Goal: Task Accomplishment & Management: Manage account settings

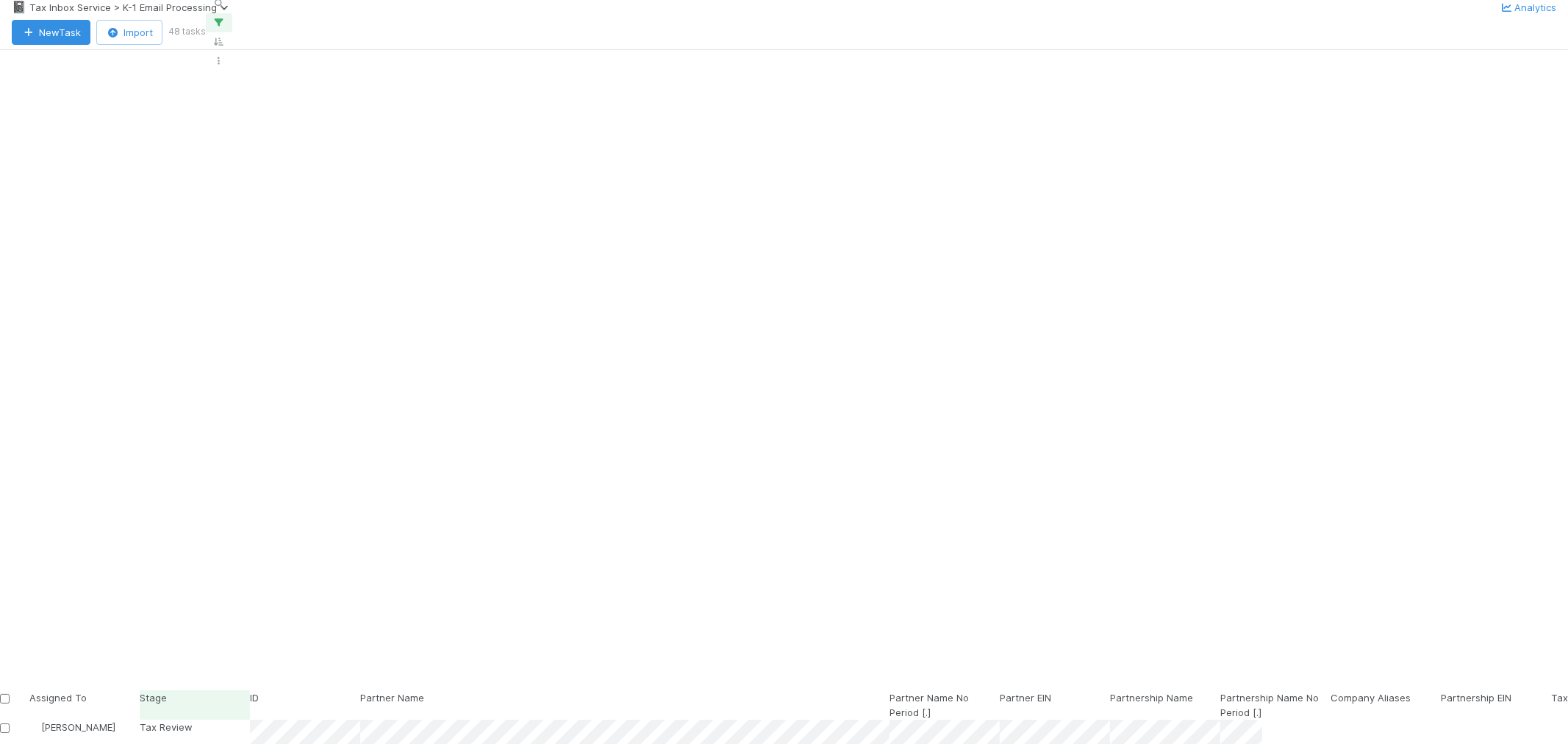
scroll to position [601, 1250]
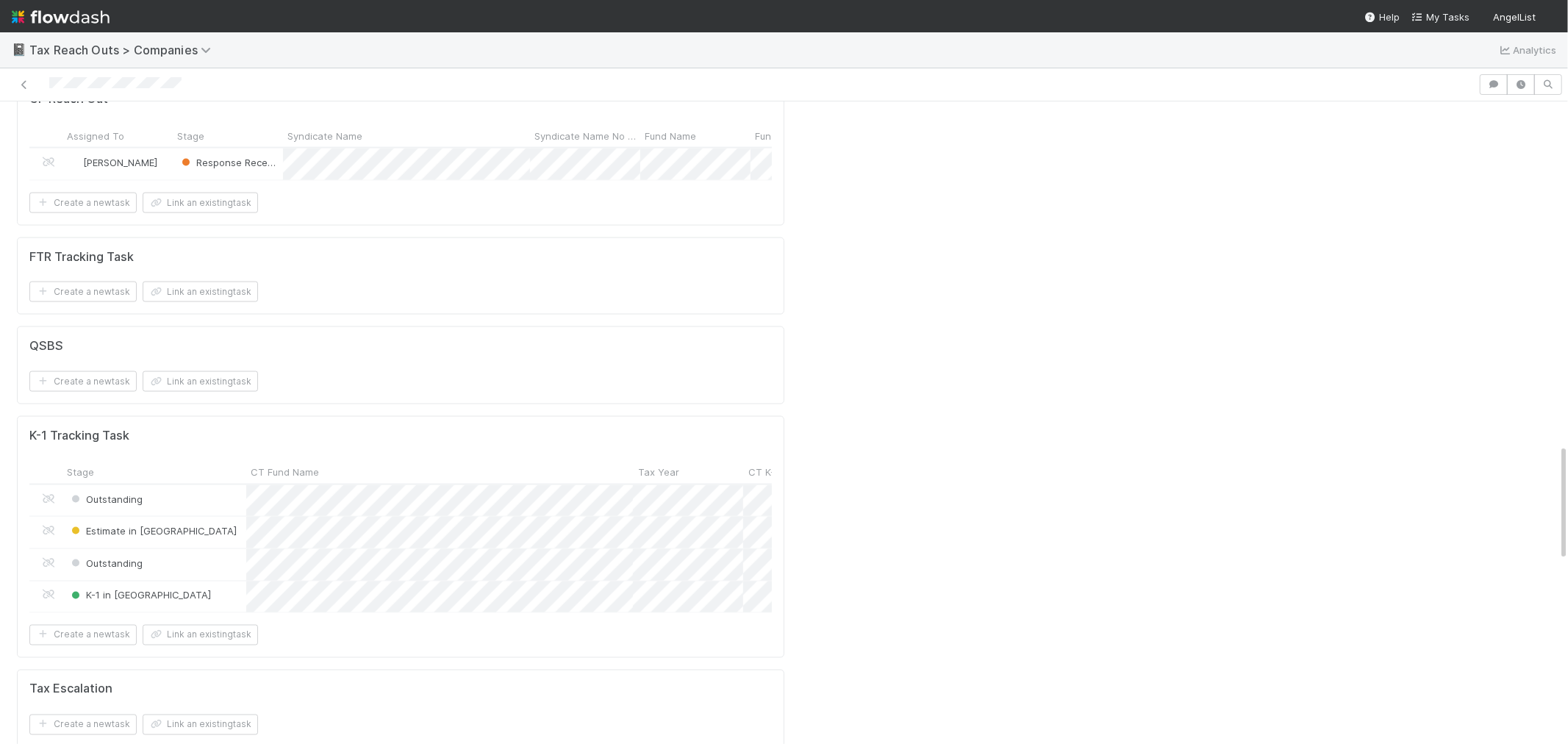
scroll to position [1877, 0]
click at [24, 85] on icon at bounding box center [25, 85] width 15 height 10
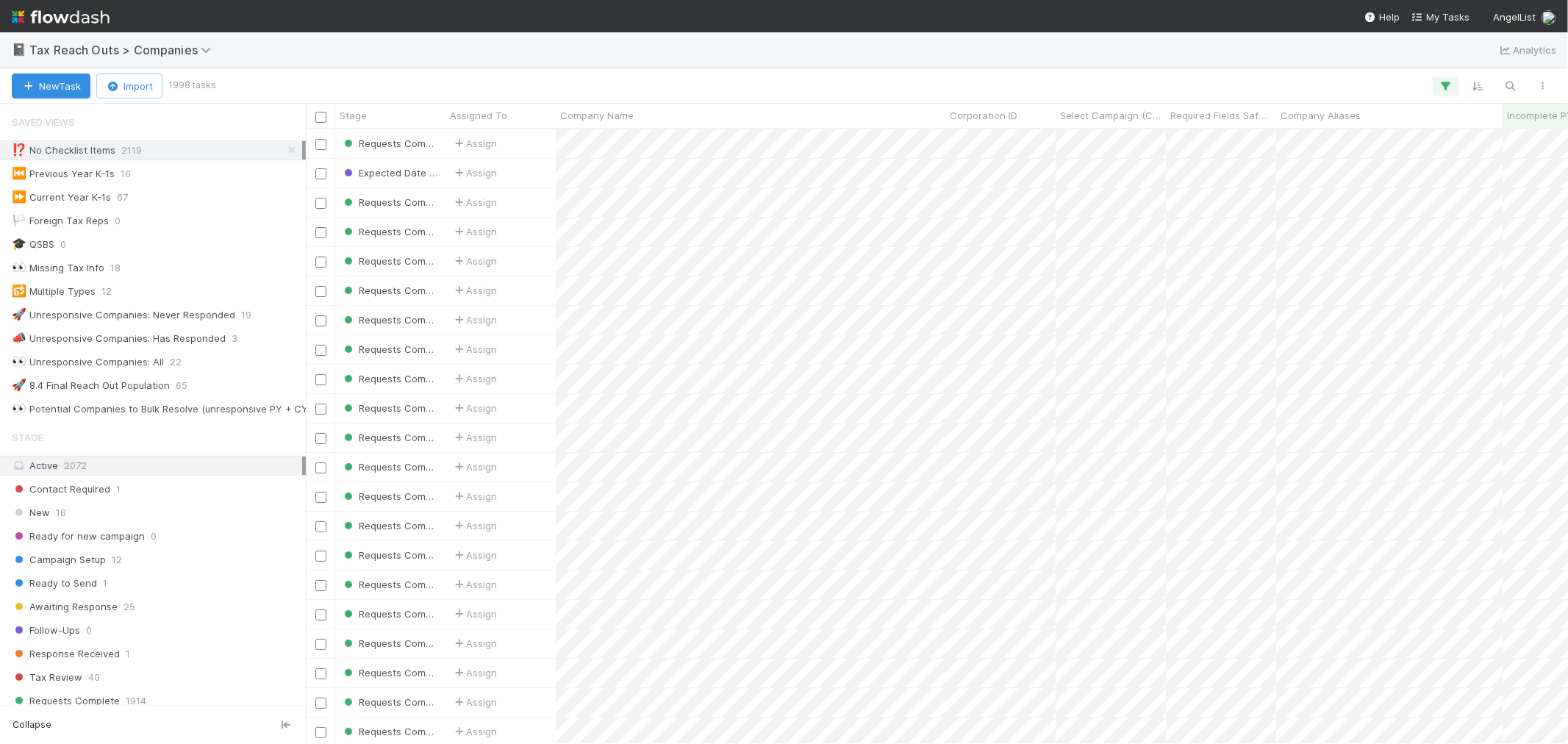
scroll to position [12, 12]
click at [285, 149] on icon at bounding box center [292, 150] width 15 height 10
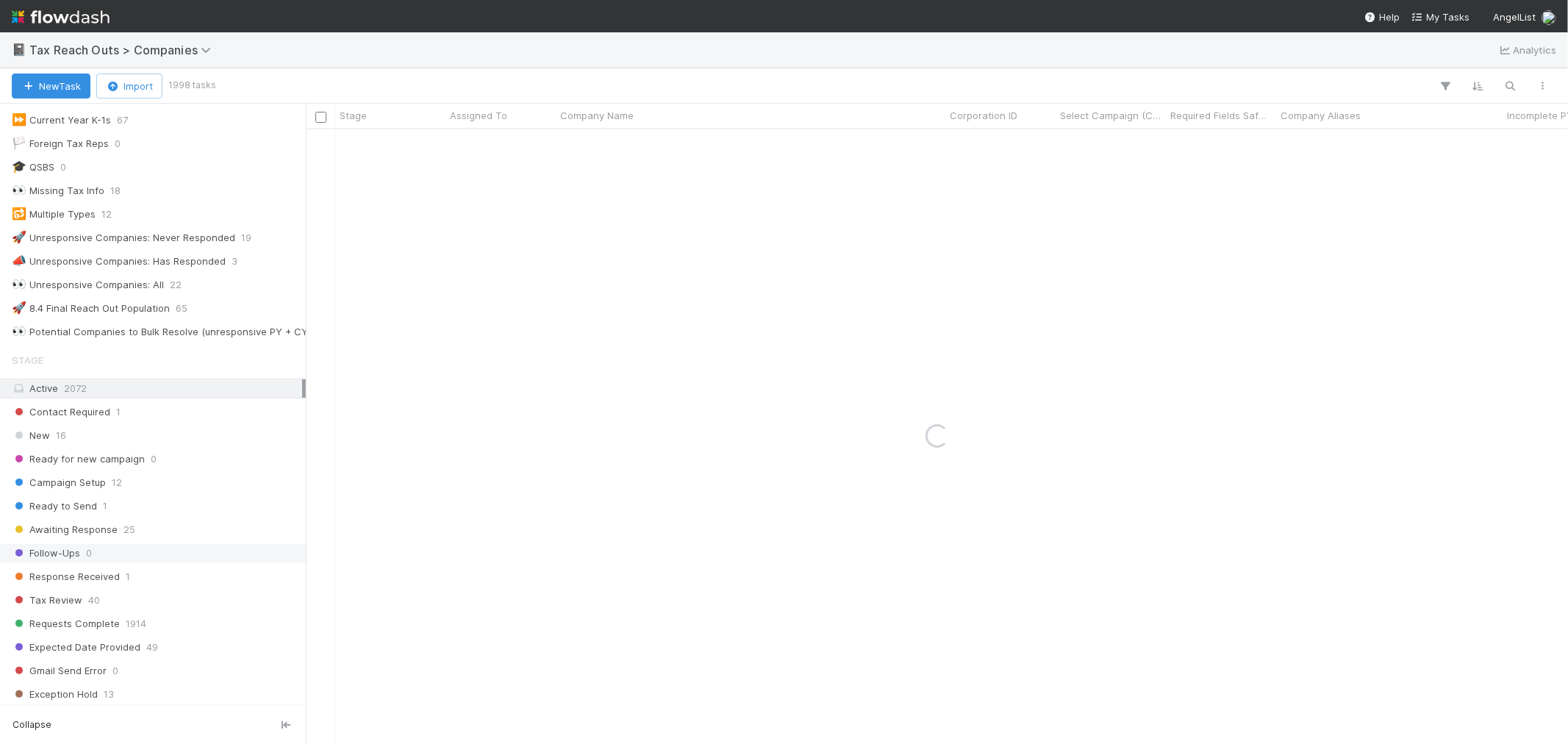
scroll to position [243, 0]
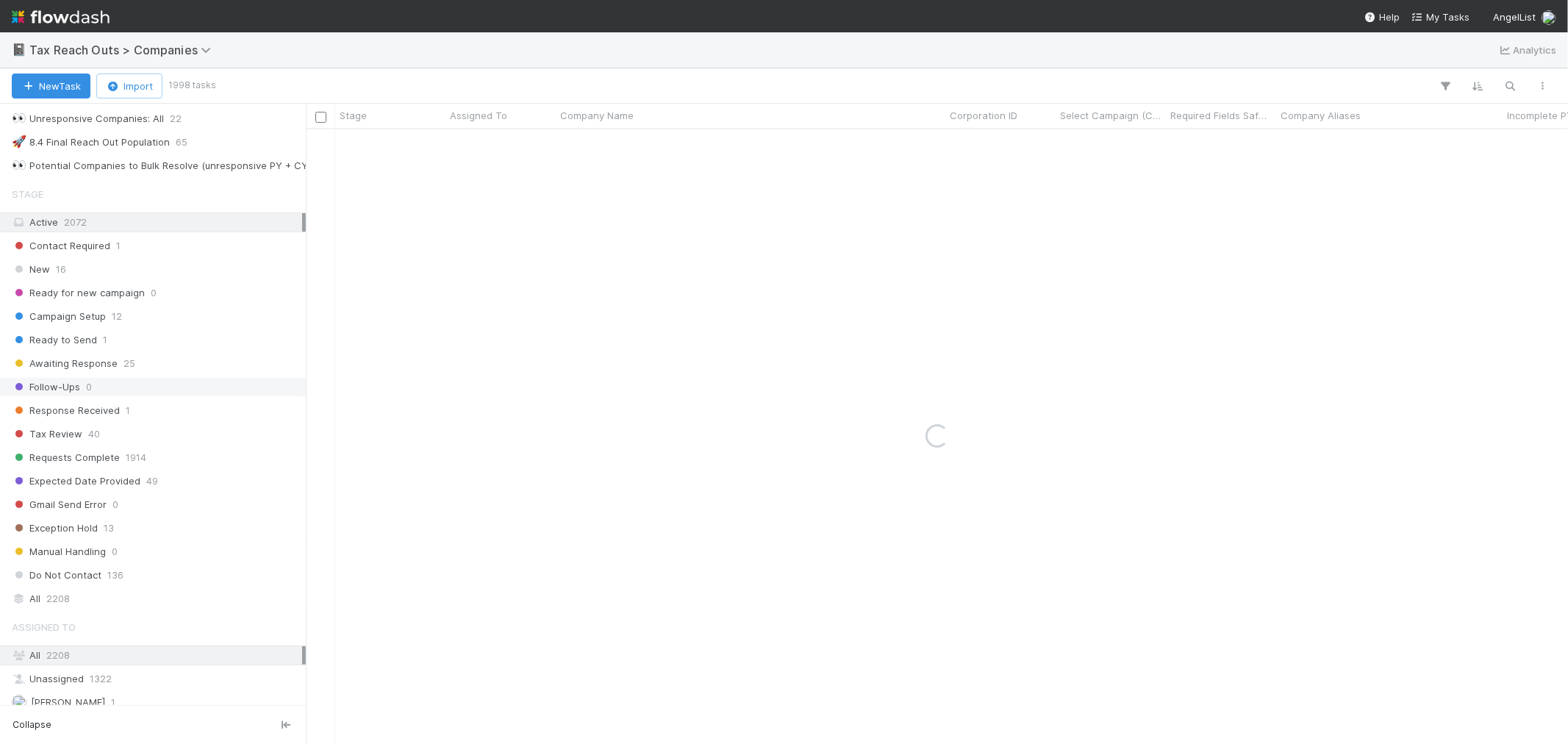
click at [104, 392] on div "Follow-Ups 0" at bounding box center [157, 386] width 291 height 19
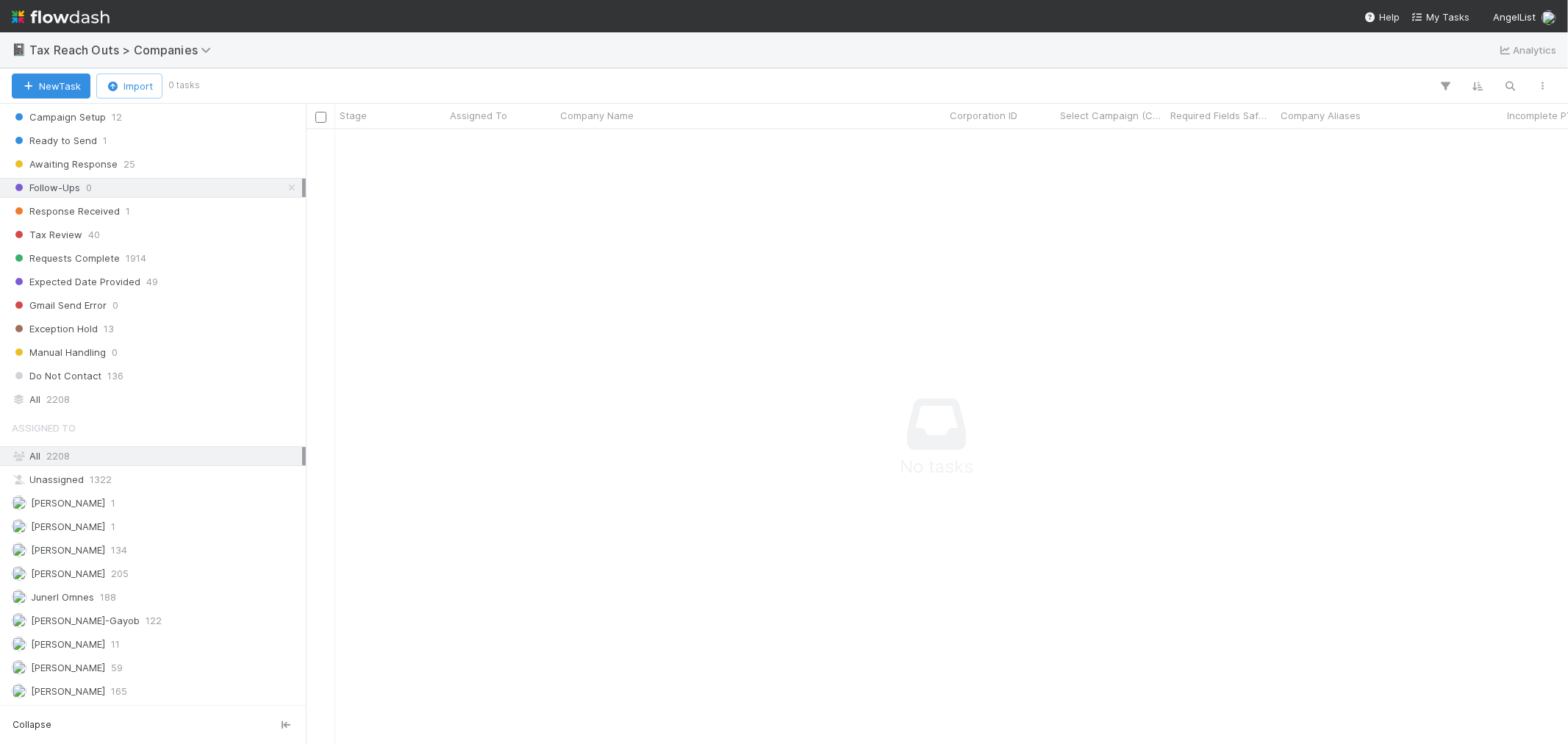
scroll to position [13, 13]
click at [1505, 85] on icon "button" at bounding box center [1511, 86] width 15 height 13
type input "Kanastra Holding"
click at [285, 183] on icon at bounding box center [292, 187] width 15 height 10
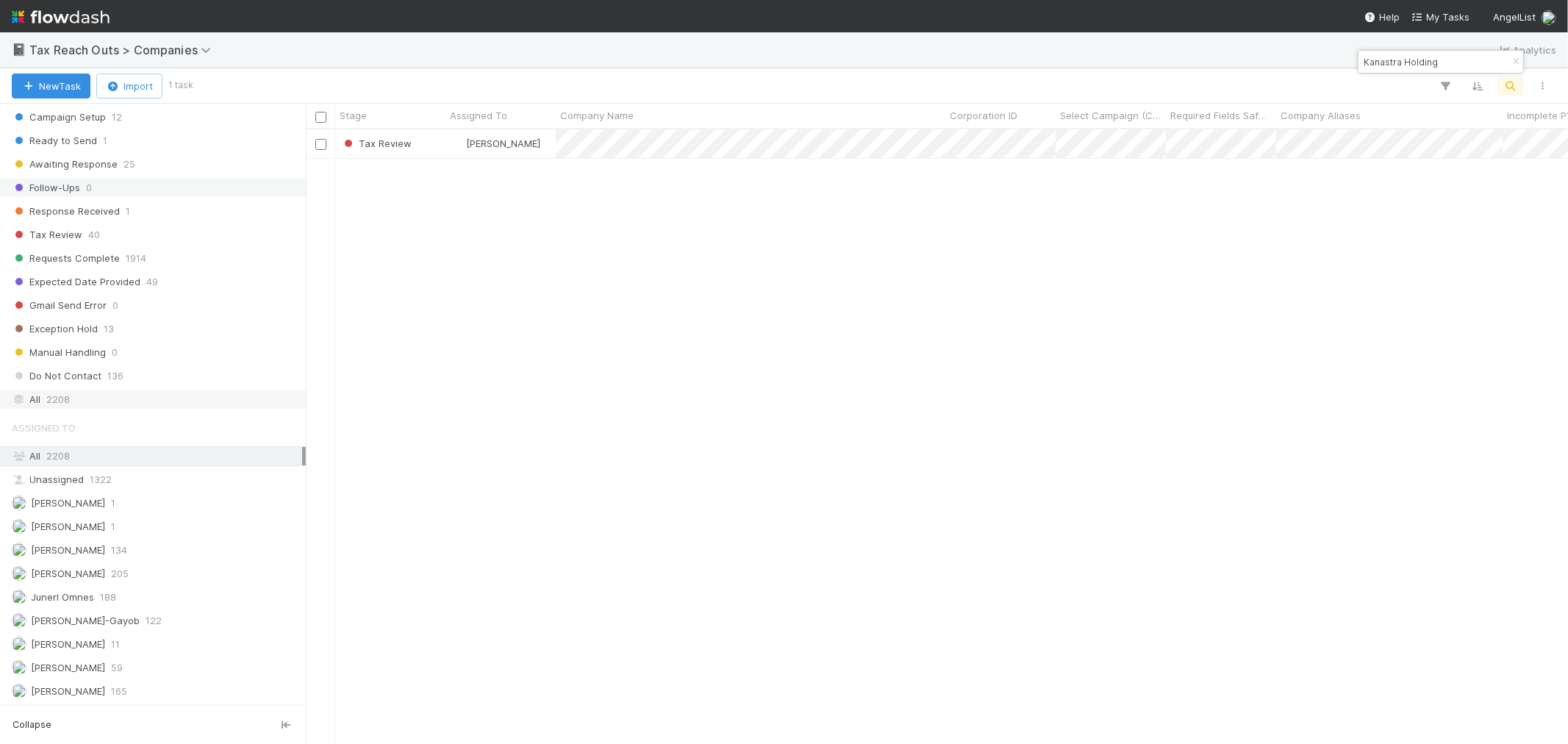
click at [172, 398] on div "All 2208" at bounding box center [157, 399] width 291 height 19
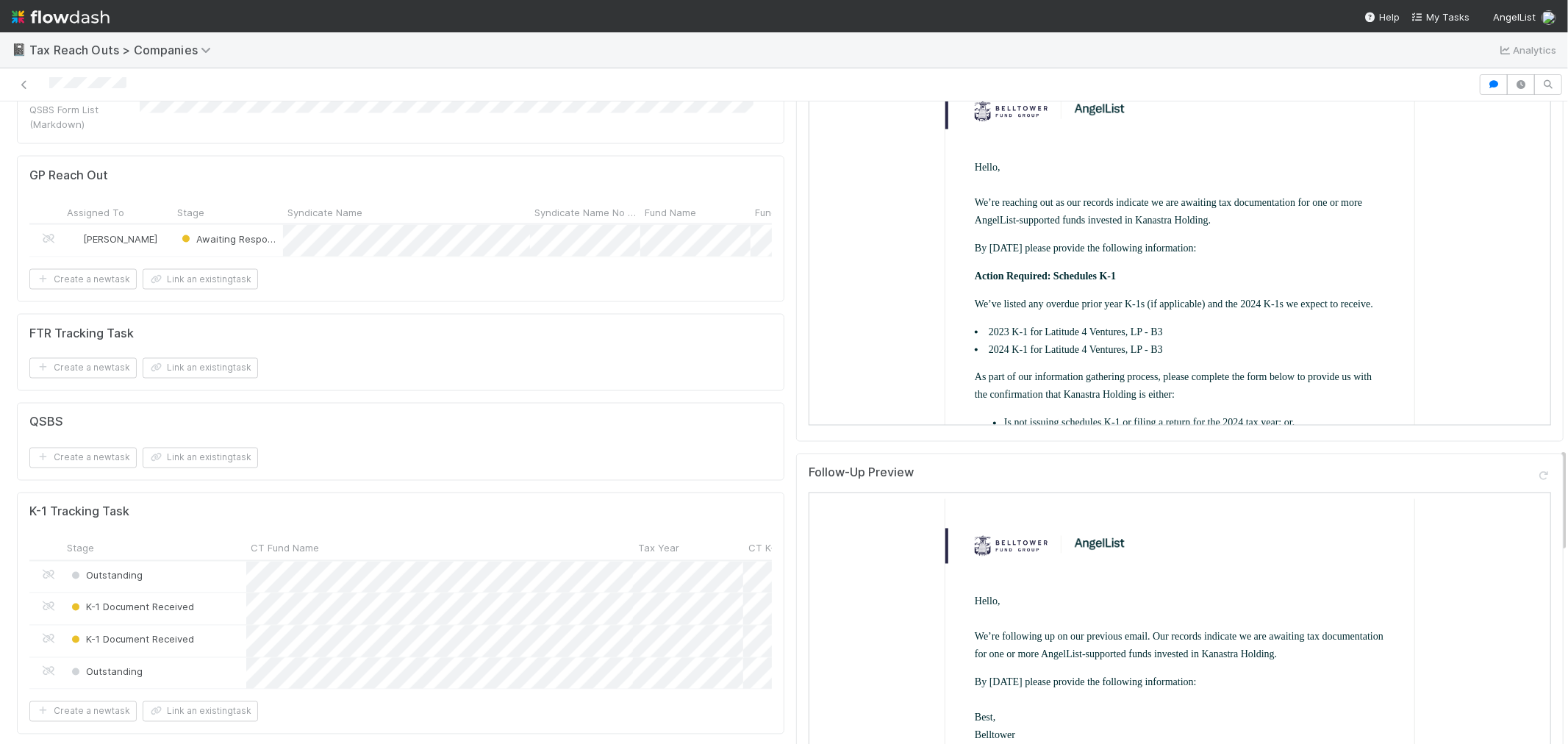
scroll to position [2122, 0]
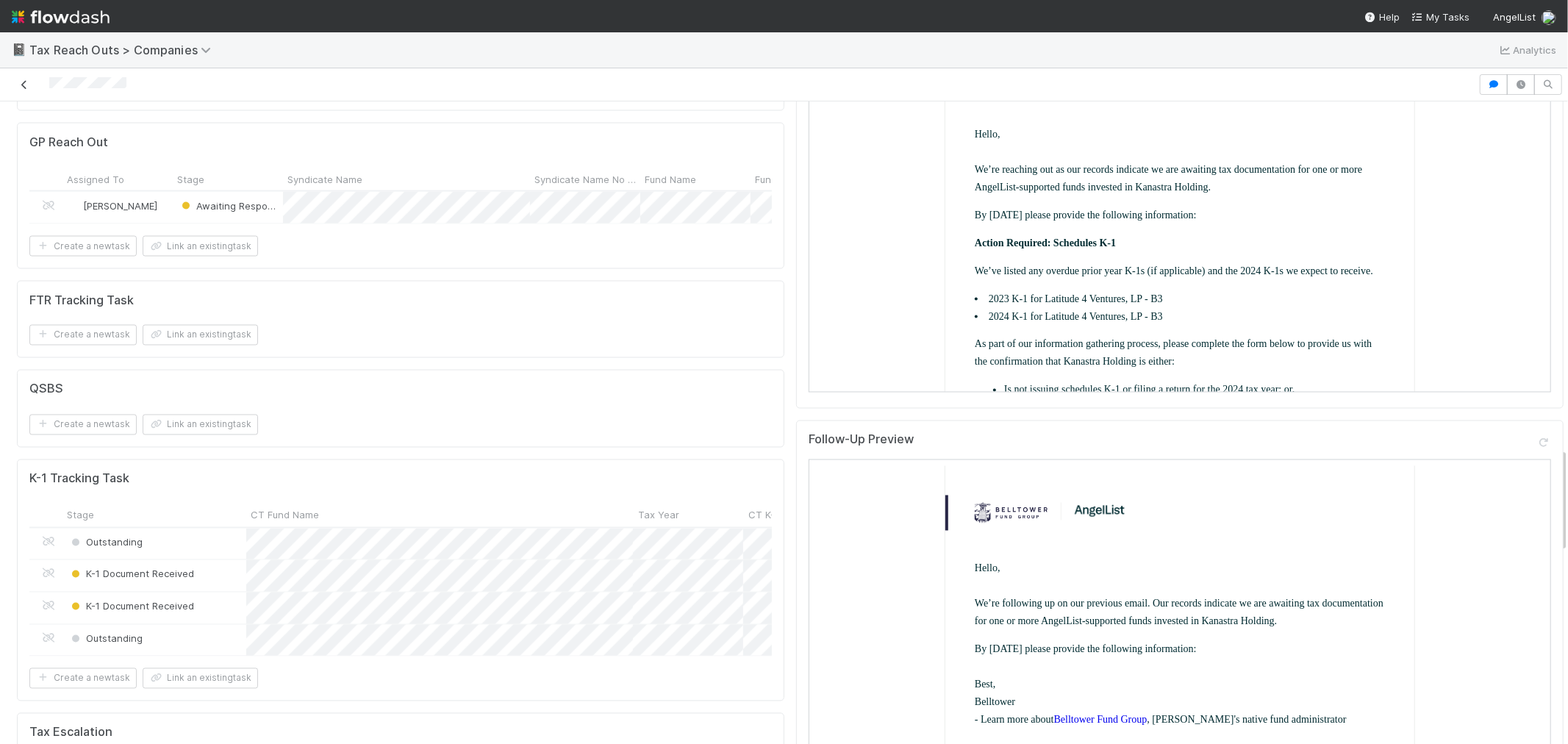
click at [28, 85] on icon at bounding box center [25, 85] width 15 height 10
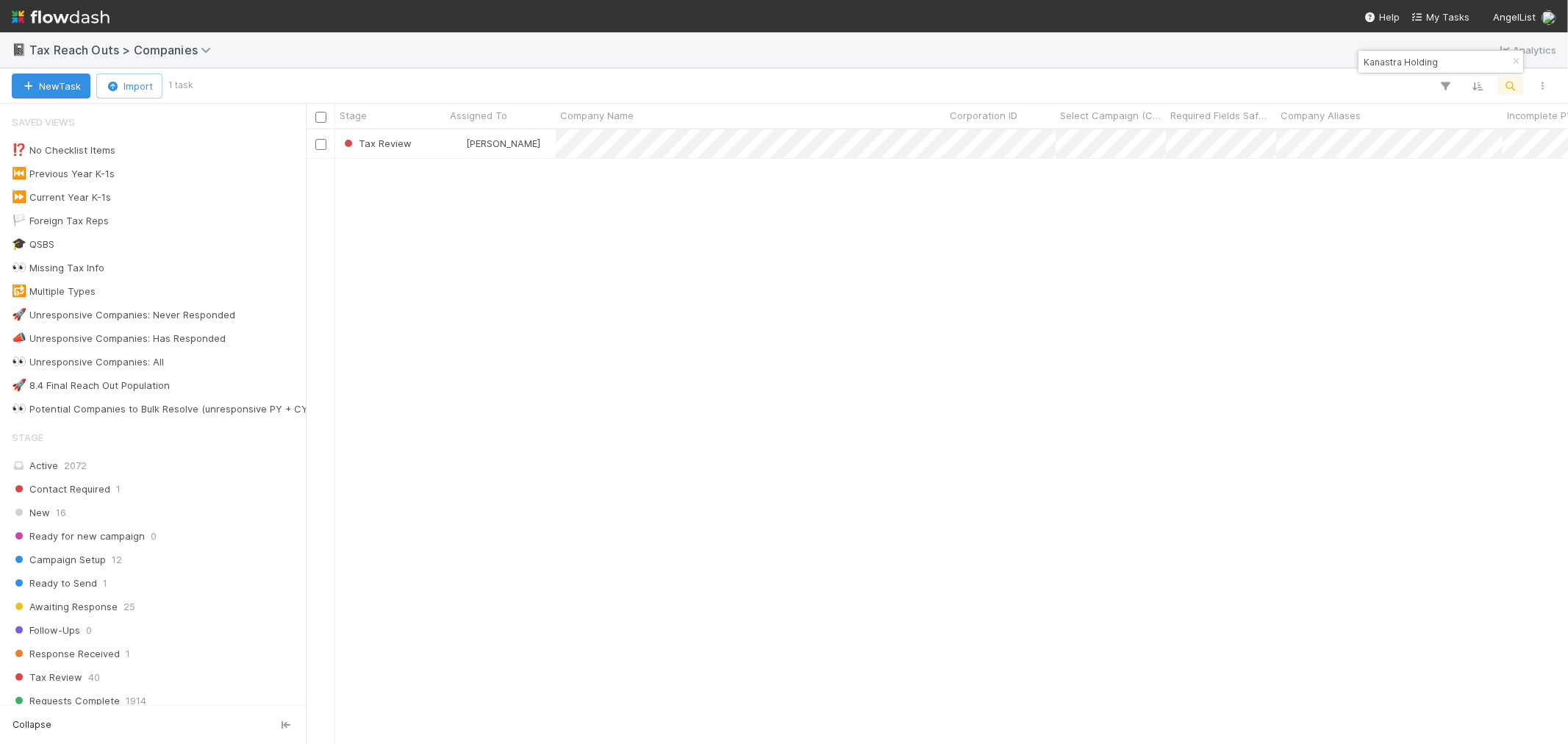
scroll to position [601, 1250]
click at [1511, 62] on icon "button" at bounding box center [1516, 62] width 15 height 9
click at [1512, 91] on icon "button" at bounding box center [1511, 86] width 15 height 13
paste input "Typhoon Wealth Group Limited"
type input "Typhoon Wealth Group Limited"
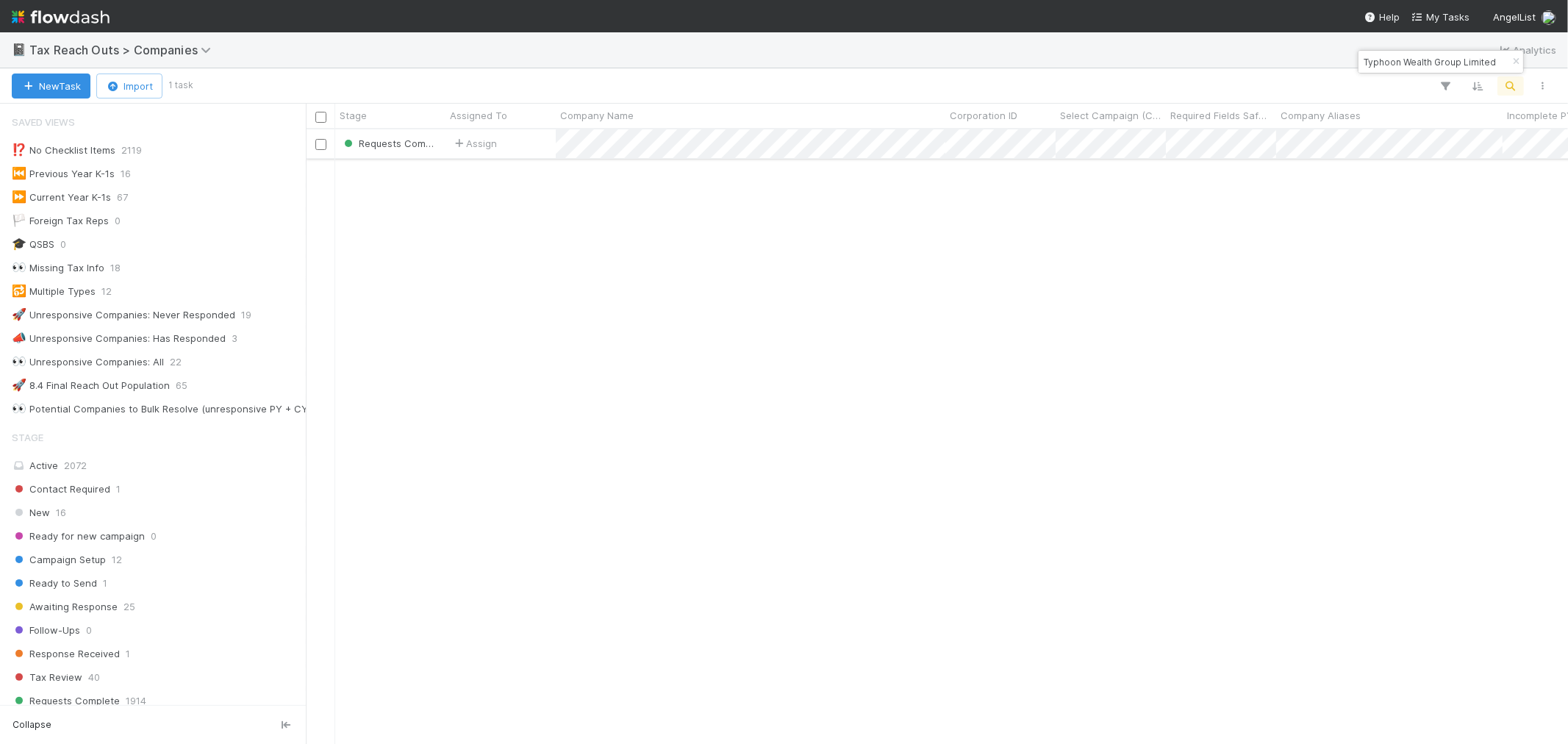
scroll to position [0, 0]
click at [515, 147] on div "Assign" at bounding box center [500, 143] width 110 height 29
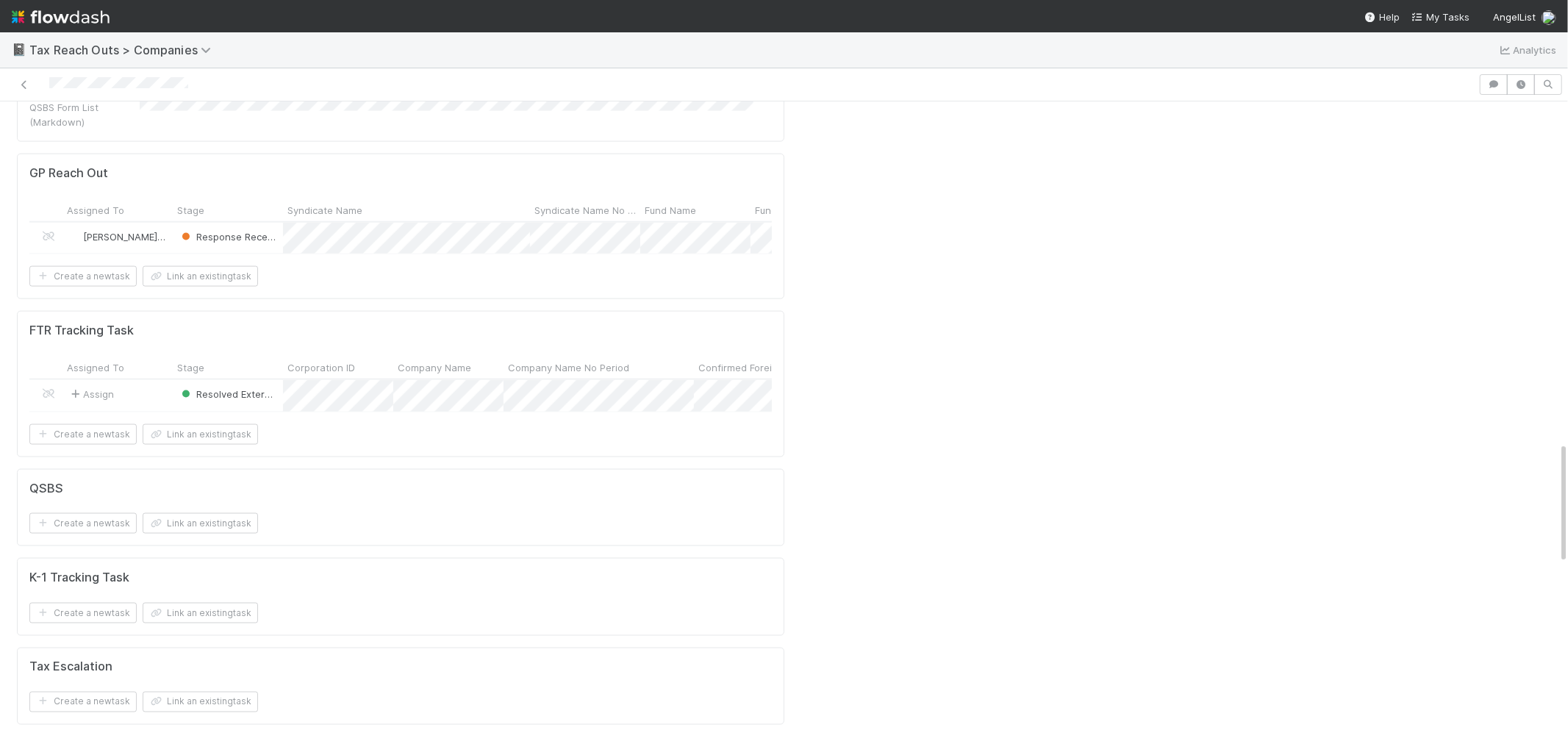
scroll to position [1796, 0]
click at [153, 381] on div "Assign" at bounding box center [117, 397] width 110 height 32
click at [25, 88] on icon at bounding box center [25, 85] width 15 height 10
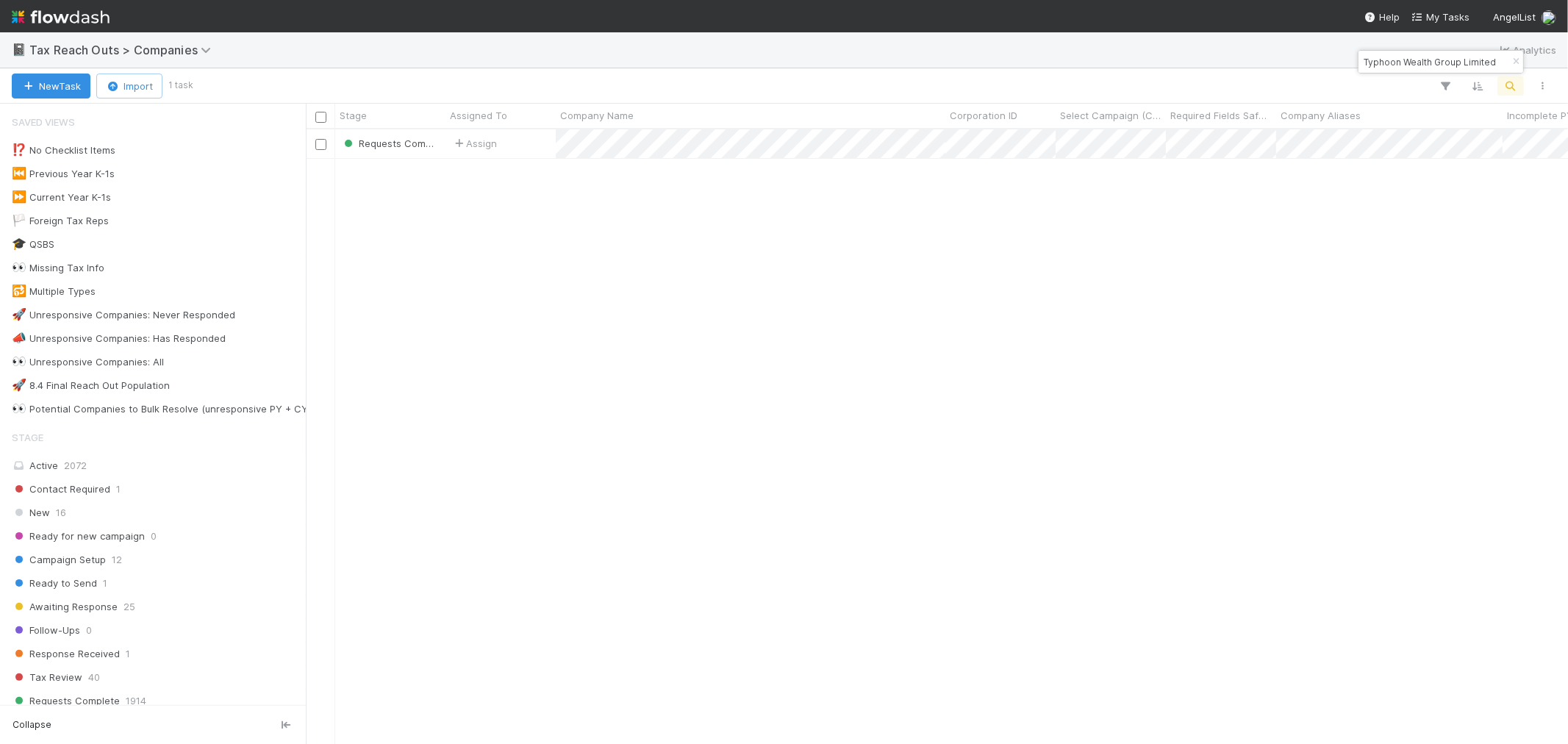
scroll to position [601, 1250]
click at [1518, 59] on icon "button" at bounding box center [1516, 62] width 15 height 9
click at [1512, 88] on icon "button" at bounding box center [1511, 86] width 15 height 13
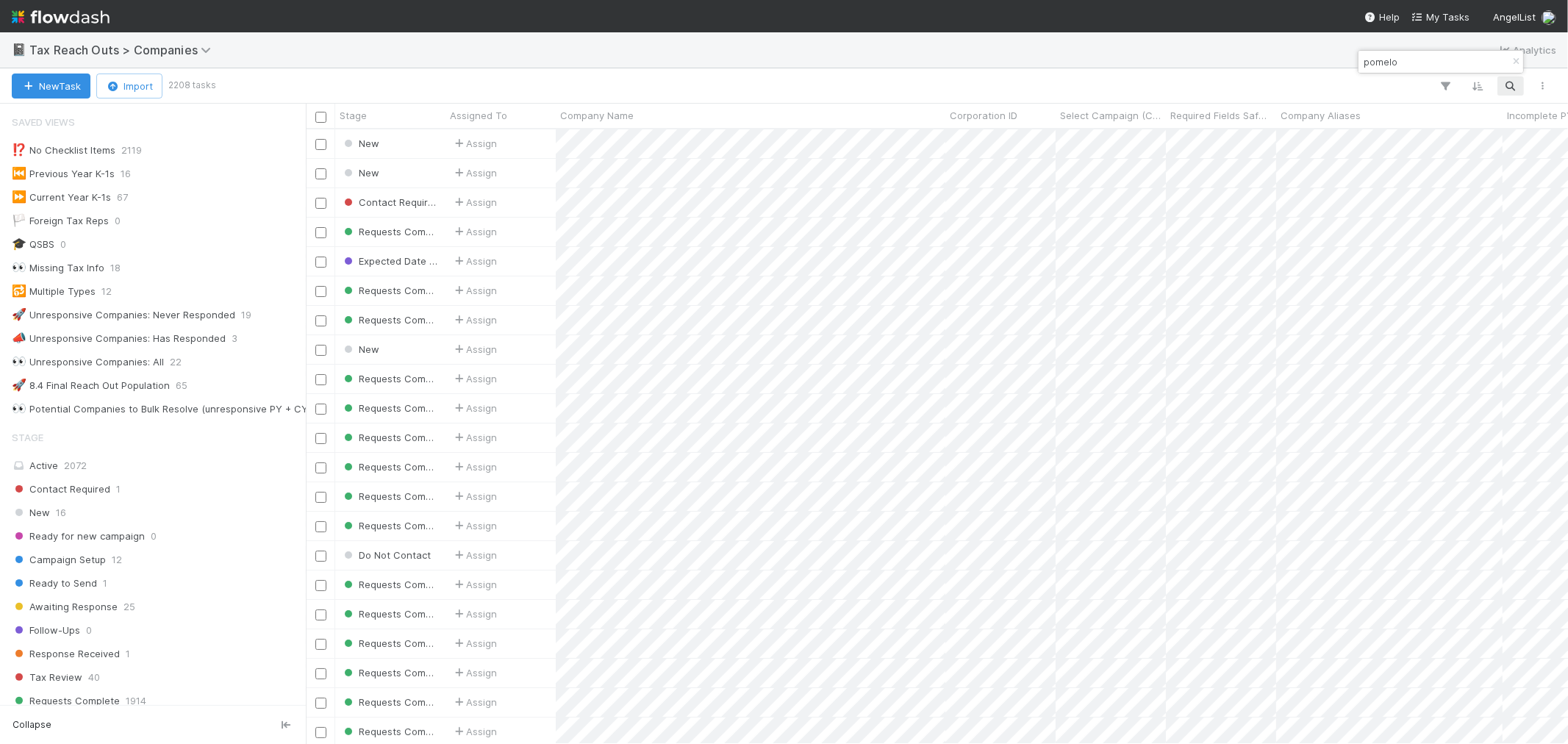
click at [1398, 62] on input "pomelo" at bounding box center [1434, 62] width 147 height 18
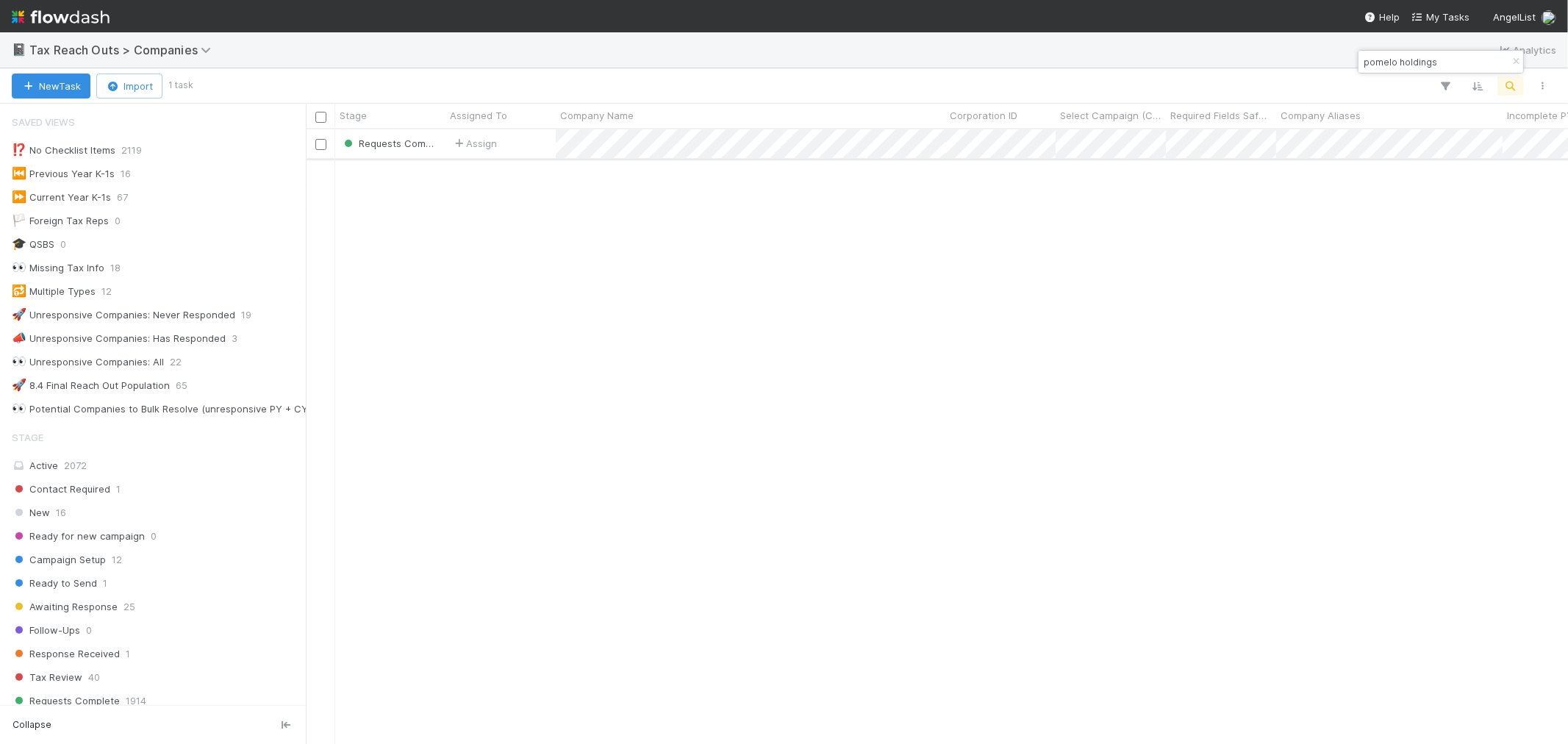
type input "pomelo holdings"
click at [520, 149] on div "Assign" at bounding box center [500, 143] width 110 height 29
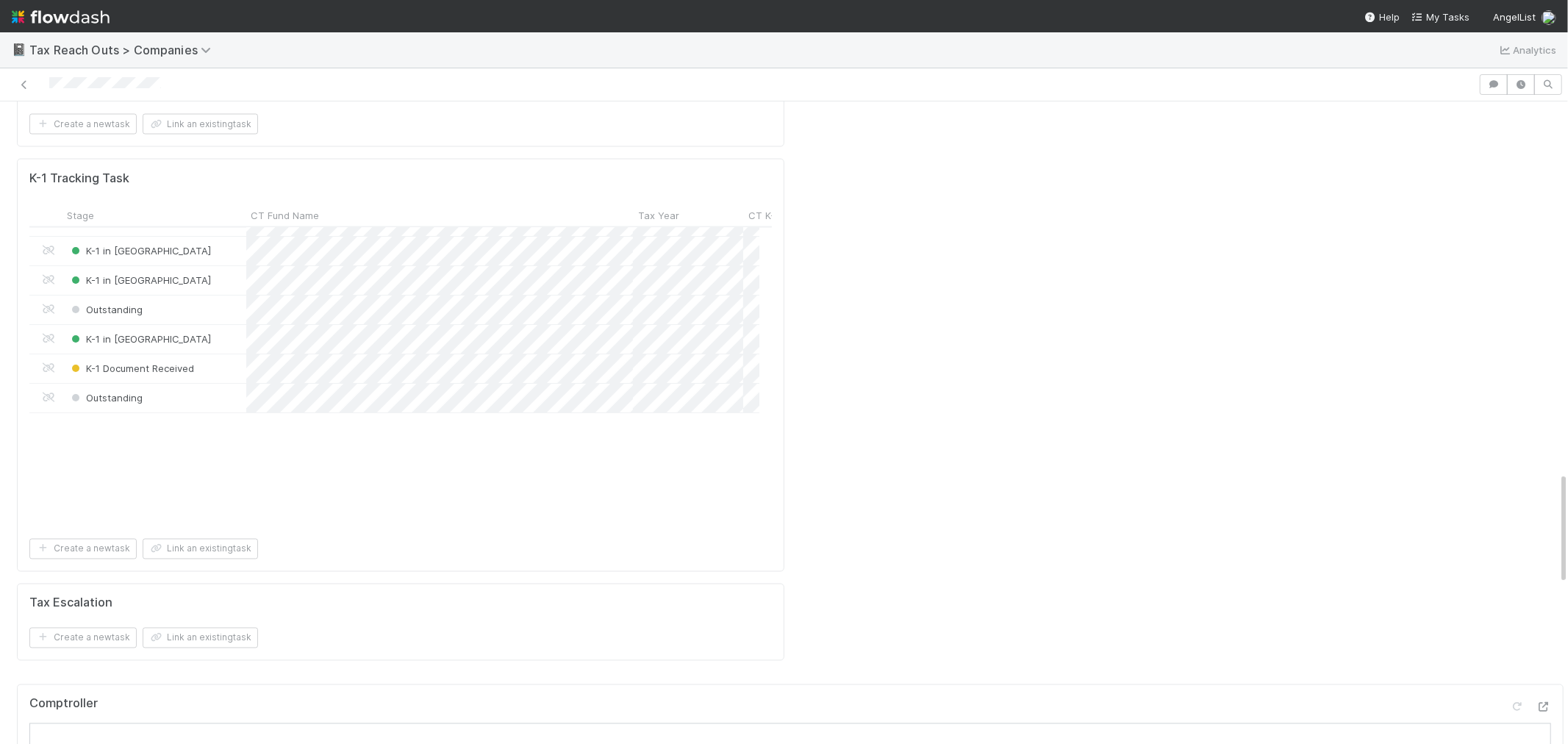
scroll to position [4, 0]
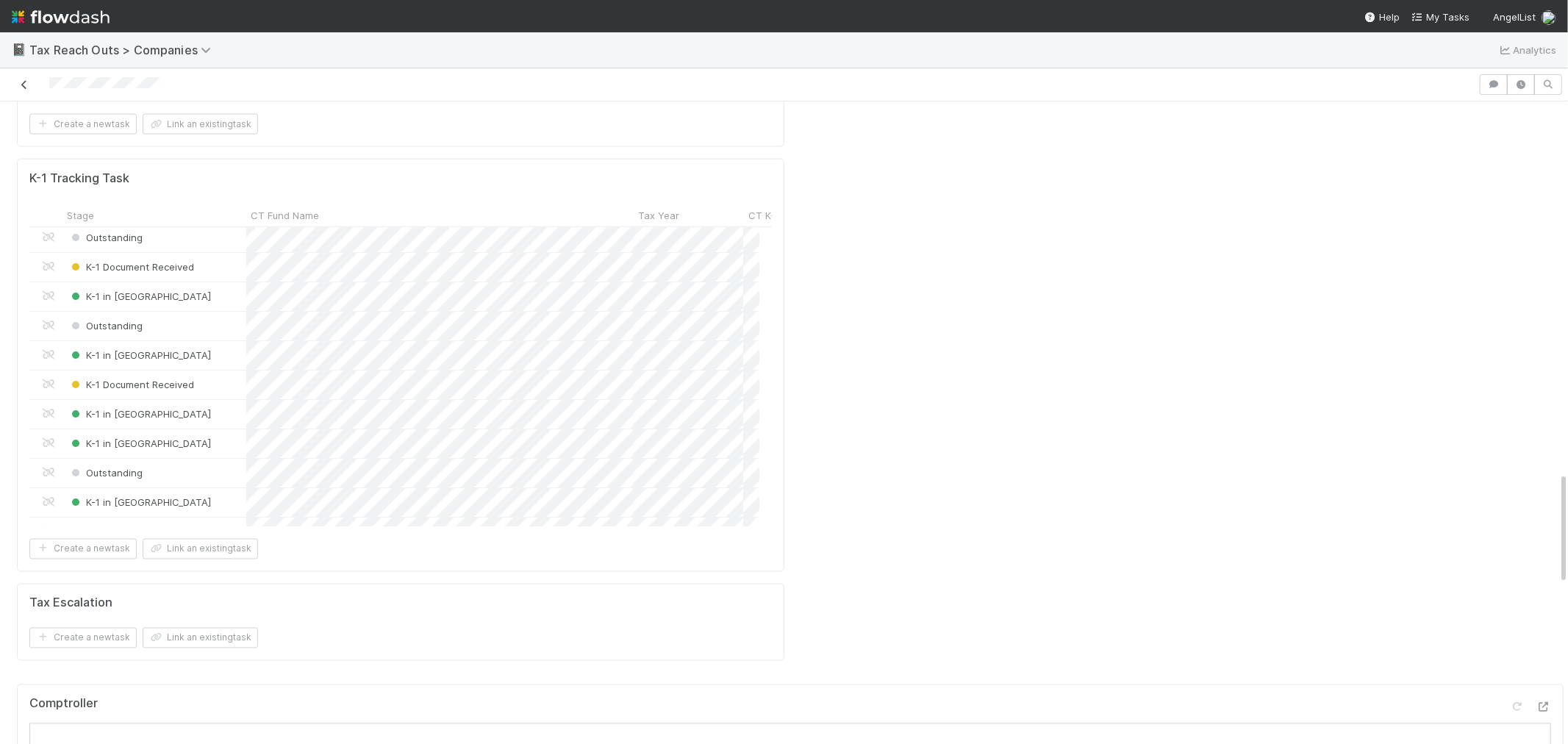
click at [25, 85] on icon at bounding box center [25, 85] width 15 height 10
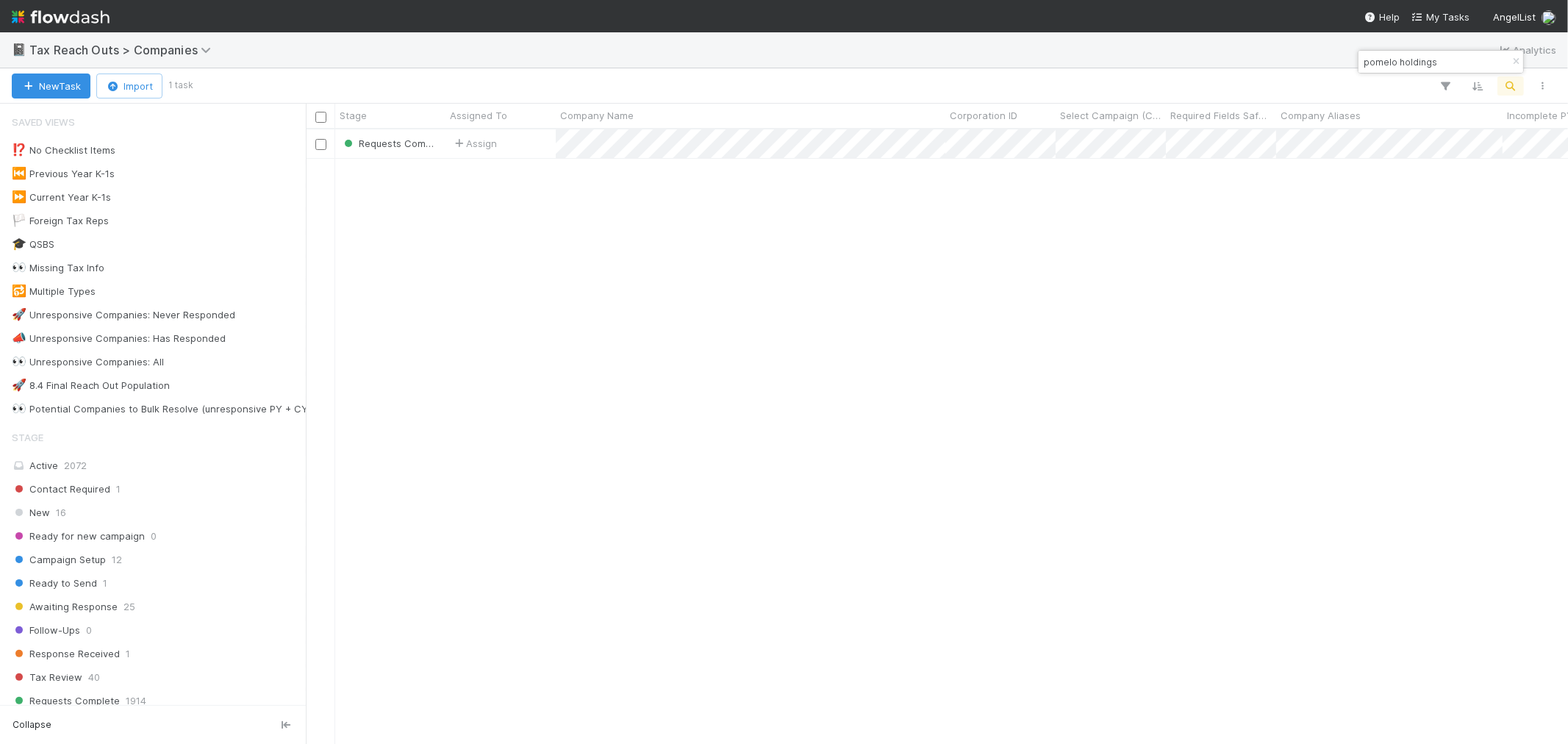
scroll to position [601, 1250]
click at [1517, 59] on icon "button" at bounding box center [1516, 62] width 15 height 9
click at [1518, 88] on button "button" at bounding box center [1511, 86] width 27 height 19
type input "nu holding"
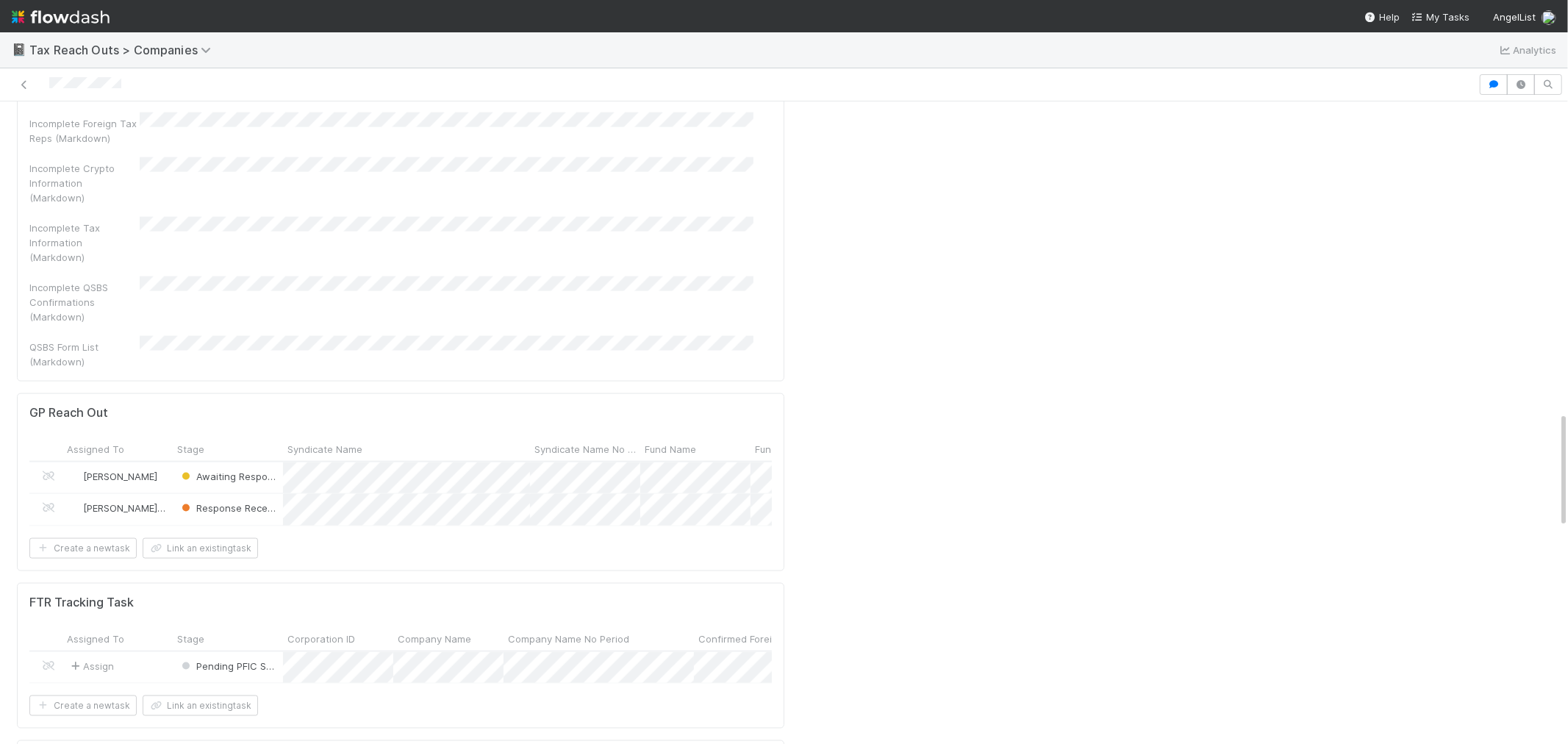
scroll to position [1715, 0]
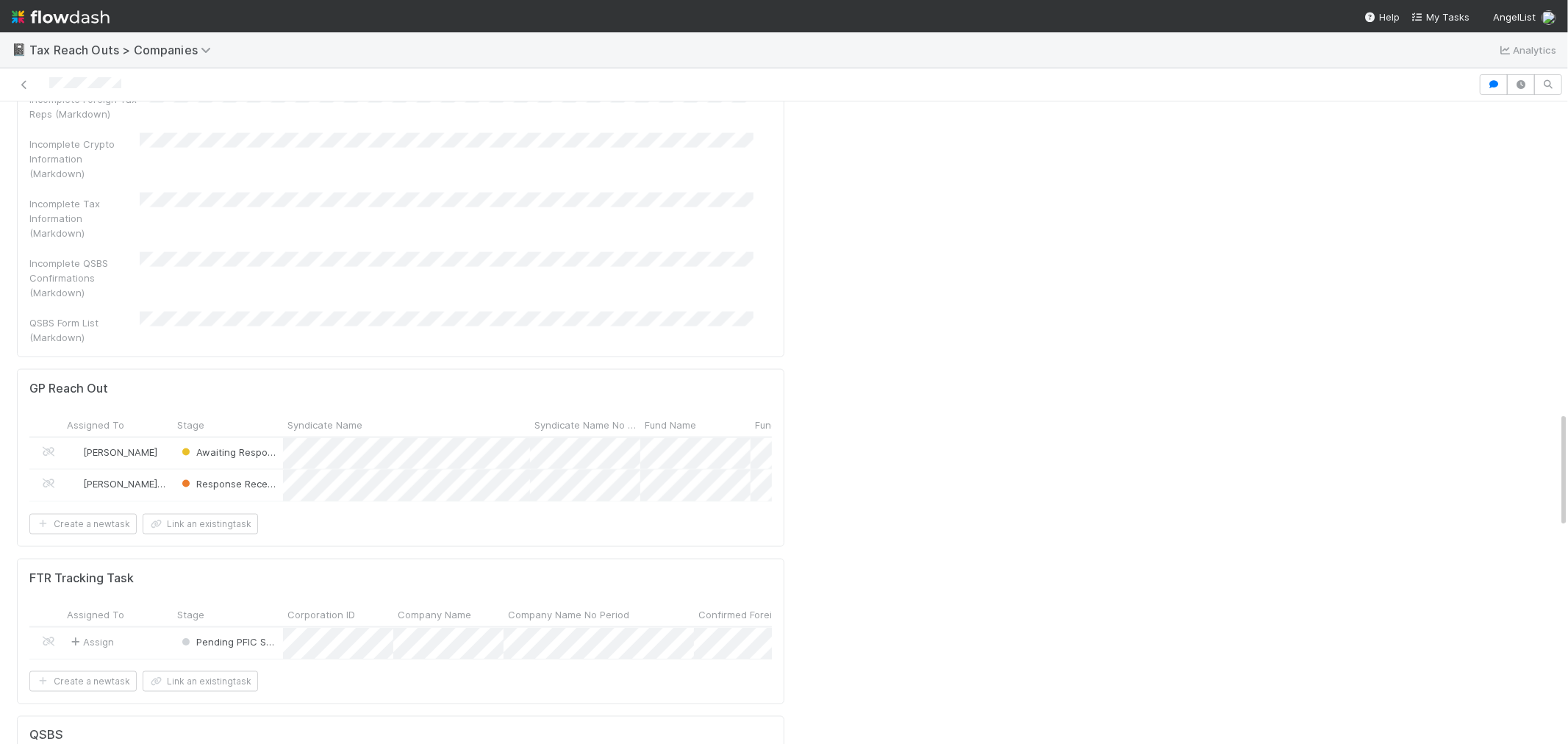
click at [149, 627] on div "Assign" at bounding box center [117, 643] width 110 height 32
click at [20, 90] on icon at bounding box center [25, 85] width 15 height 10
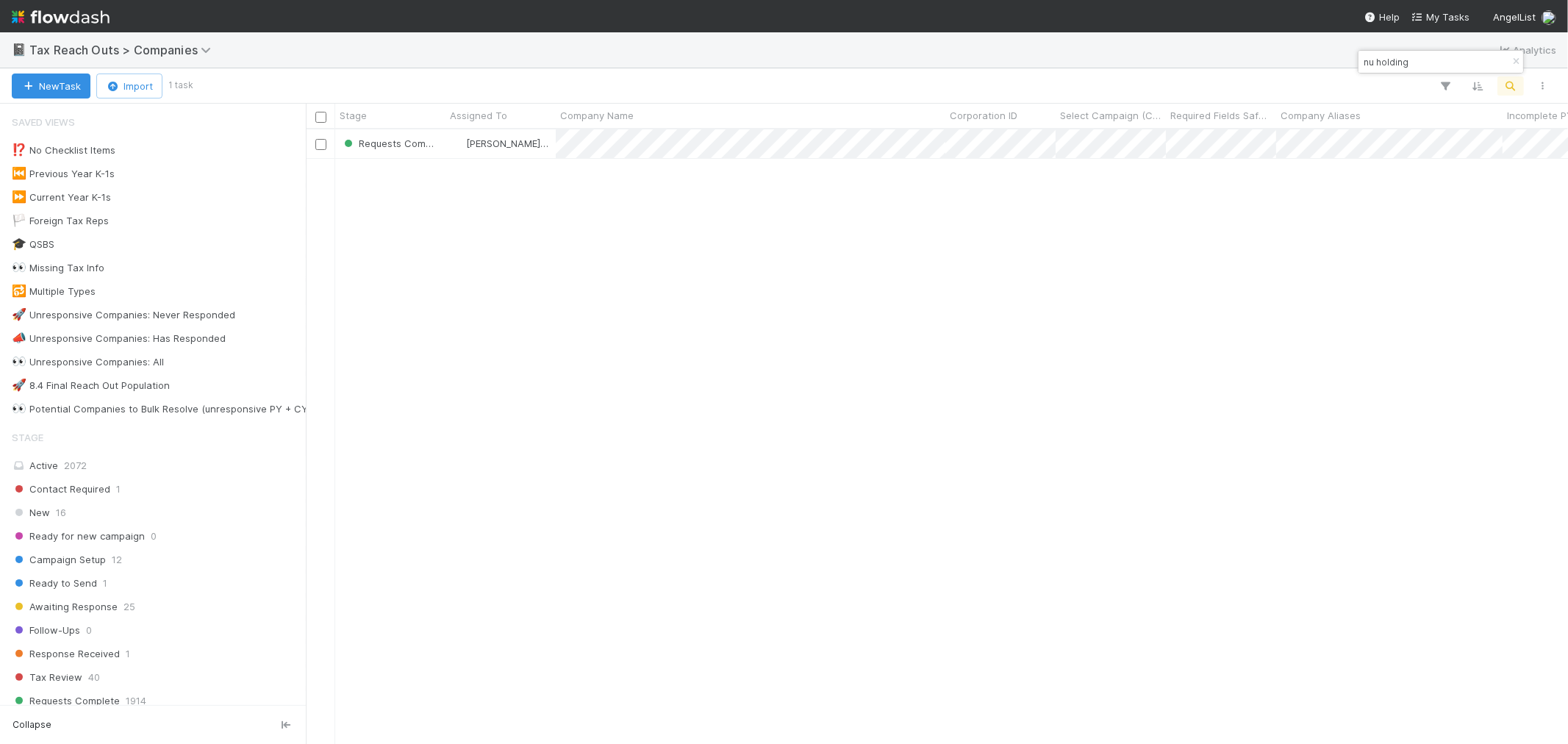
scroll to position [601, 1250]
click at [1515, 60] on icon "button" at bounding box center [1516, 62] width 15 height 9
click at [1515, 75] on div "New Task Import 1 task" at bounding box center [784, 85] width 1568 height 35
click at [1515, 87] on icon "button" at bounding box center [1511, 86] width 15 height 13
type input "agreed earth"
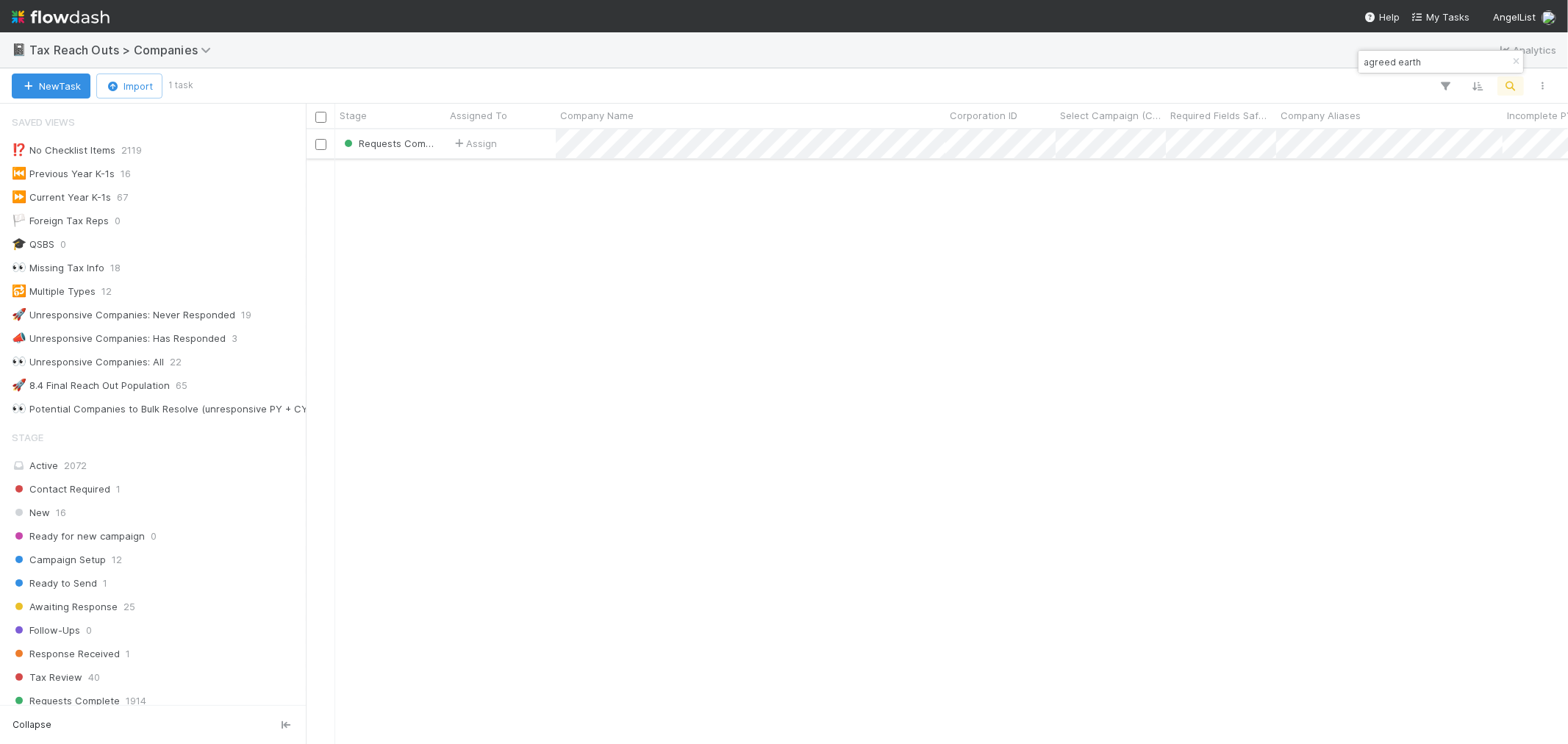
click at [520, 152] on div "Assign" at bounding box center [500, 143] width 110 height 29
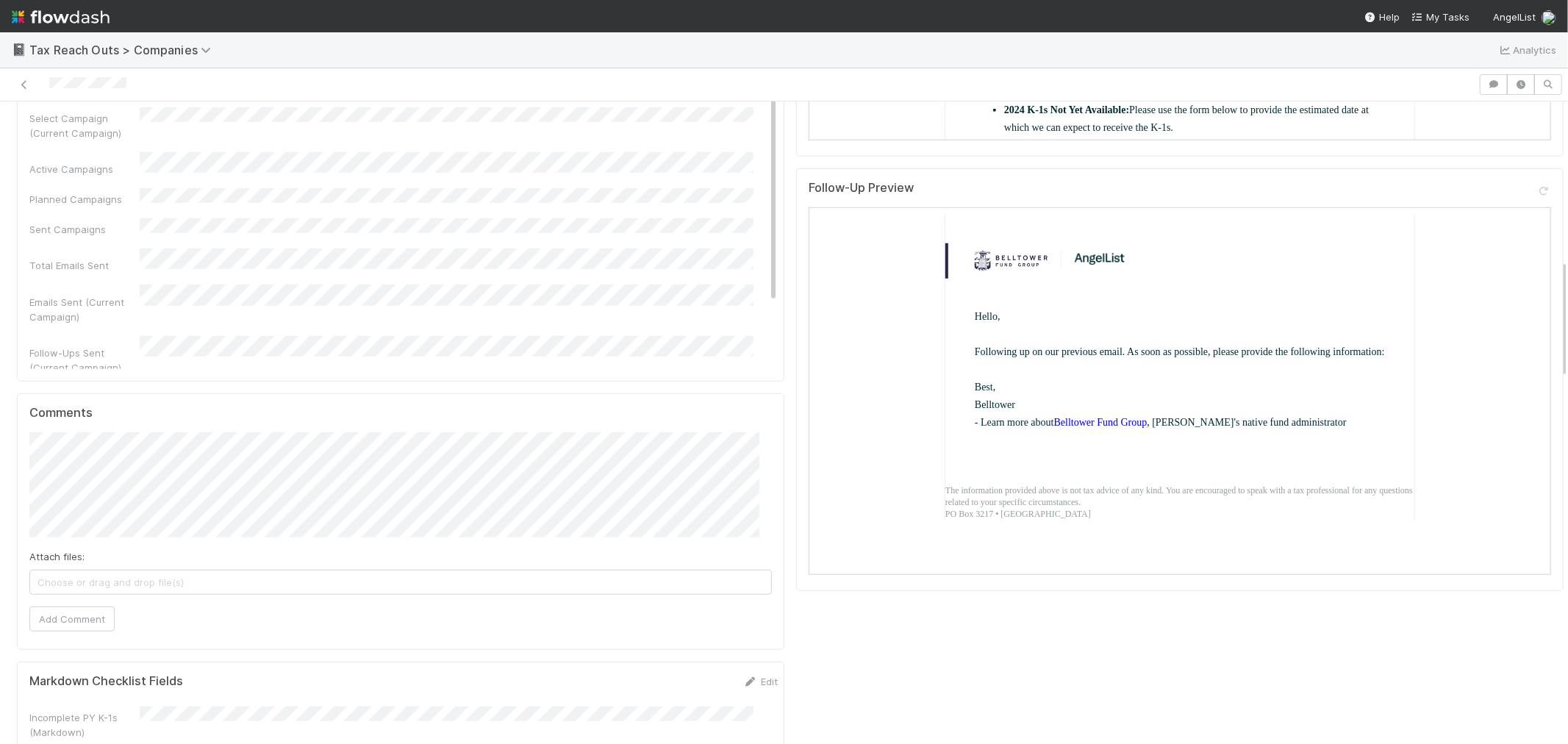
scroll to position [1061, 0]
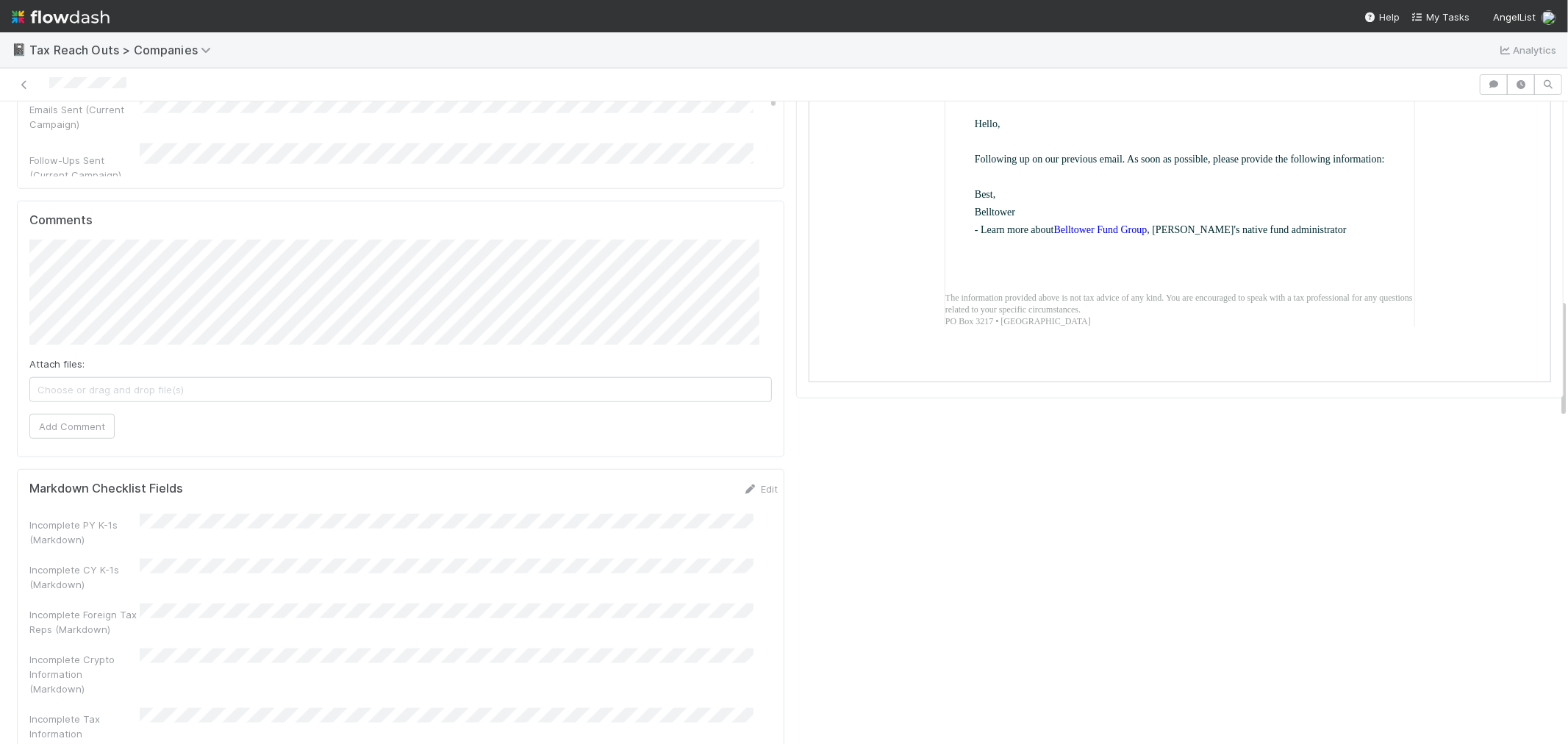
click at [0, 186] on html "📓 Tax Reach Outs > Companies Analytics Requests Complete Assign Company Details…" at bounding box center [784, 372] width 1568 height 744
click at [158, 378] on span "Choose or drag and drop file(s)" at bounding box center [401, 389] width 741 height 24
click at [97, 414] on button "Add Comment" at bounding box center [72, 427] width 86 height 25
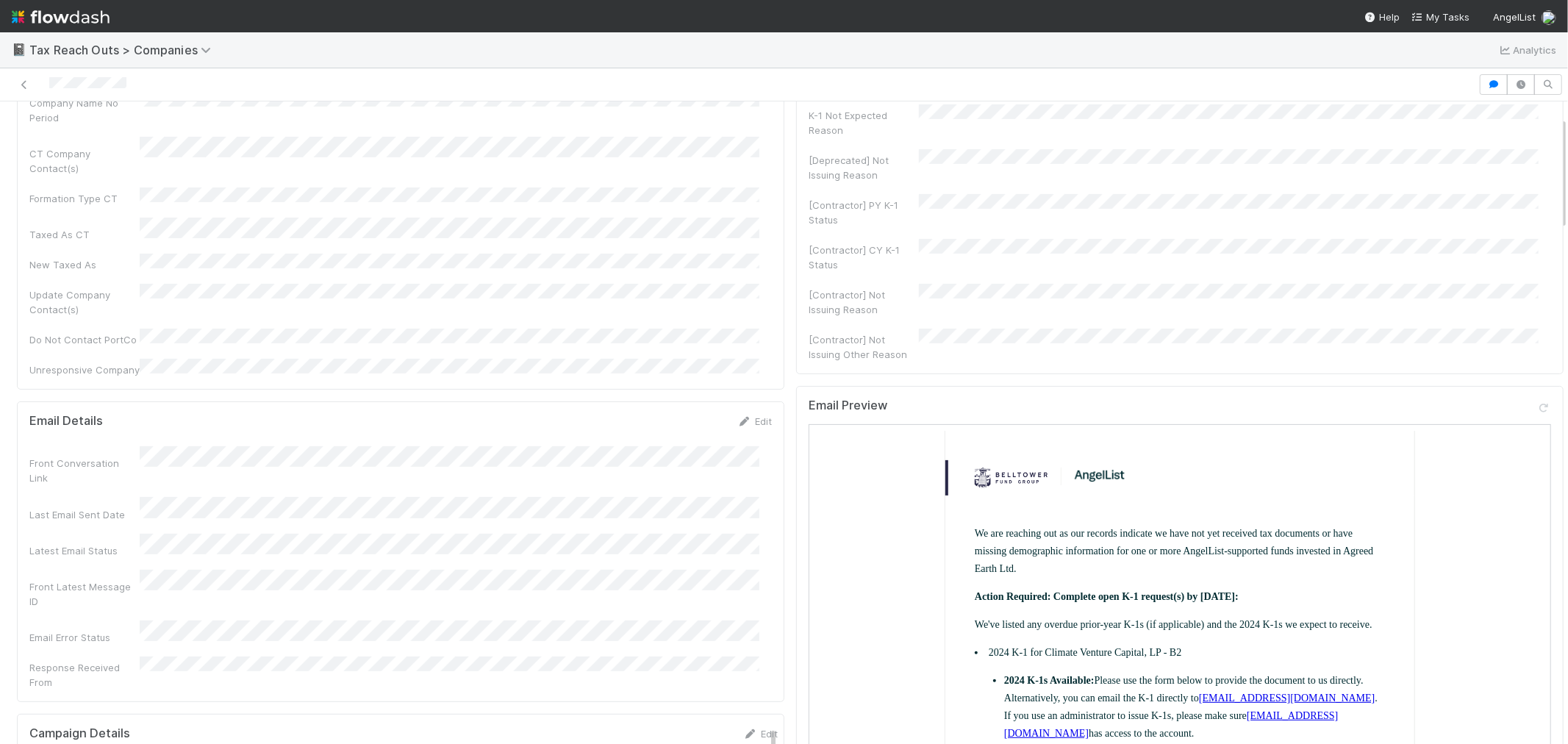
scroll to position [82, 0]
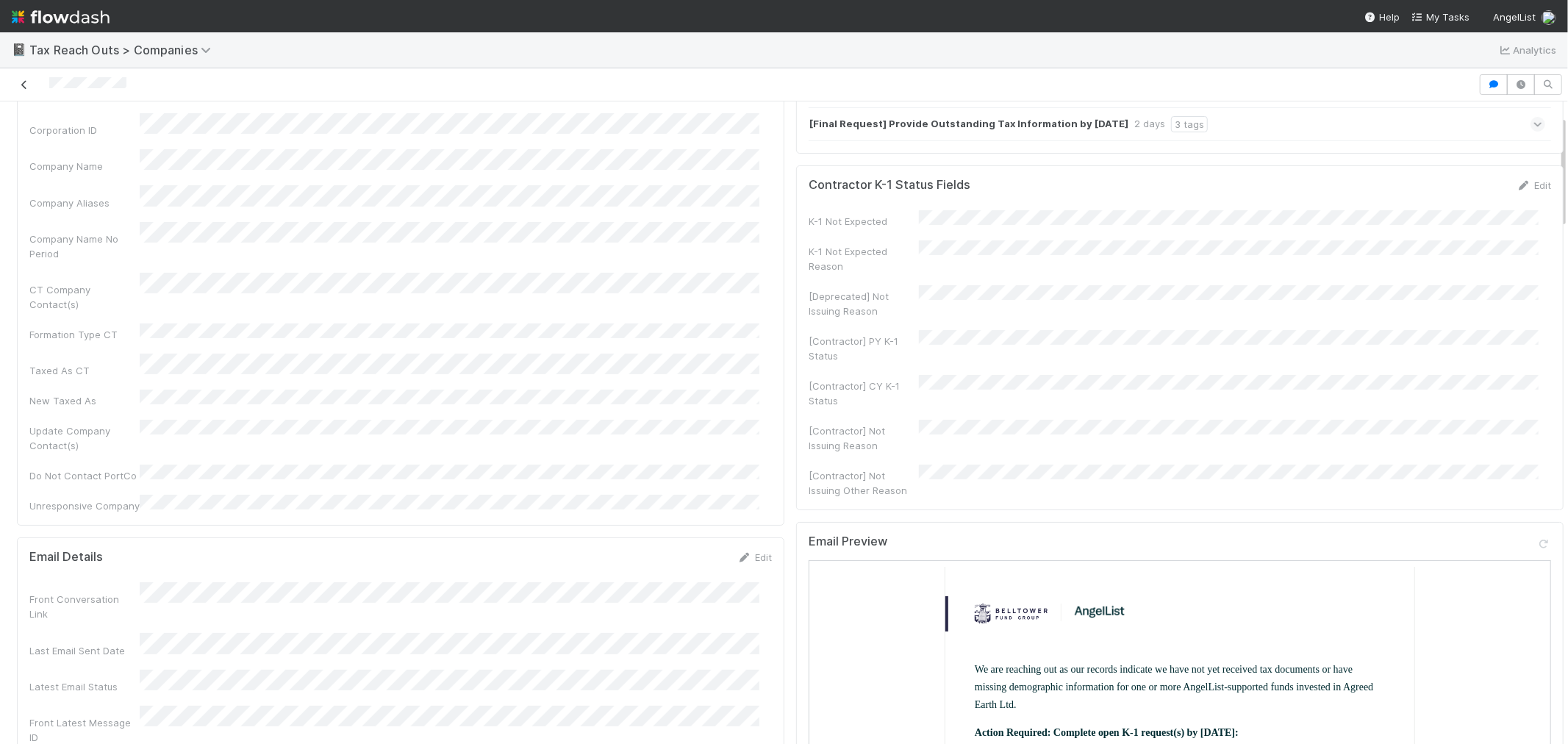
click at [24, 83] on icon at bounding box center [25, 85] width 15 height 10
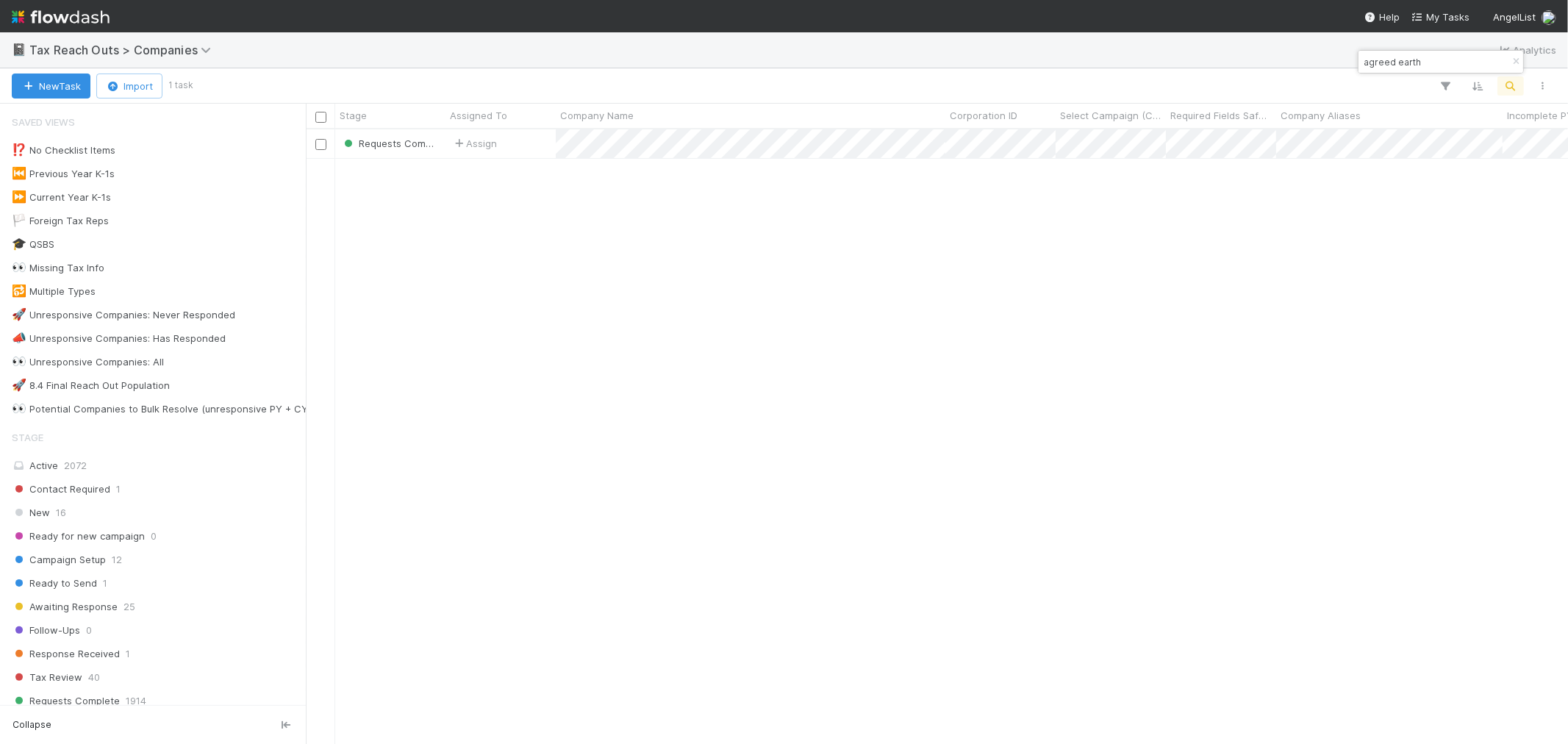
scroll to position [601, 1250]
click at [1518, 59] on icon "button" at bounding box center [1516, 62] width 15 height 9
click at [1507, 84] on icon "button" at bounding box center [1511, 86] width 15 height 13
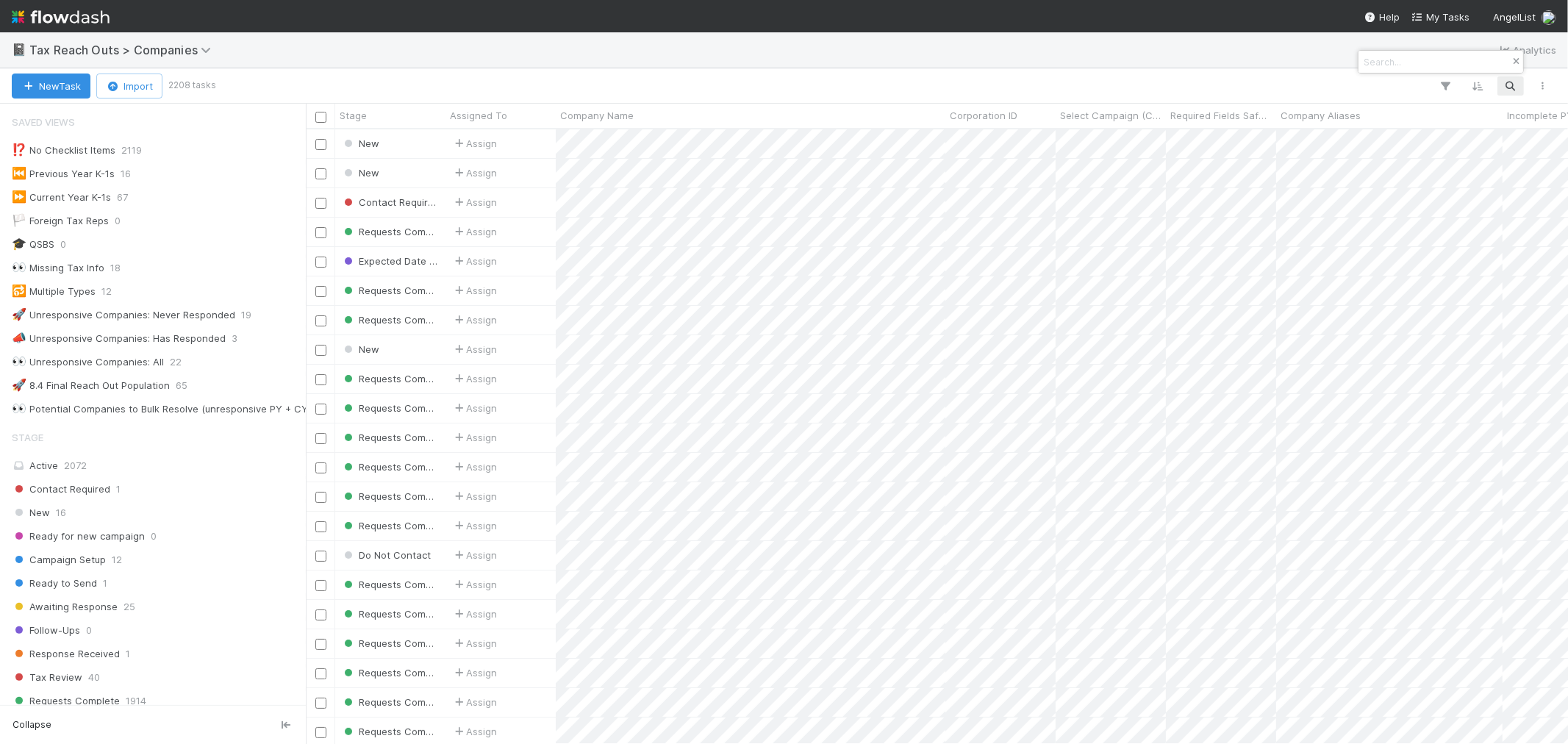
click at [1514, 62] on icon "button" at bounding box center [1516, 62] width 15 height 9
click at [1509, 87] on icon "button" at bounding box center [1511, 86] width 15 height 13
click at [1436, 68] on input at bounding box center [1434, 62] width 147 height 18
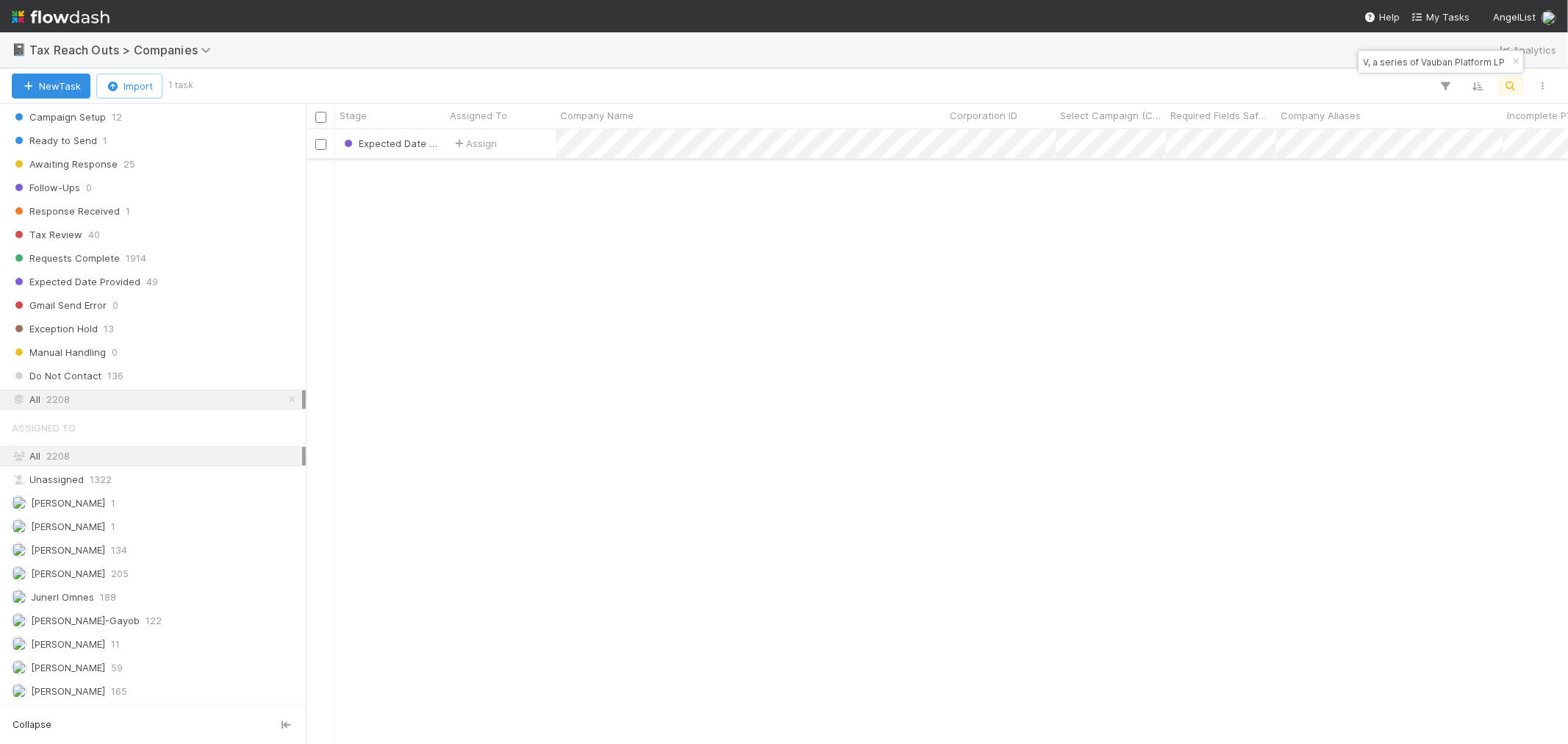
type input "Snowball Labs Seed SPV, a series of Vauban Platform LP"
click at [532, 148] on div "Assign" at bounding box center [500, 143] width 110 height 29
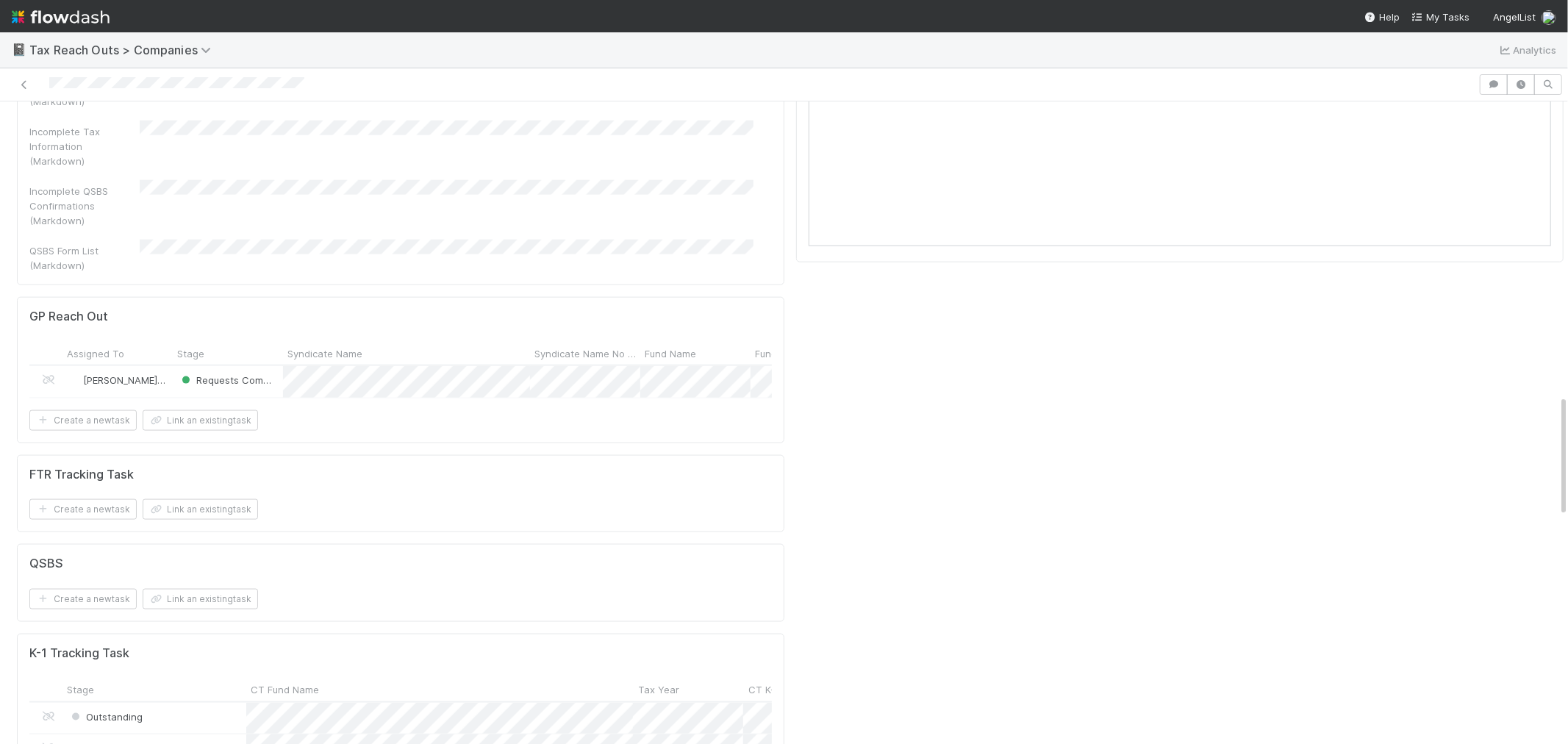
scroll to position [1715, 0]
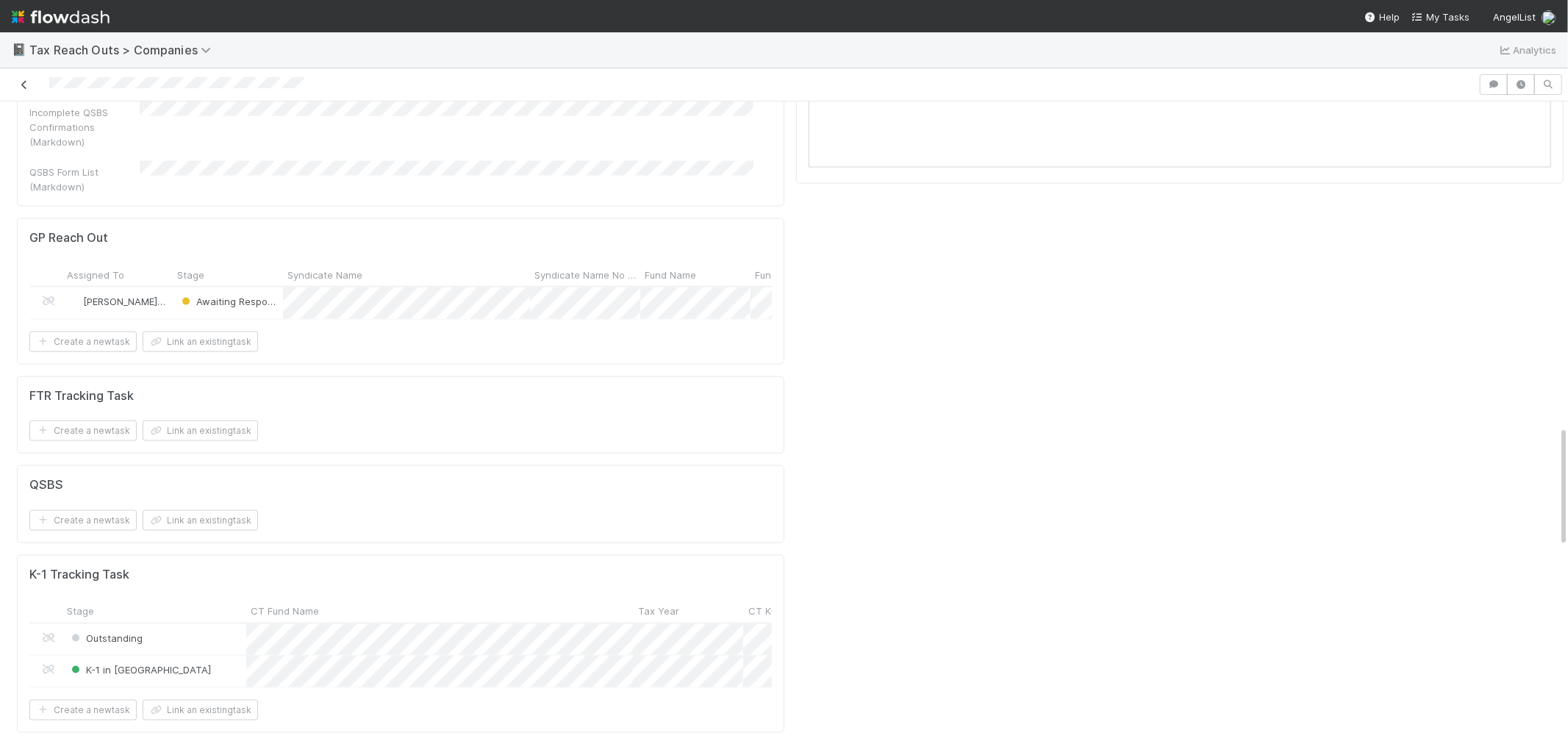
click at [19, 86] on icon at bounding box center [25, 85] width 15 height 10
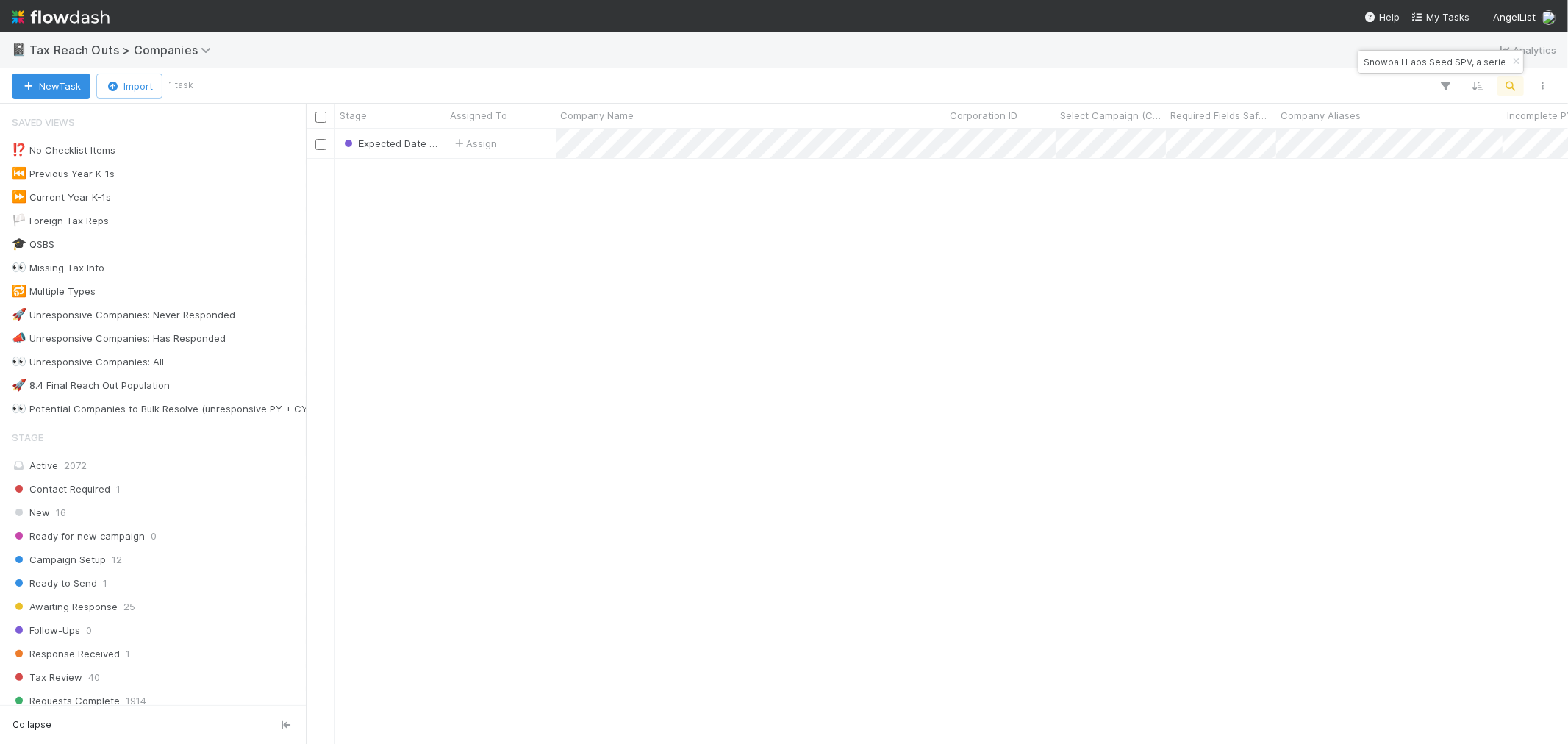
scroll to position [601, 1250]
click at [1515, 57] on icon "button" at bounding box center [1516, 62] width 15 height 9
click at [1509, 80] on icon "button" at bounding box center [1511, 86] width 15 height 13
click at [1376, 60] on input at bounding box center [1434, 62] width 147 height 18
type input "worky"
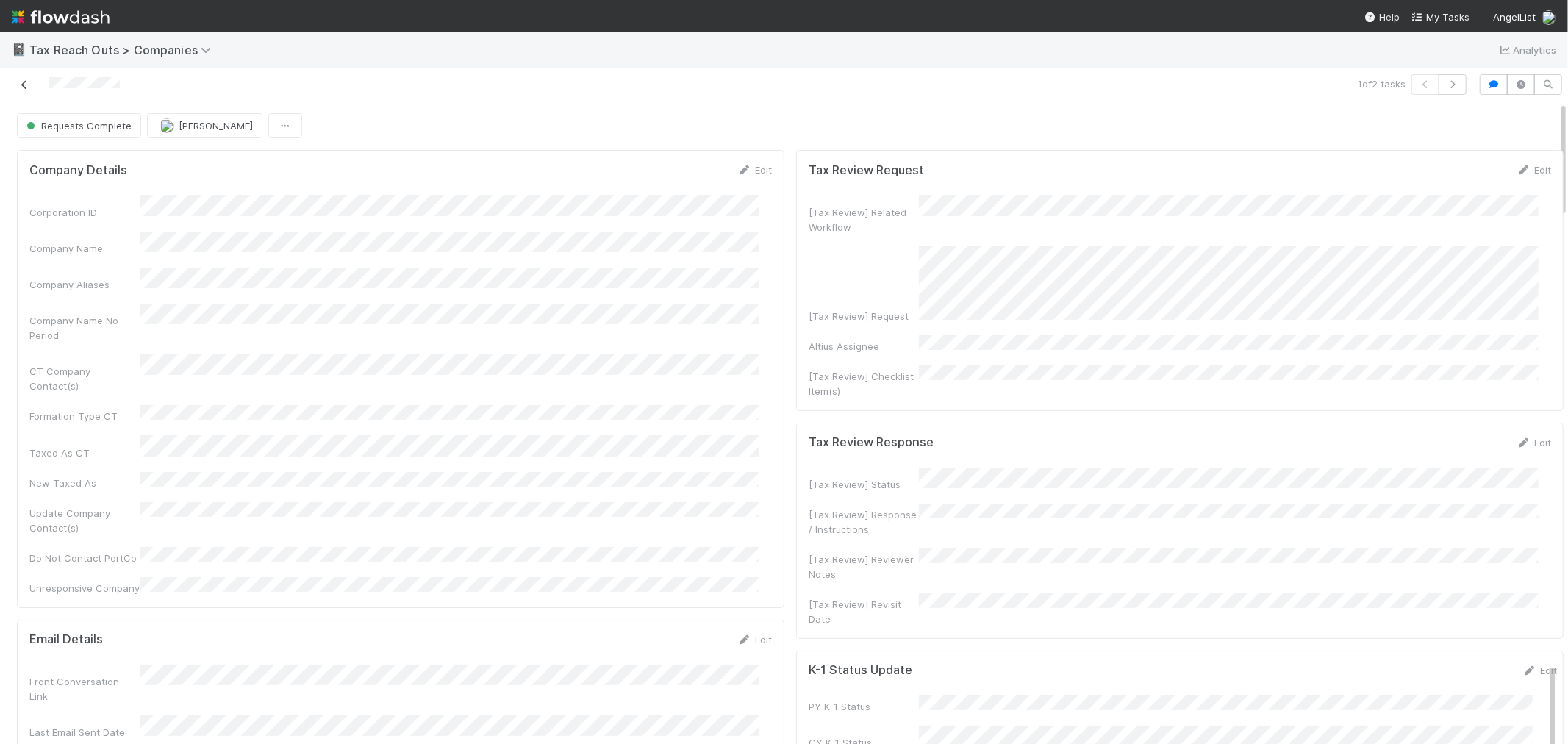
click at [25, 84] on icon at bounding box center [25, 85] width 15 height 10
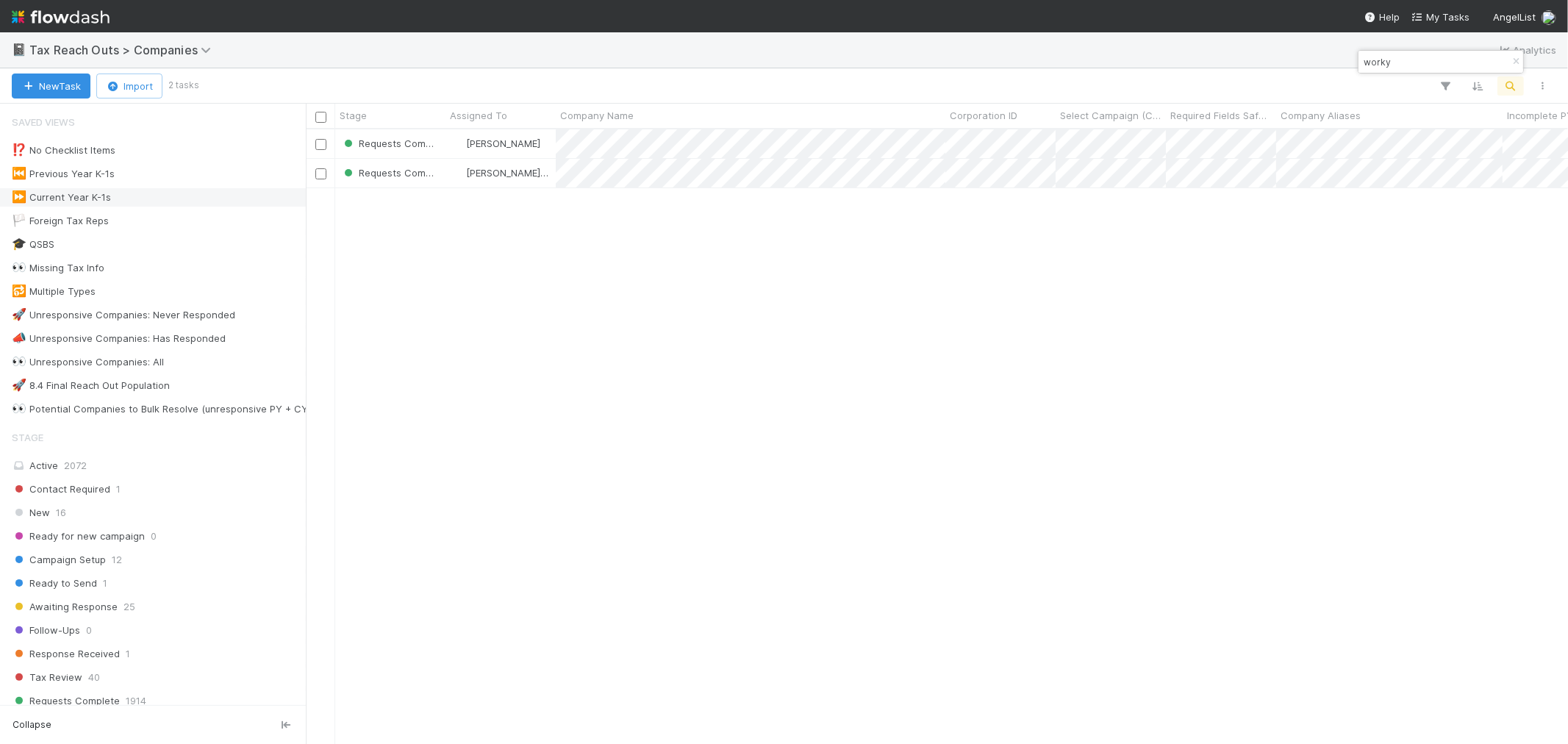
scroll to position [601, 1250]
click at [72, 13] on img at bounding box center [60, 17] width 97 height 25
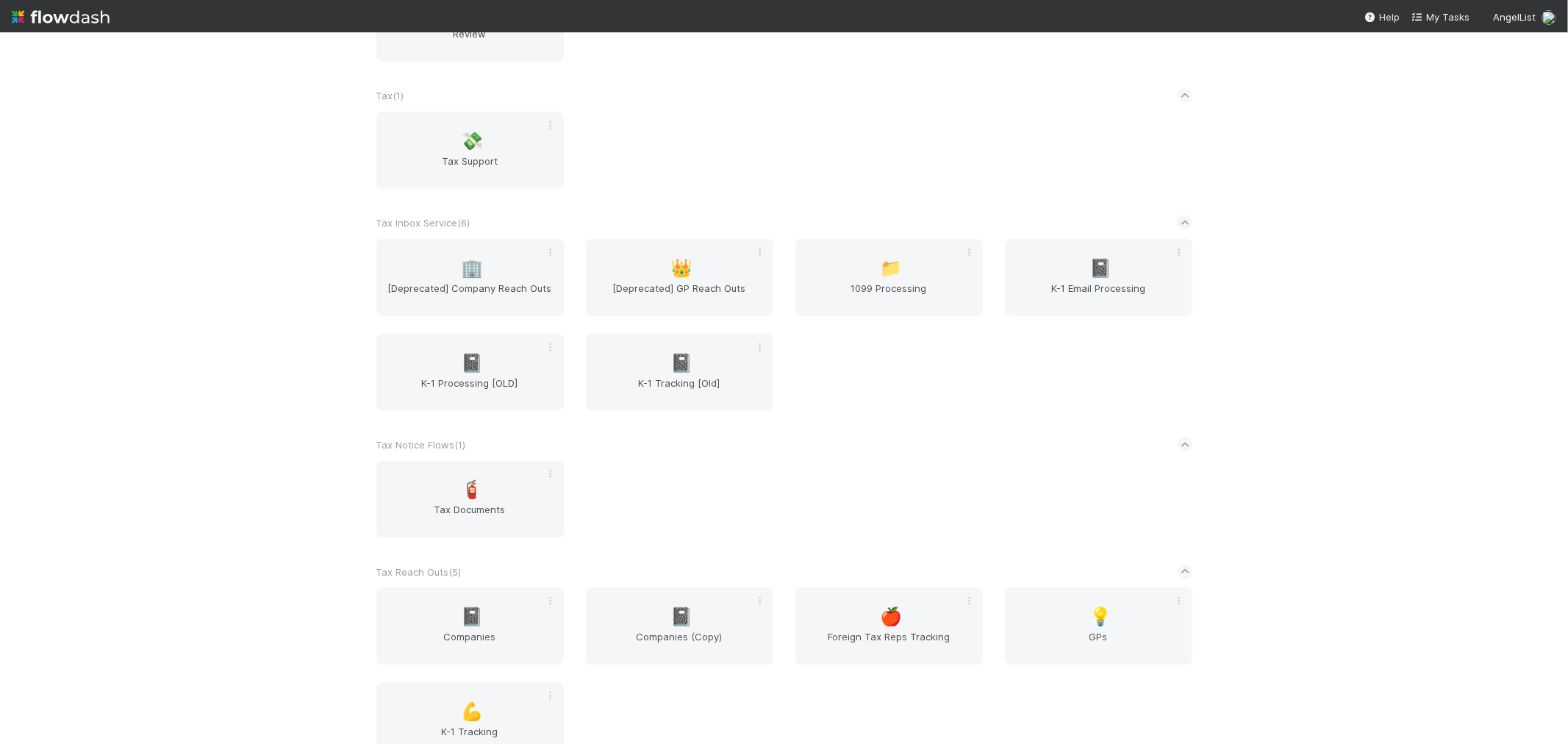
scroll to position [1986, 0]
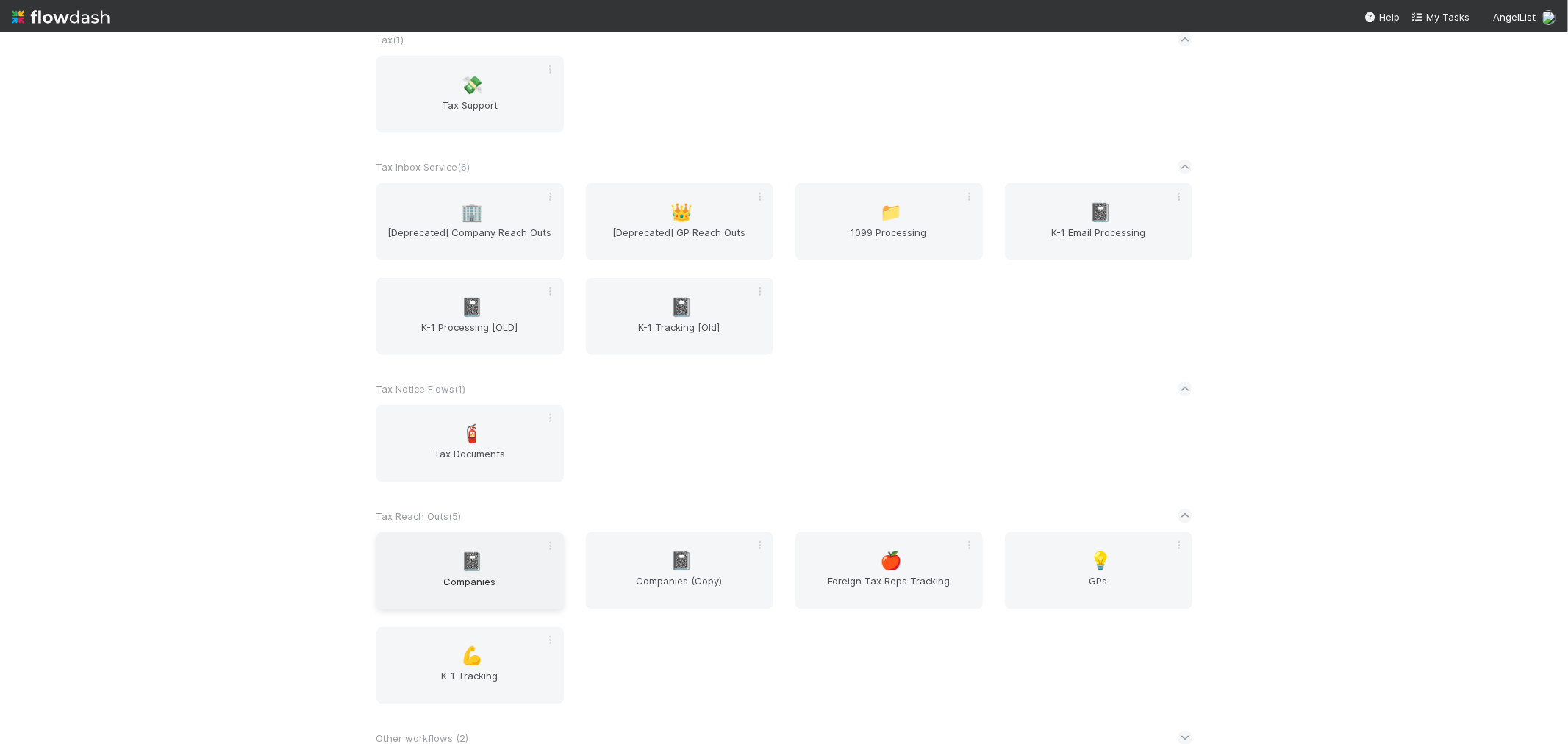
click at [530, 574] on span "Companies" at bounding box center [470, 589] width 175 height 30
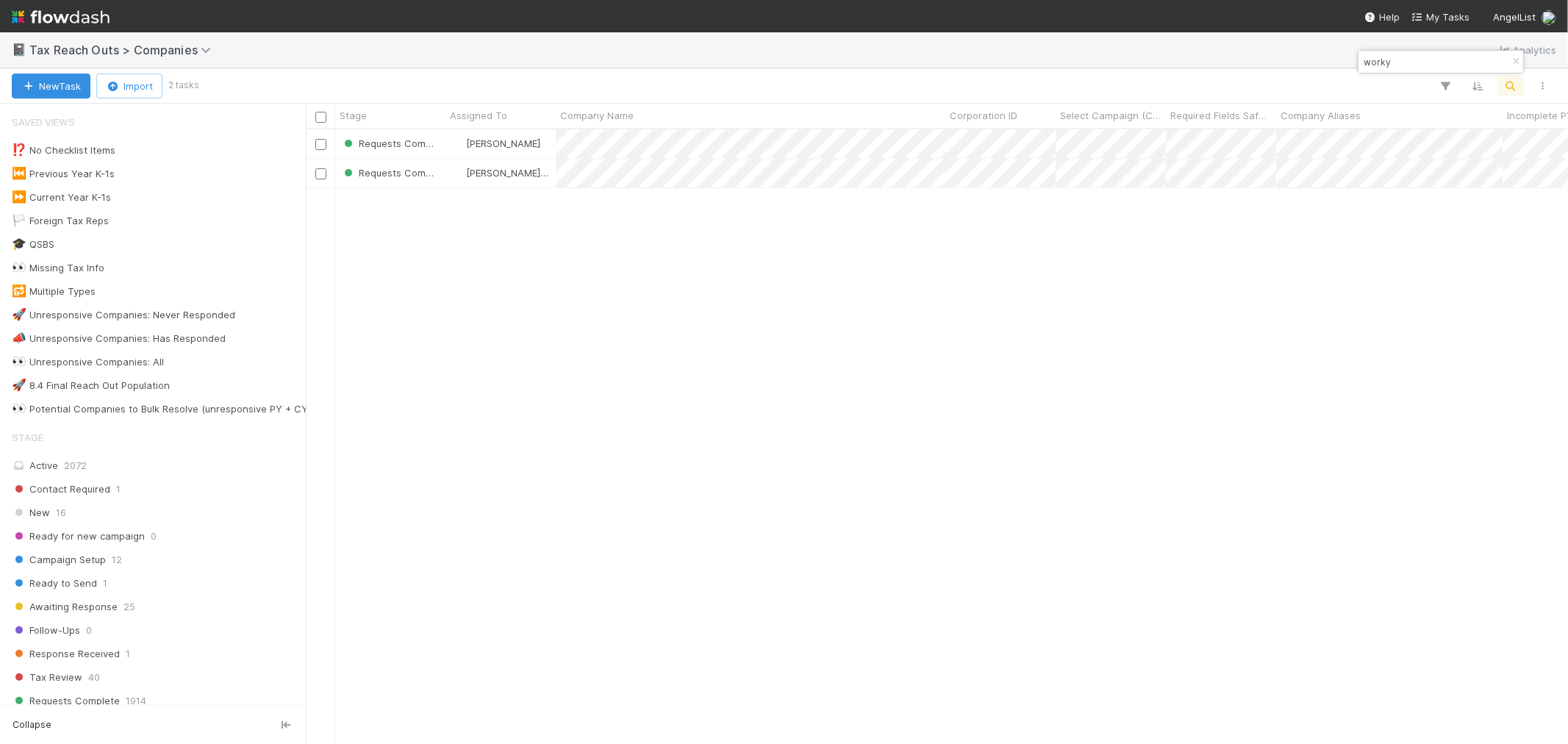
scroll to position [601, 1250]
click at [1517, 59] on icon "button" at bounding box center [1516, 62] width 15 height 9
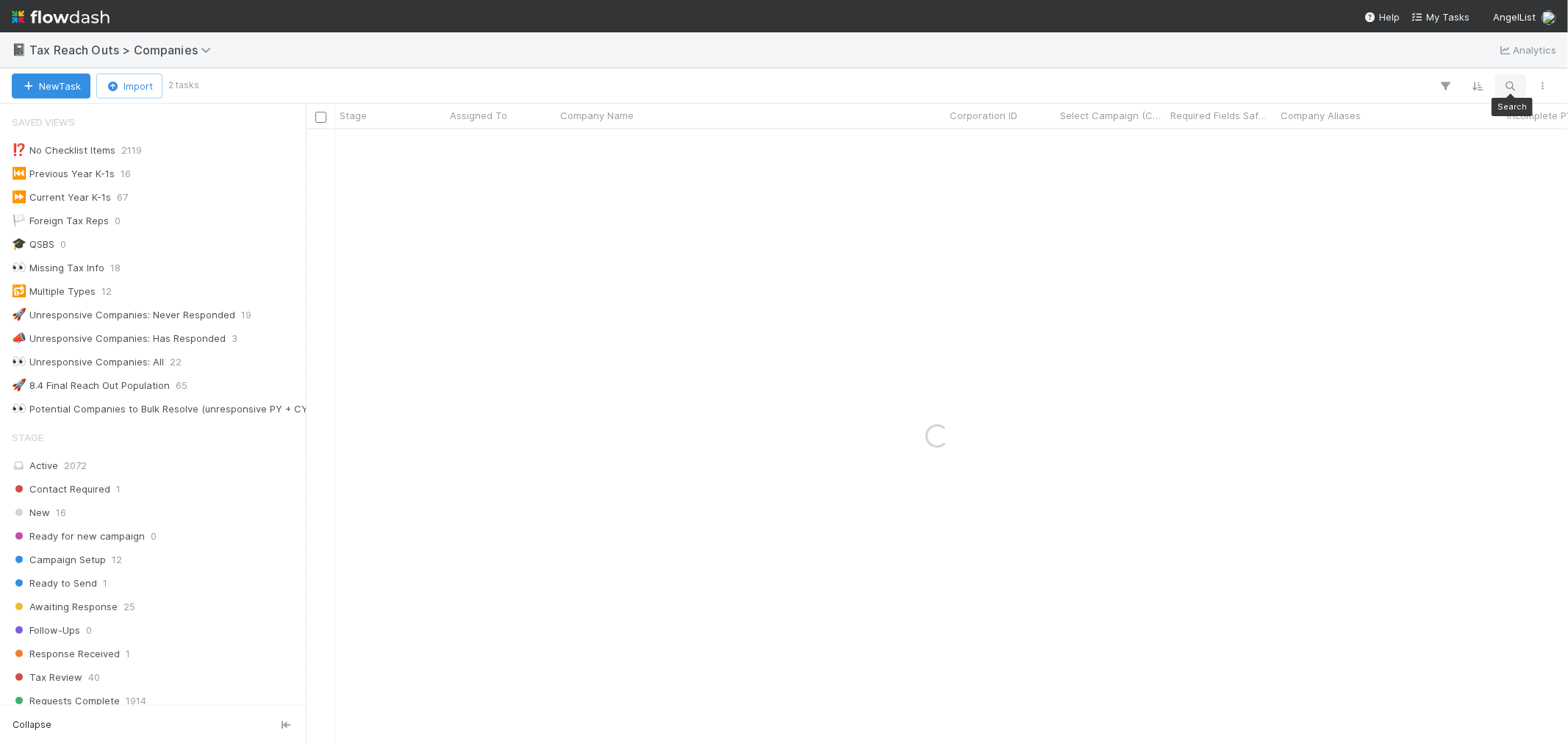
click at [1510, 87] on icon "button" at bounding box center [1511, 86] width 15 height 13
type input "Dukaan"
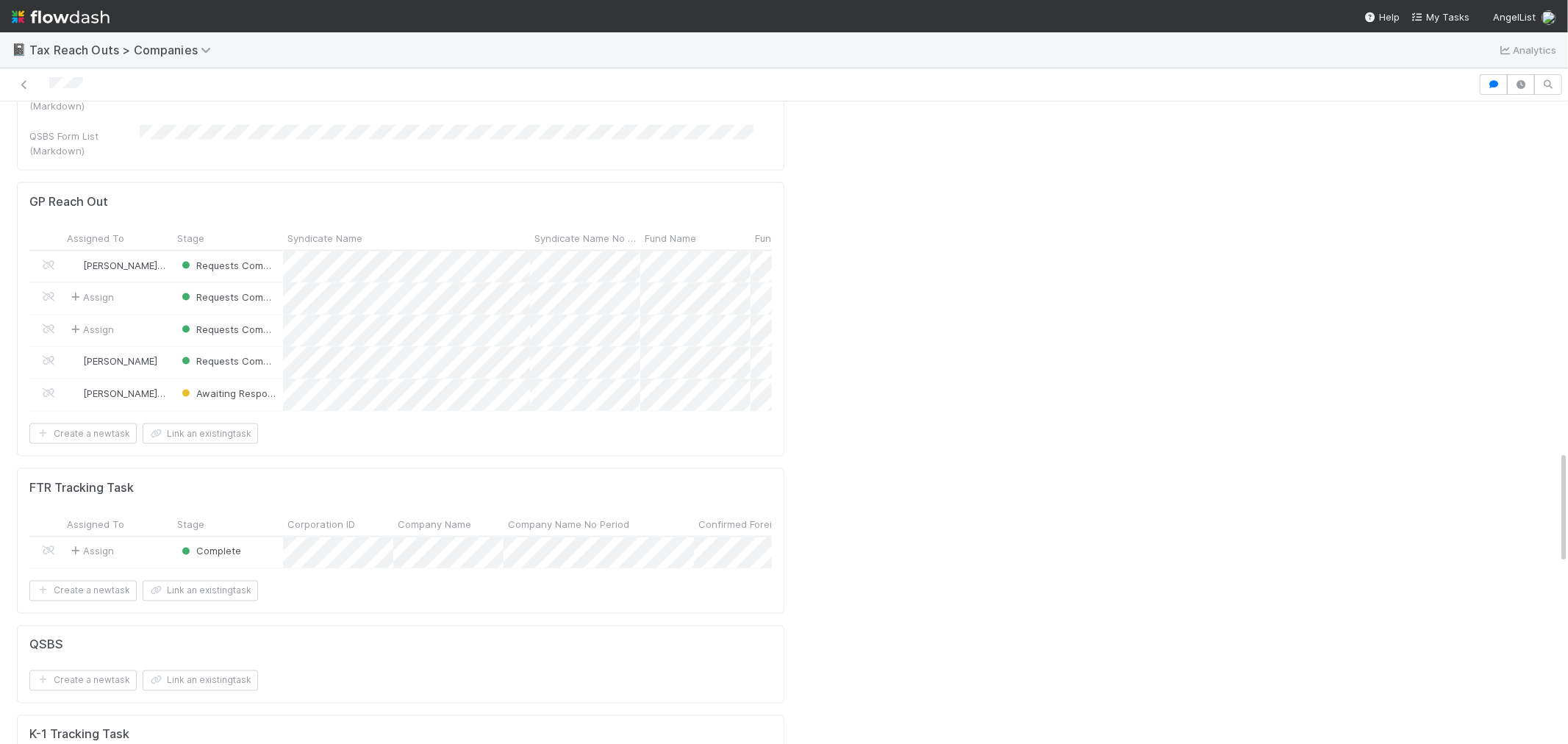
scroll to position [1983, 0]
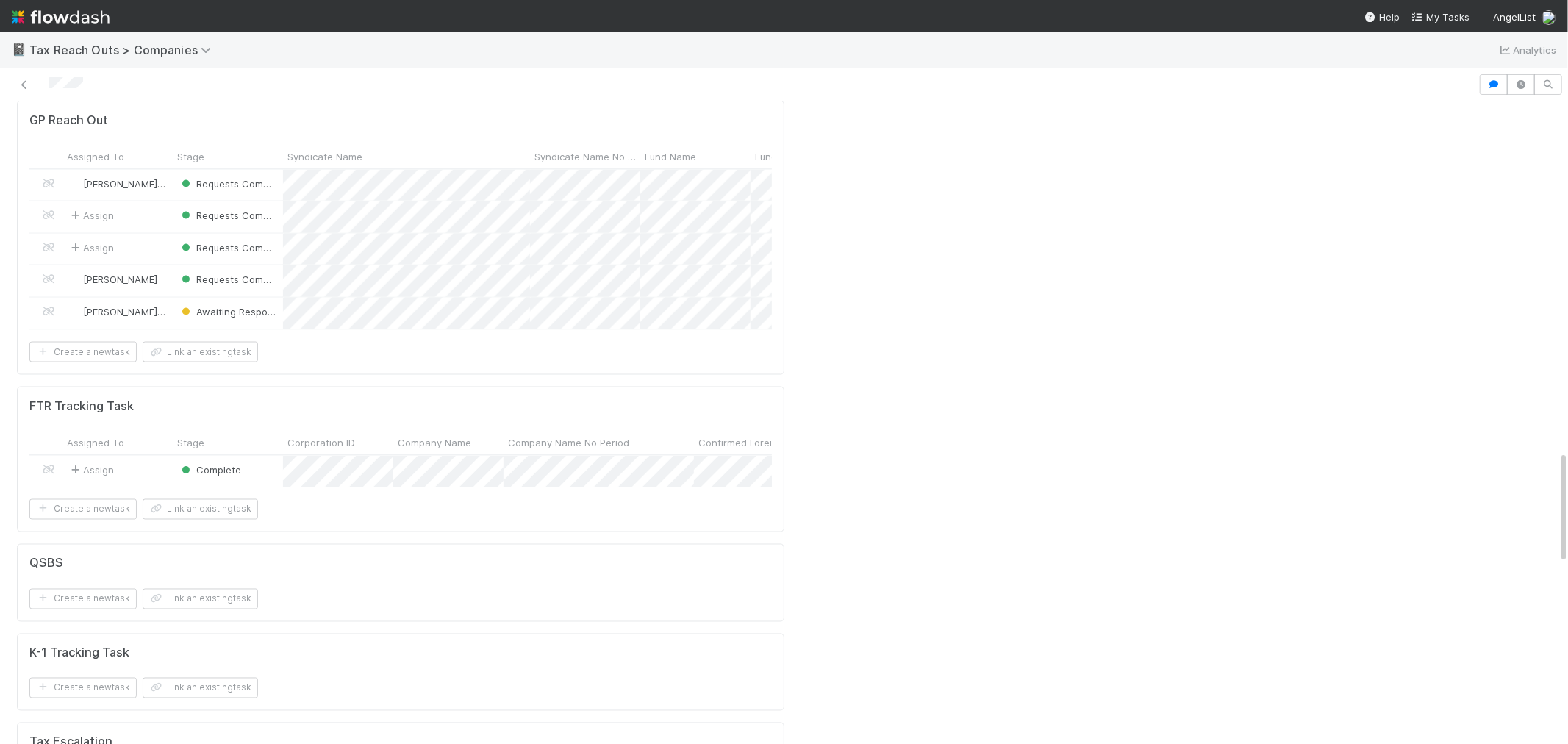
click at [163, 456] on div "Assign" at bounding box center [117, 471] width 110 height 32
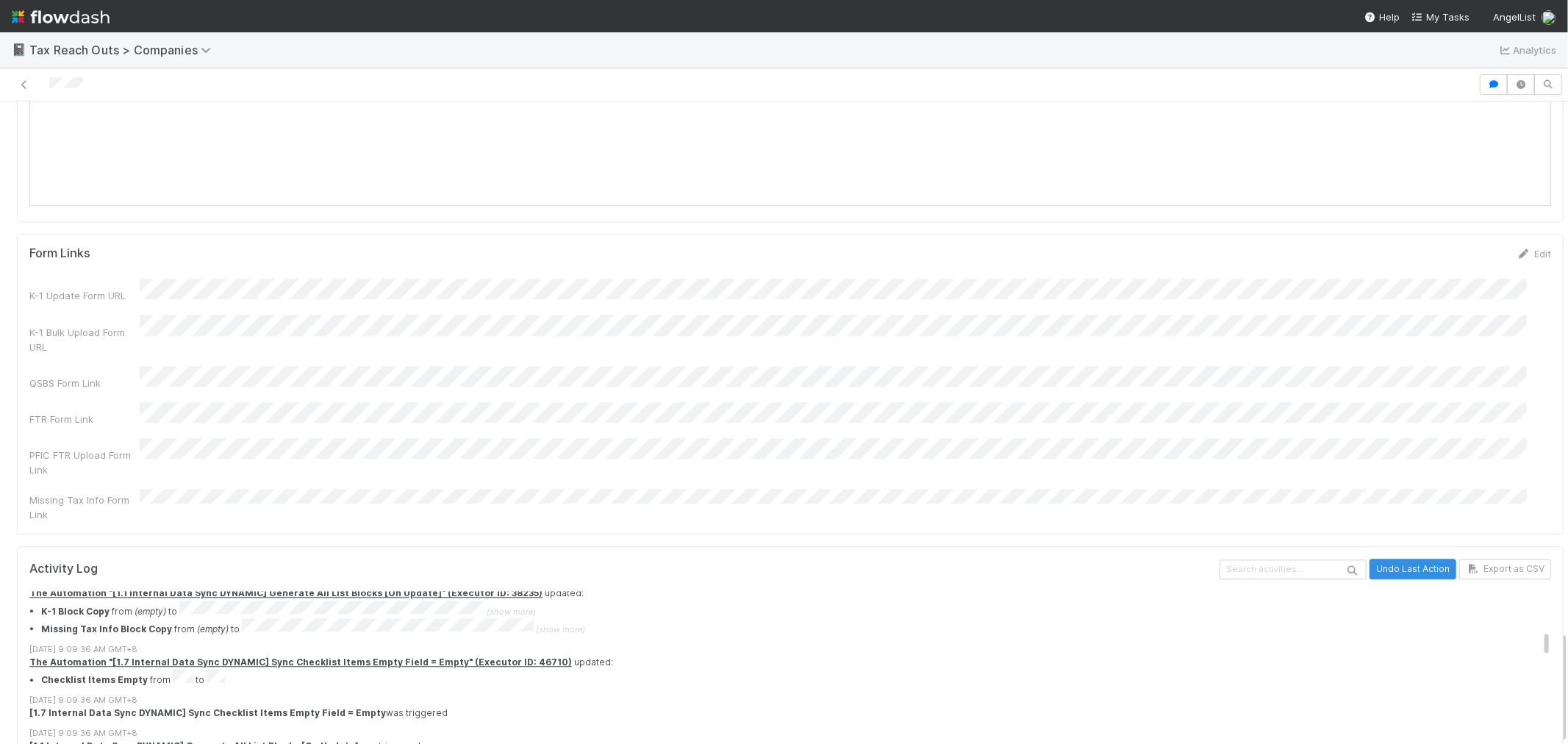
scroll to position [1469, 0]
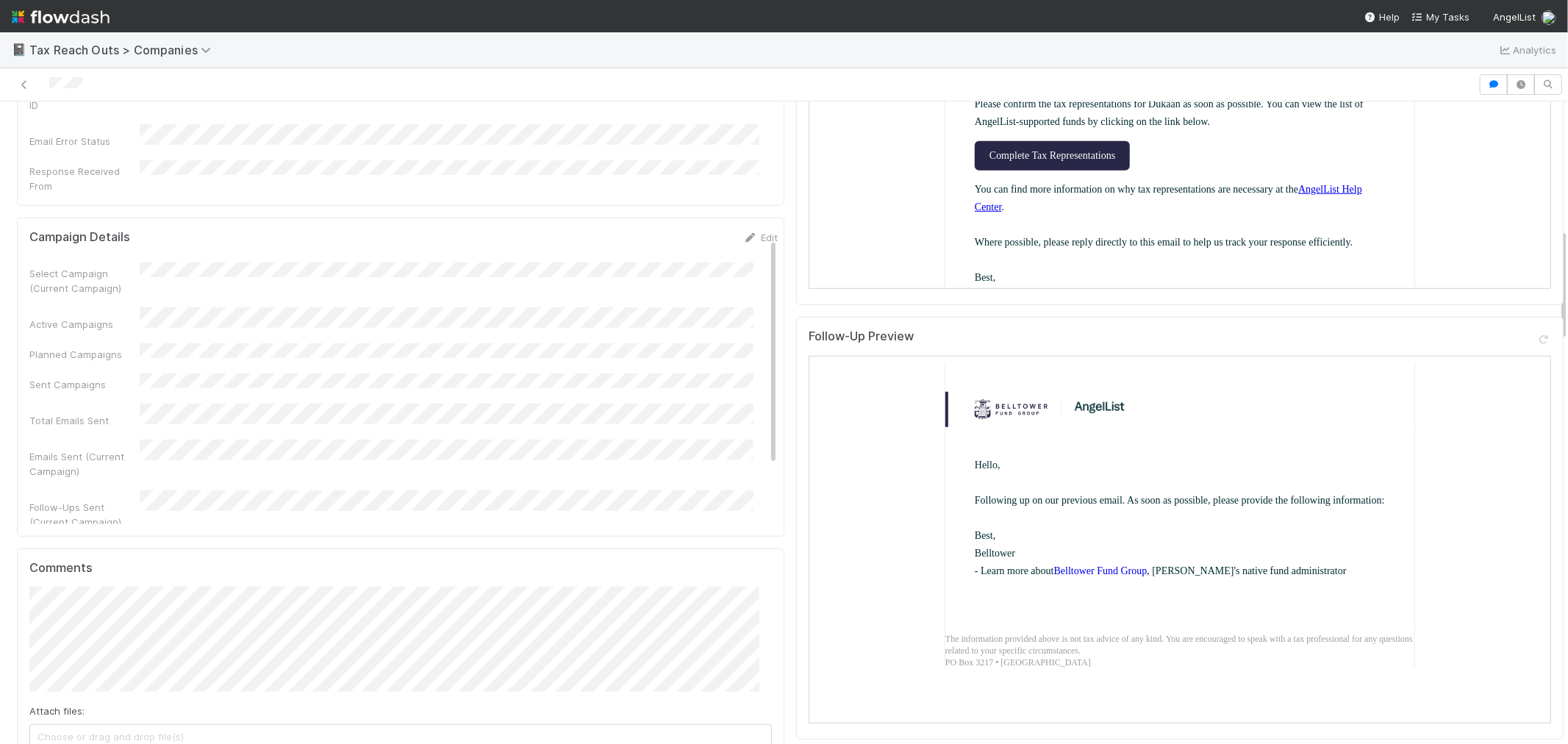
scroll to position [85, 0]
click at [23, 85] on icon at bounding box center [25, 85] width 15 height 10
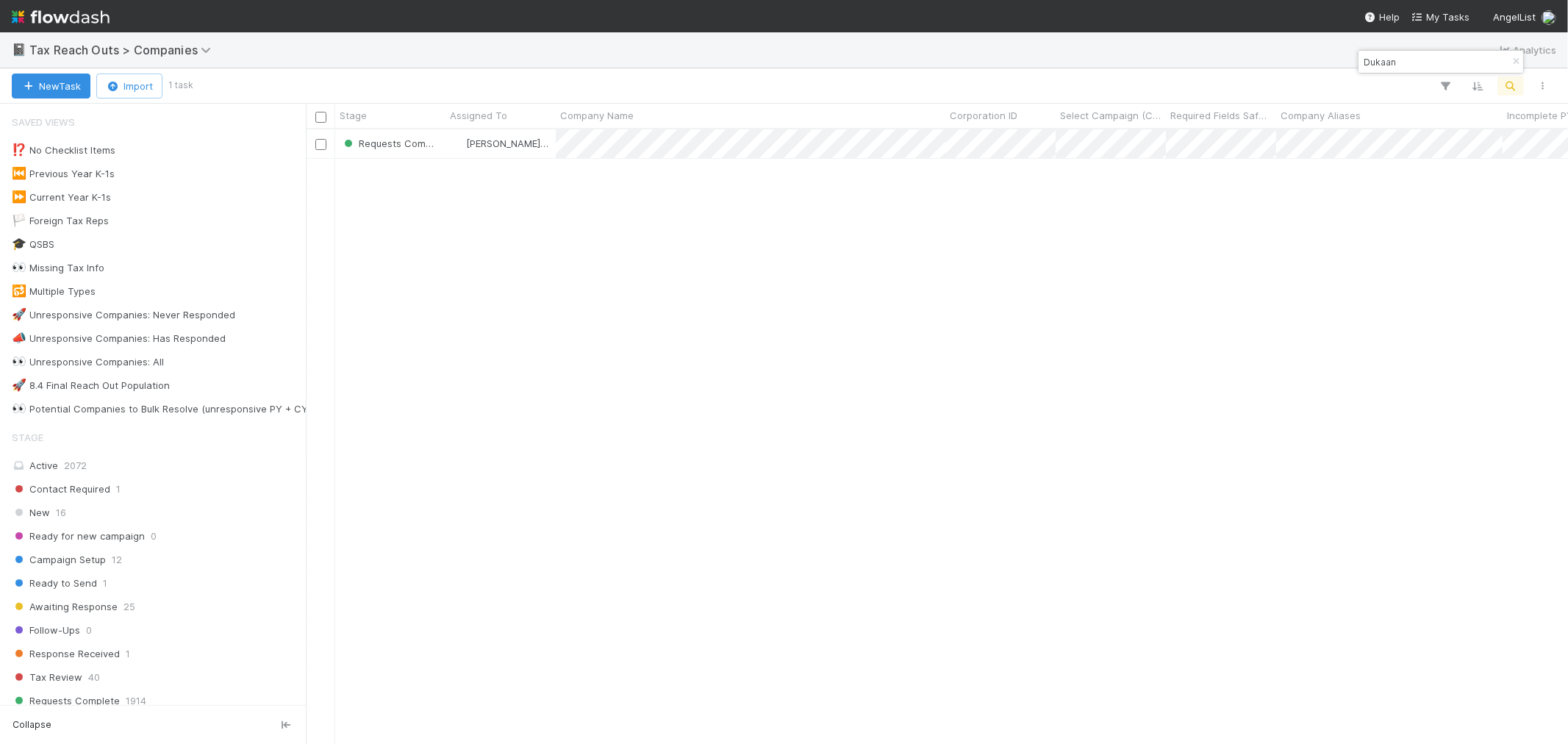
scroll to position [601, 1250]
click at [1511, 65] on icon "button" at bounding box center [1516, 62] width 15 height 9
click at [1517, 90] on icon "button" at bounding box center [1511, 86] width 15 height 13
type input "Canopy Holdings, LLC"
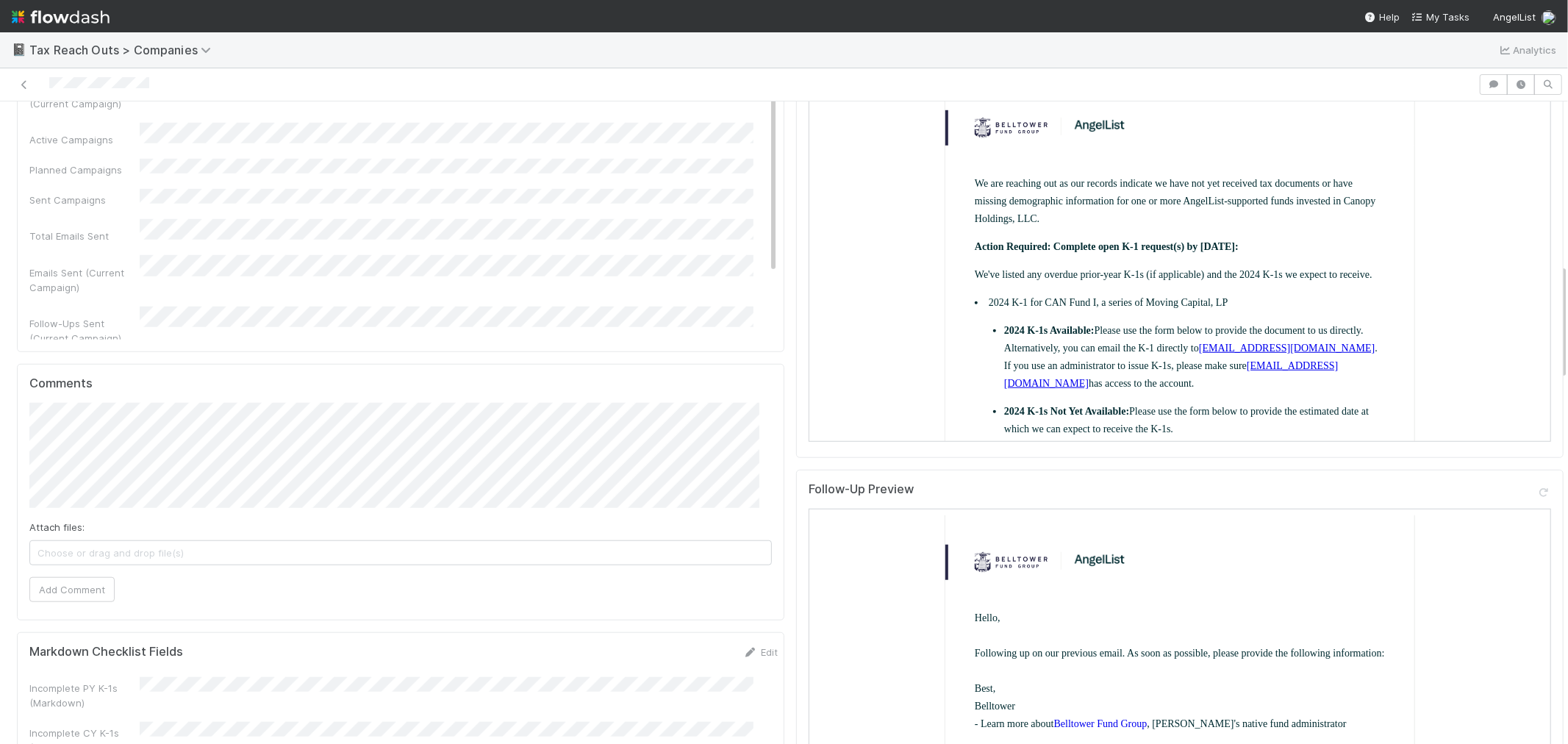
scroll to position [571, 0]
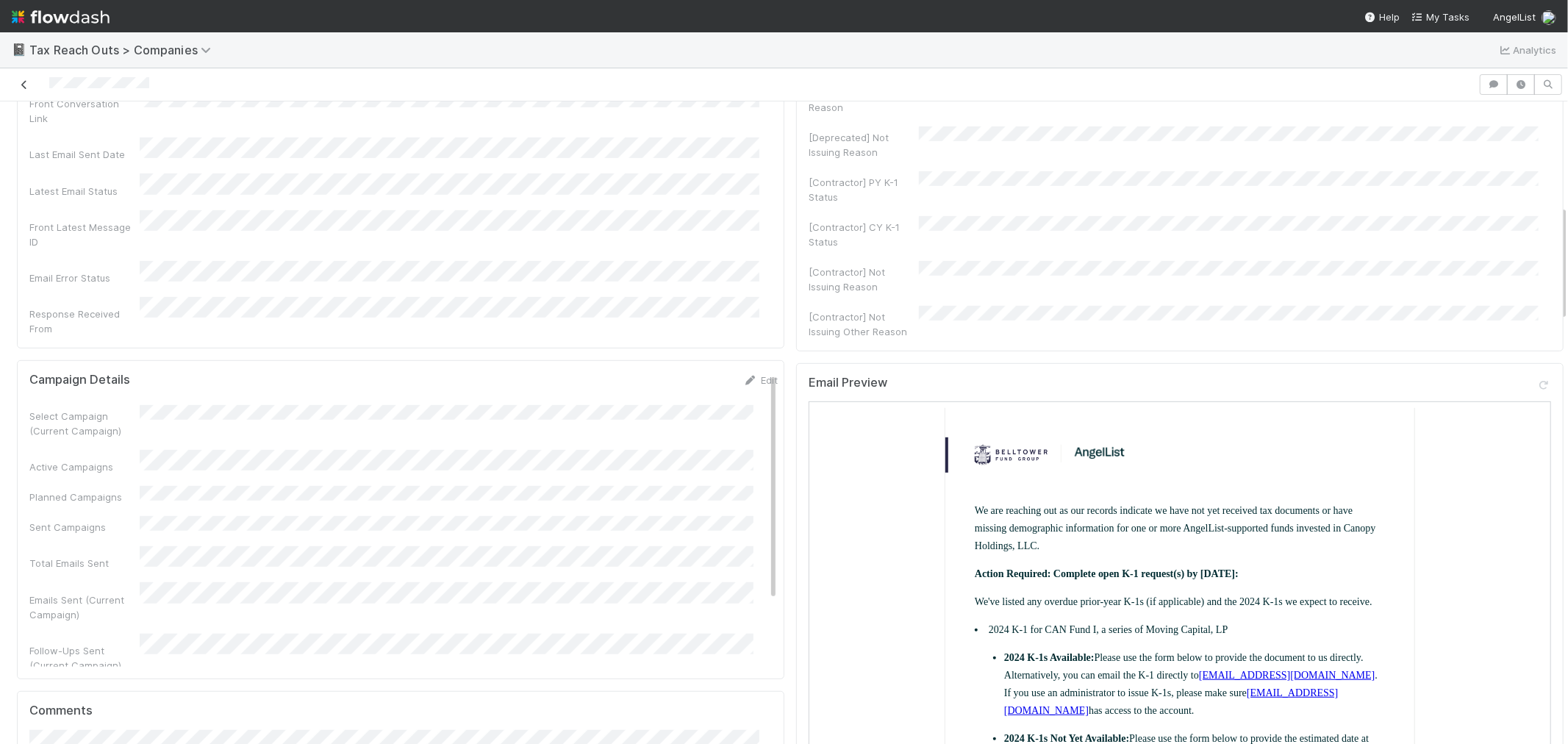
click at [23, 85] on icon at bounding box center [25, 85] width 15 height 10
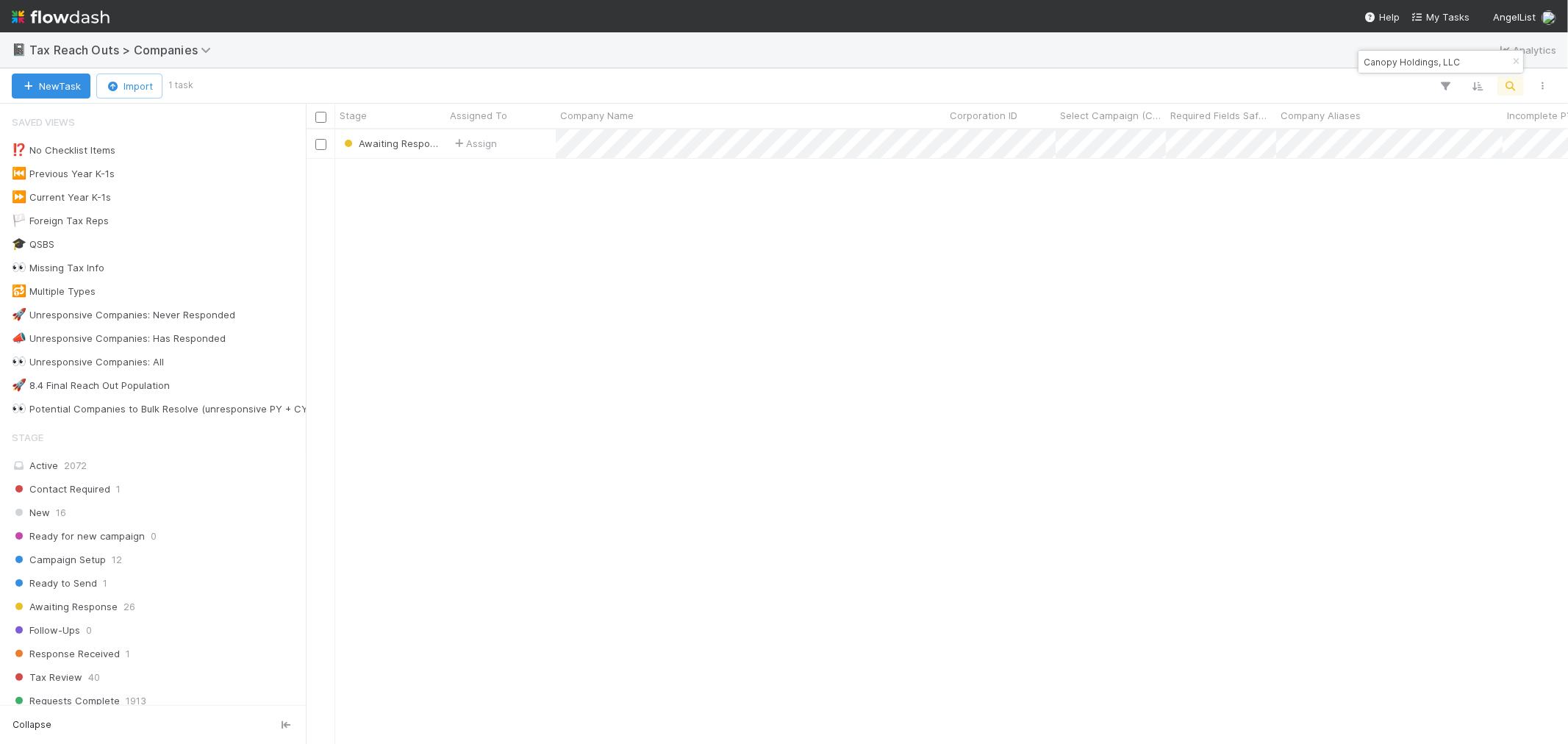
scroll to position [601, 1250]
click at [1511, 57] on icon "button" at bounding box center [1516, 62] width 15 height 9
click at [1508, 86] on icon "button" at bounding box center [1511, 86] width 15 height 13
type input "Beyond Aero SAS"
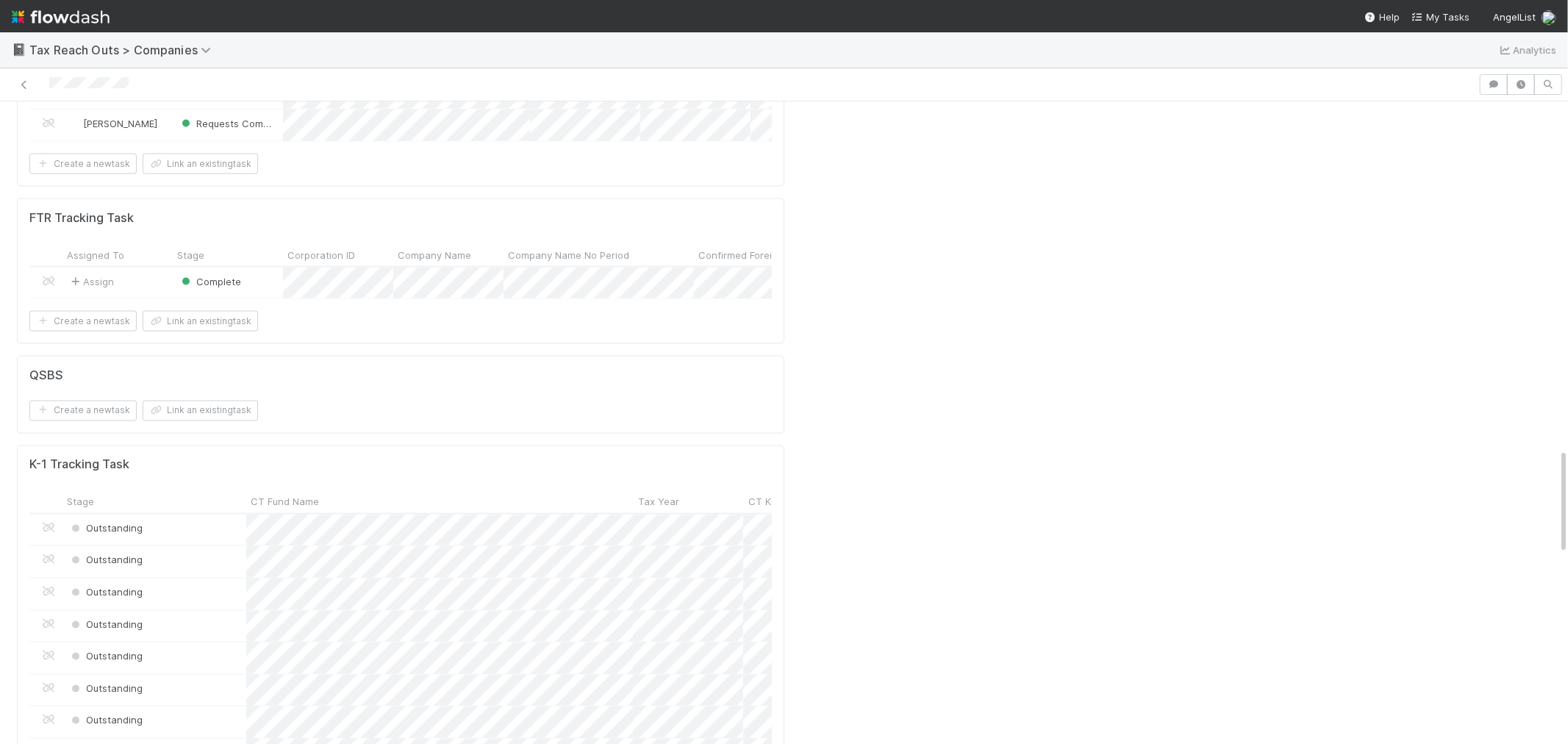
scroll to position [2122, 0]
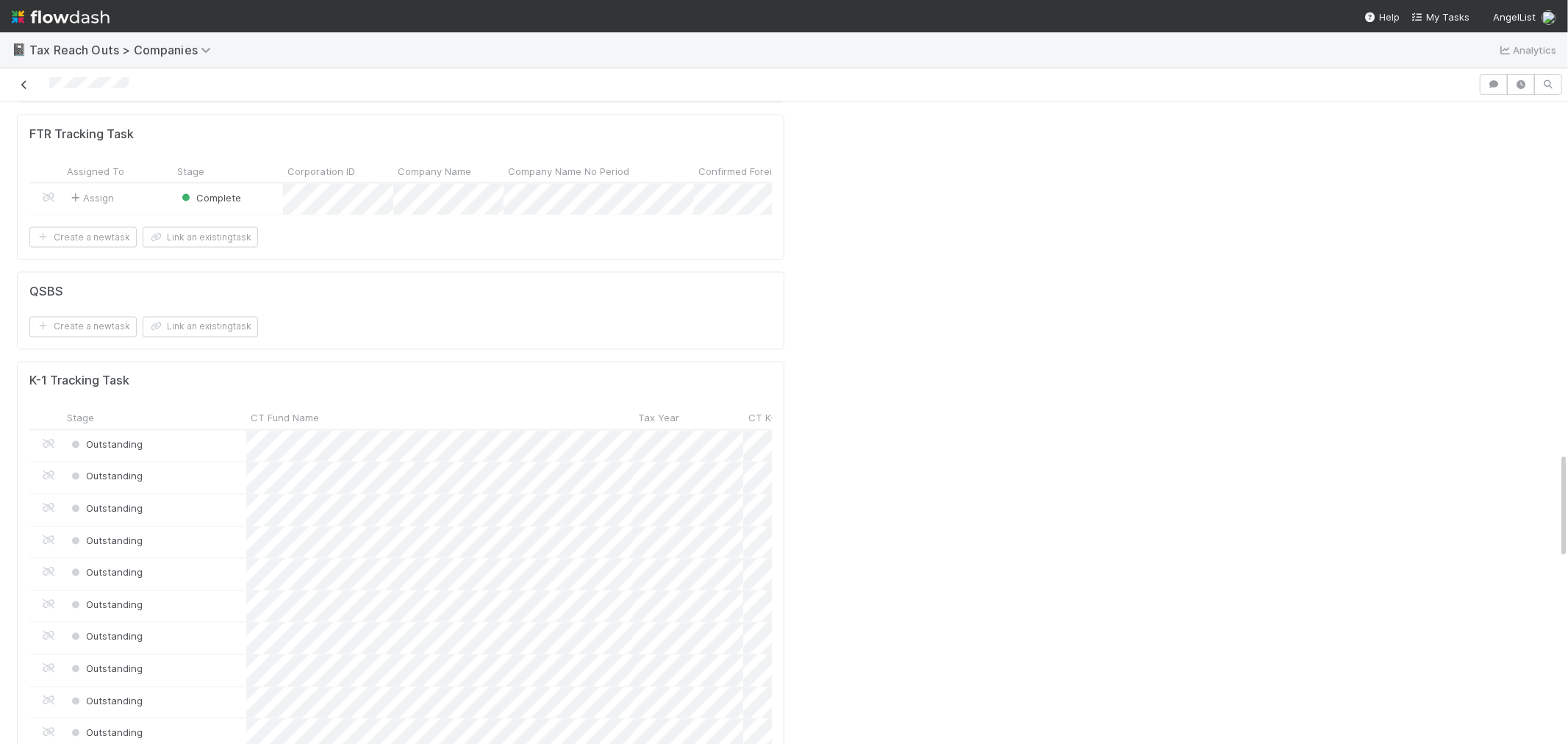
click at [22, 81] on icon at bounding box center [25, 85] width 15 height 10
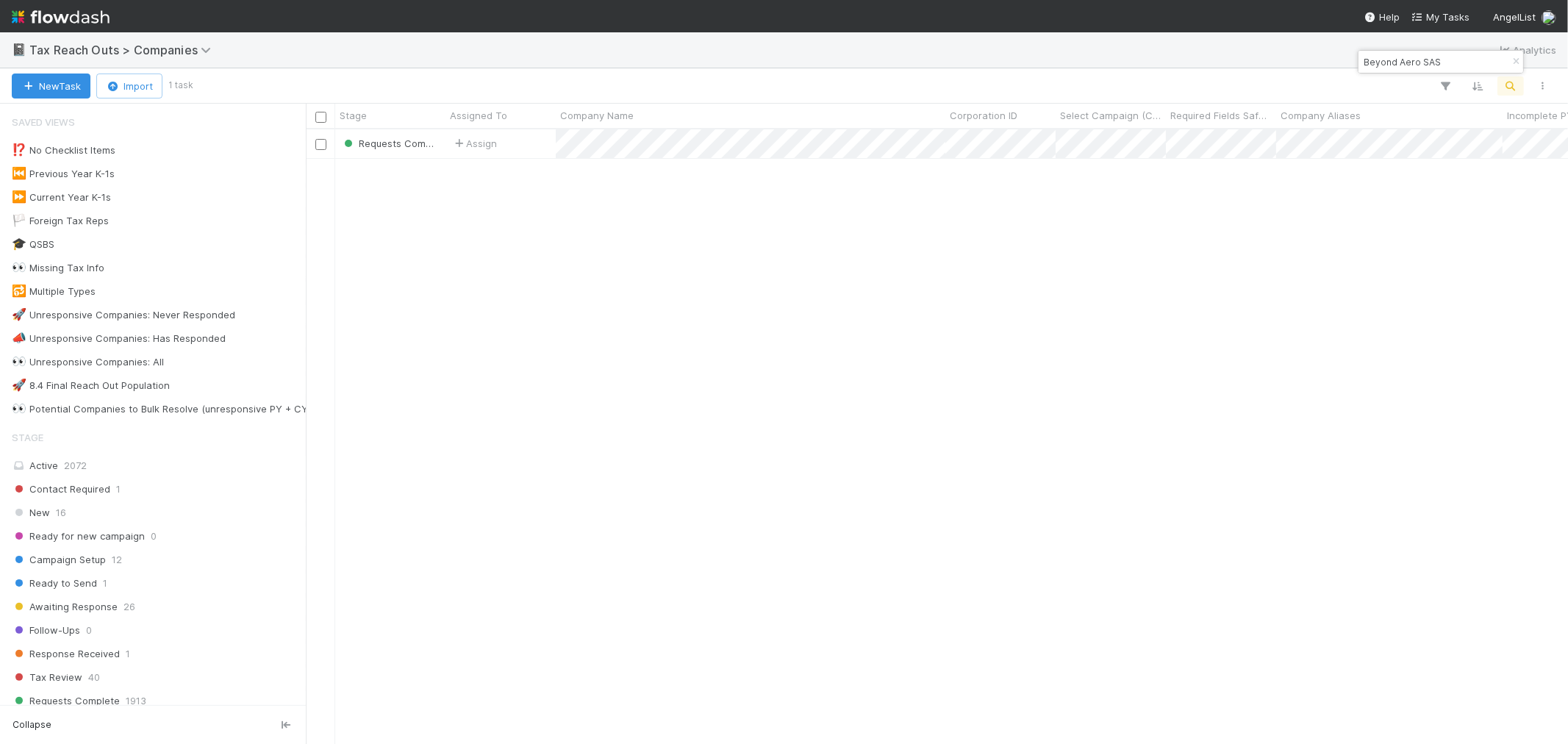
scroll to position [601, 1250]
click at [1518, 62] on icon "button" at bounding box center [1516, 62] width 15 height 9
click at [1517, 90] on icon "button" at bounding box center [1511, 86] width 15 height 13
click at [1372, 62] on input "Kushki Group Holdings, Ltd" at bounding box center [1434, 62] width 147 height 18
click at [1482, 64] on input "Kushki Group Holdings, Ltd" at bounding box center [1434, 62] width 147 height 18
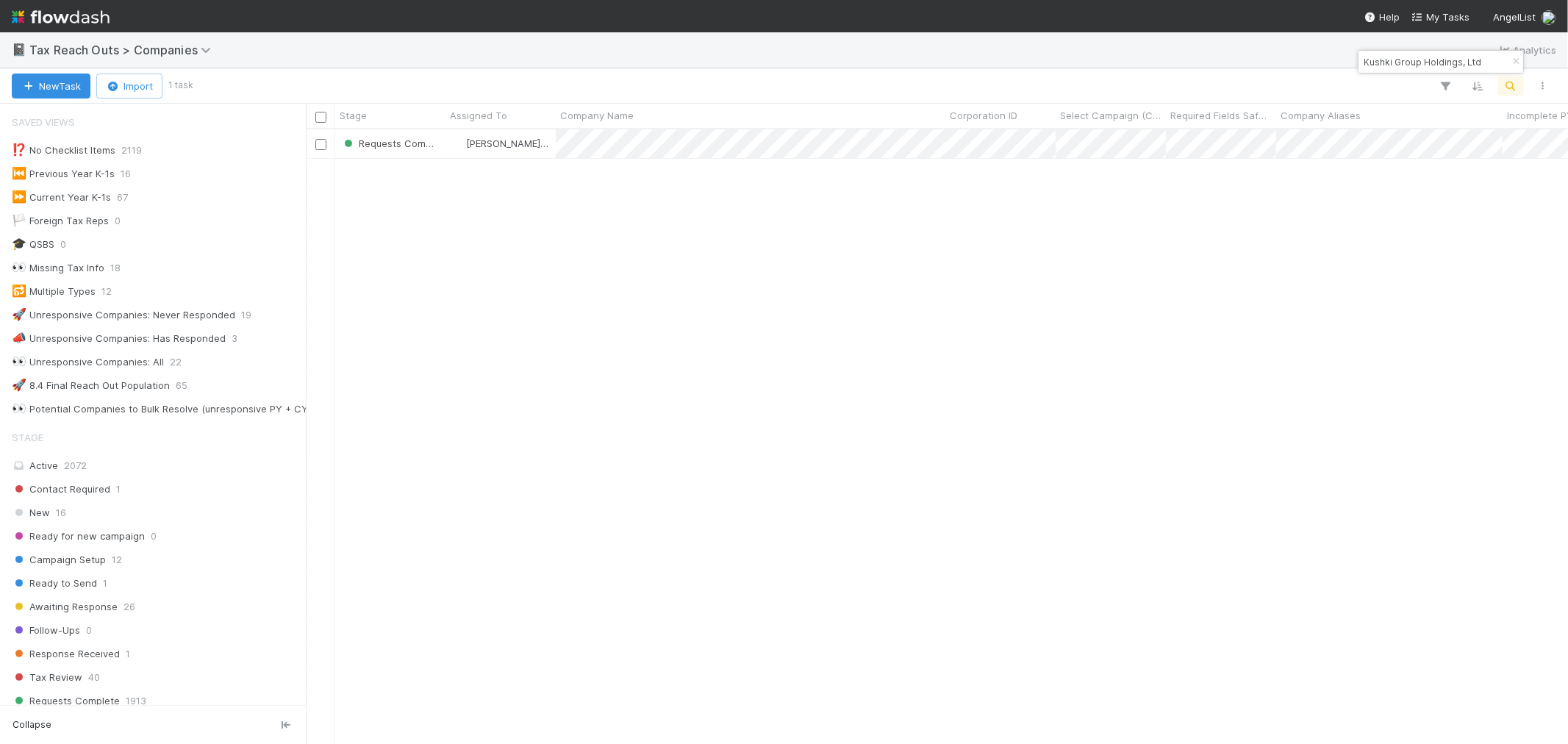
type input "Kushki Group Holdings, Ltd"
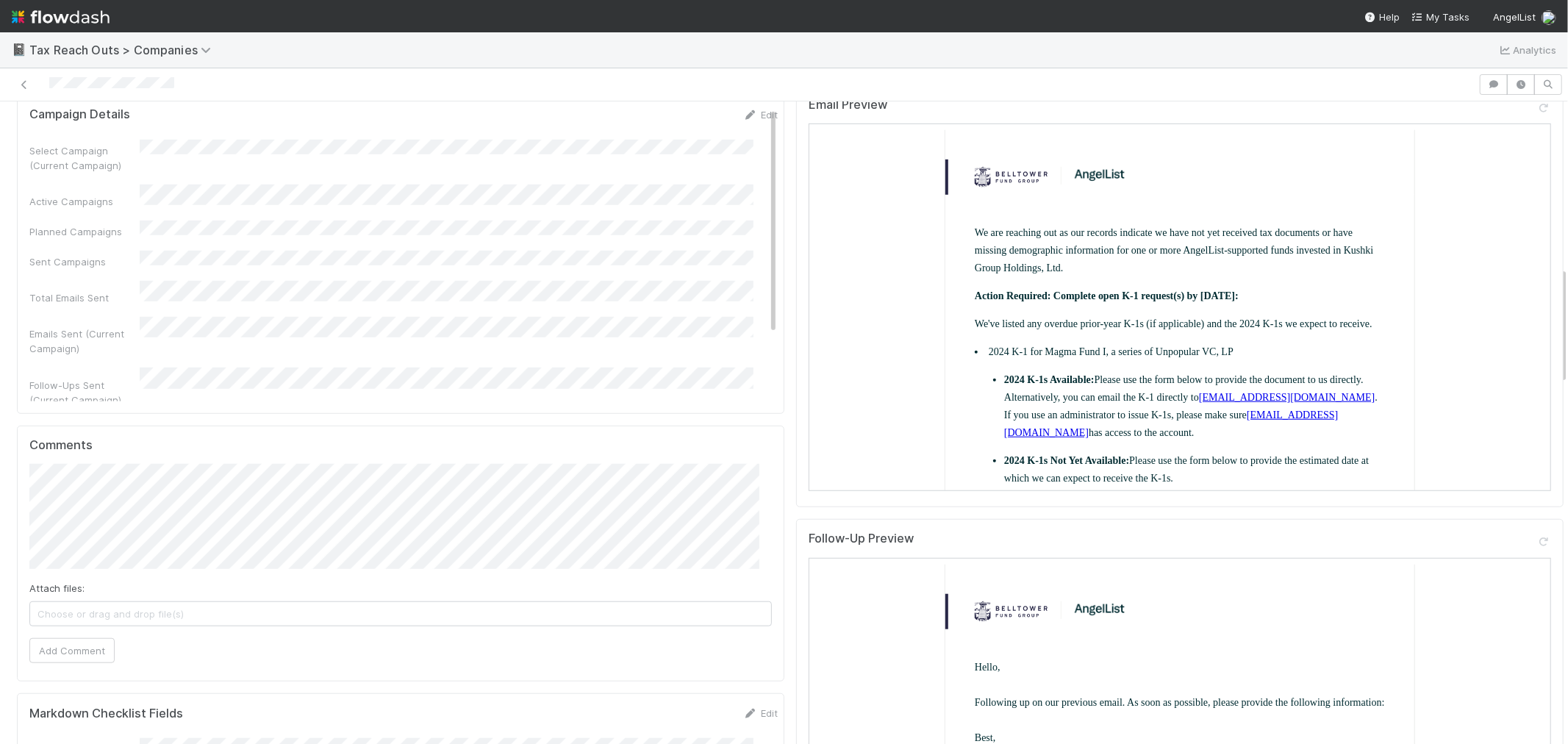
scroll to position [898, 0]
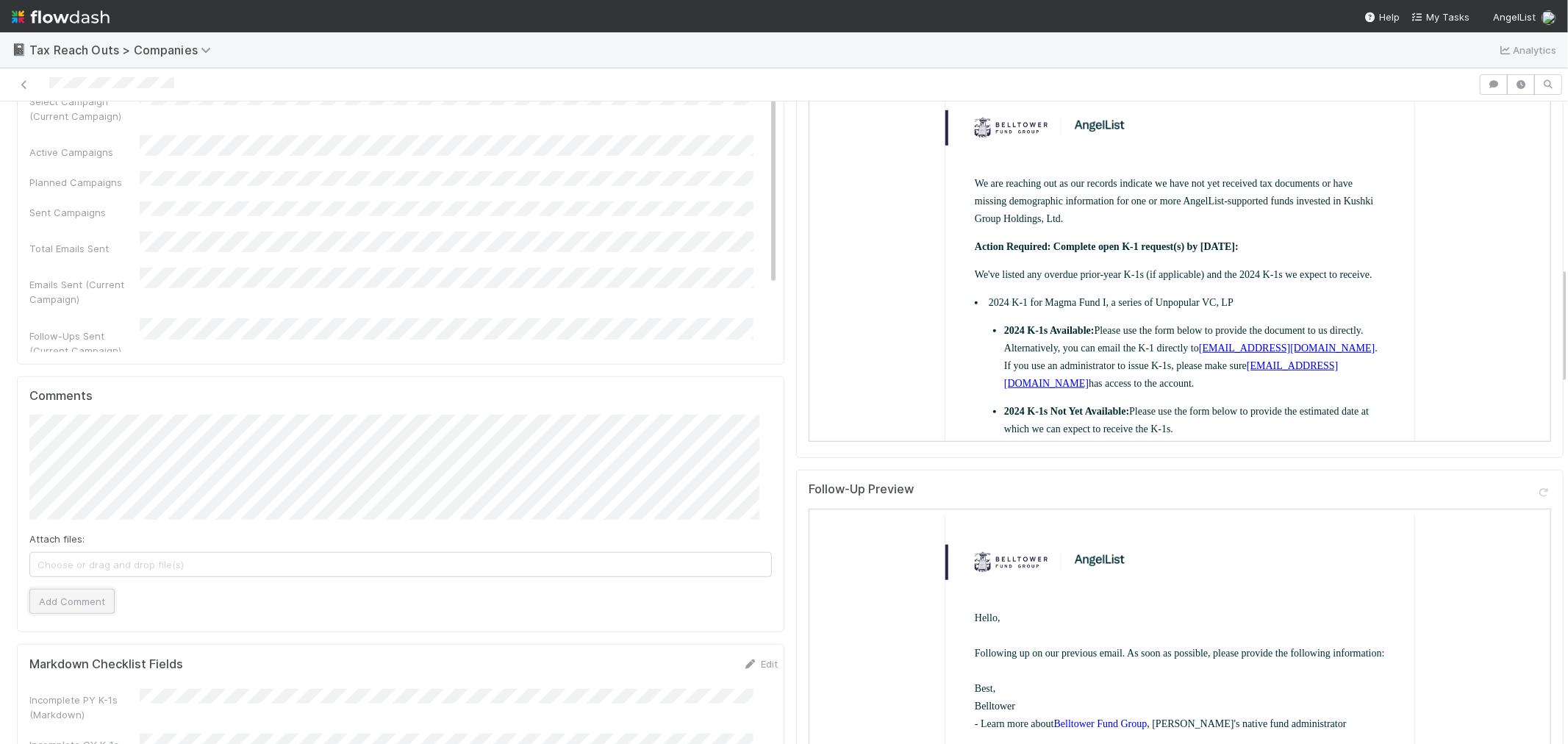
click at [94, 589] on button "Add Comment" at bounding box center [72, 601] width 86 height 25
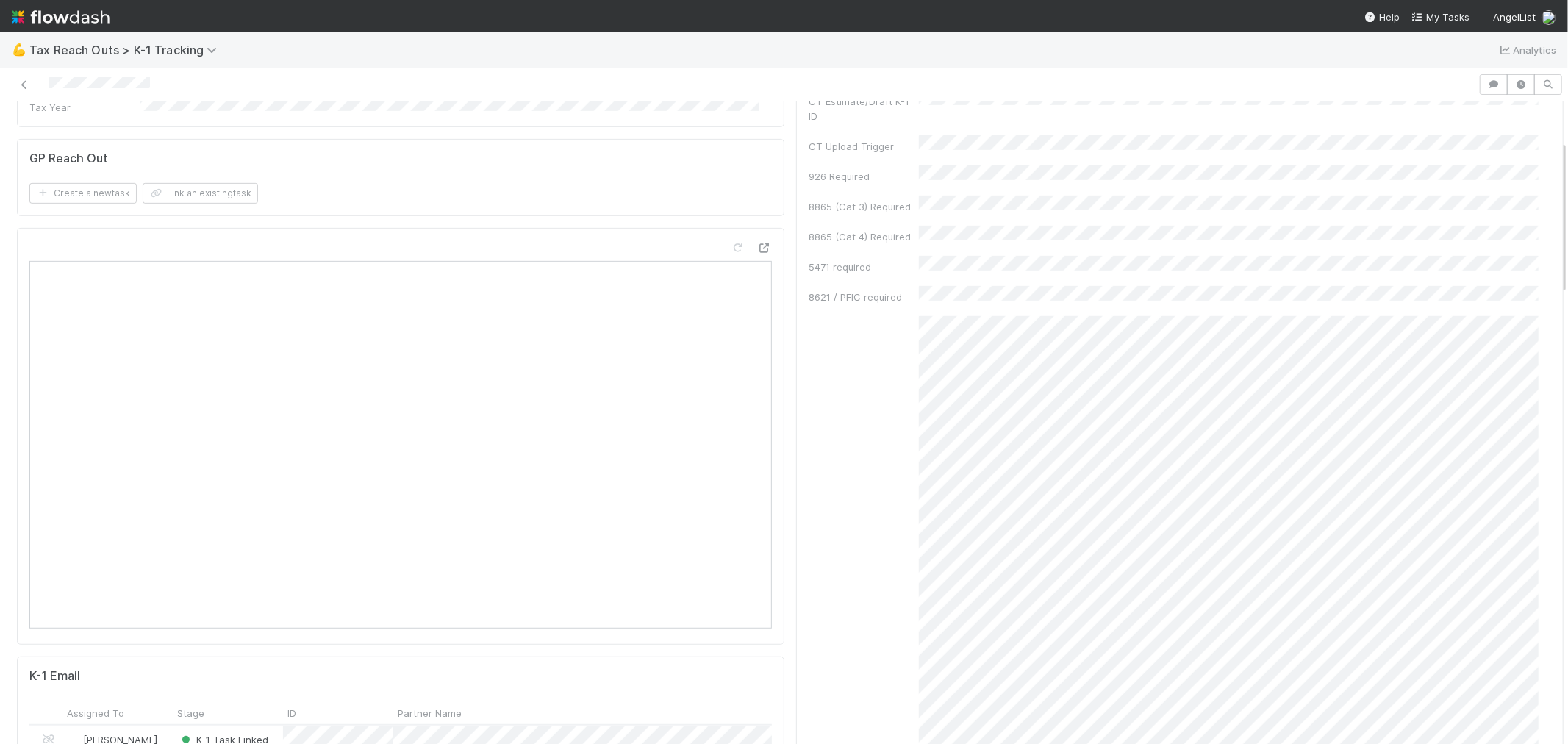
scroll to position [163, 0]
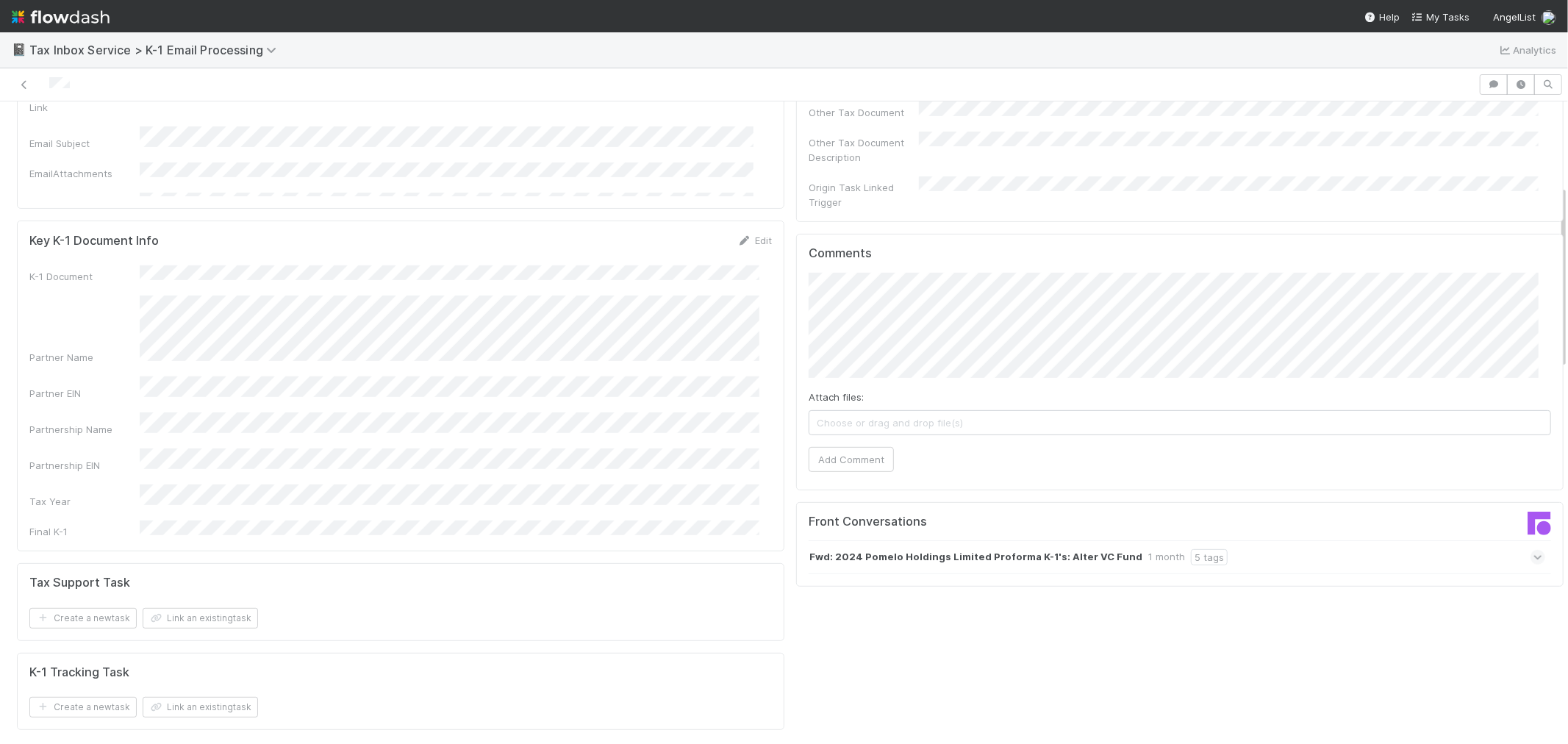
scroll to position [408, 0]
click at [1533, 549] on icon at bounding box center [1538, 557] width 10 height 15
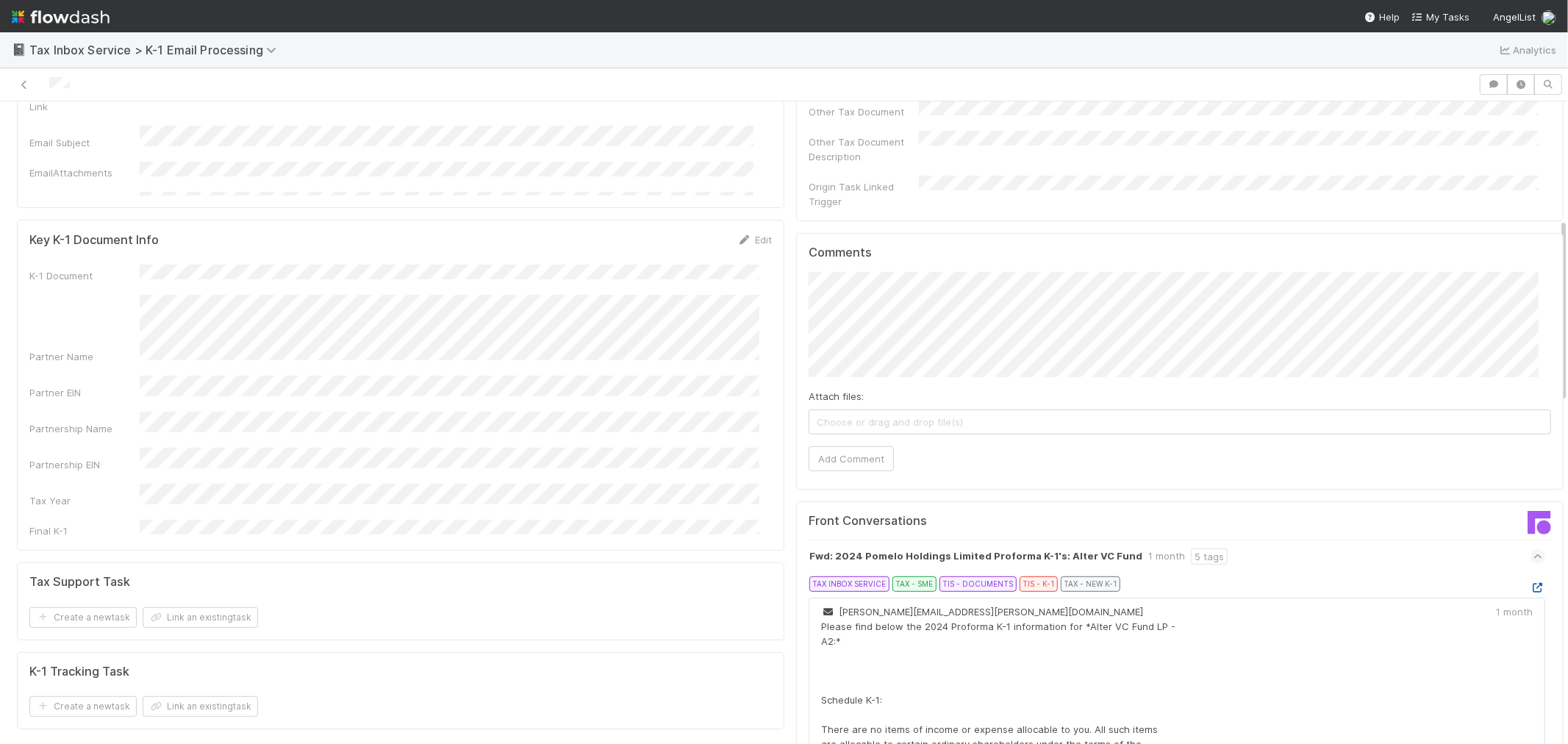
click at [1531, 583] on icon at bounding box center [1538, 587] width 15 height 10
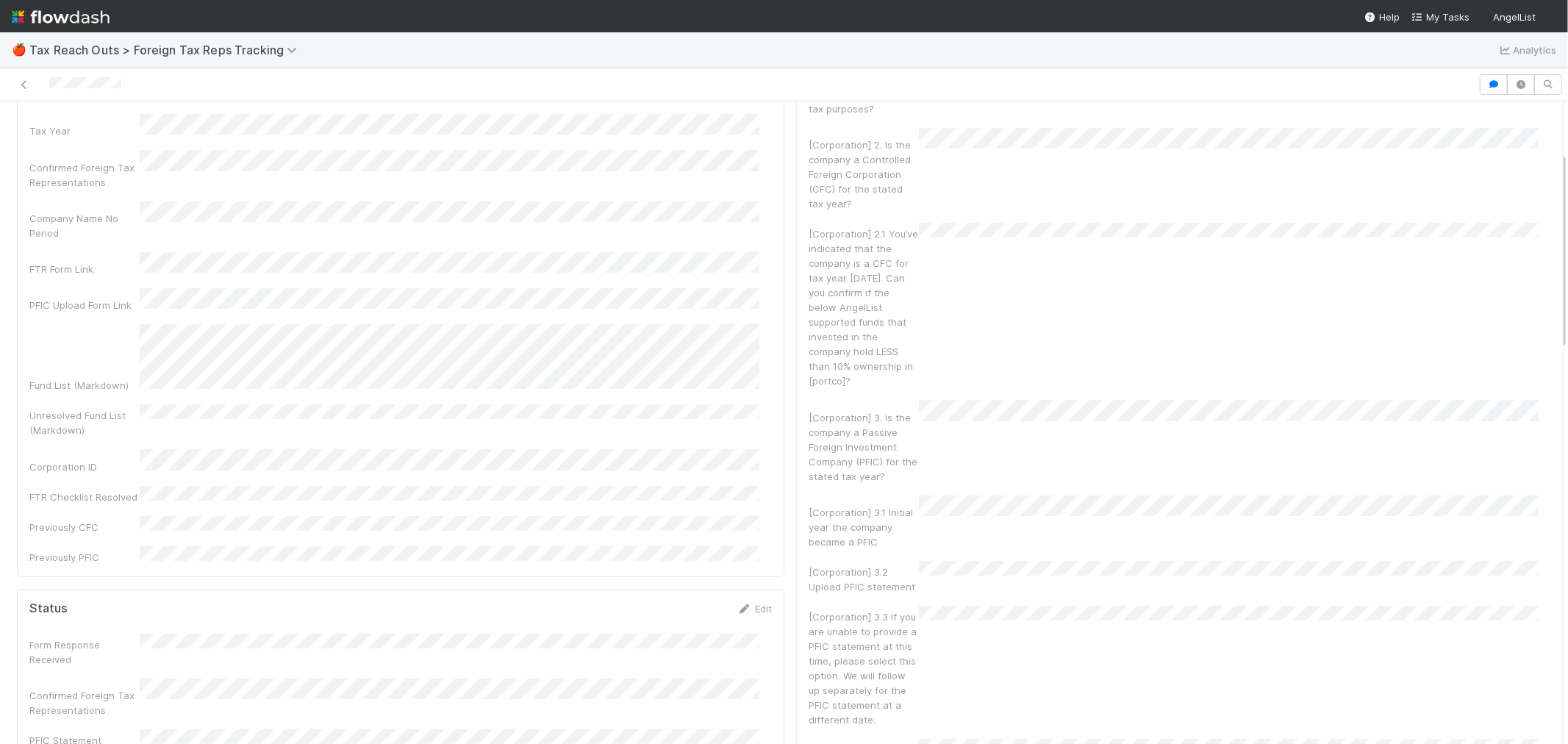
scroll to position [163, 0]
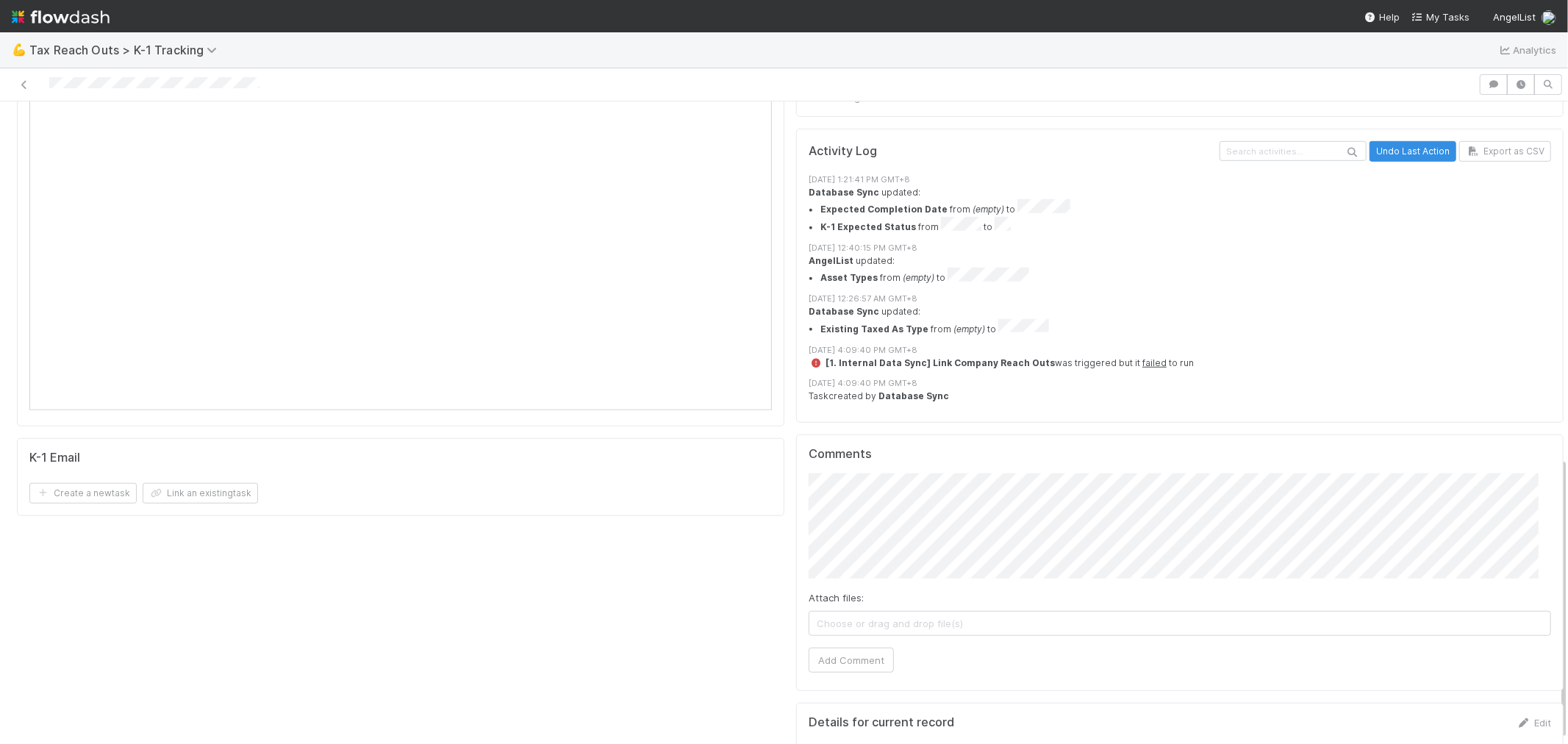
scroll to position [814, 0]
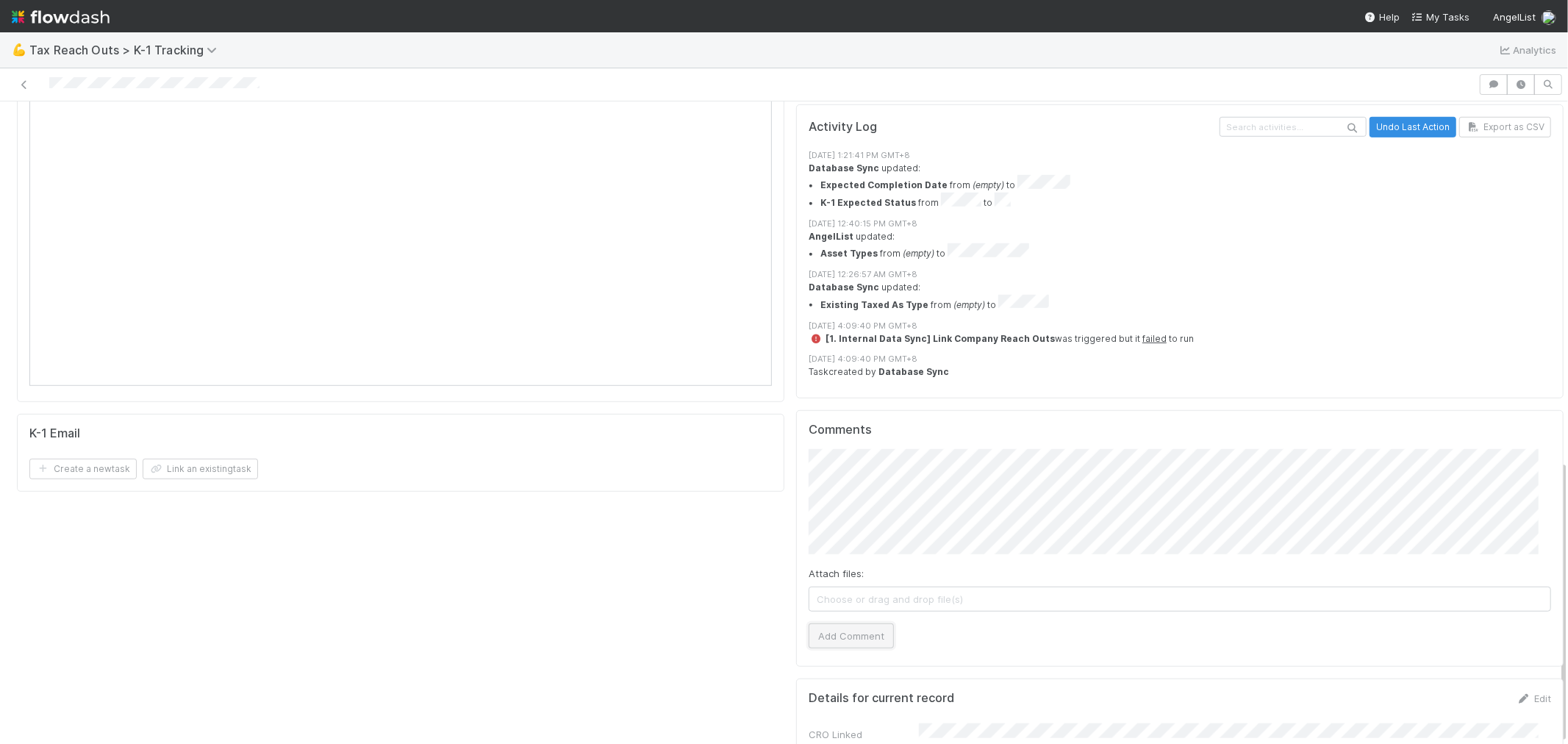
click at [833, 623] on button "Add Comment" at bounding box center [851, 635] width 86 height 25
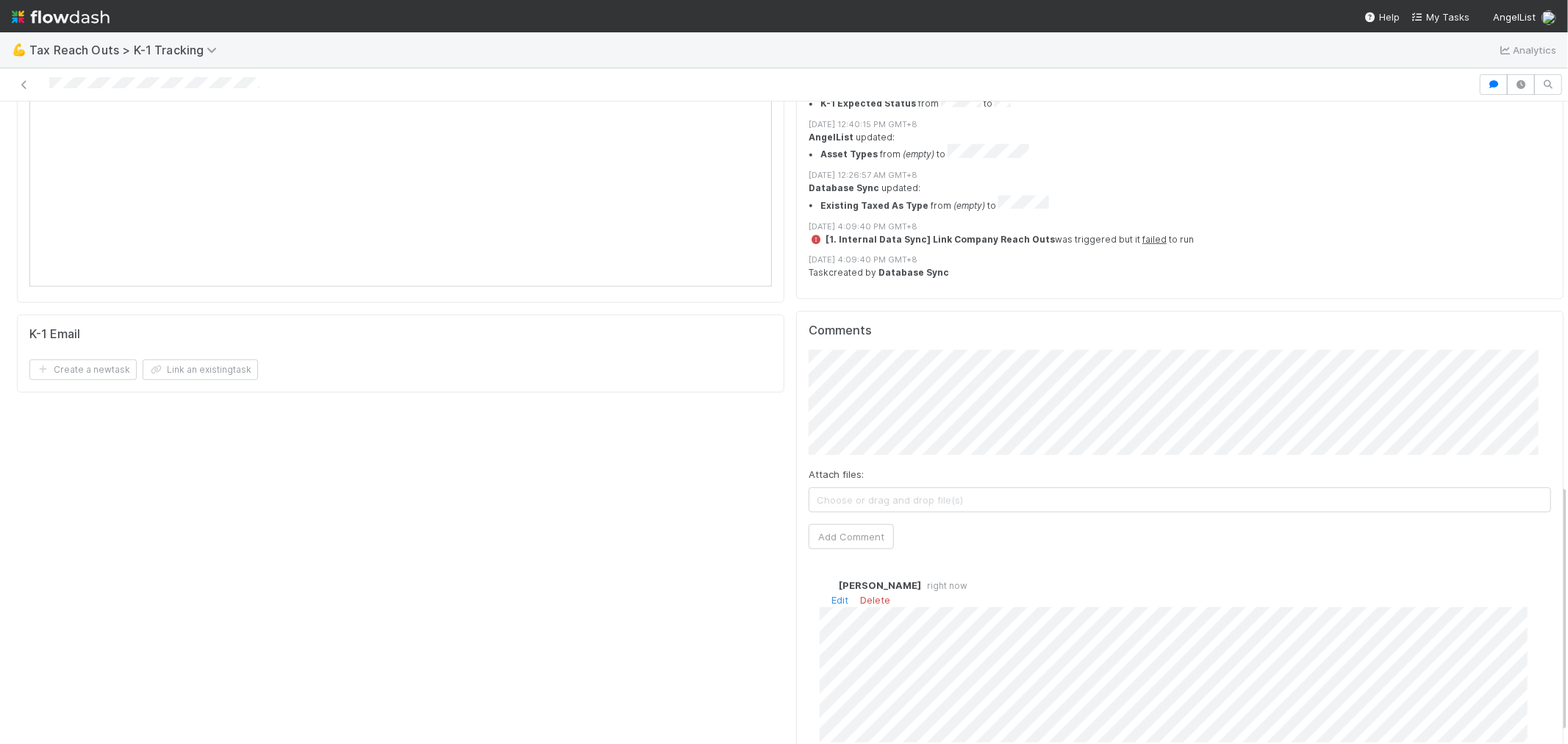
scroll to position [1019, 0]
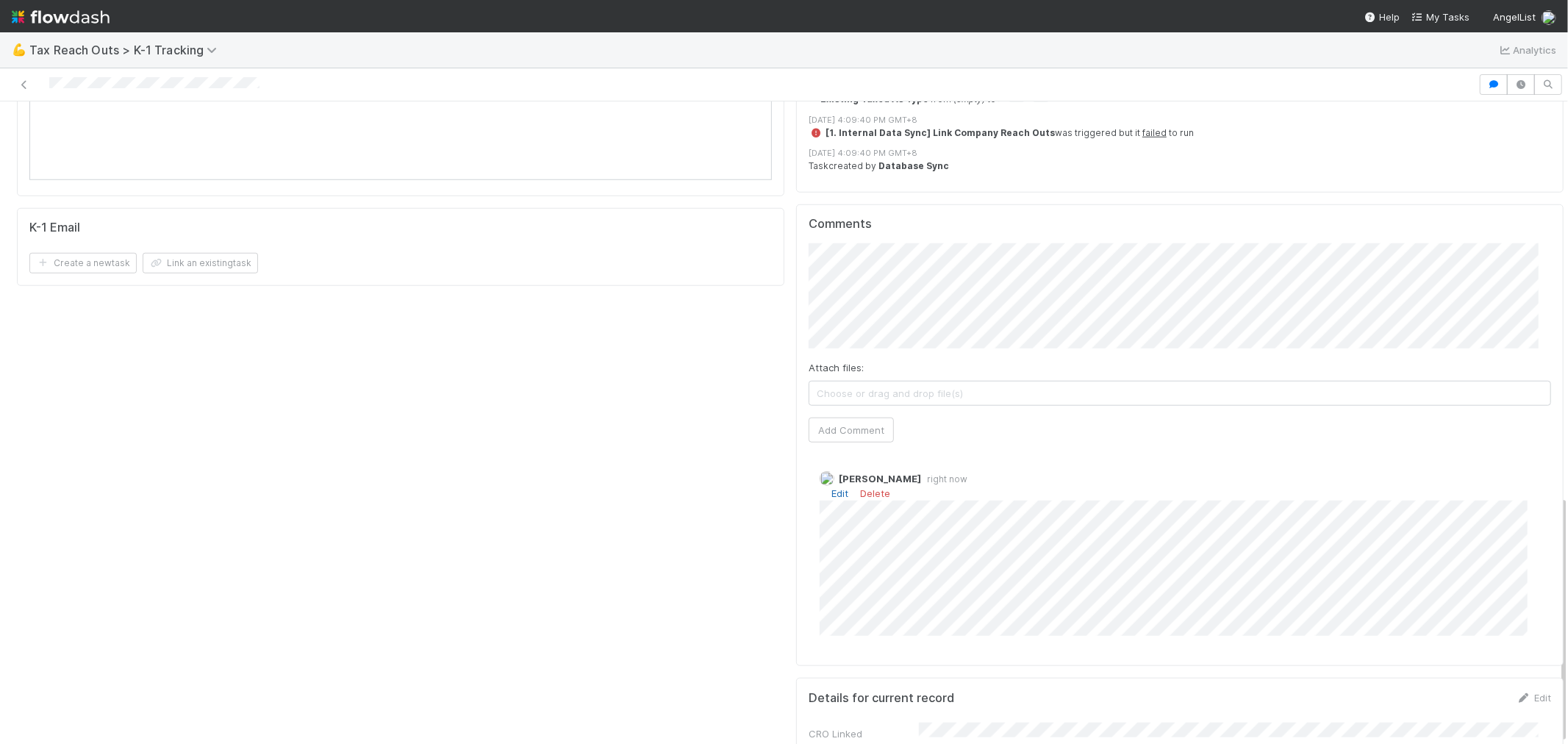
click at [831, 488] on link "Edit" at bounding box center [839, 494] width 17 height 12
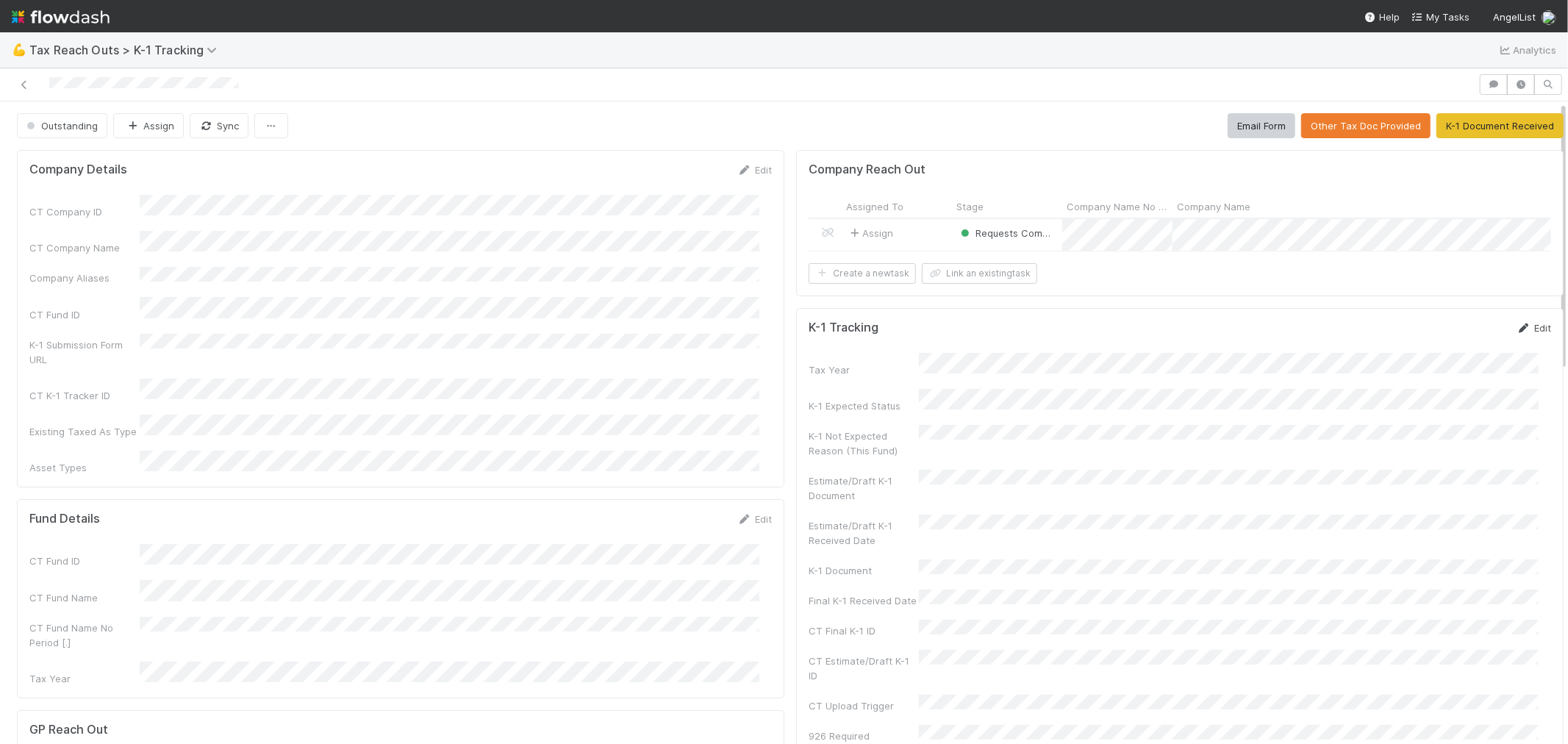
click at [1410, 334] on link "Edit" at bounding box center [1534, 328] width 34 height 12
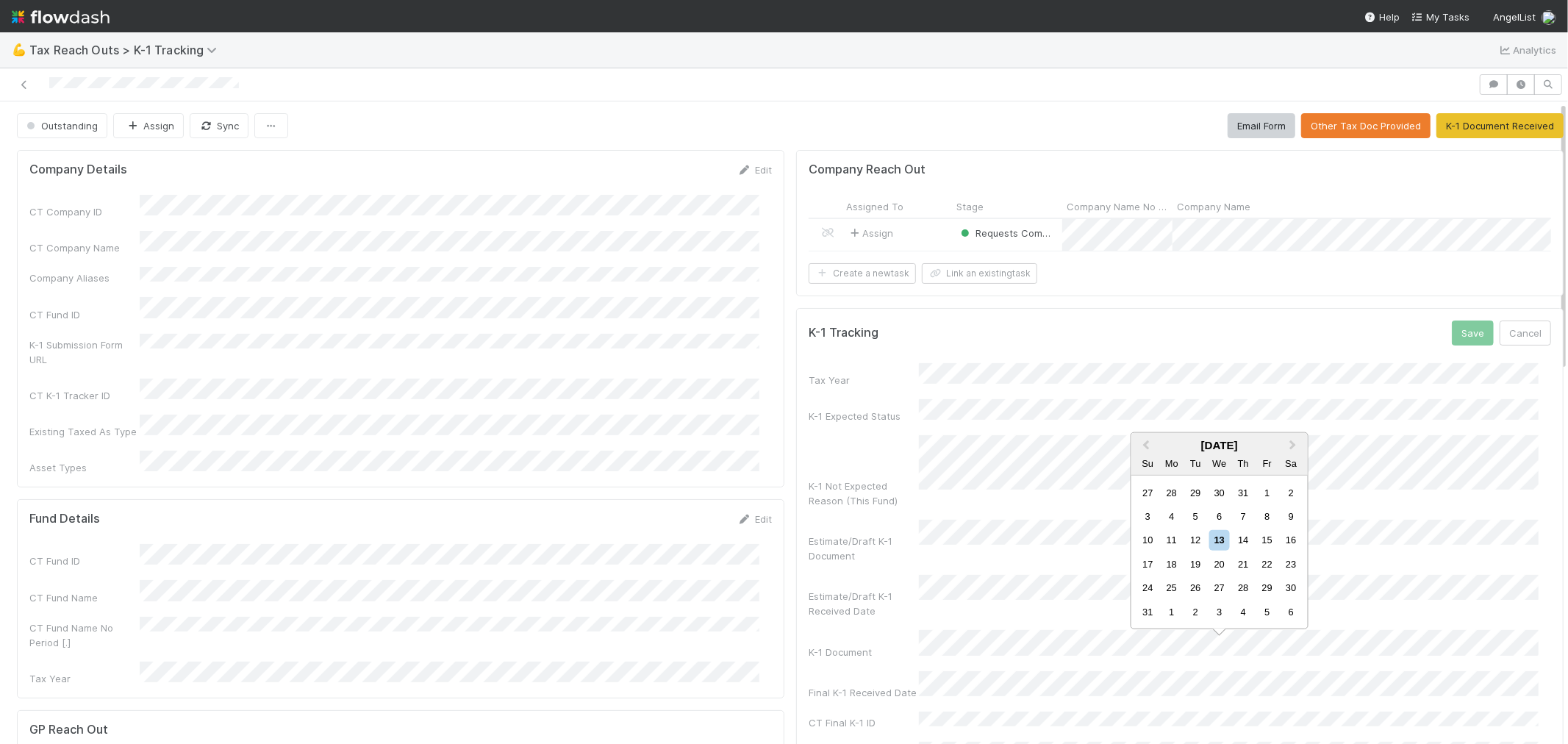
click at [1198, 541] on div "12" at bounding box center [1196, 540] width 20 height 20
click at [1410, 346] on button "Save" at bounding box center [1473, 333] width 42 height 25
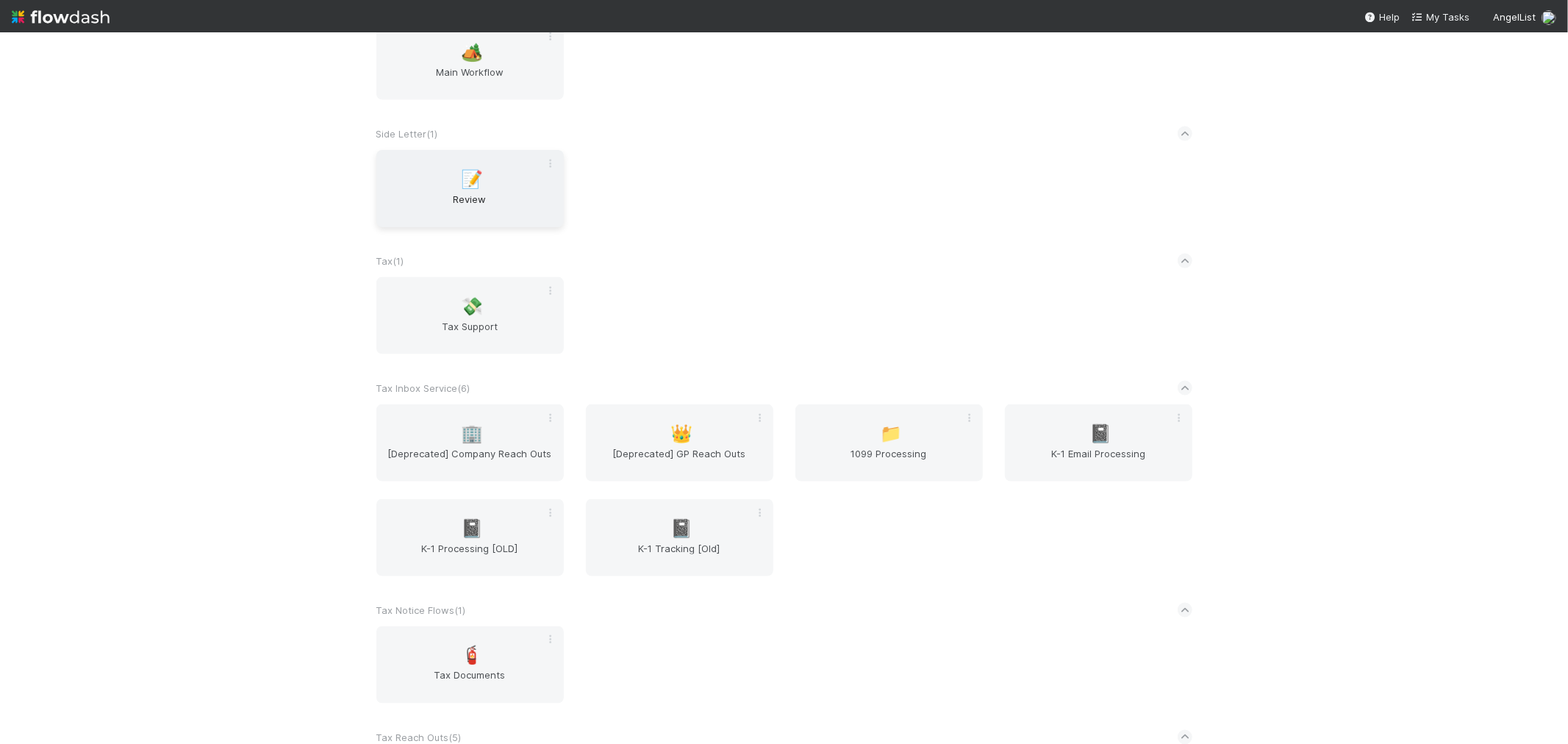
scroll to position [1740, 0]
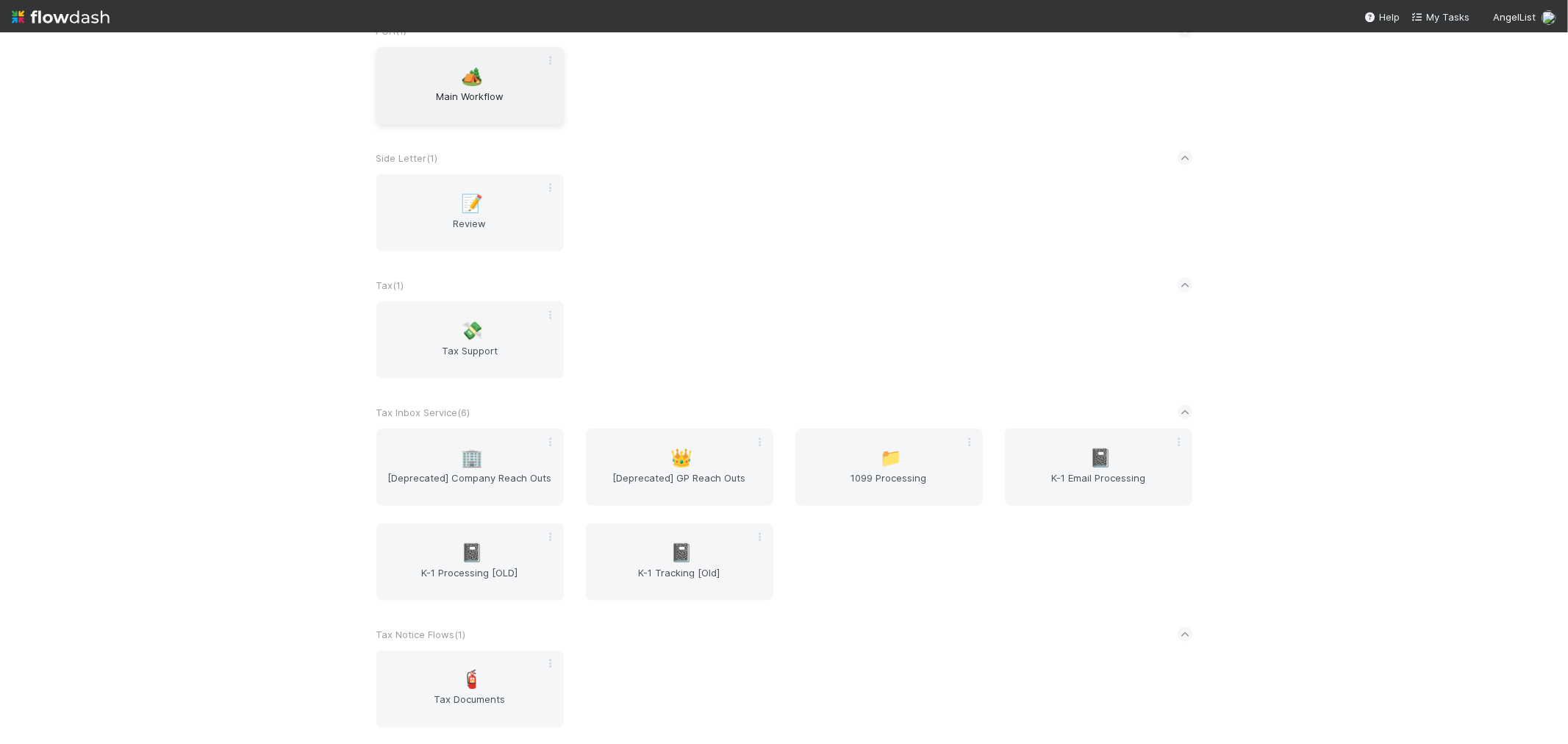
click at [463, 91] on span "Main Workflow" at bounding box center [470, 104] width 175 height 30
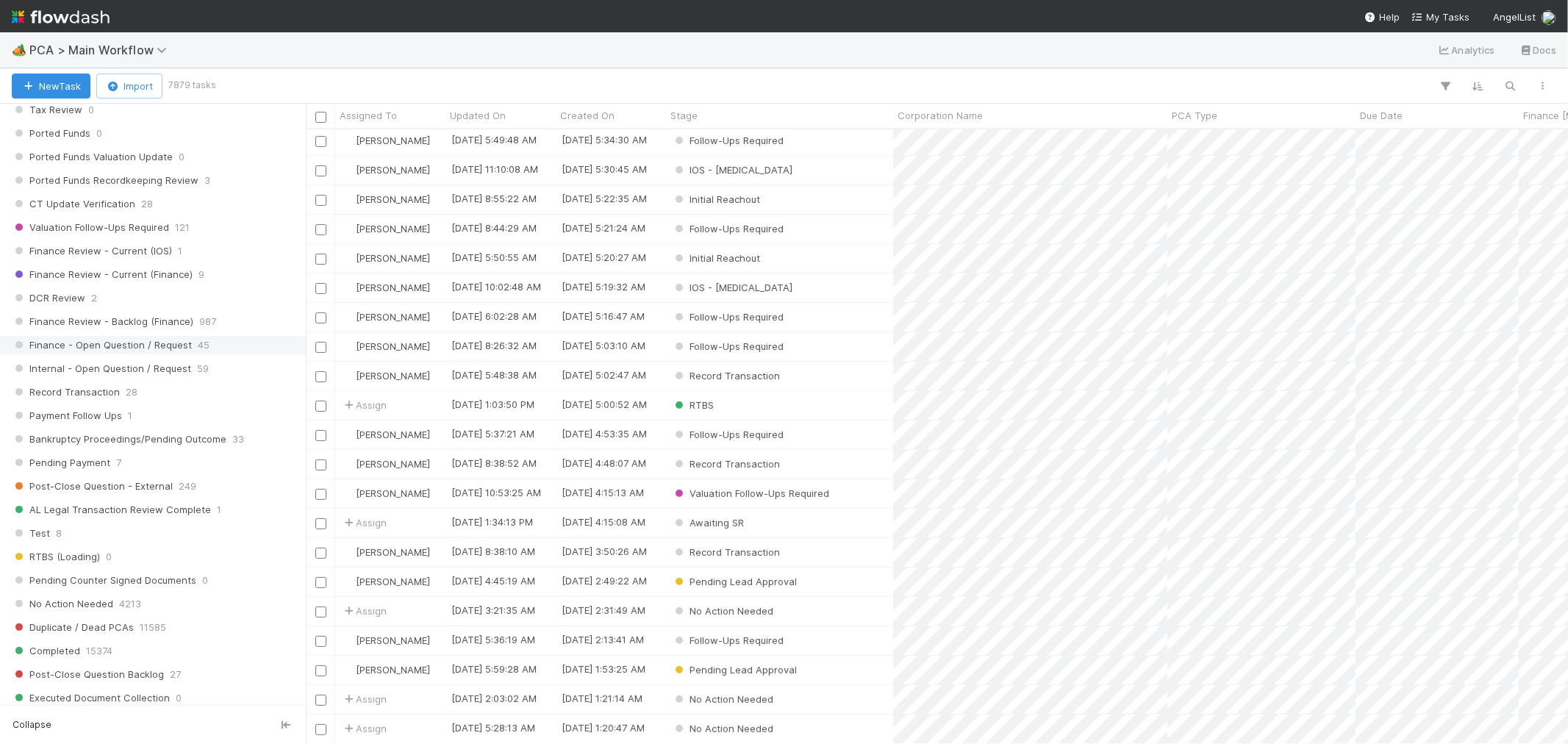
scroll to position [1386, 0]
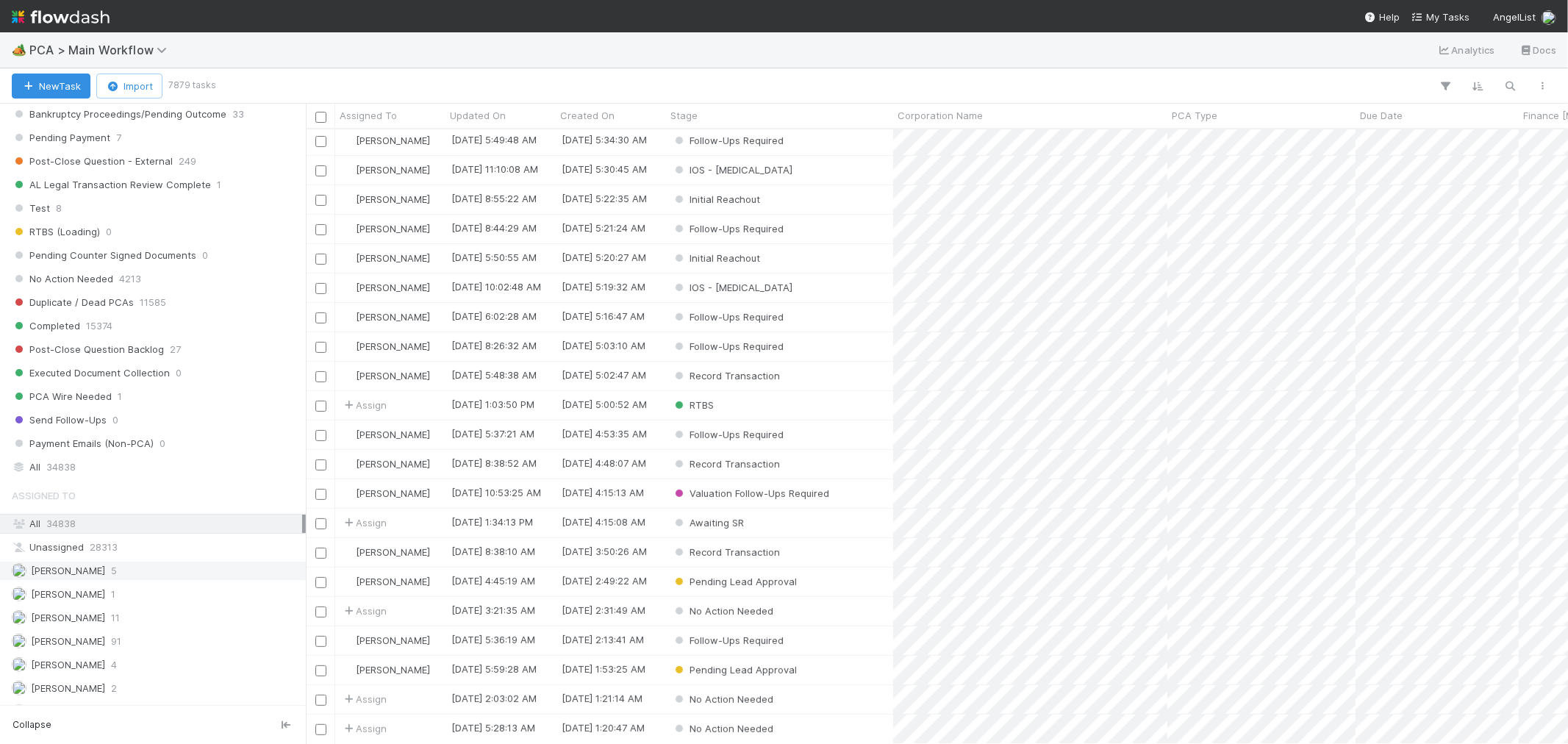
click at [114, 575] on div "Ali Al Khatib 5" at bounding box center [157, 570] width 291 height 19
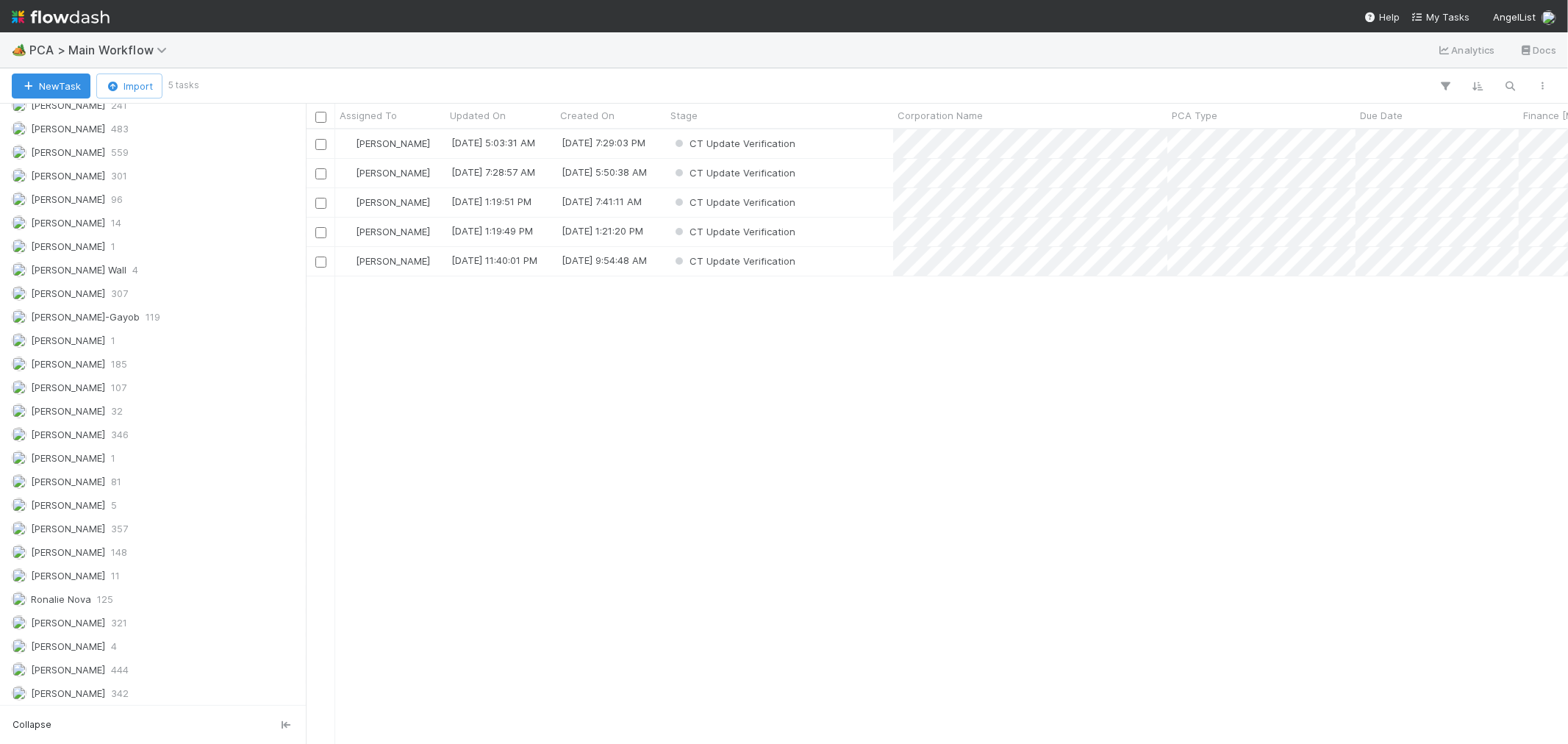
scroll to position [2041, 0]
click at [93, 580] on span "[PERSON_NAME]" at bounding box center [68, 574] width 74 height 12
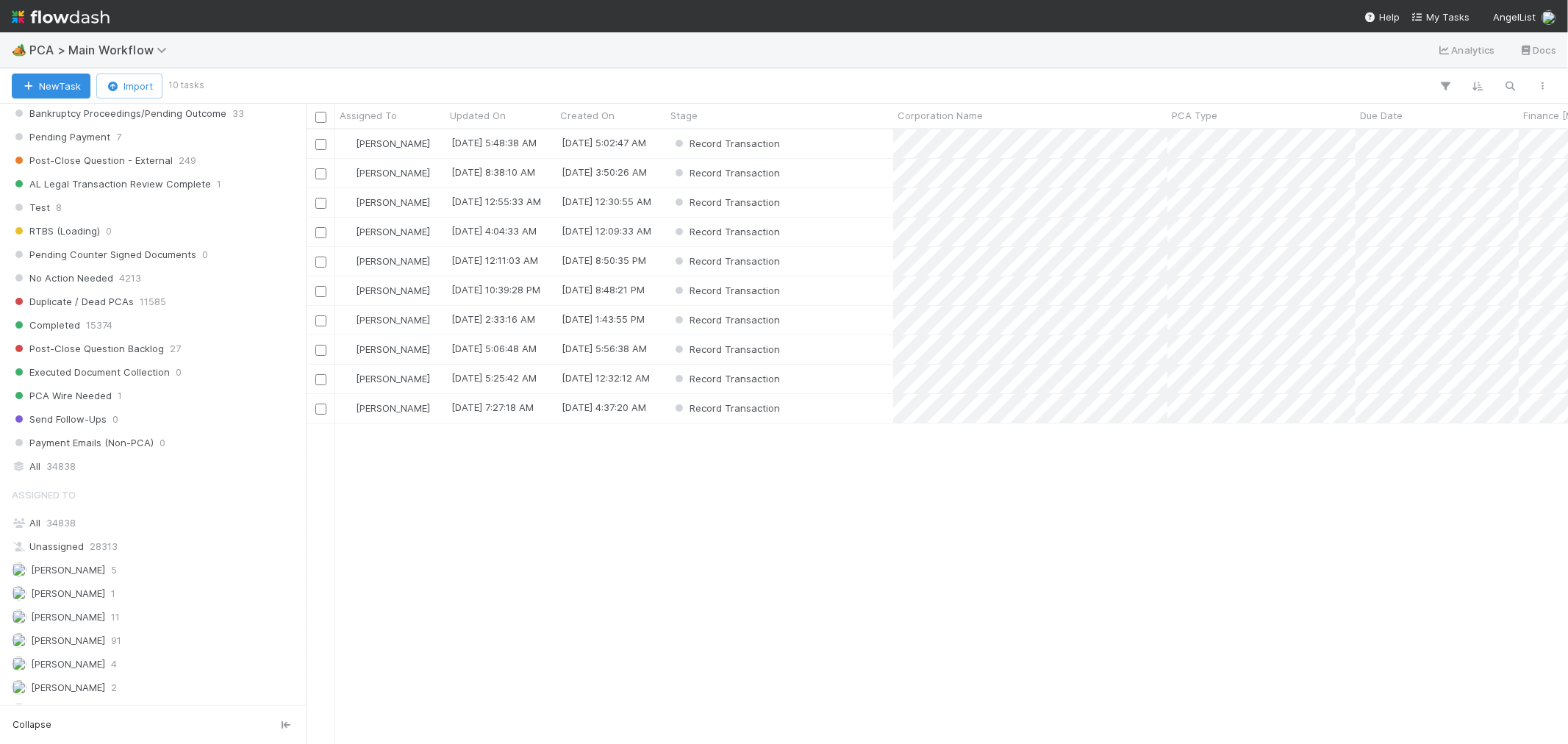
scroll to position [1388, 0]
click at [93, 475] on div "All 34838" at bounding box center [157, 465] width 291 height 19
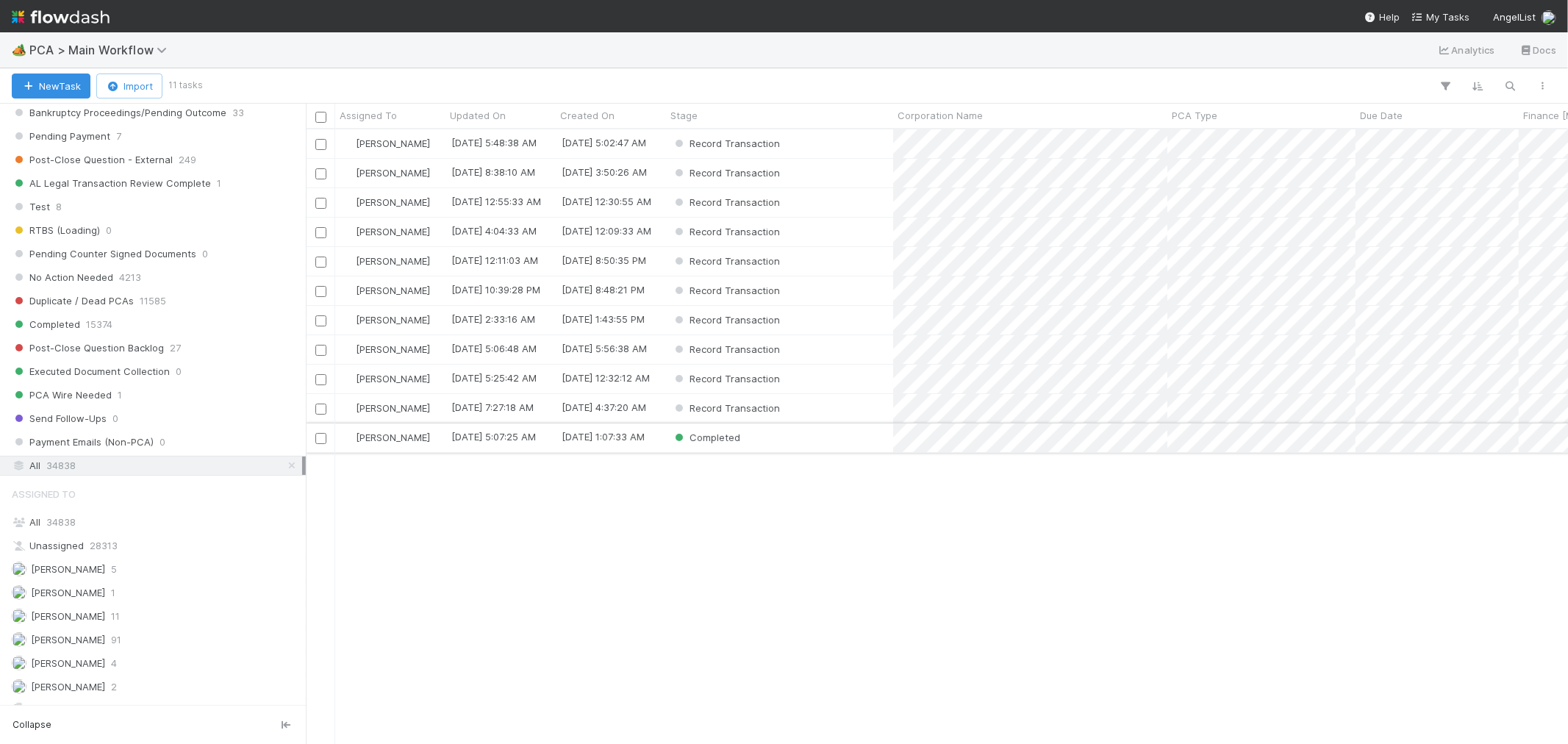
click at [766, 442] on div "Completed" at bounding box center [780, 437] width 228 height 29
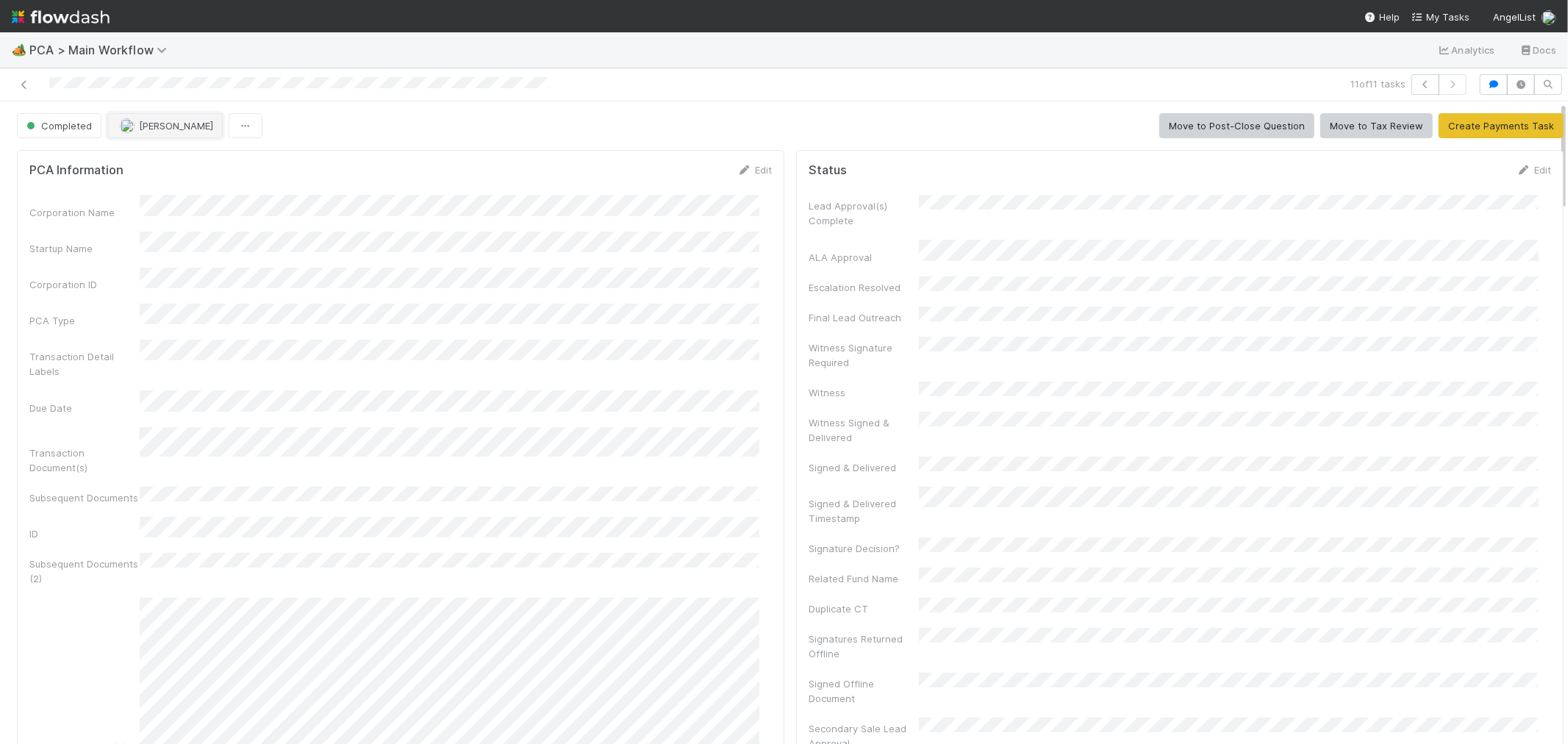
click at [179, 129] on span "[PERSON_NAME]" at bounding box center [176, 126] width 74 height 12
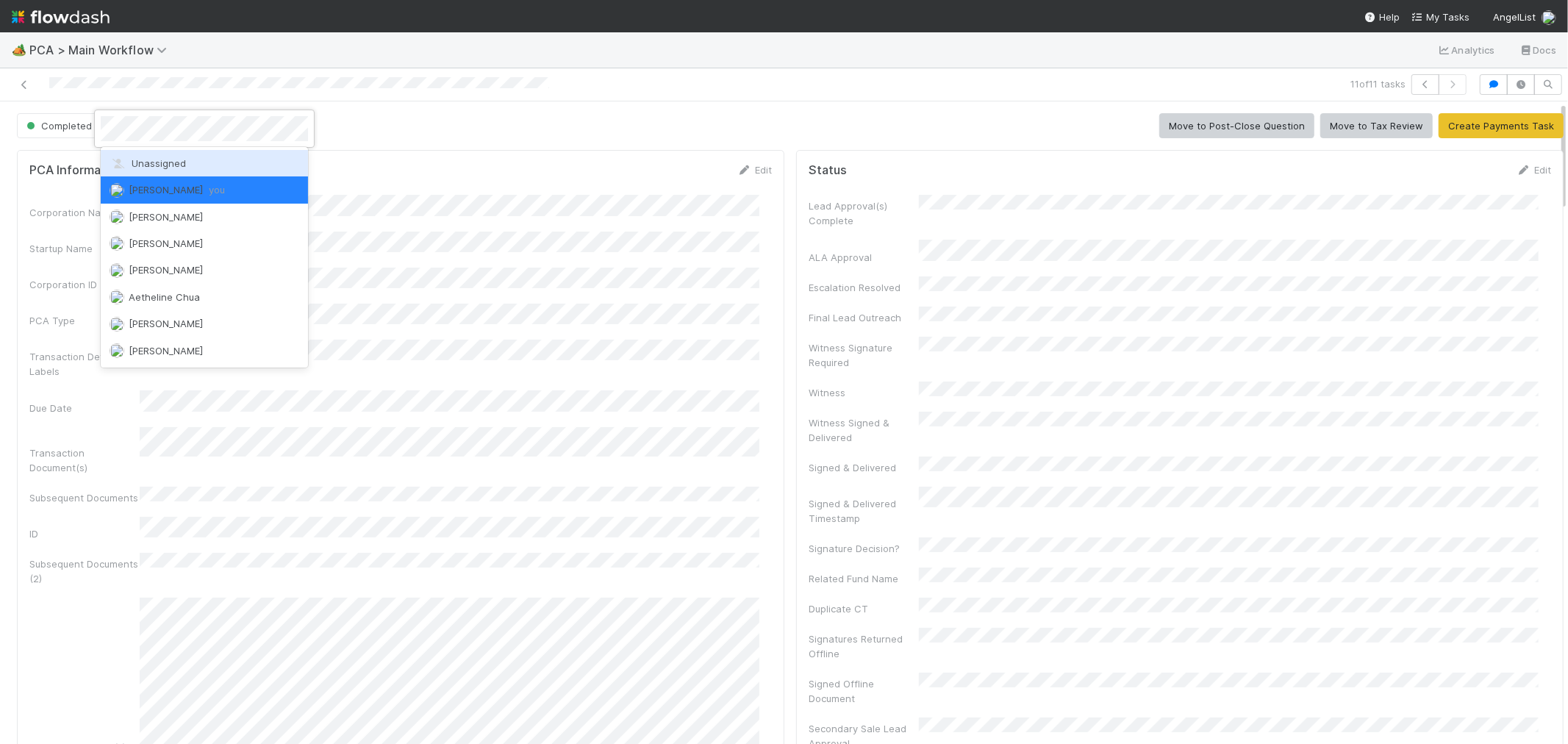
click at [172, 162] on span "Unassigned" at bounding box center [147, 164] width 77 height 12
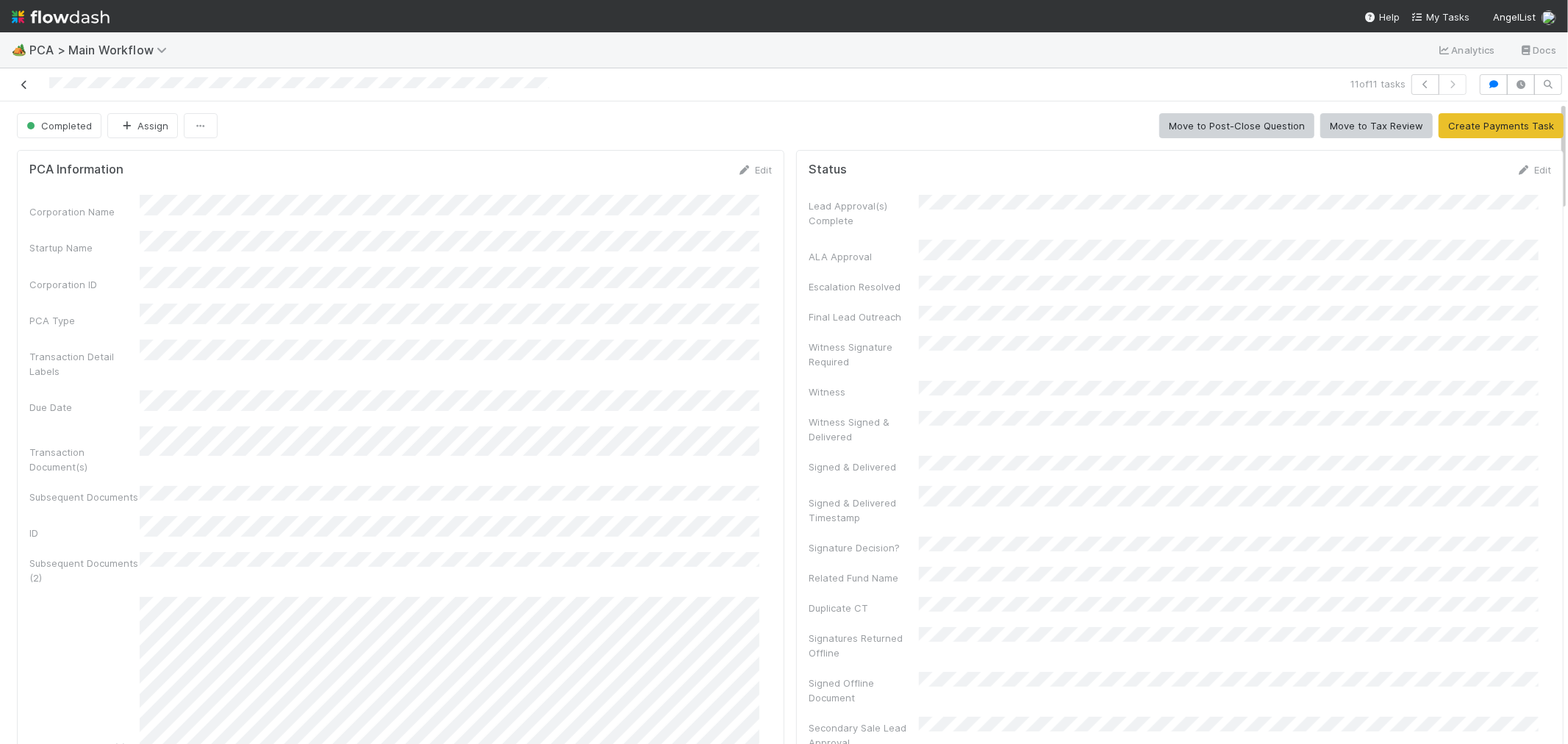
click at [25, 85] on icon at bounding box center [25, 85] width 15 height 10
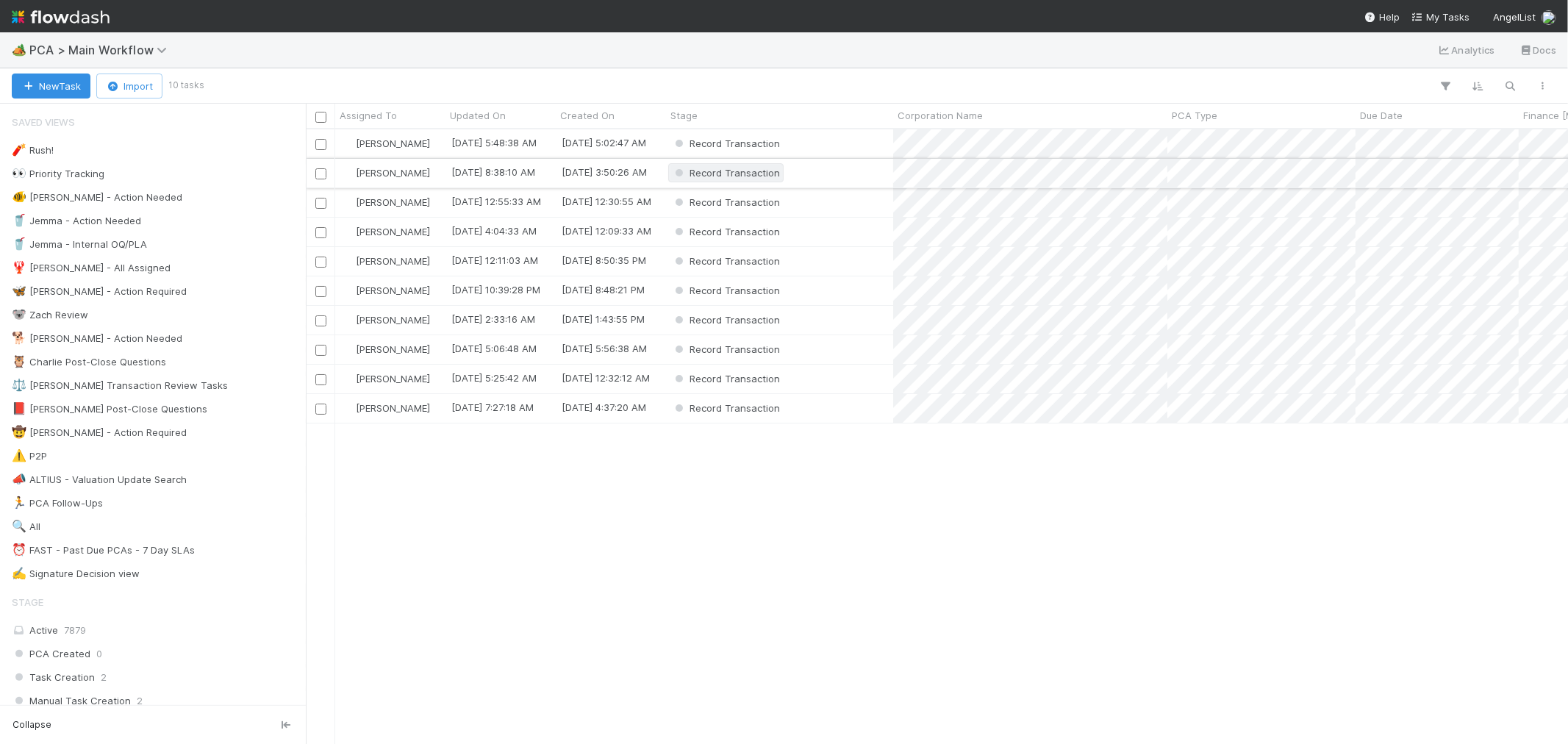
scroll to position [601, 1250]
click at [1225, 118] on div "PCA Type" at bounding box center [1262, 115] width 180 height 15
click at [1228, 145] on div "Sort A → Z" at bounding box center [1256, 143] width 167 height 22
click at [847, 149] on div "Record Transaction" at bounding box center [780, 143] width 228 height 29
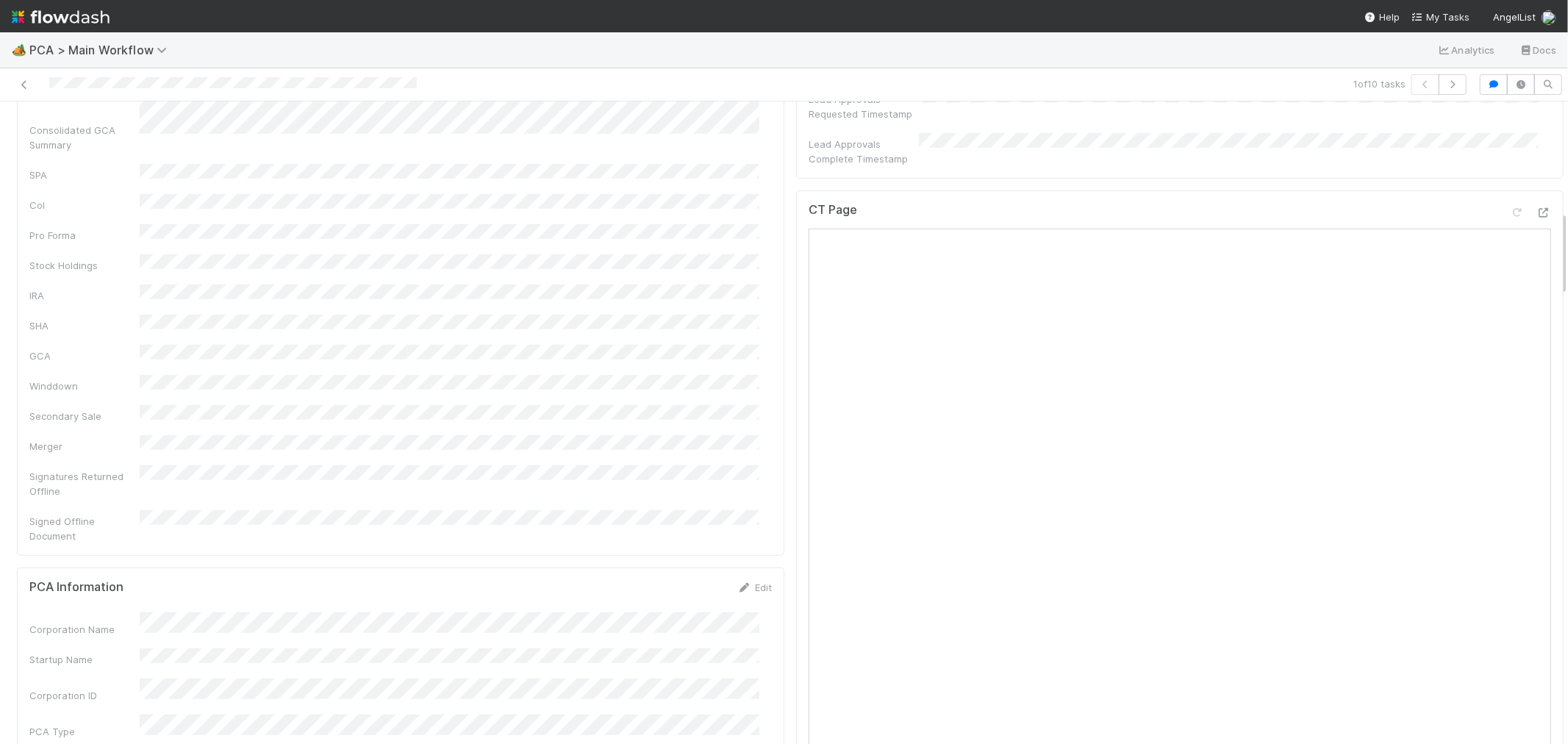
scroll to position [816, 0]
click at [1536, 209] on icon at bounding box center [1543, 213] width 15 height 10
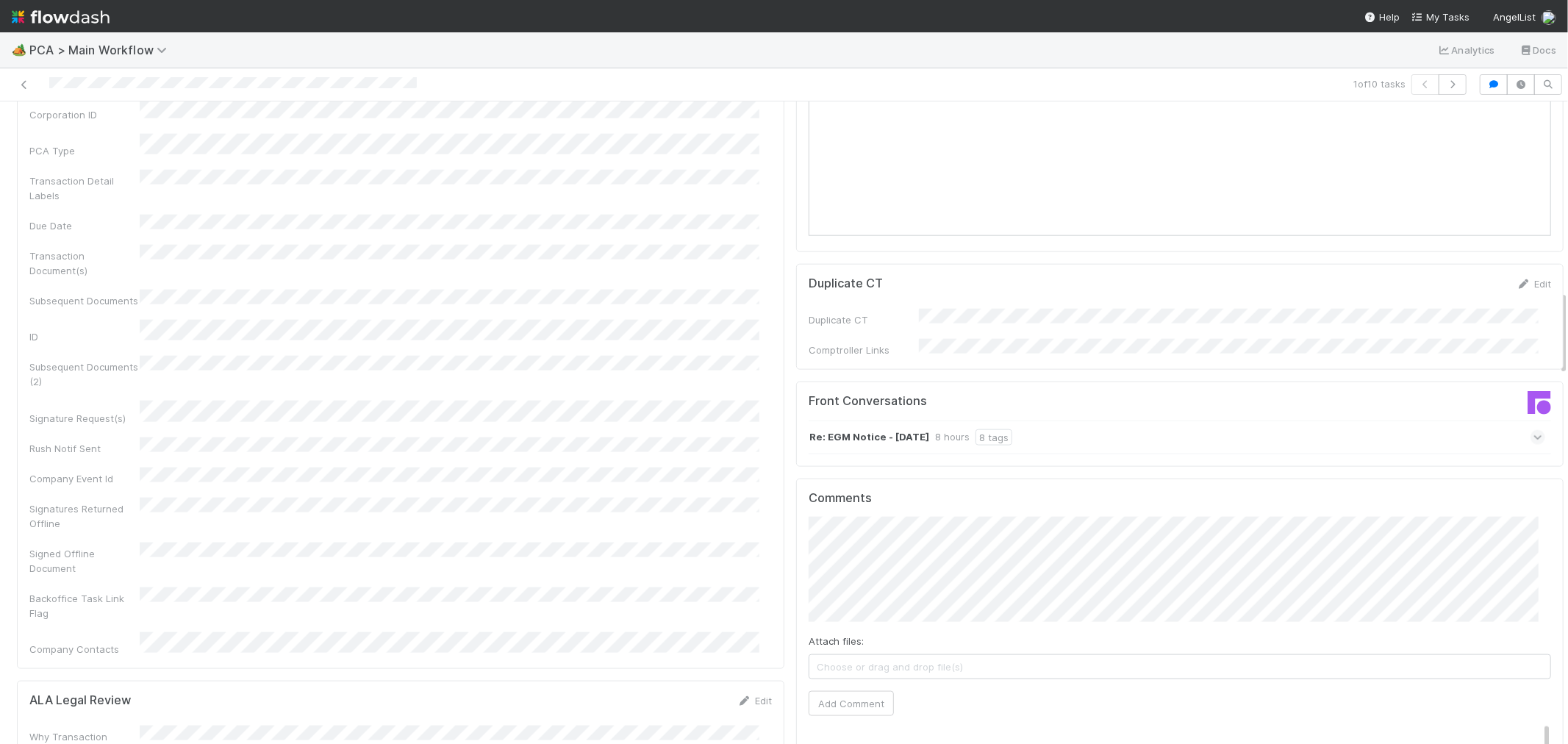
scroll to position [1388, 0]
click at [1150, 430] on div "Re: EGM Notice - 25th August 2025 8 hours 8 tags" at bounding box center [1177, 447] width 737 height 33
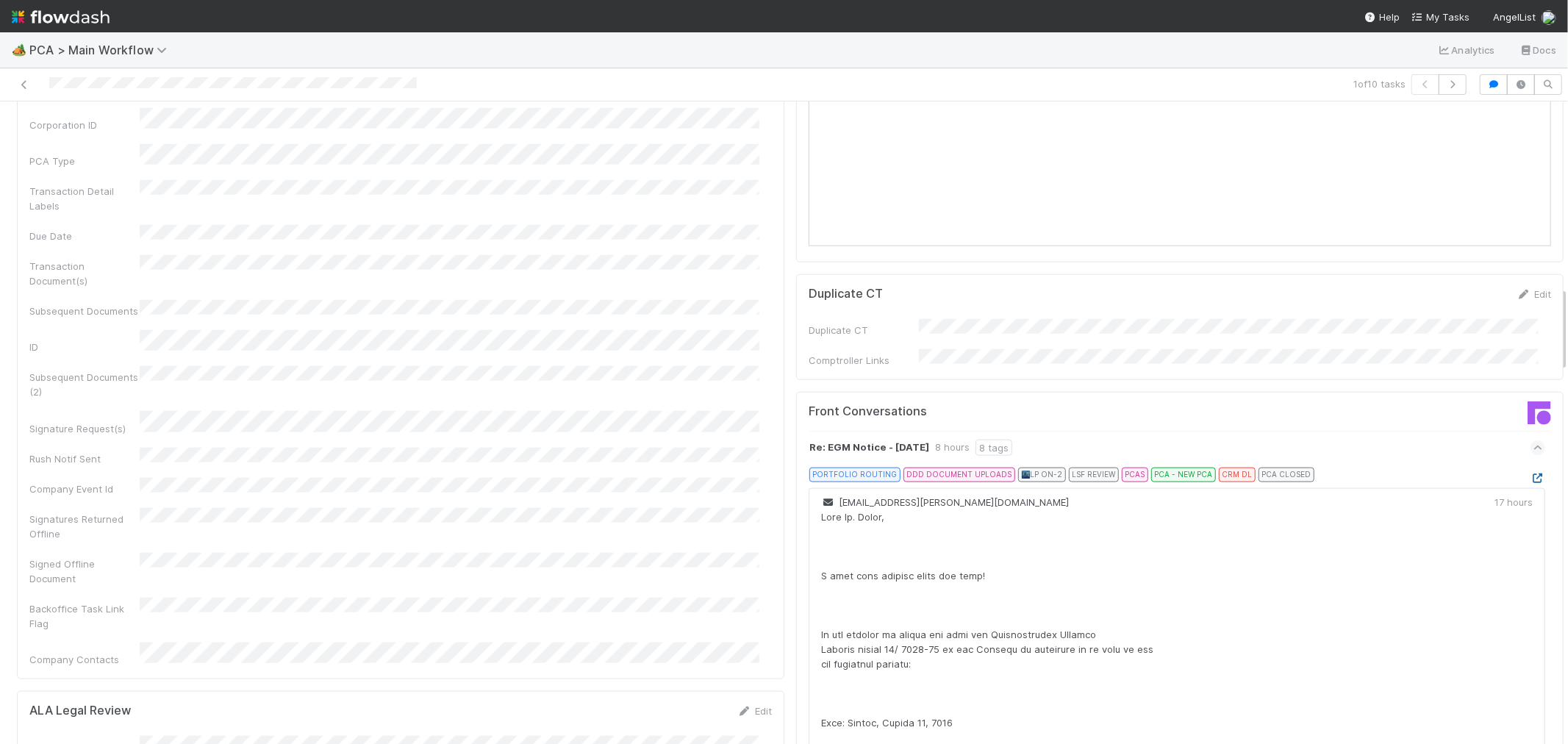
click at [1531, 473] on icon at bounding box center [1538, 478] width 15 height 10
click at [138, 80] on div at bounding box center [374, 85] width 736 height 21
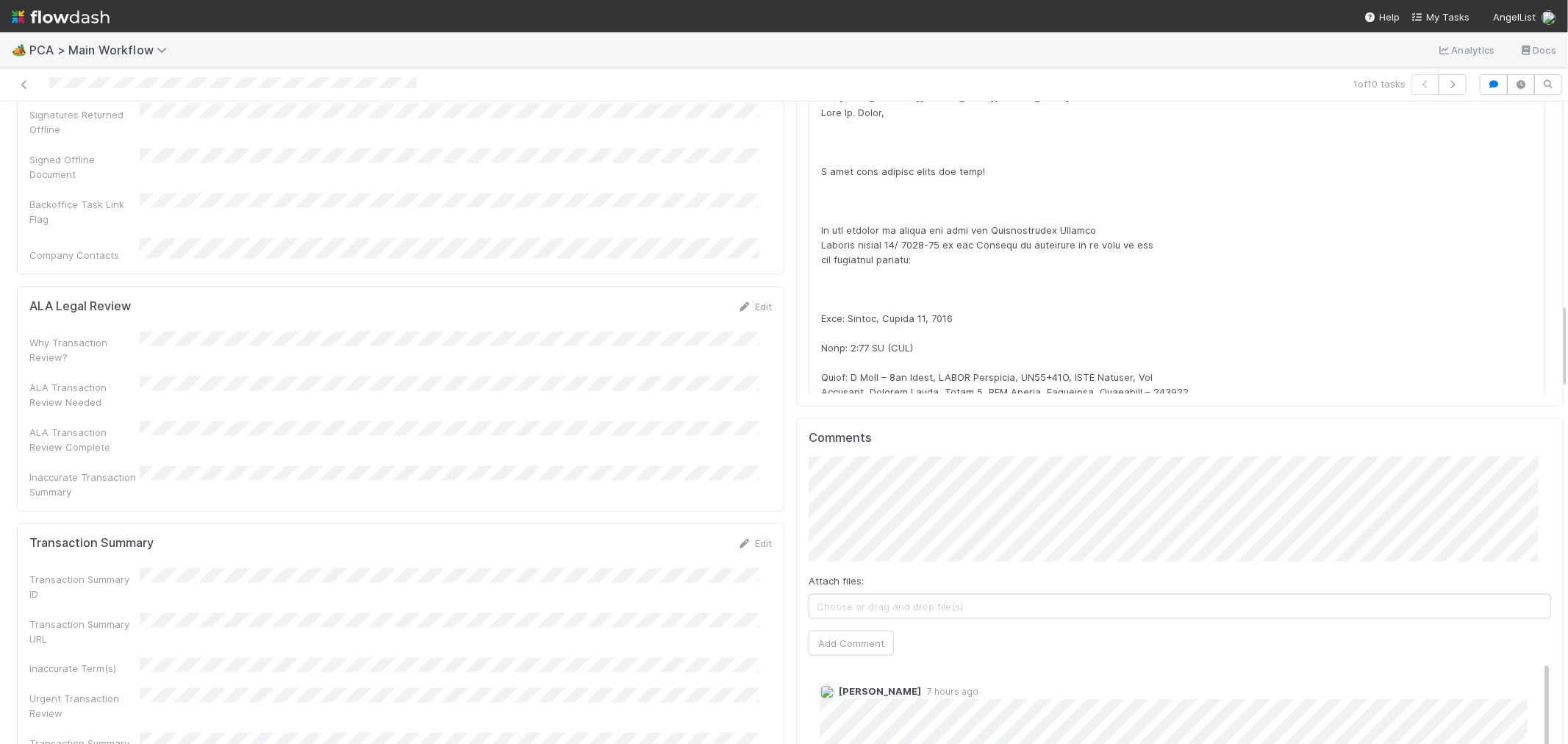
scroll to position [1796, 0]
click at [750, 533] on link "Edit" at bounding box center [755, 539] width 34 height 12
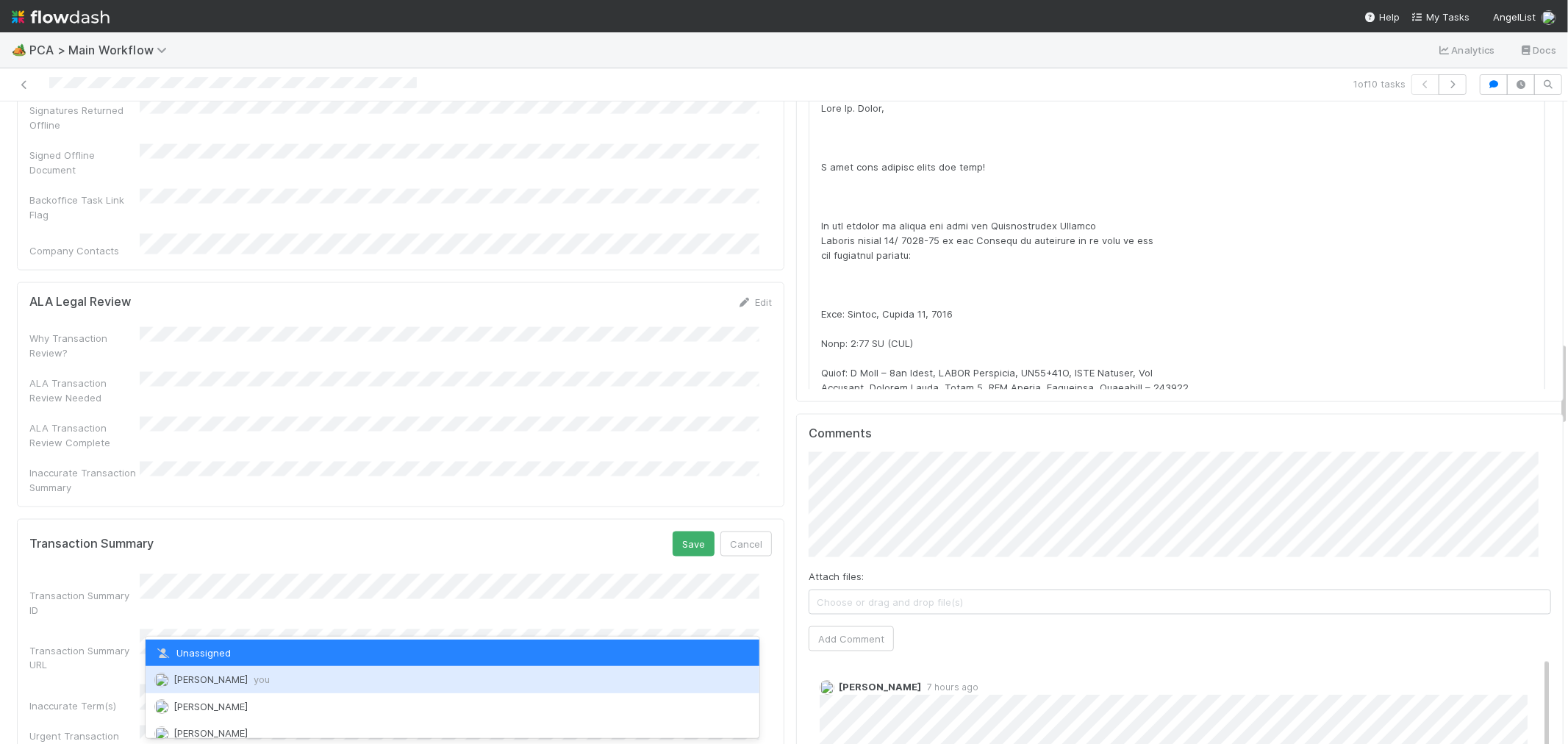
click at [197, 673] on div "Raven Jacinto you" at bounding box center [453, 679] width 614 height 27
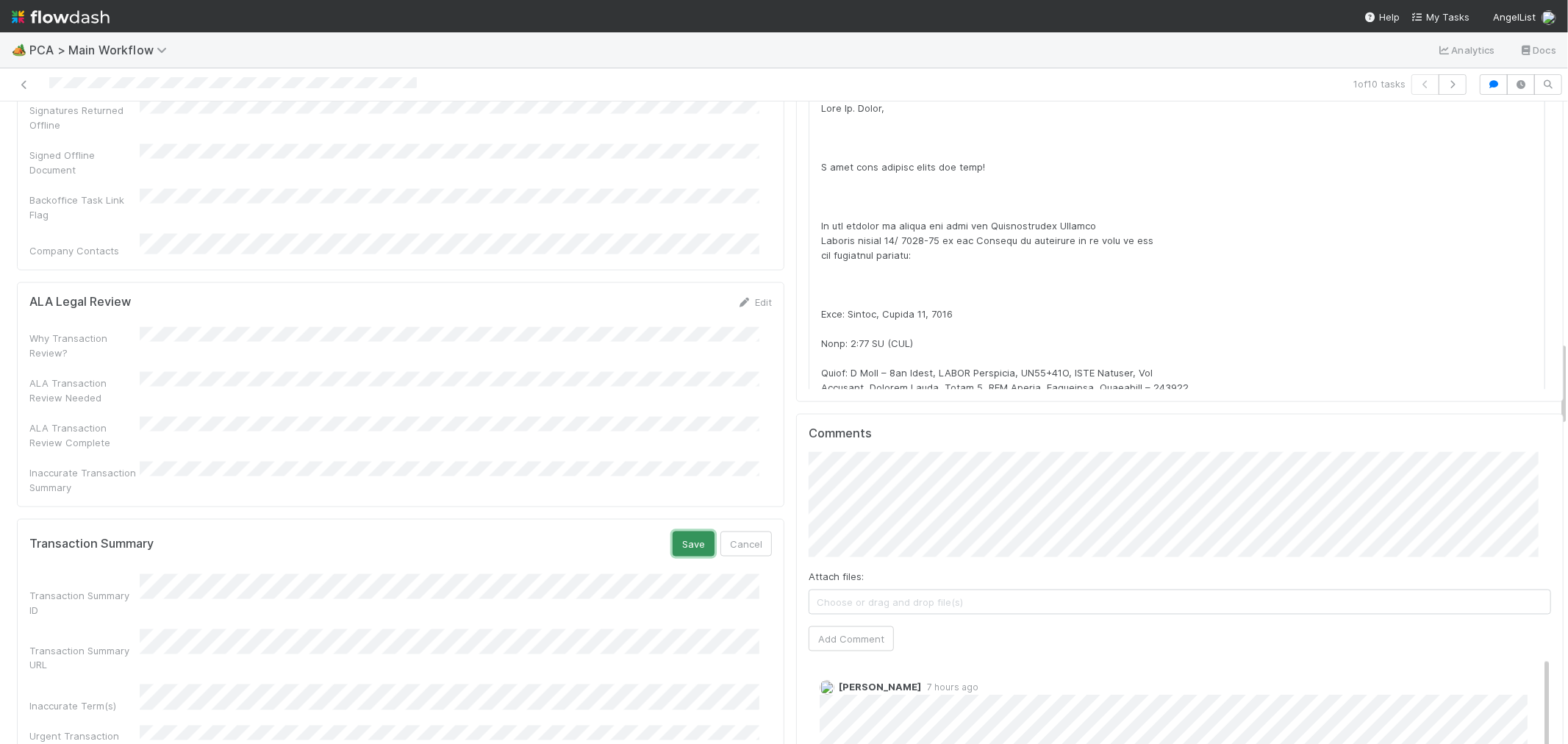
click at [673, 531] on button "Save" at bounding box center [694, 544] width 42 height 25
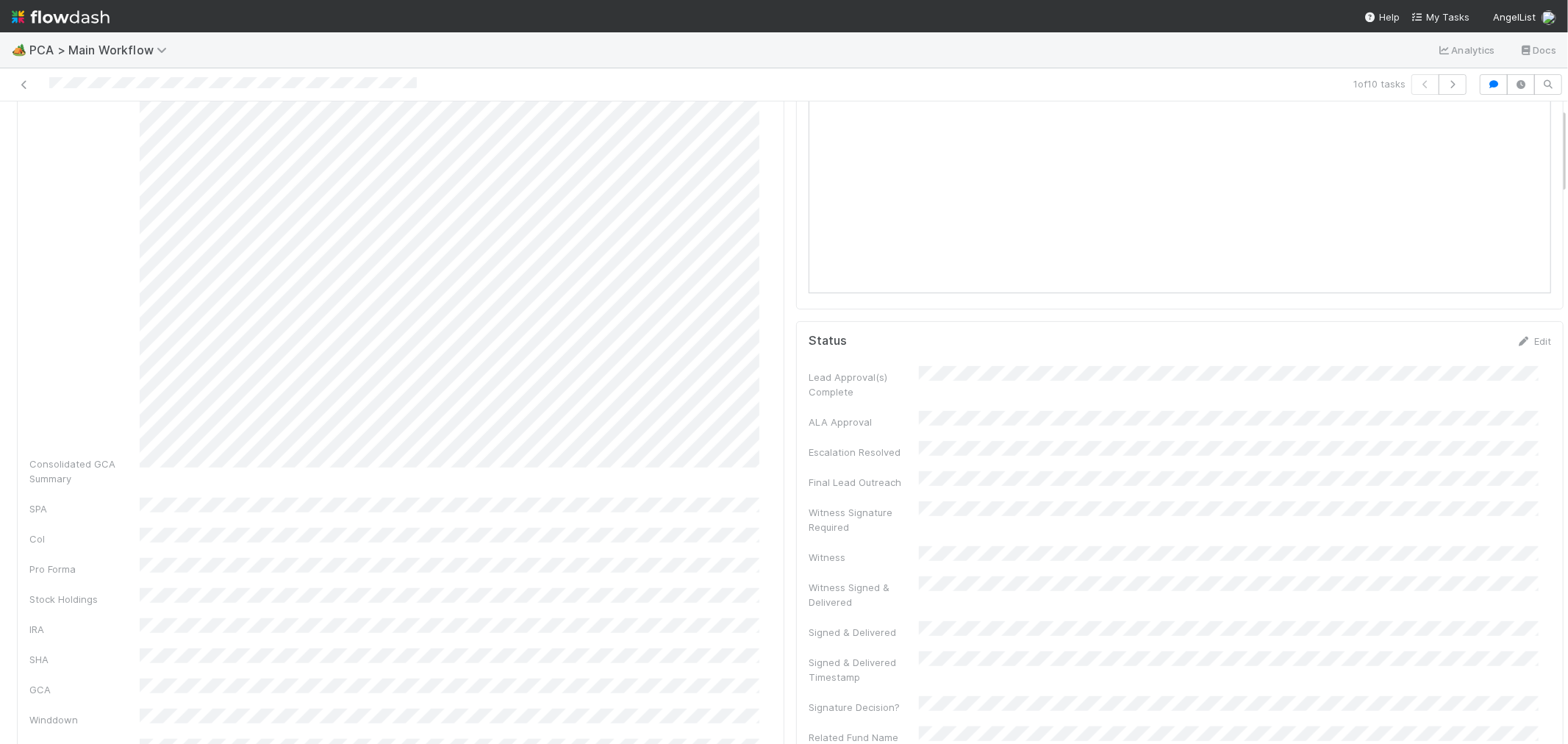
scroll to position [0, 0]
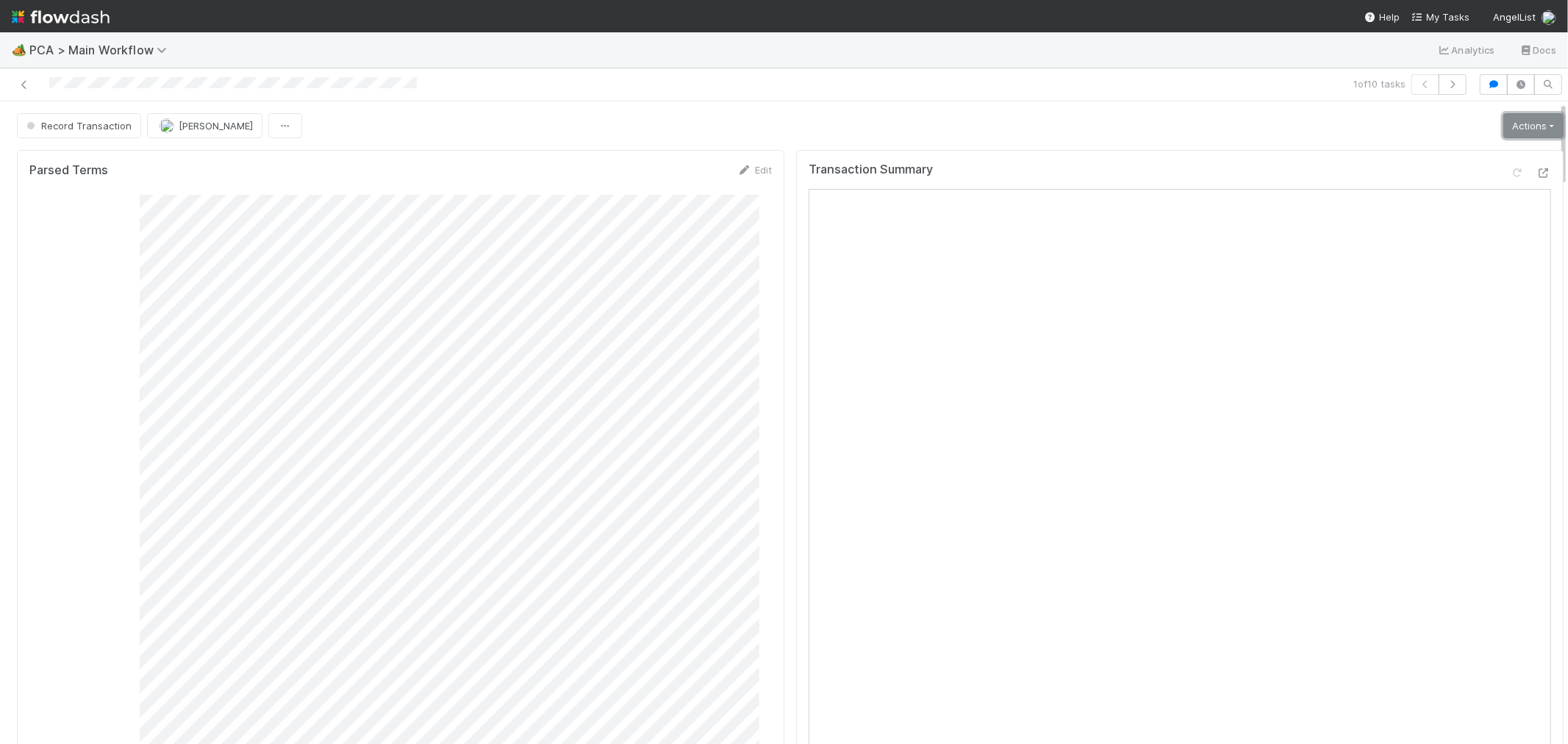
click at [1518, 129] on link "Actions" at bounding box center [1533, 126] width 60 height 25
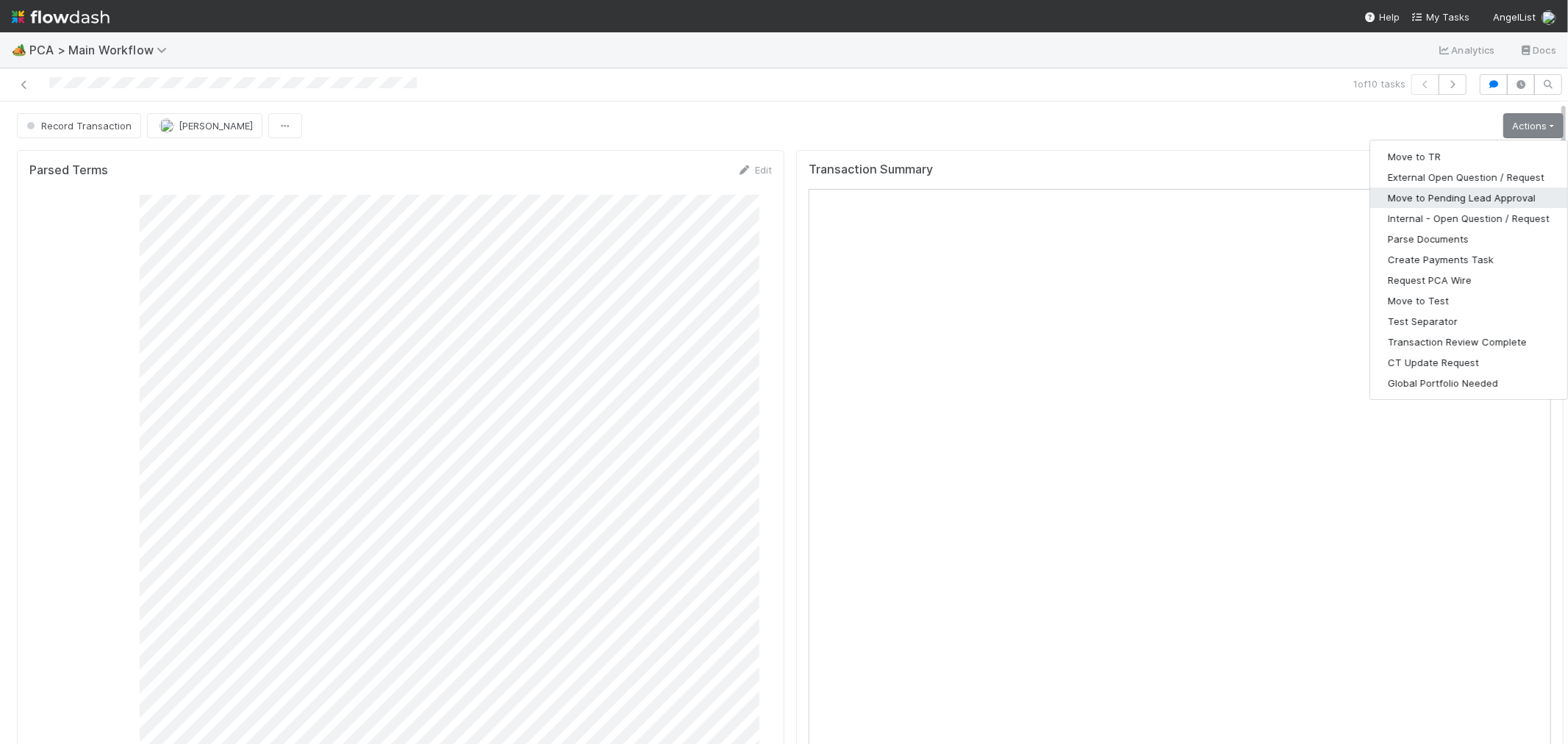
click at [1451, 195] on button "Move to Pending Lead Approval" at bounding box center [1468, 198] width 197 height 21
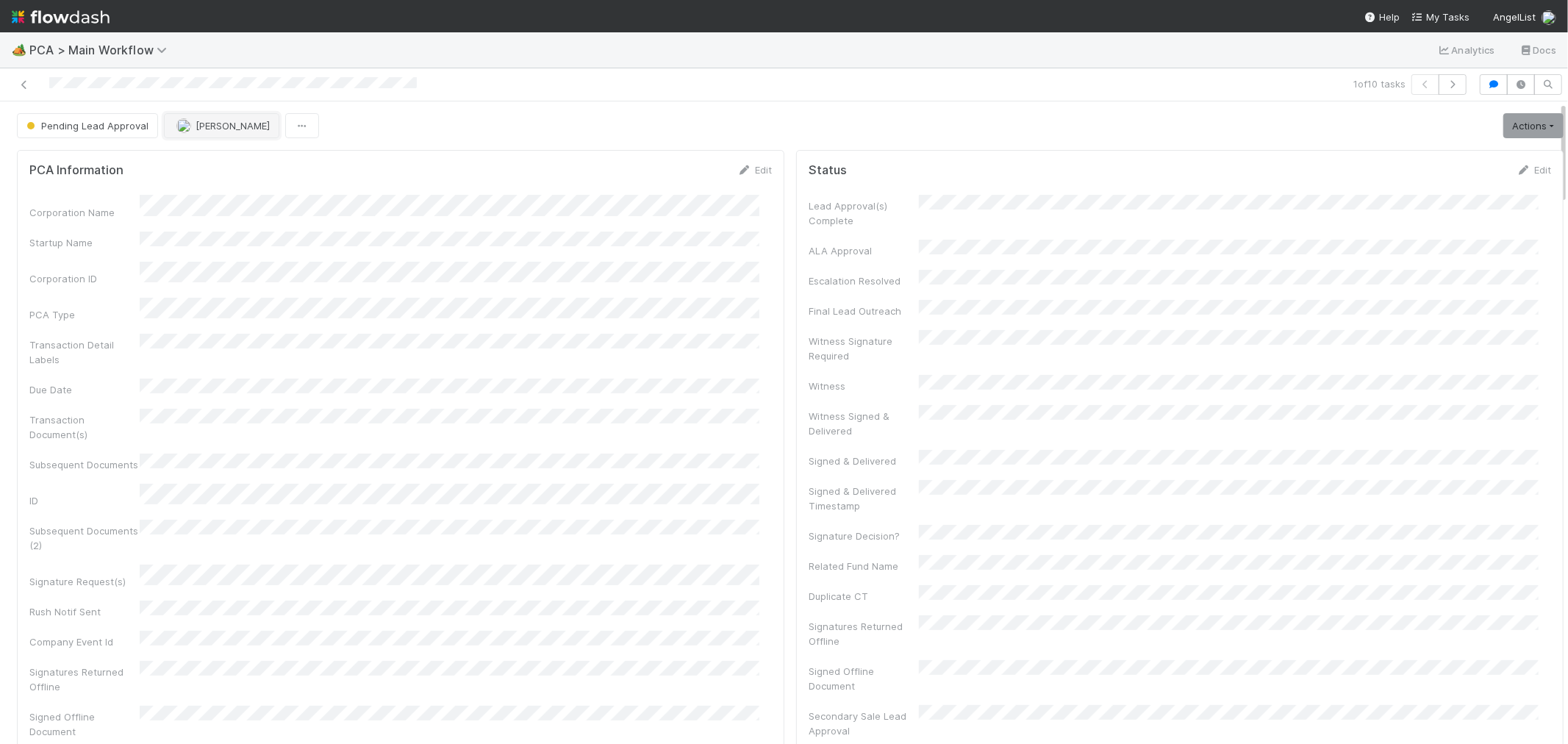
click at [232, 129] on span "[PERSON_NAME]" at bounding box center [233, 126] width 74 height 12
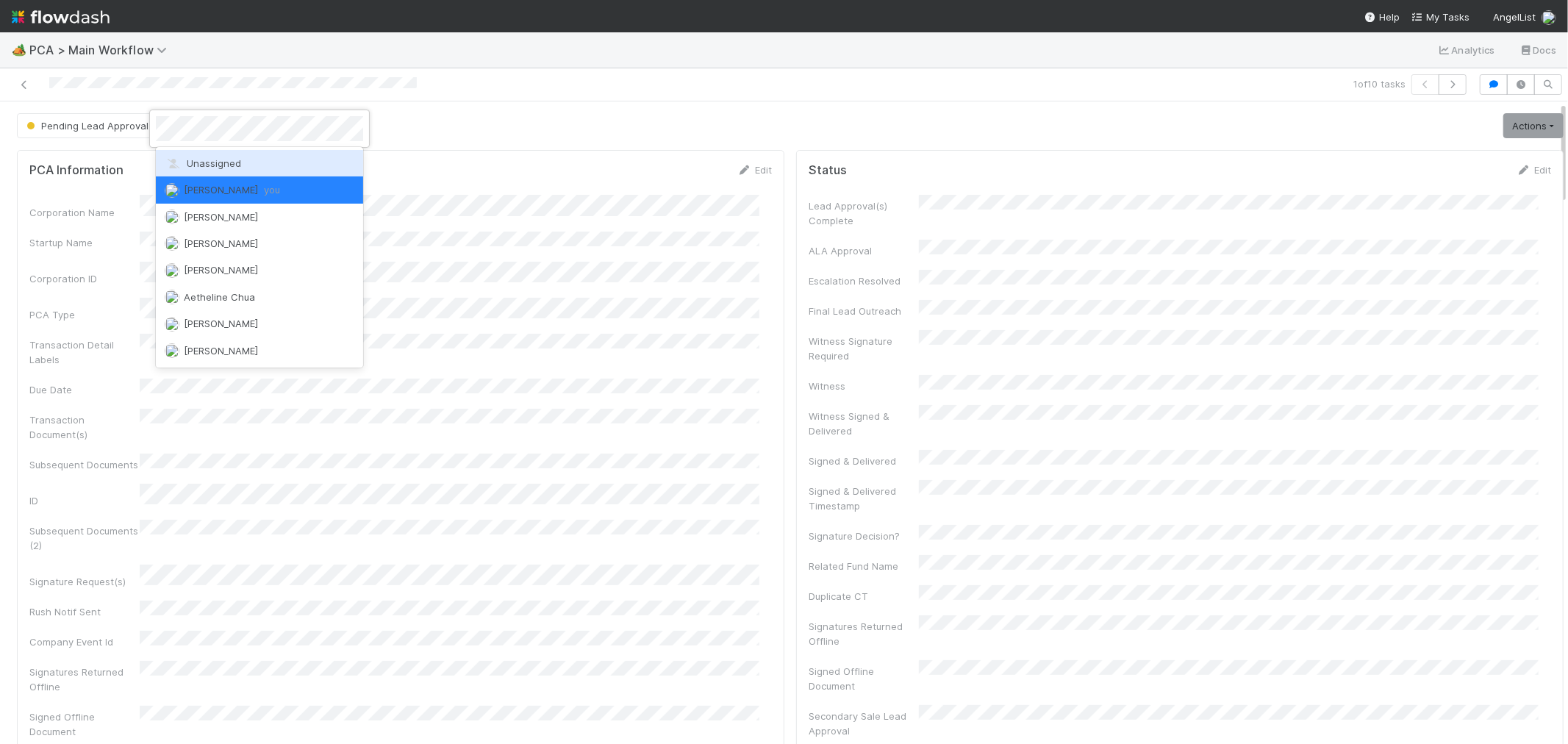
click at [225, 161] on span "Unassigned" at bounding box center [202, 164] width 77 height 12
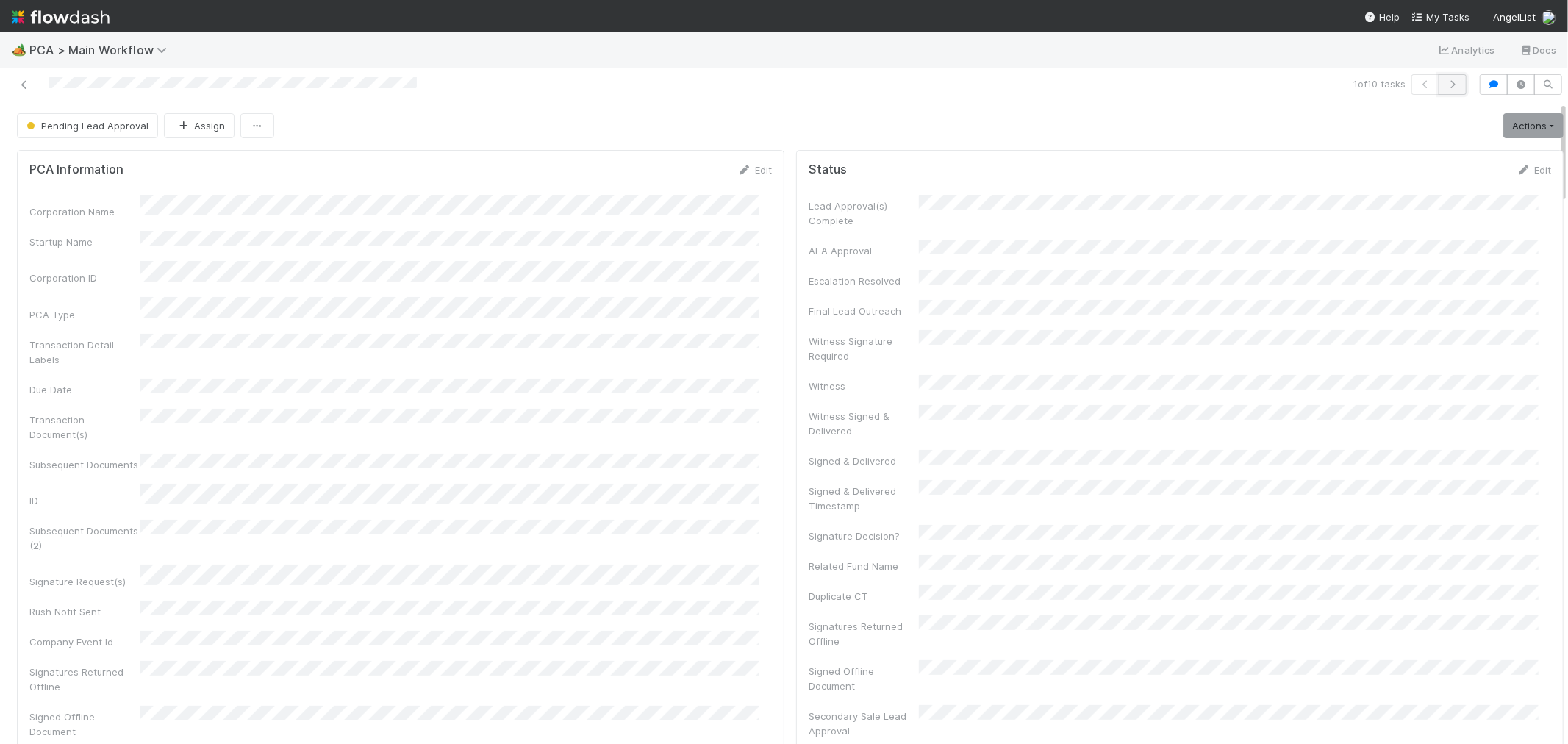
click at [1445, 87] on icon "button" at bounding box center [1453, 85] width 15 height 9
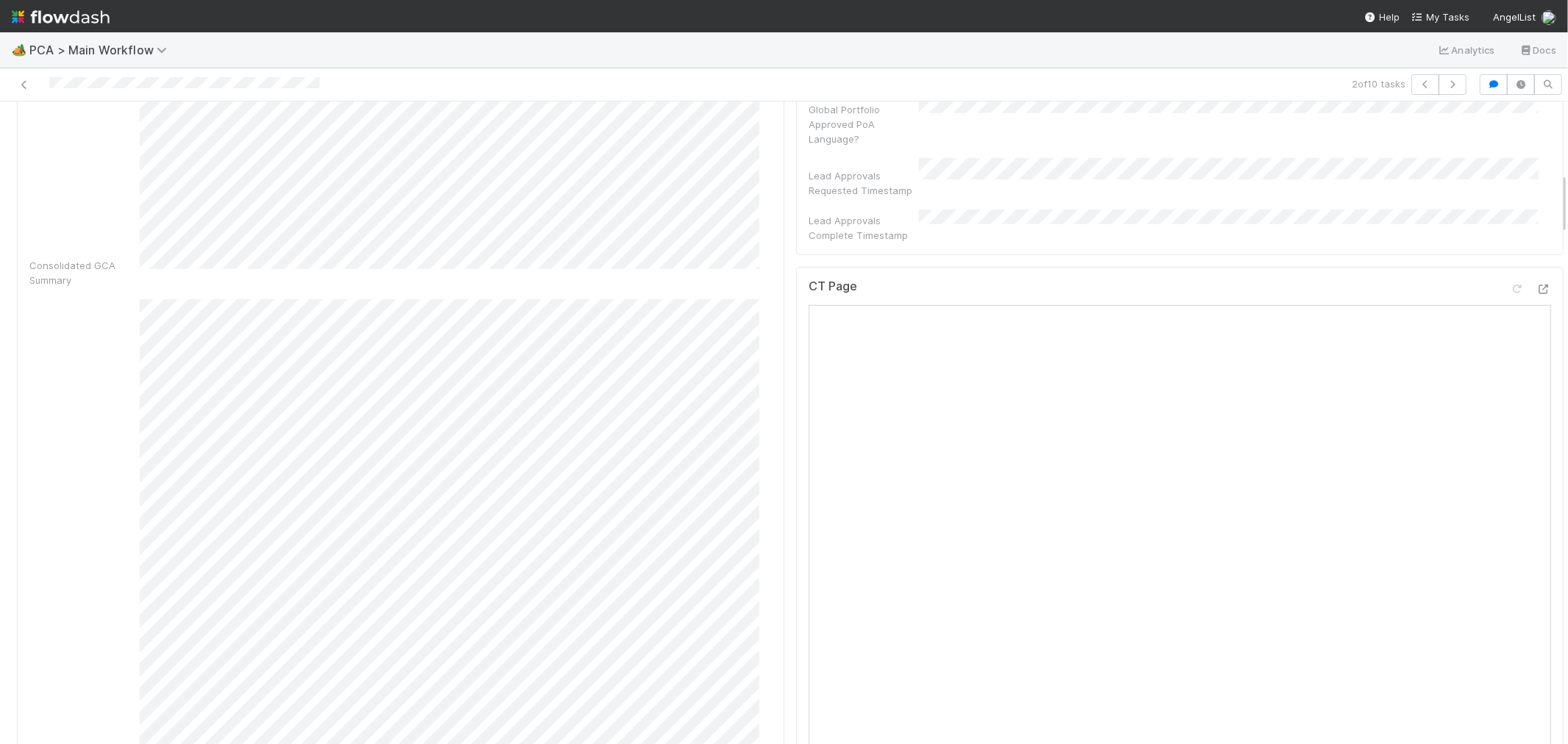
scroll to position [735, 0]
click at [1536, 291] on icon at bounding box center [1543, 295] width 15 height 10
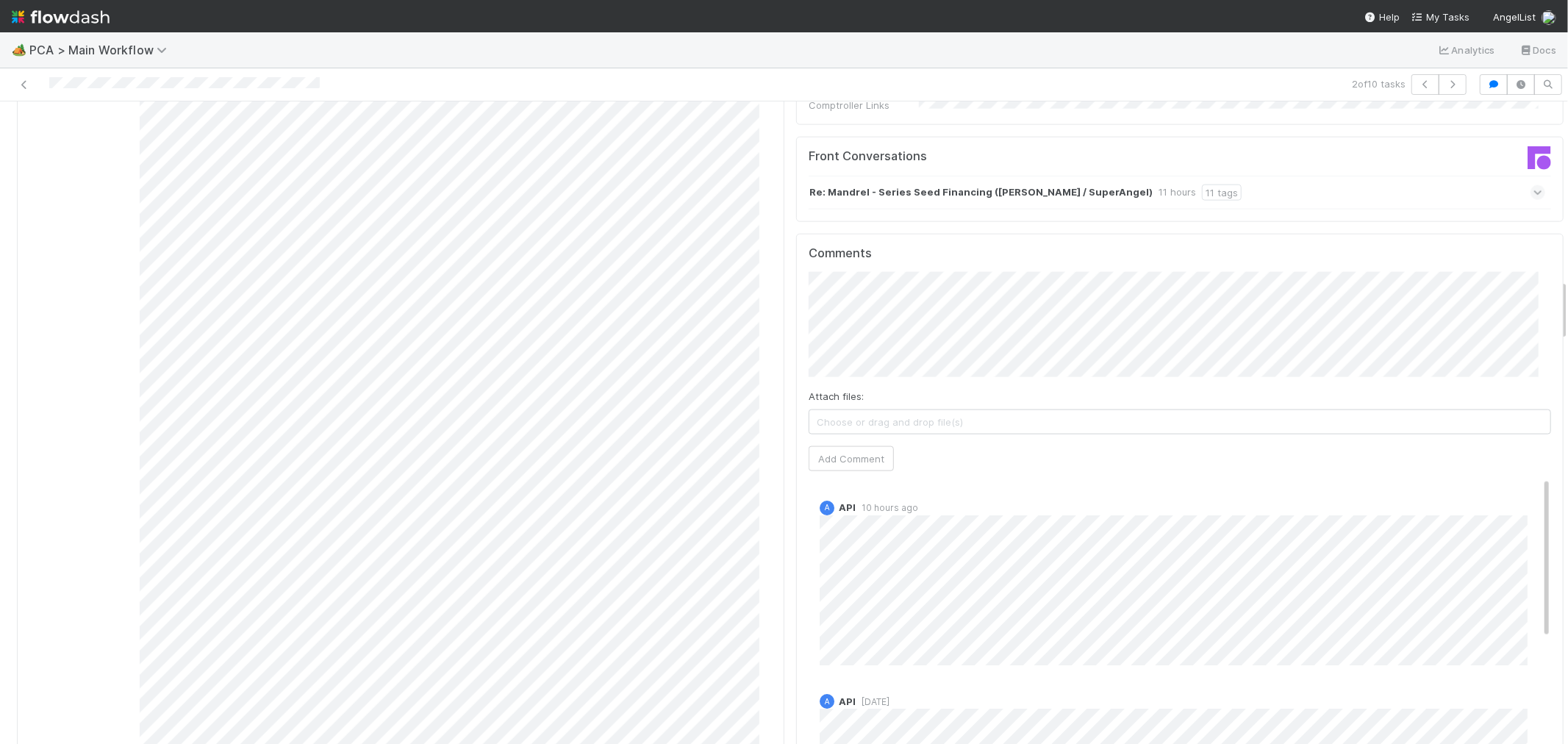
scroll to position [1633, 0]
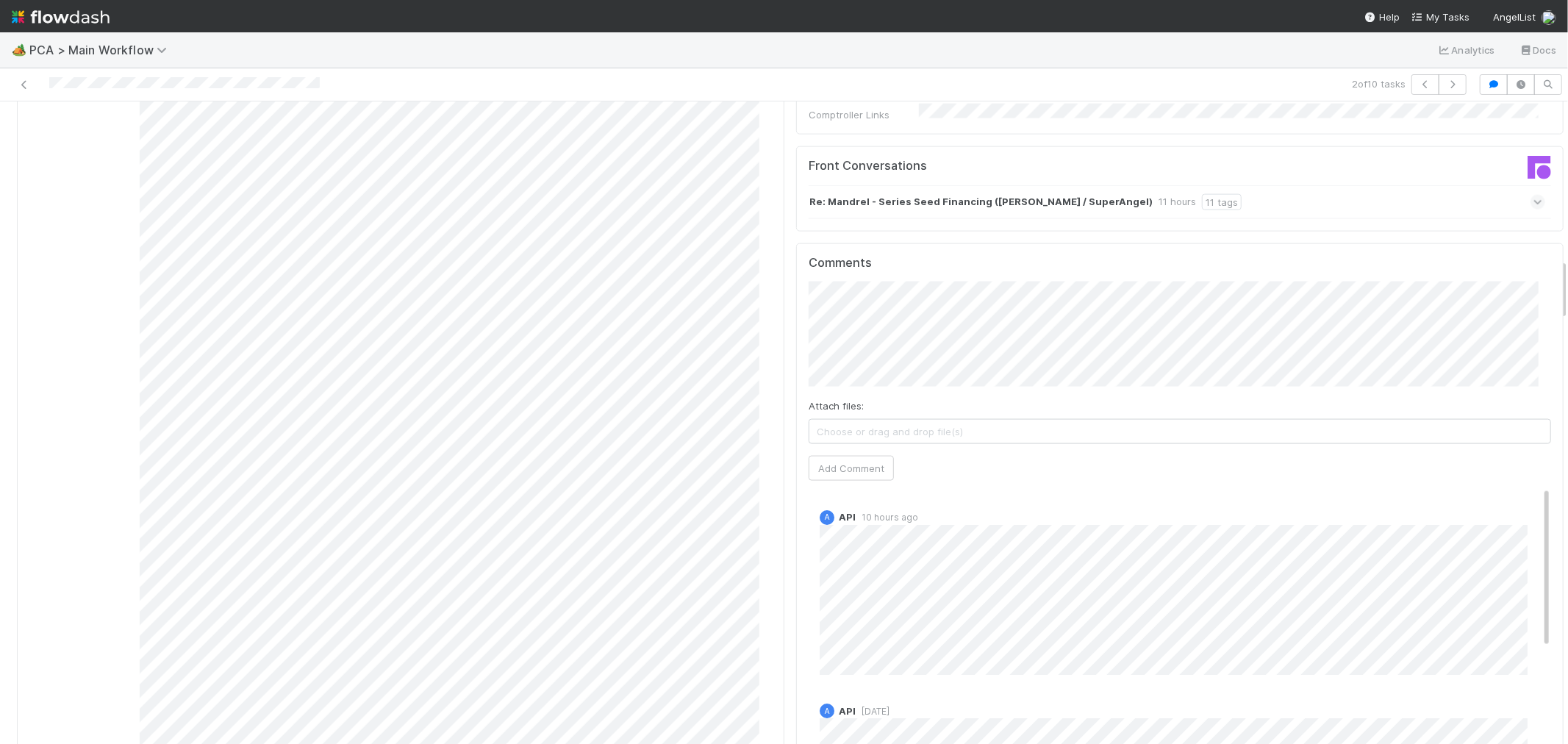
click at [1289, 185] on div "Re: Mandrel - Series Seed Financing (Ben Zises / SuperAngel) 11 hours 11 tags" at bounding box center [1177, 201] width 737 height 33
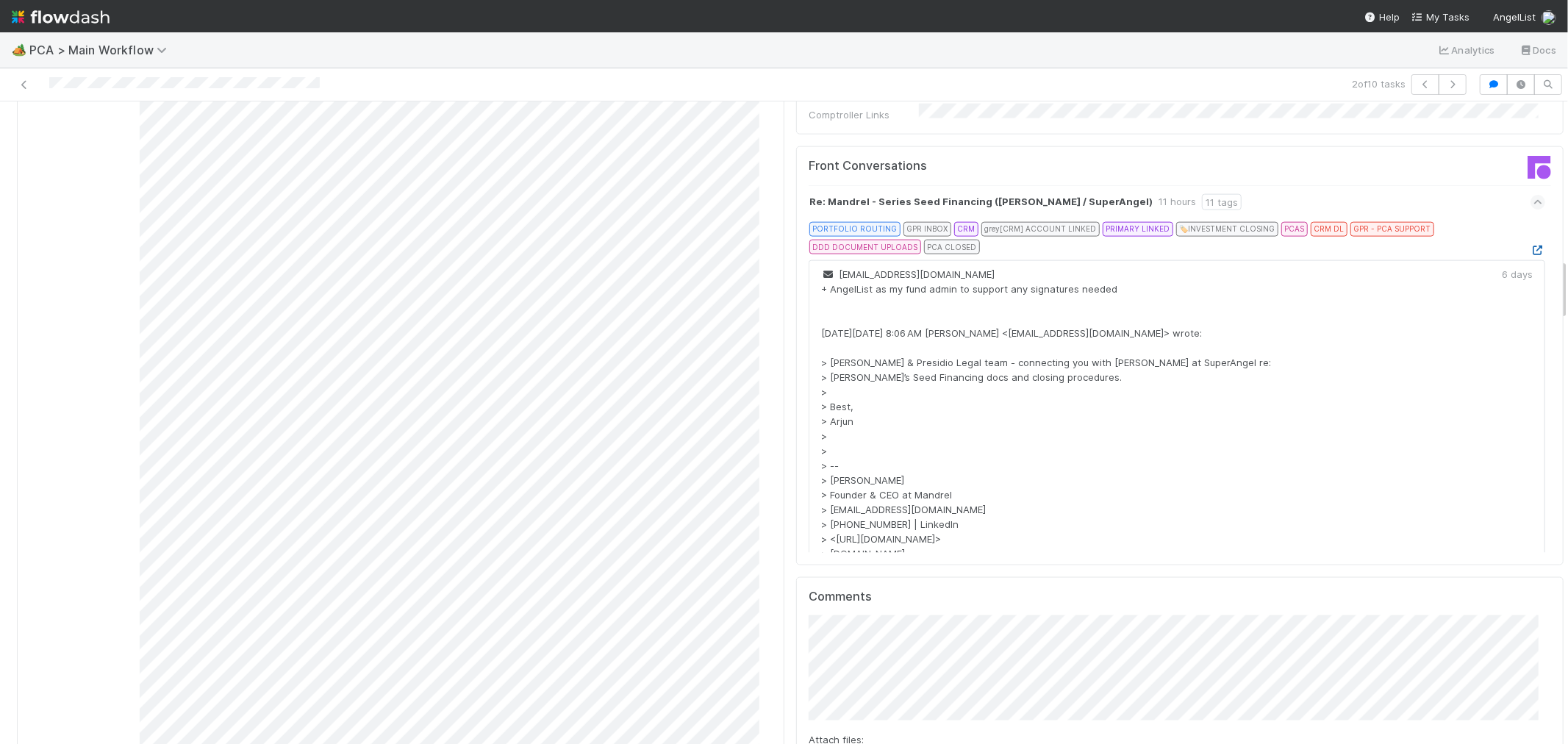
click at [1531, 245] on icon at bounding box center [1538, 250] width 15 height 10
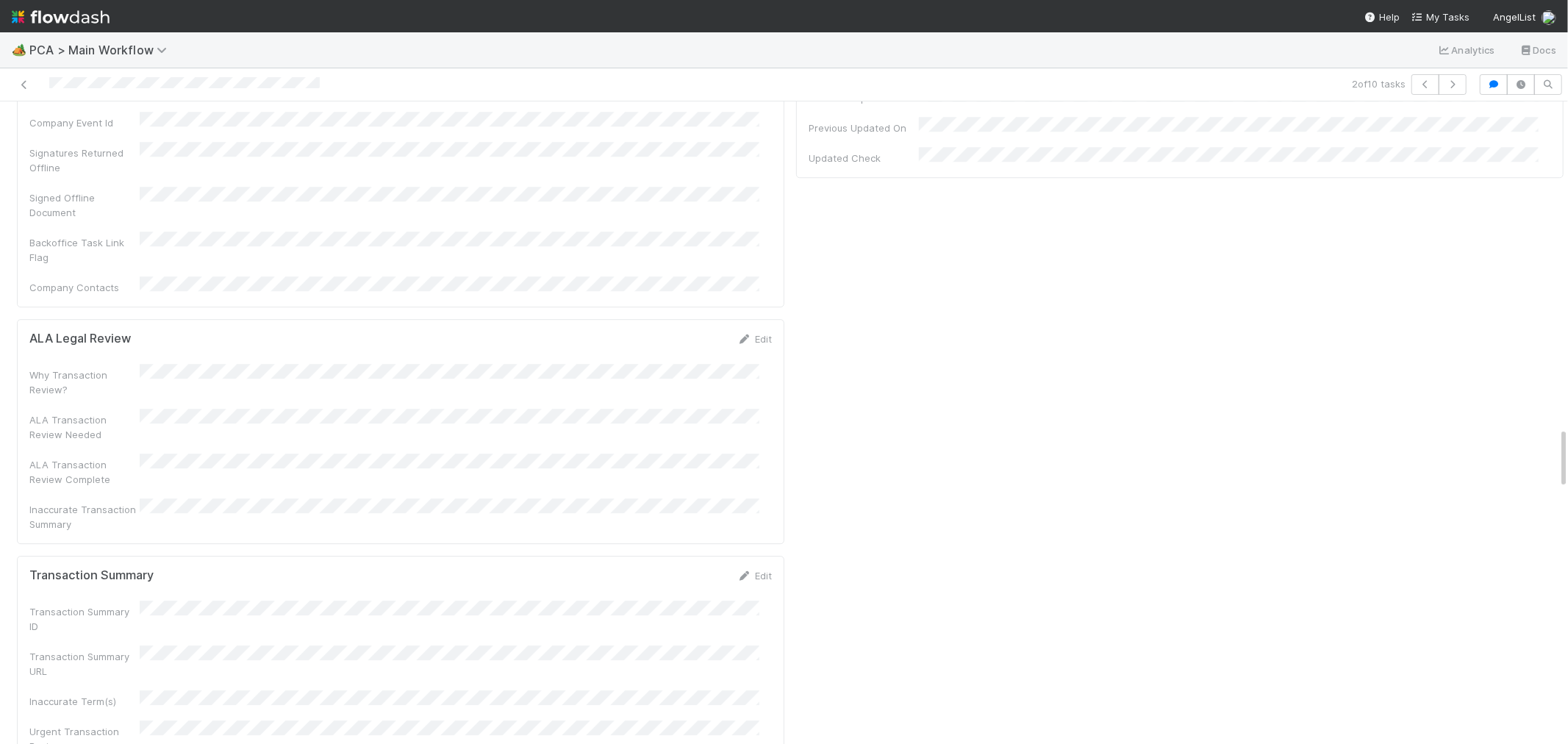
scroll to position [3510, 0]
click at [746, 568] on link "Edit" at bounding box center [755, 574] width 34 height 12
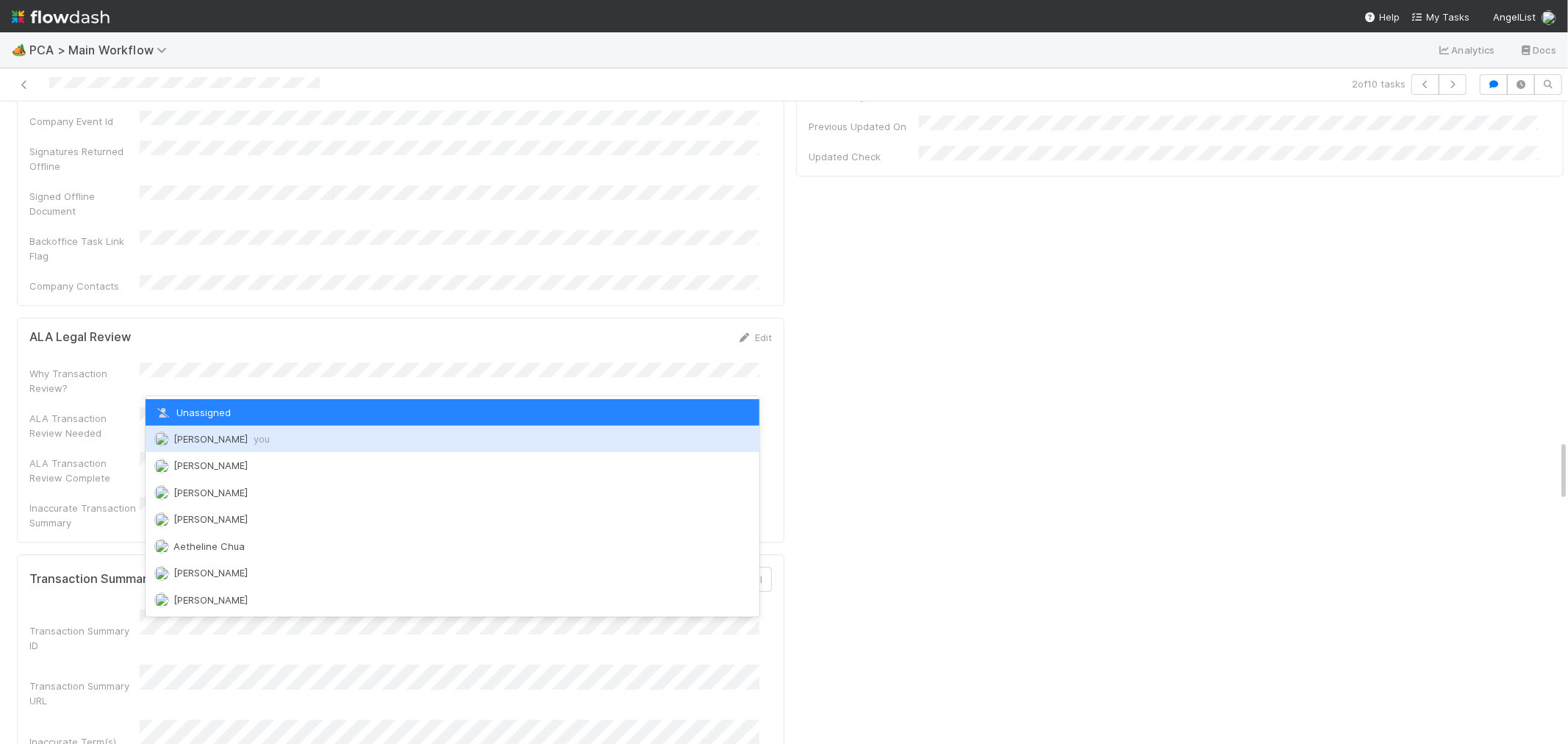
click at [209, 447] on div "Raven Jacinto you" at bounding box center [453, 439] width 614 height 27
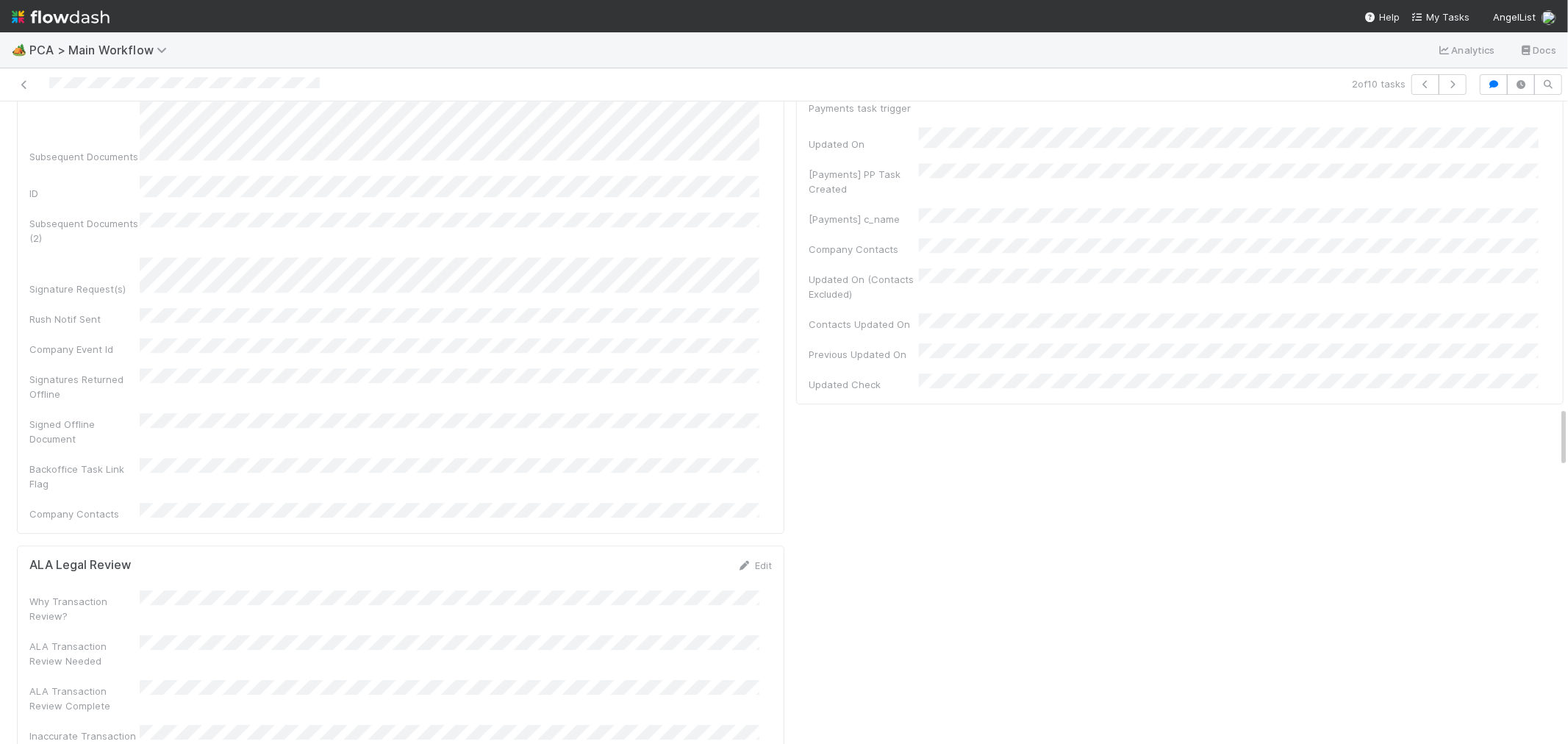
scroll to position [3429, 0]
click at [675, 648] on button "Save" at bounding box center [694, 661] width 42 height 25
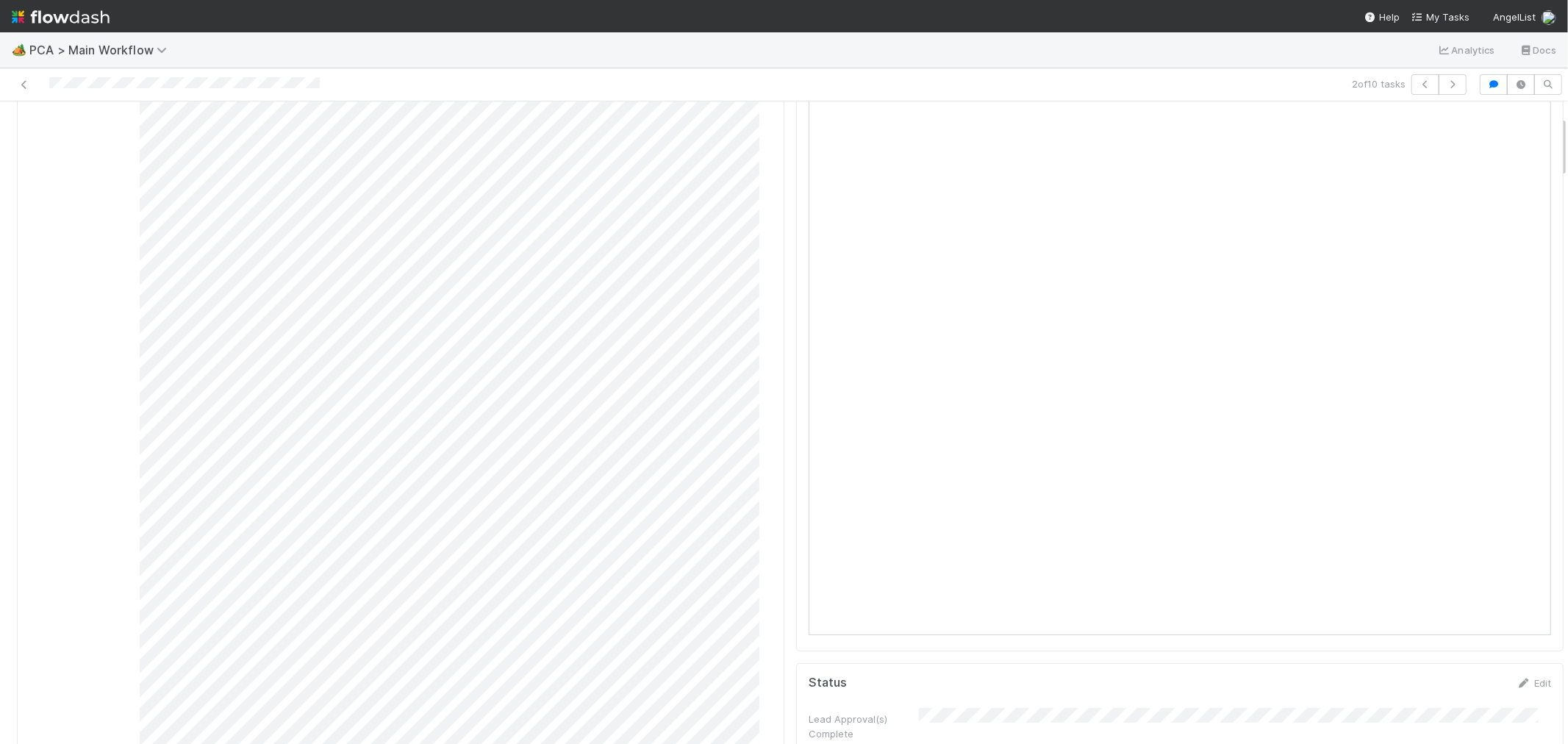
scroll to position [0, 0]
click at [1520, 114] on link "Actions" at bounding box center [1533, 126] width 60 height 25
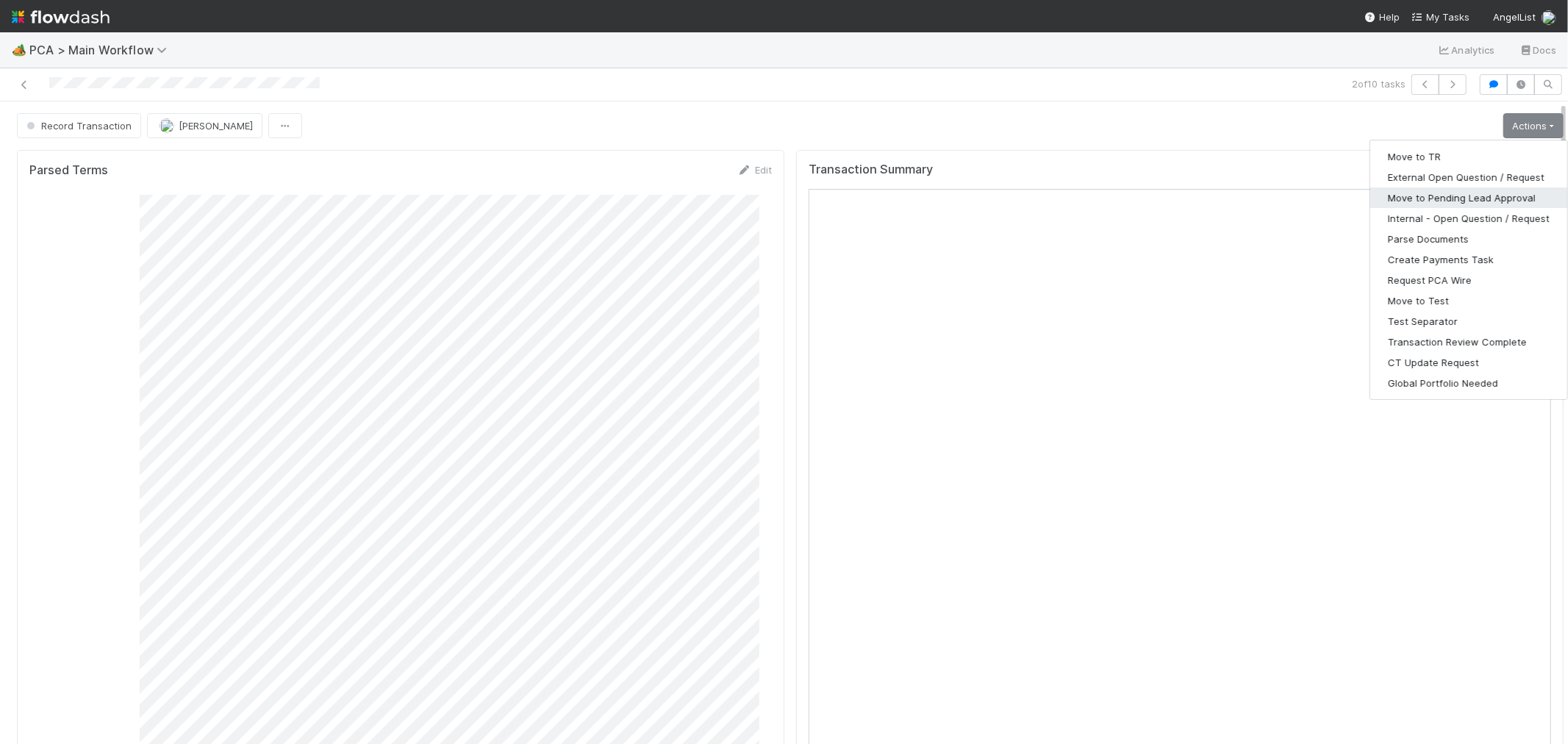
click at [1441, 196] on button "Move to Pending Lead Approval" at bounding box center [1468, 198] width 197 height 21
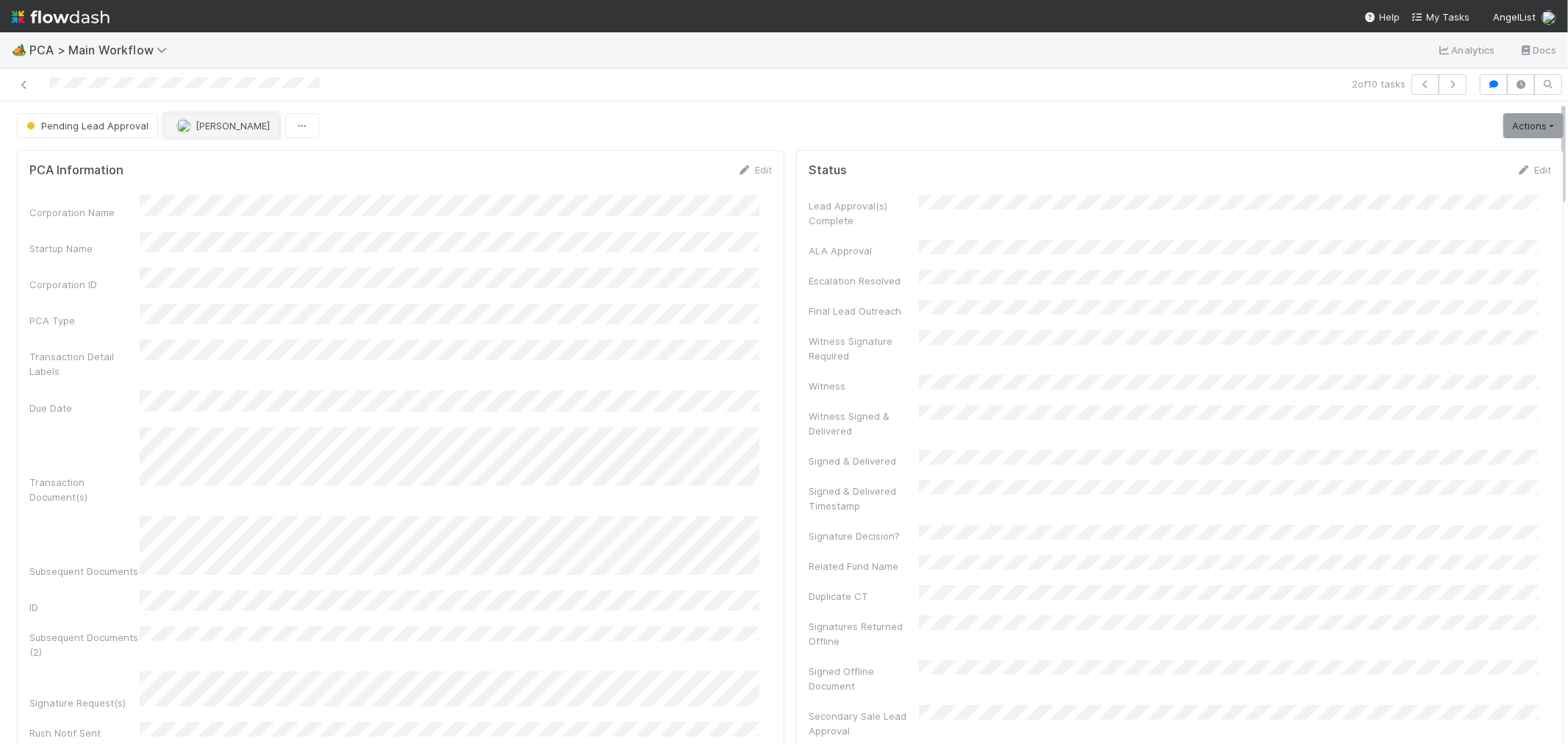
click at [231, 127] on span "[PERSON_NAME]" at bounding box center [233, 126] width 74 height 12
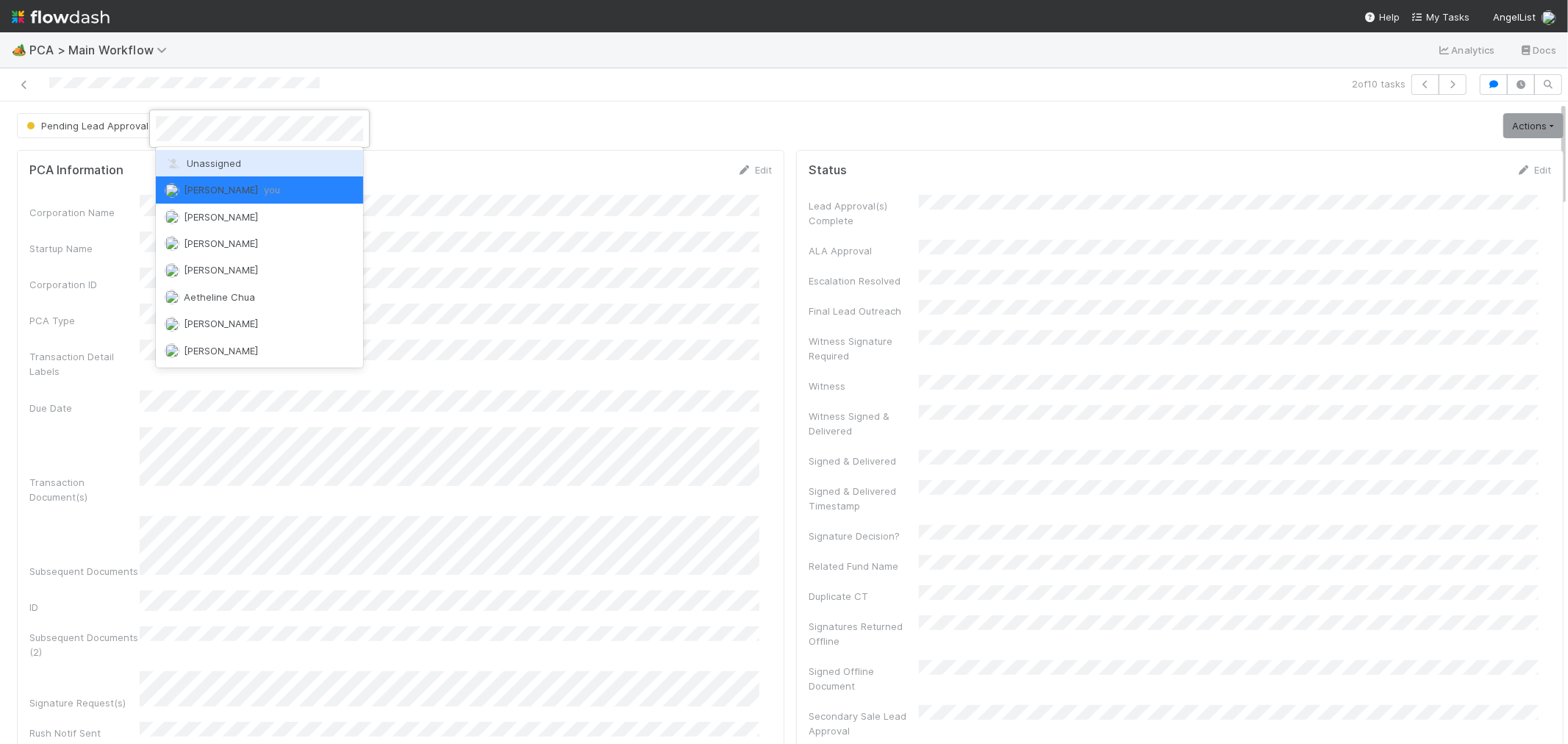
click at [251, 172] on div "Unassigned" at bounding box center [259, 164] width 207 height 27
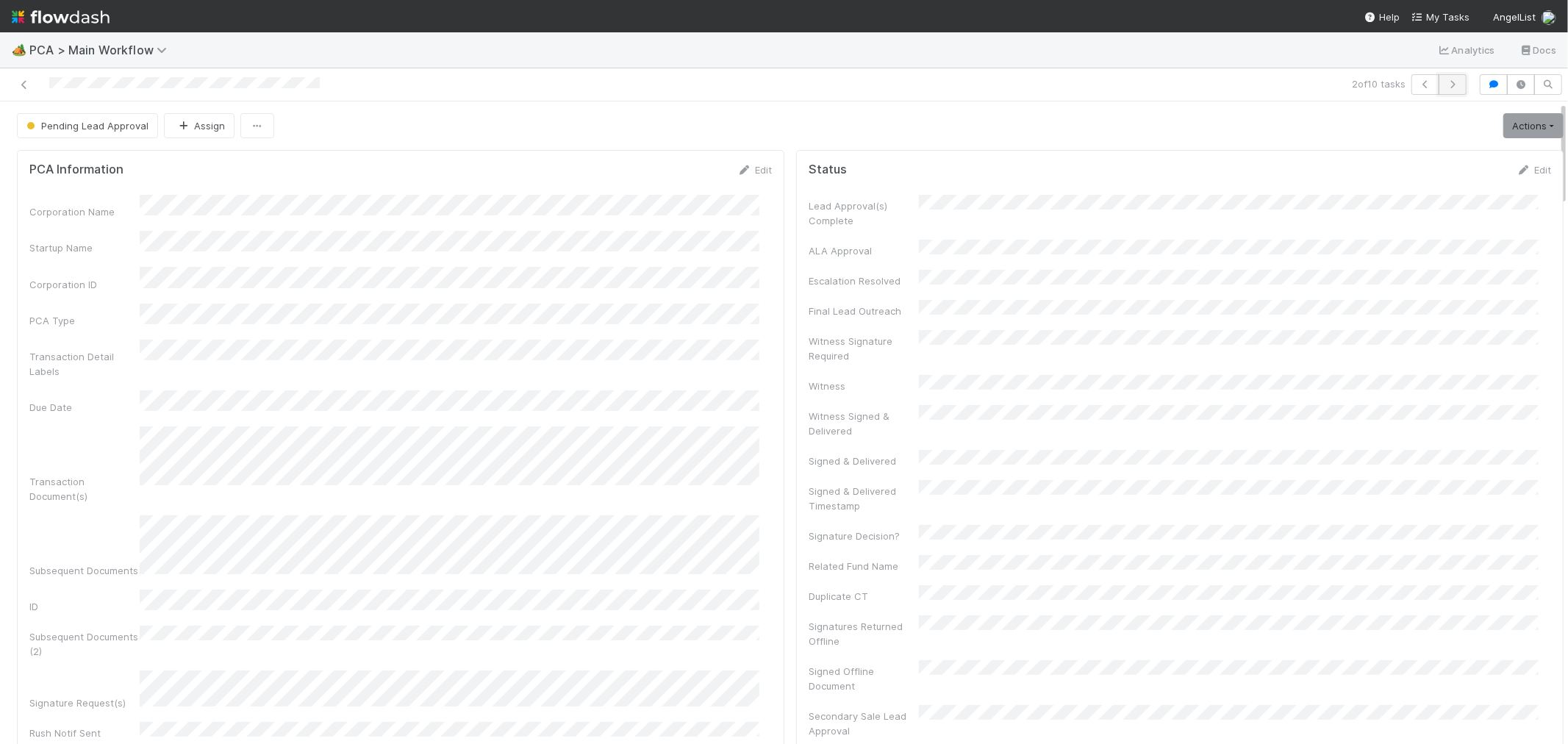
click at [1445, 81] on icon "button" at bounding box center [1453, 85] width 15 height 9
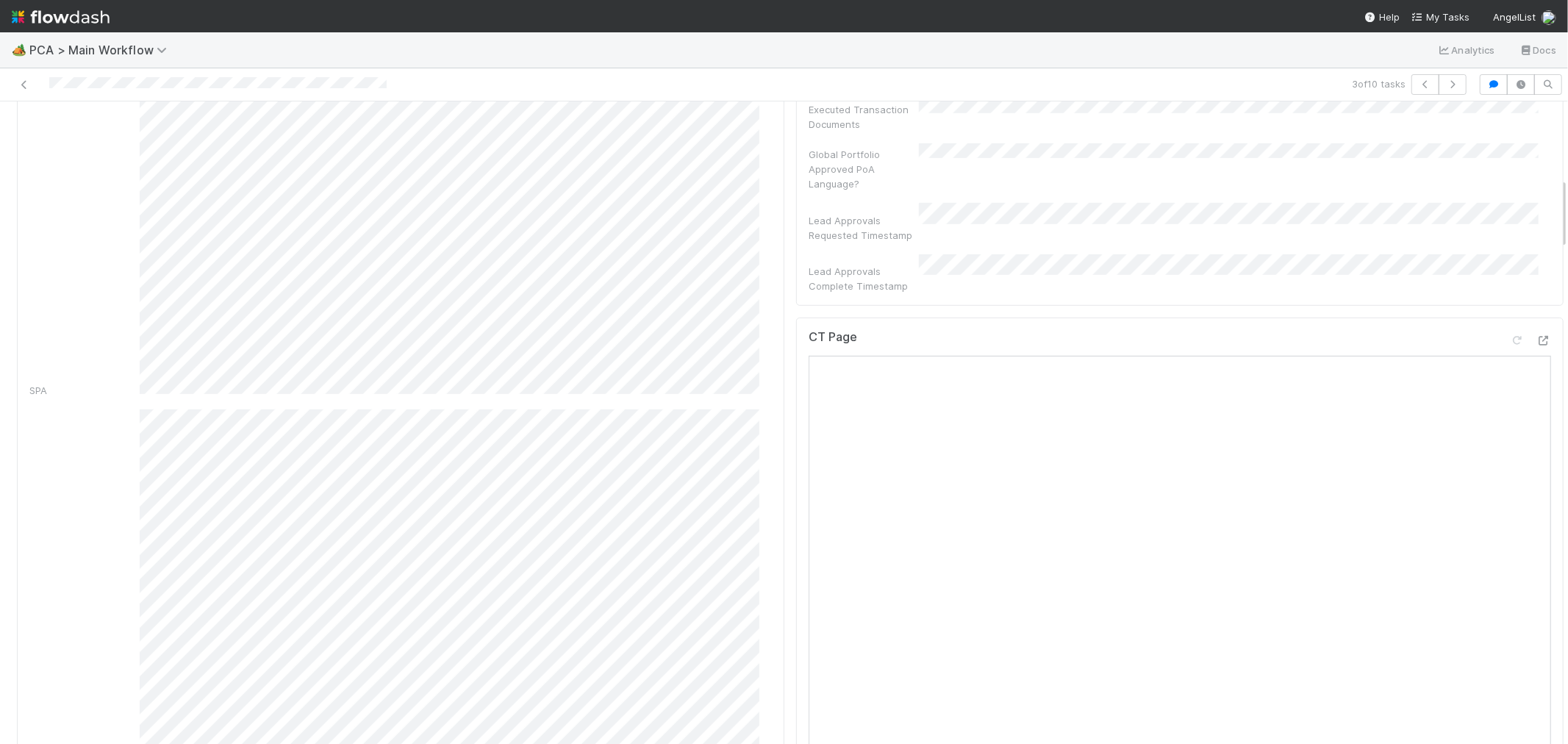
scroll to position [816, 0]
click at [1536, 216] on icon at bounding box center [1543, 220] width 15 height 10
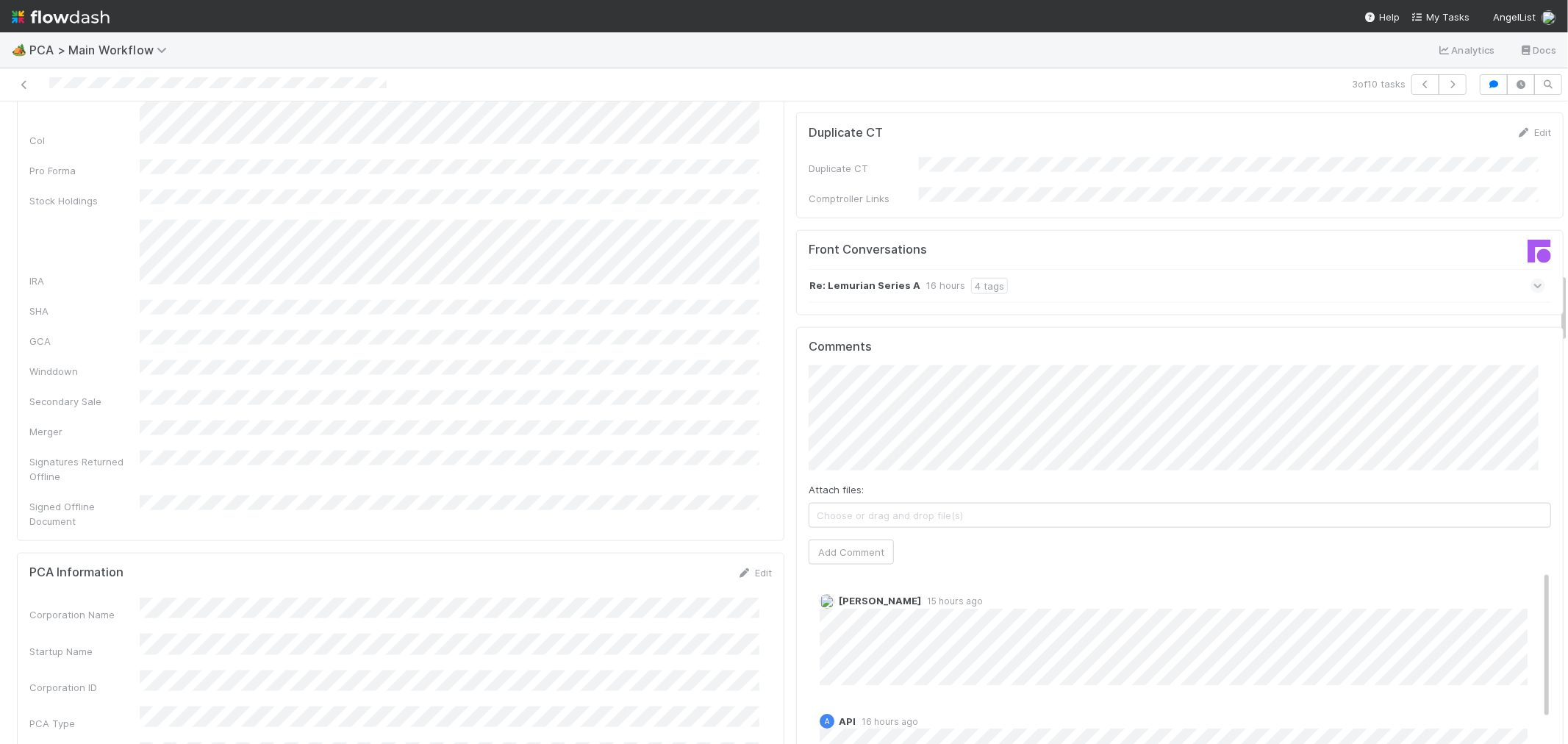
scroll to position [1551, 0]
click at [1171, 273] on div "Re: Lemurian Series A 16 hours 4 tags" at bounding box center [1177, 289] width 737 height 33
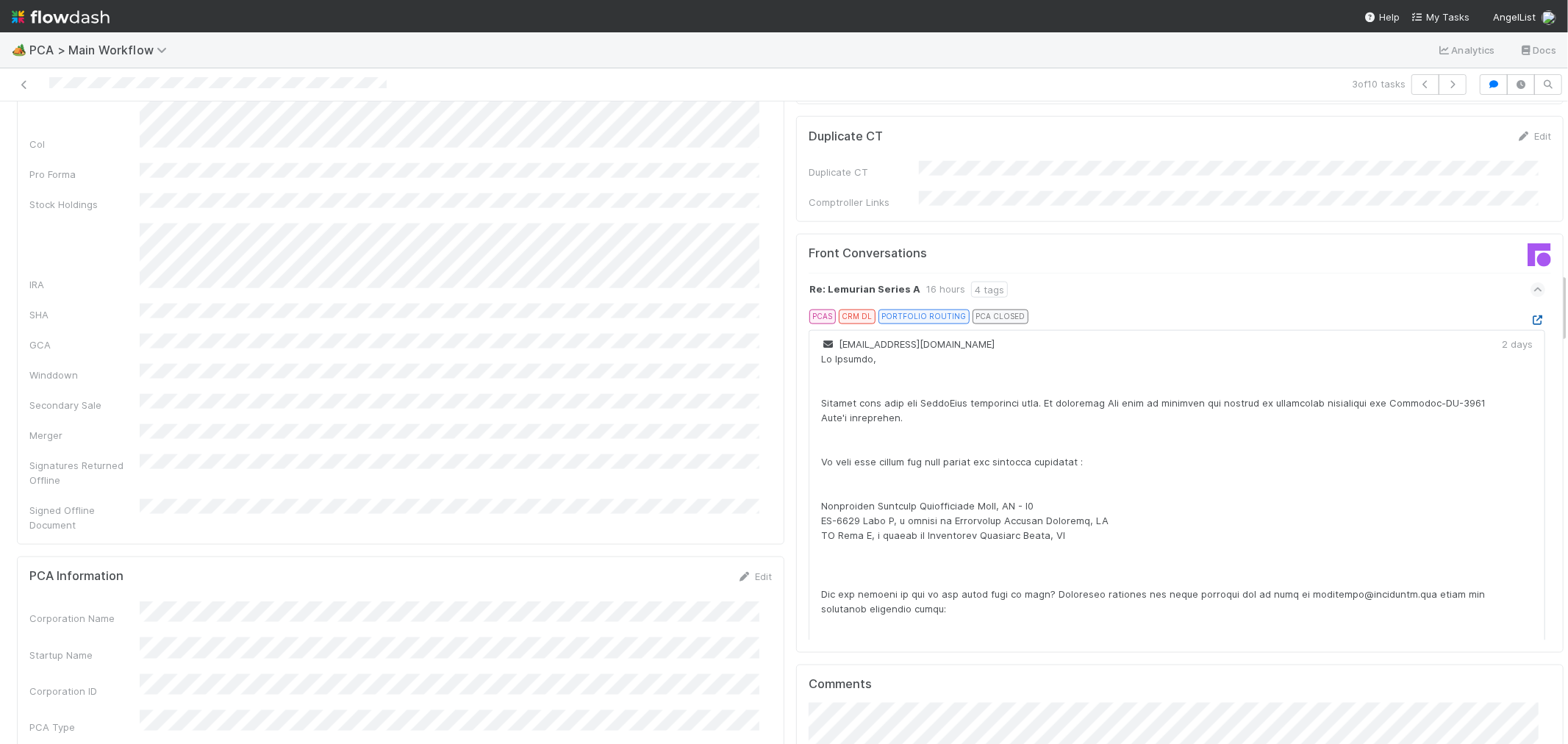
click at [1531, 315] on icon at bounding box center [1538, 320] width 15 height 10
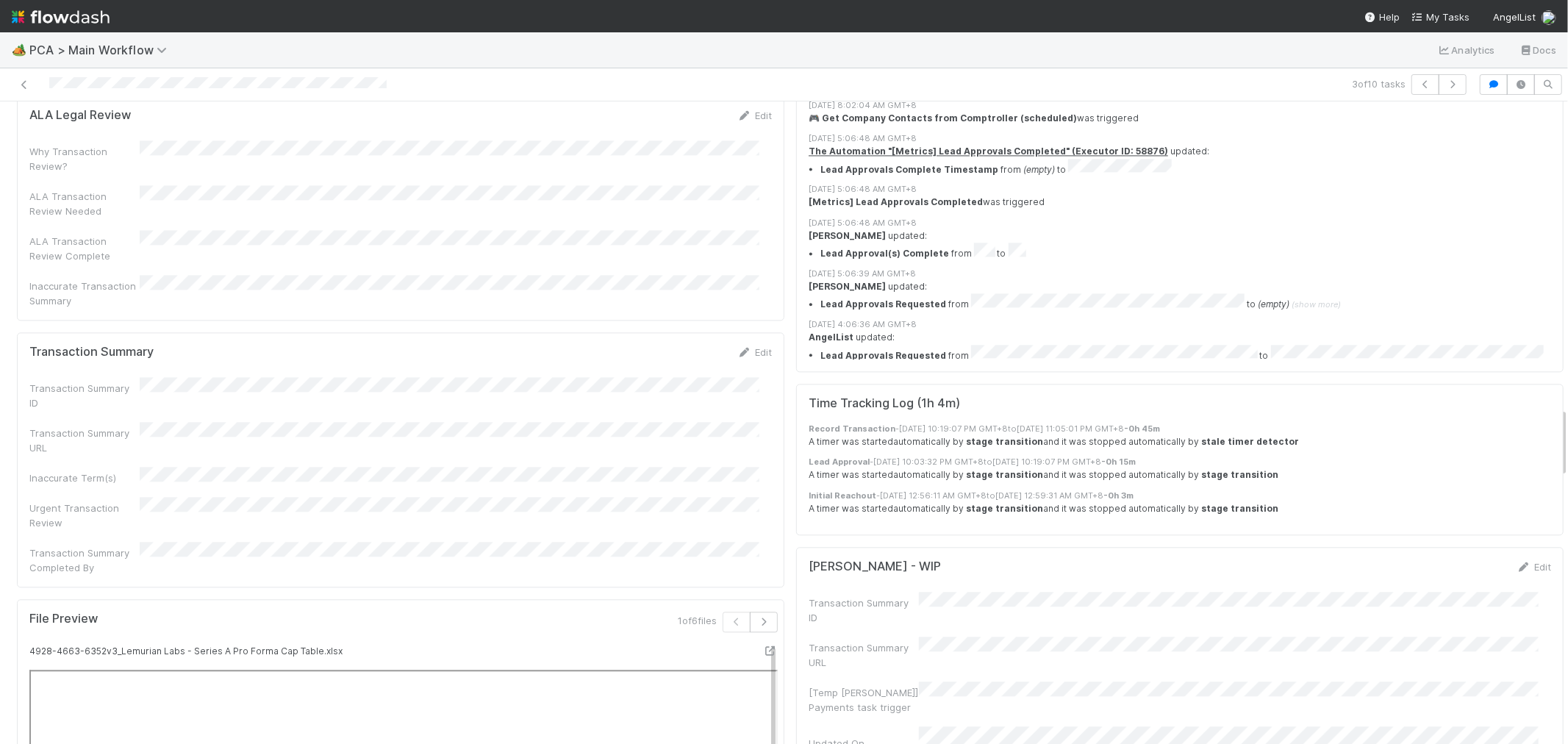
scroll to position [2775, 0]
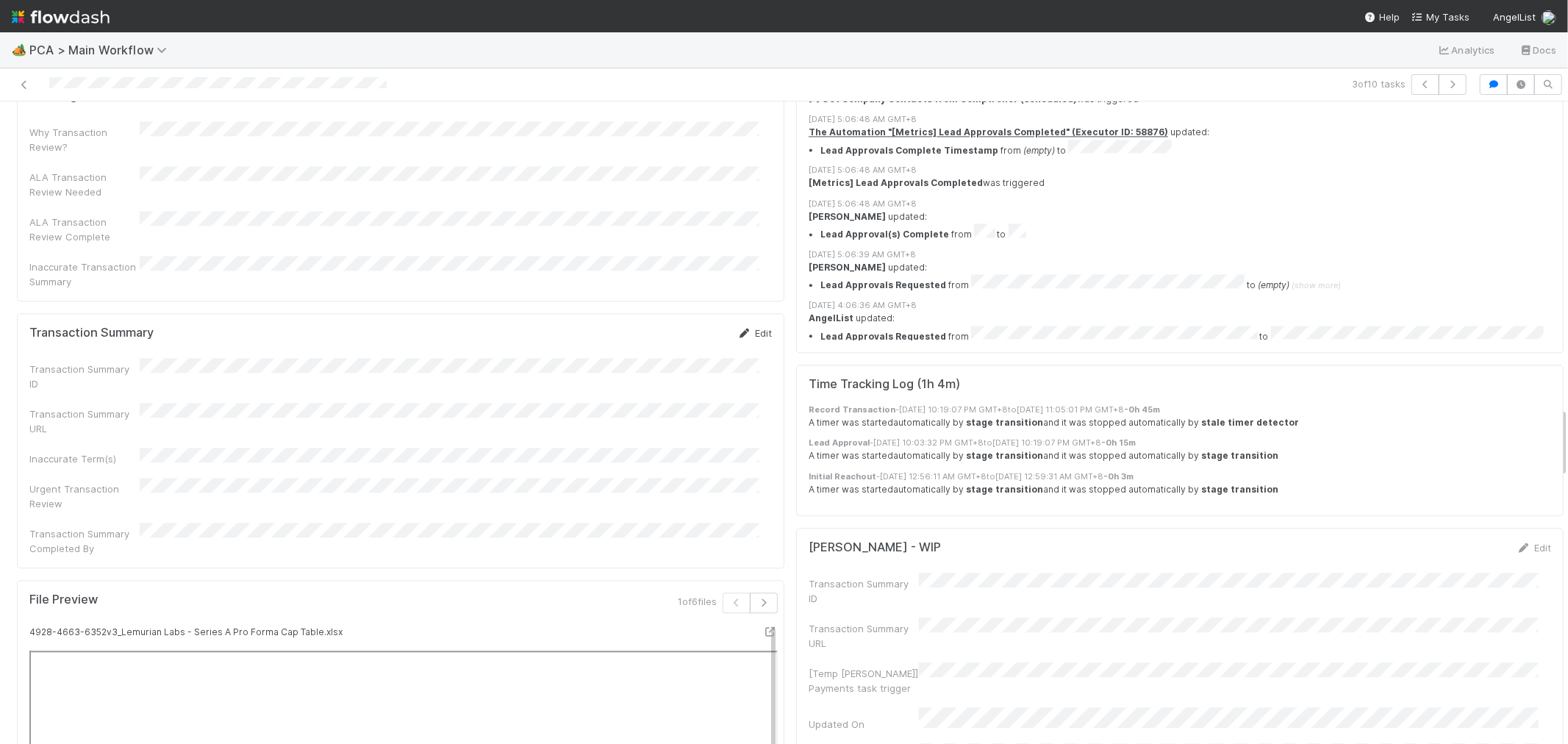
click at [741, 327] on link "Edit" at bounding box center [755, 333] width 34 height 12
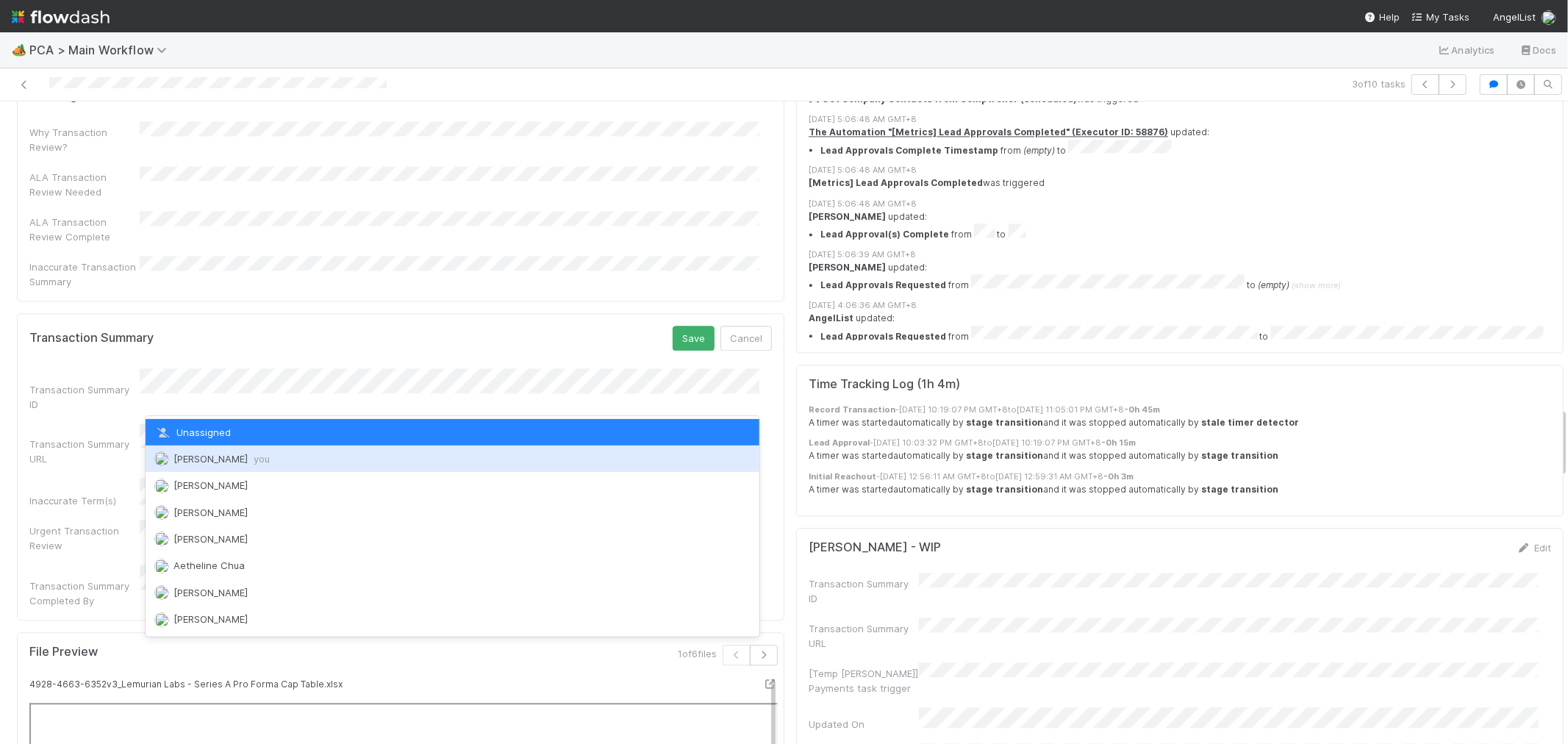
click at [190, 453] on span "Raven Jacinto you" at bounding box center [222, 459] width 97 height 12
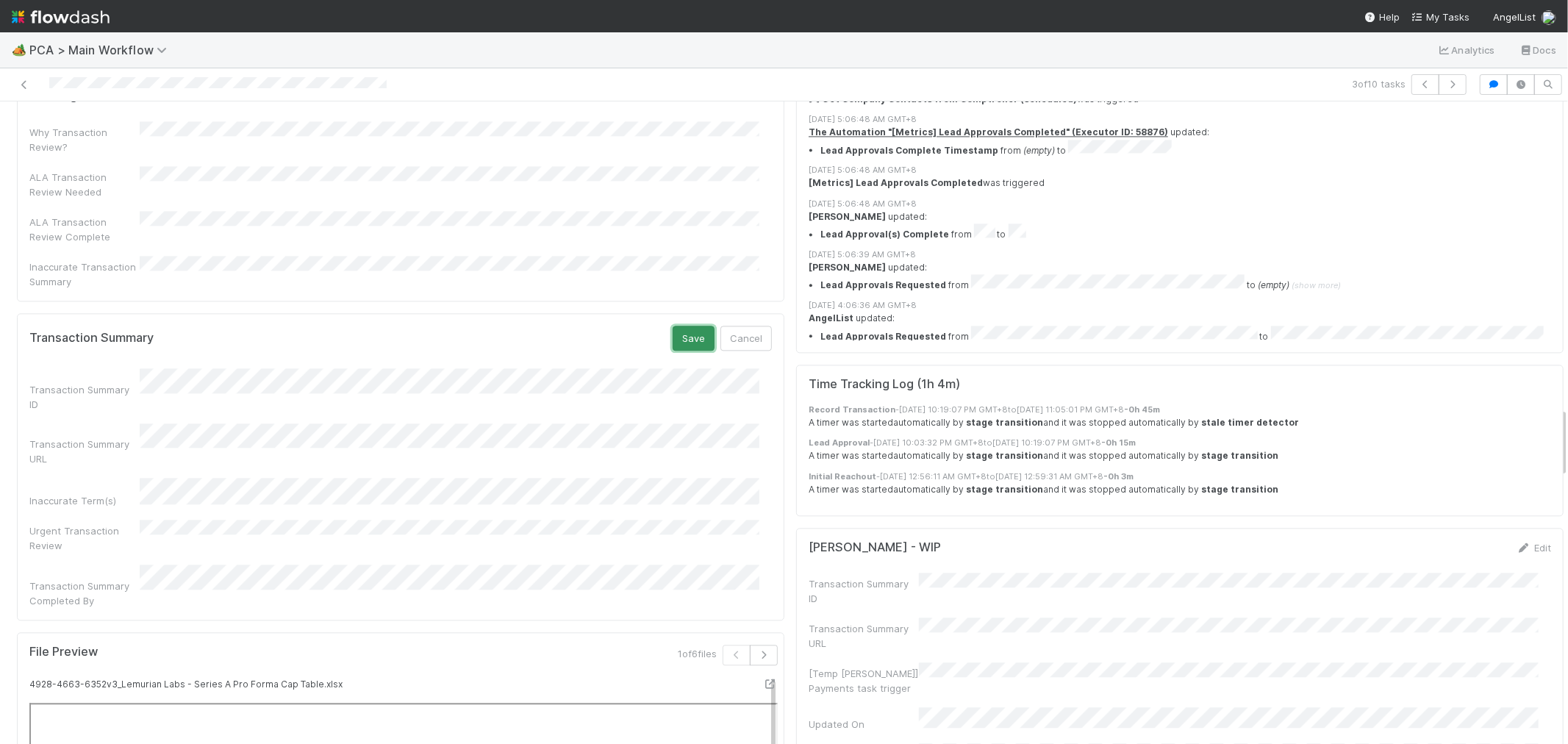
click at [677, 326] on button "Save" at bounding box center [694, 338] width 42 height 25
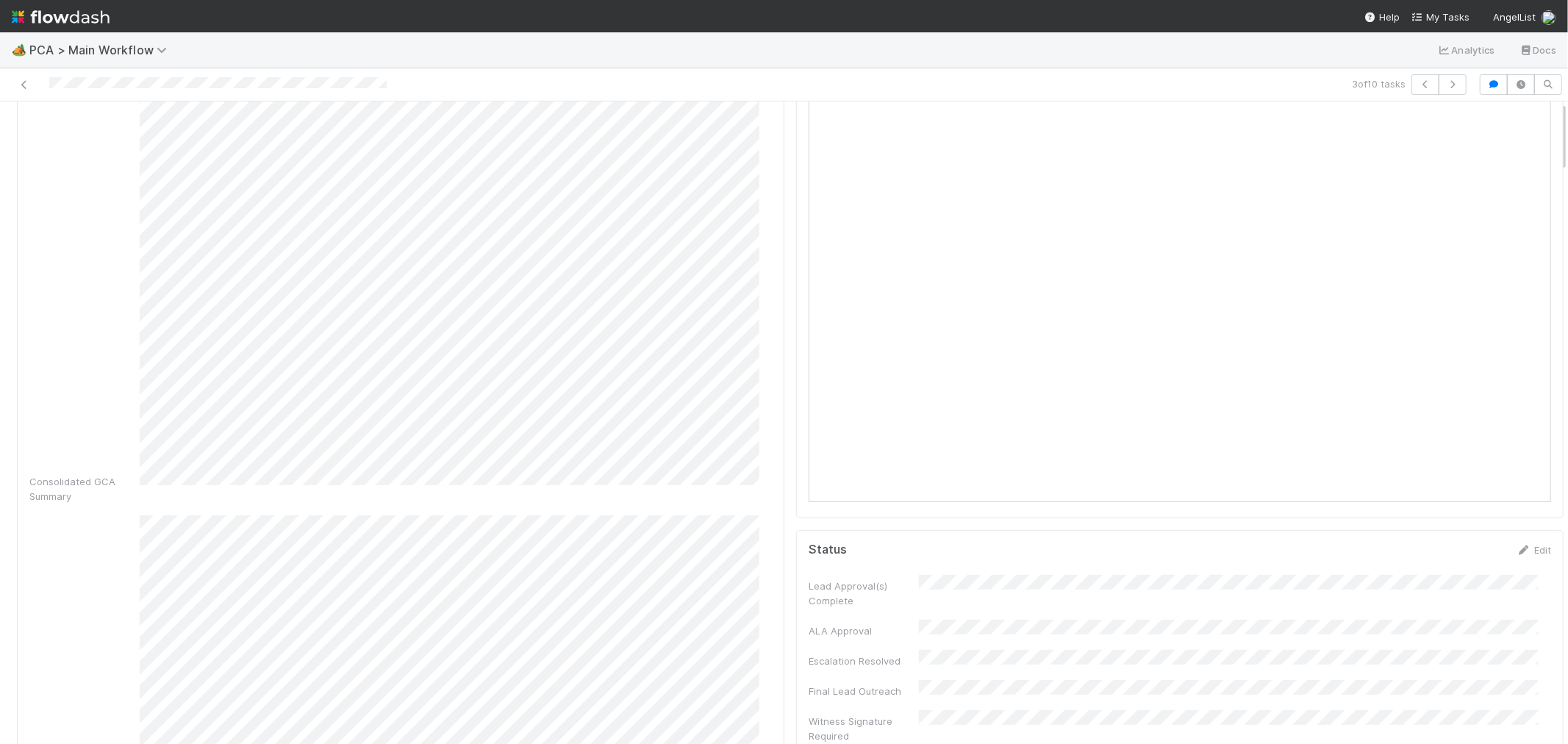
scroll to position [0, 0]
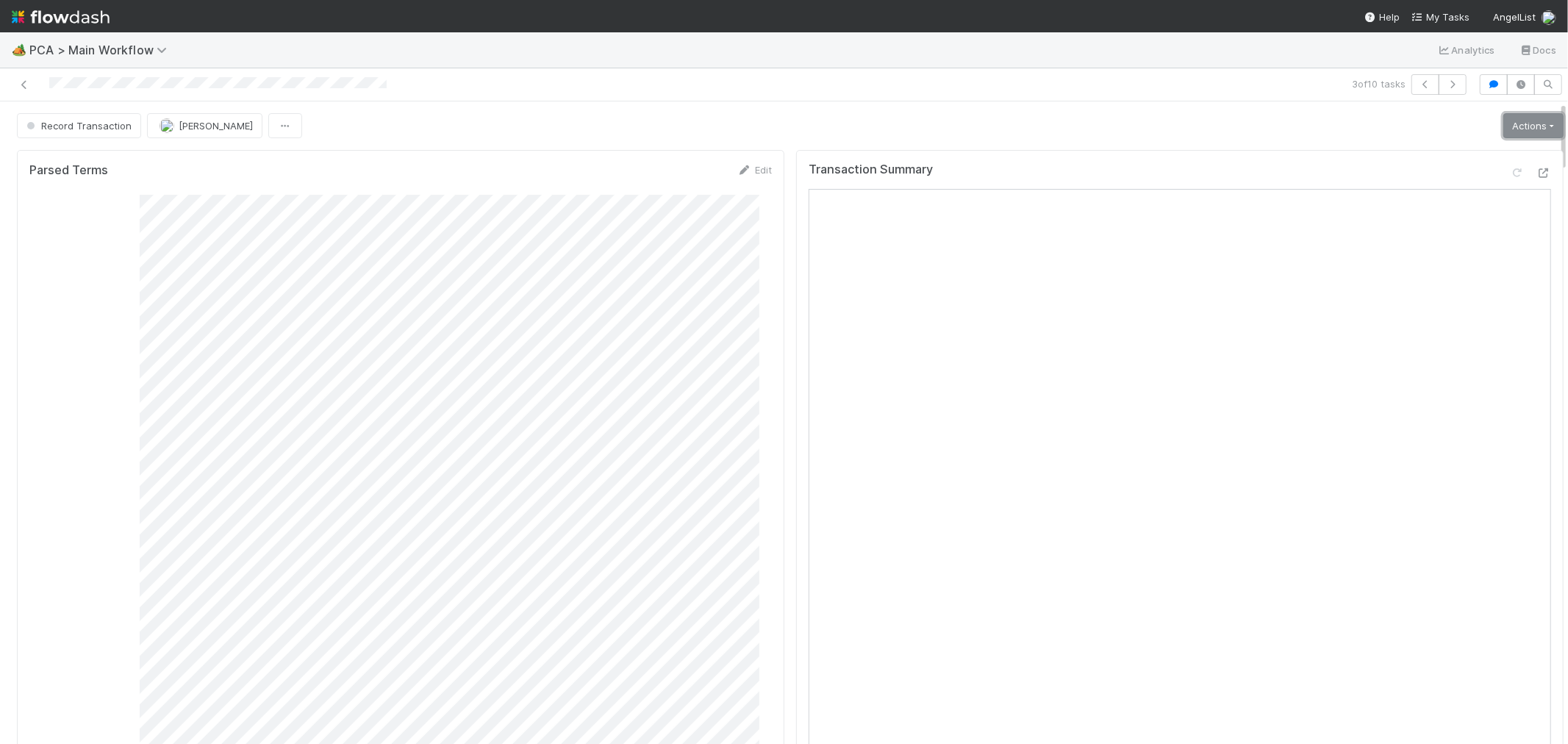
click at [1503, 128] on link "Actions" at bounding box center [1533, 126] width 60 height 25
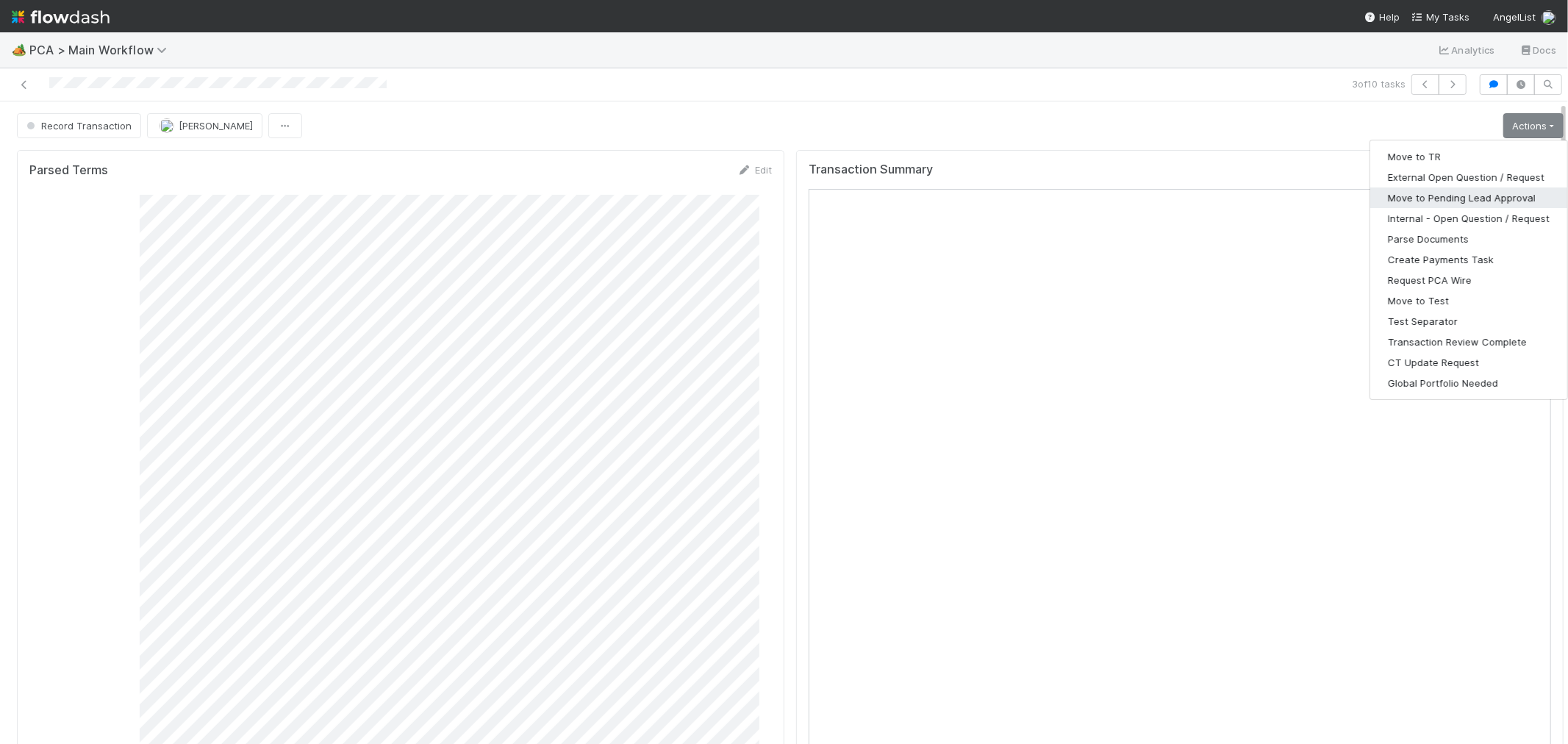
click at [1448, 197] on button "Move to Pending Lead Approval" at bounding box center [1468, 198] width 197 height 21
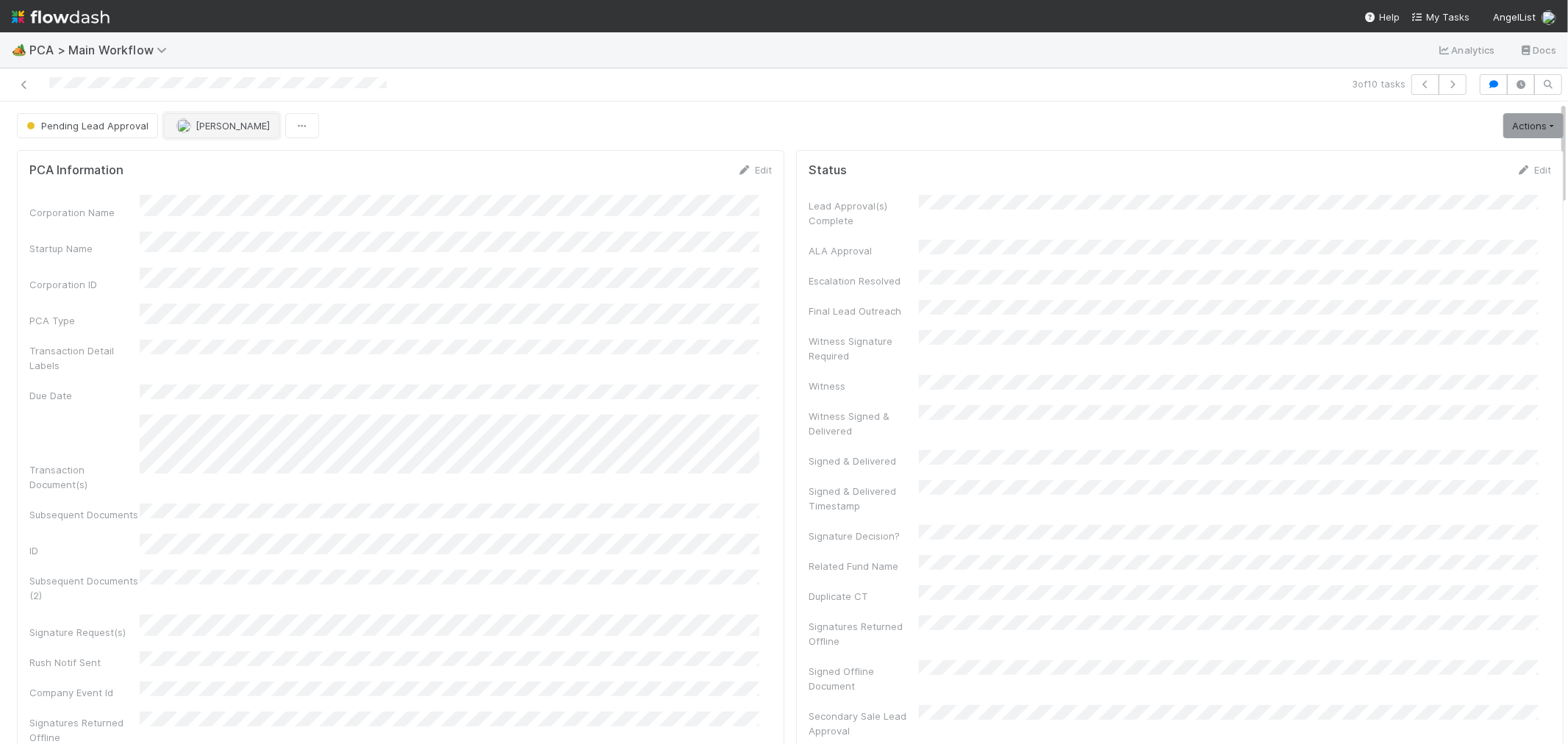
click at [202, 125] on span "[PERSON_NAME]" at bounding box center [233, 126] width 74 height 12
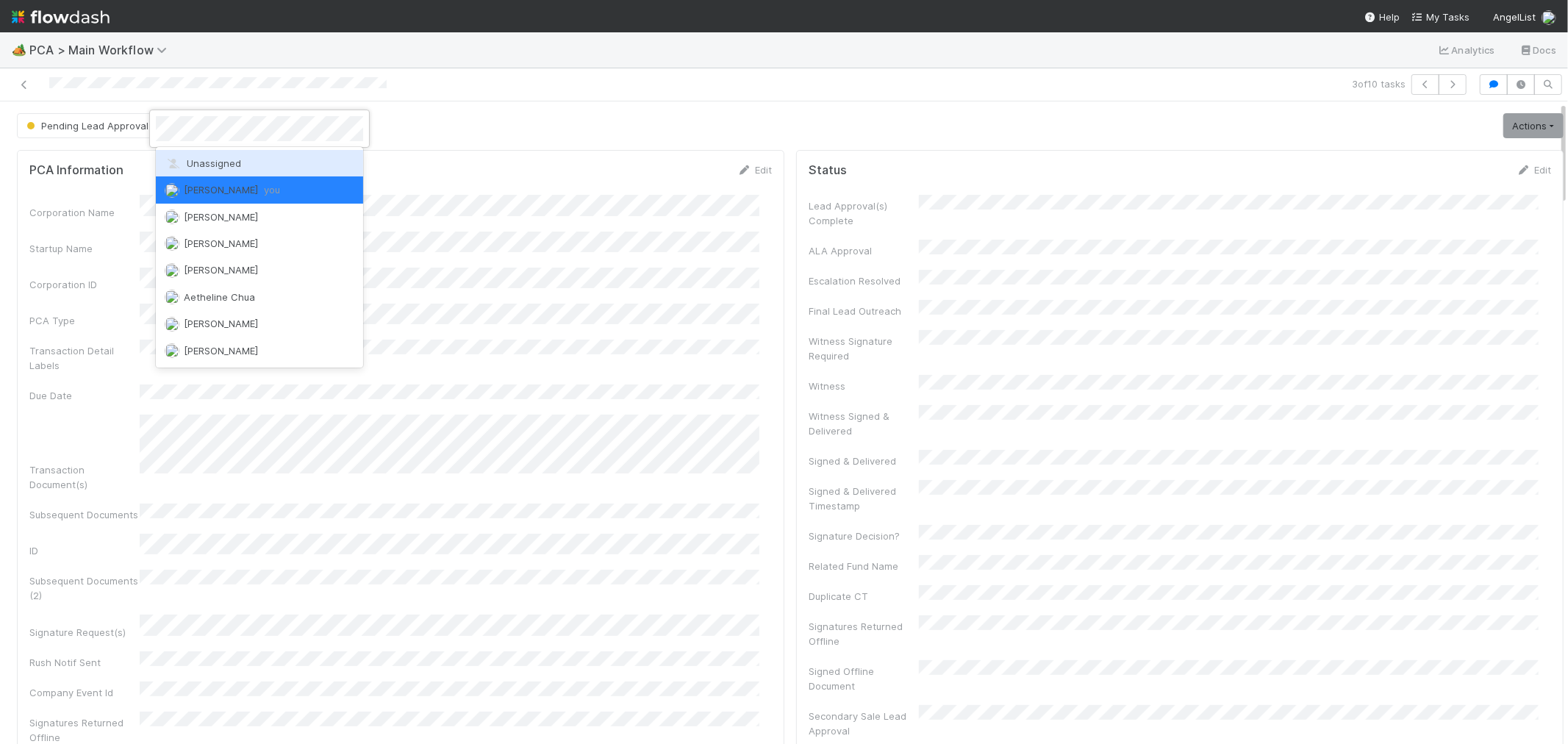
click at [235, 165] on span "Unassigned" at bounding box center [202, 164] width 77 height 12
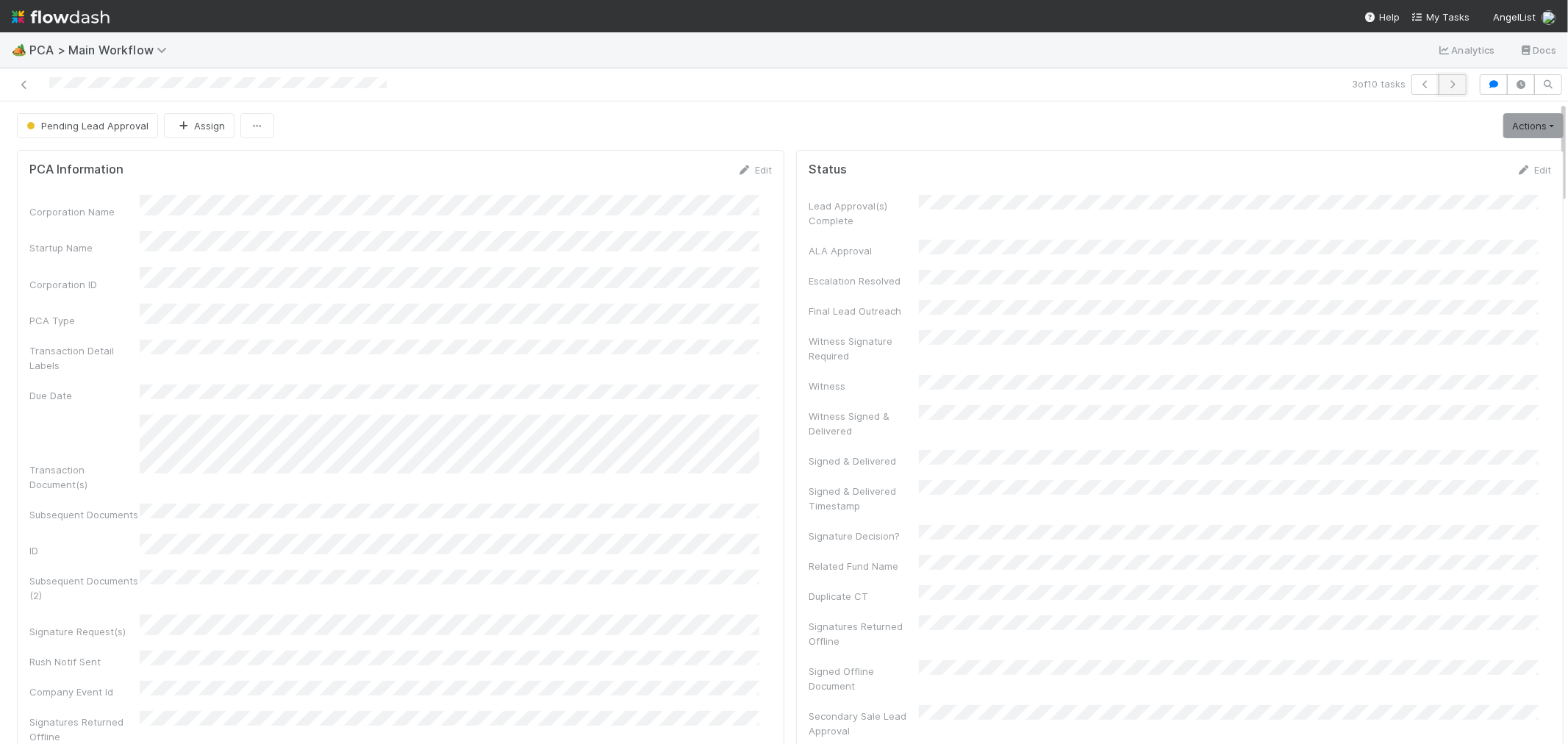
click at [1439, 90] on button "button" at bounding box center [1453, 85] width 28 height 21
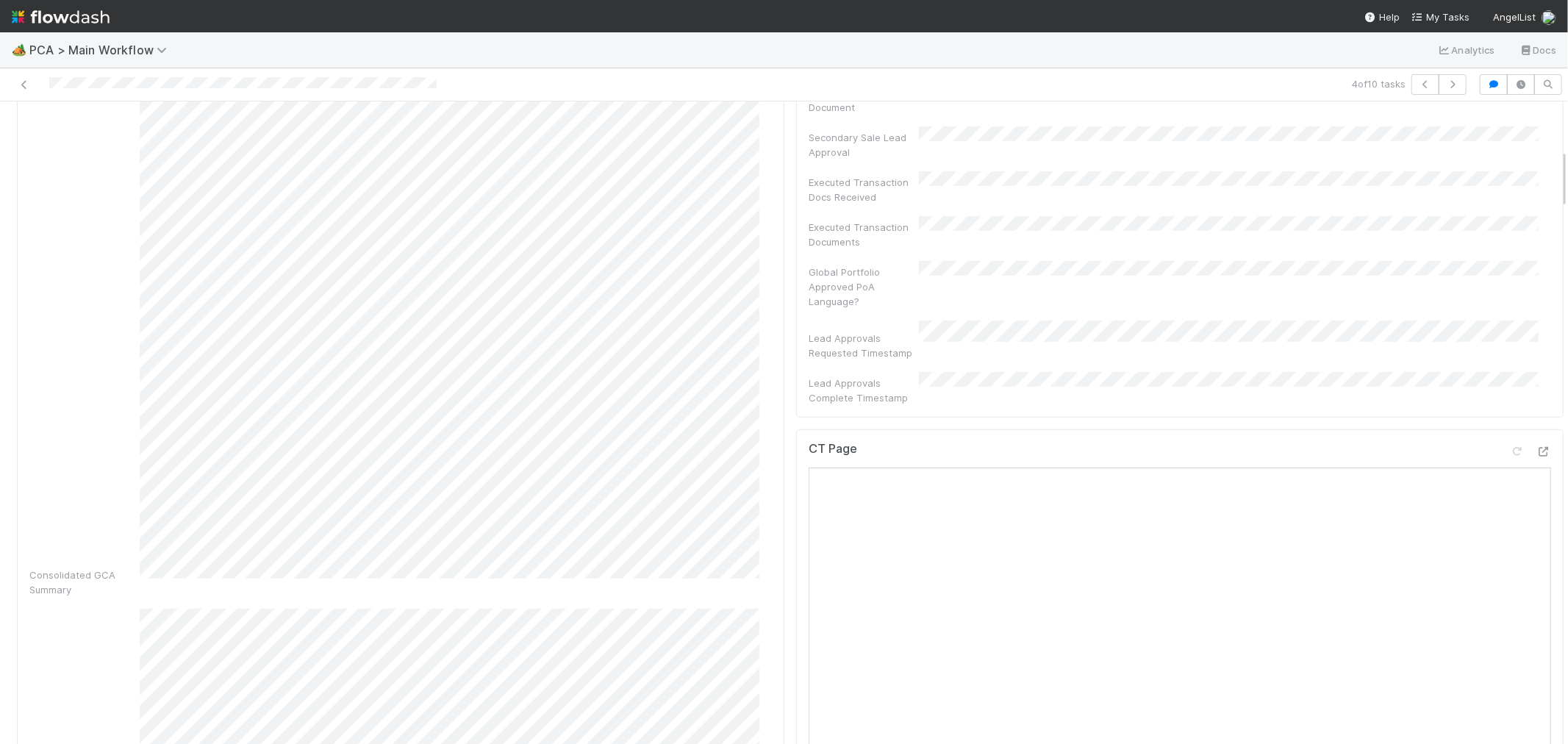
scroll to position [653, 0]
click at [1536, 372] on icon at bounding box center [1543, 377] width 15 height 10
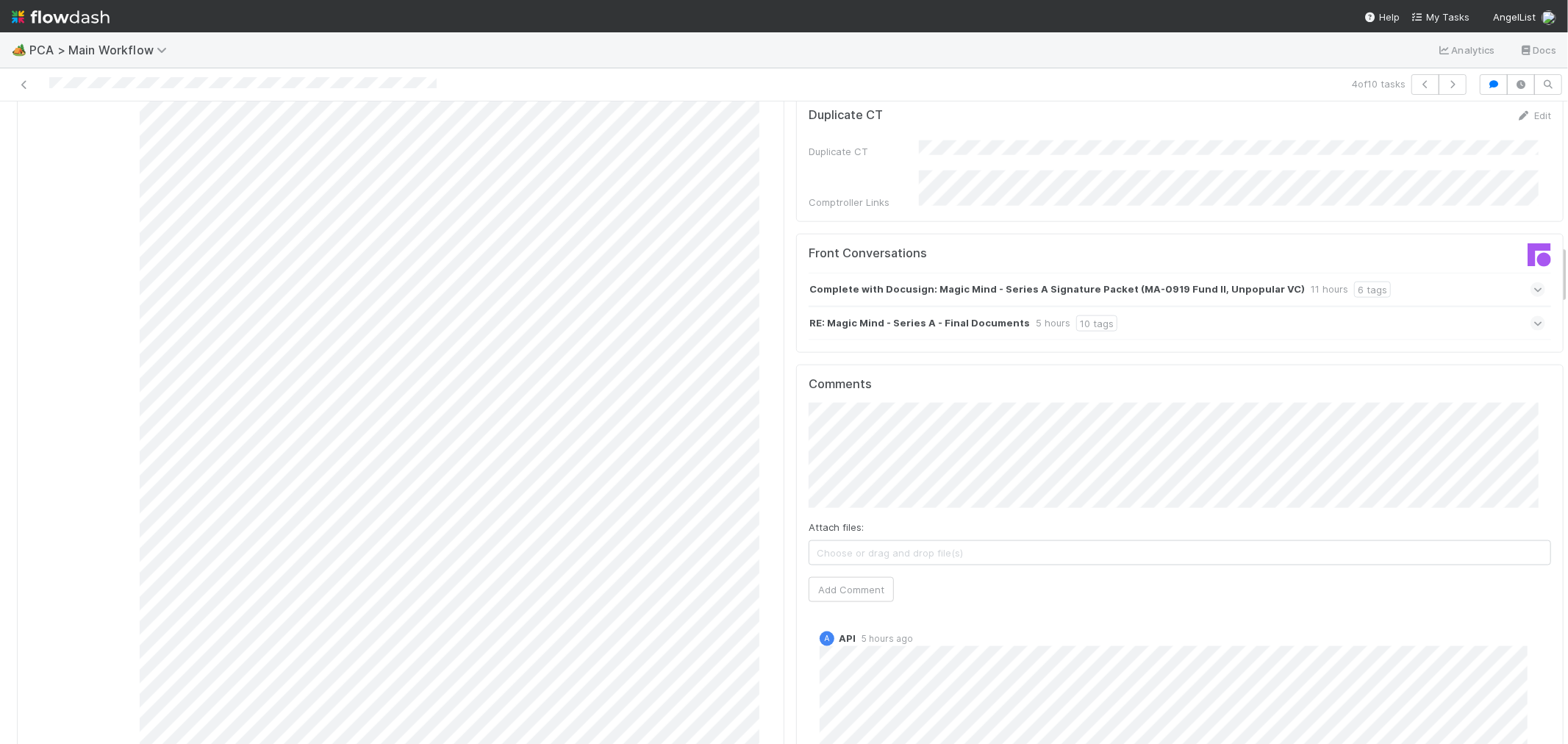
scroll to position [1551, 0]
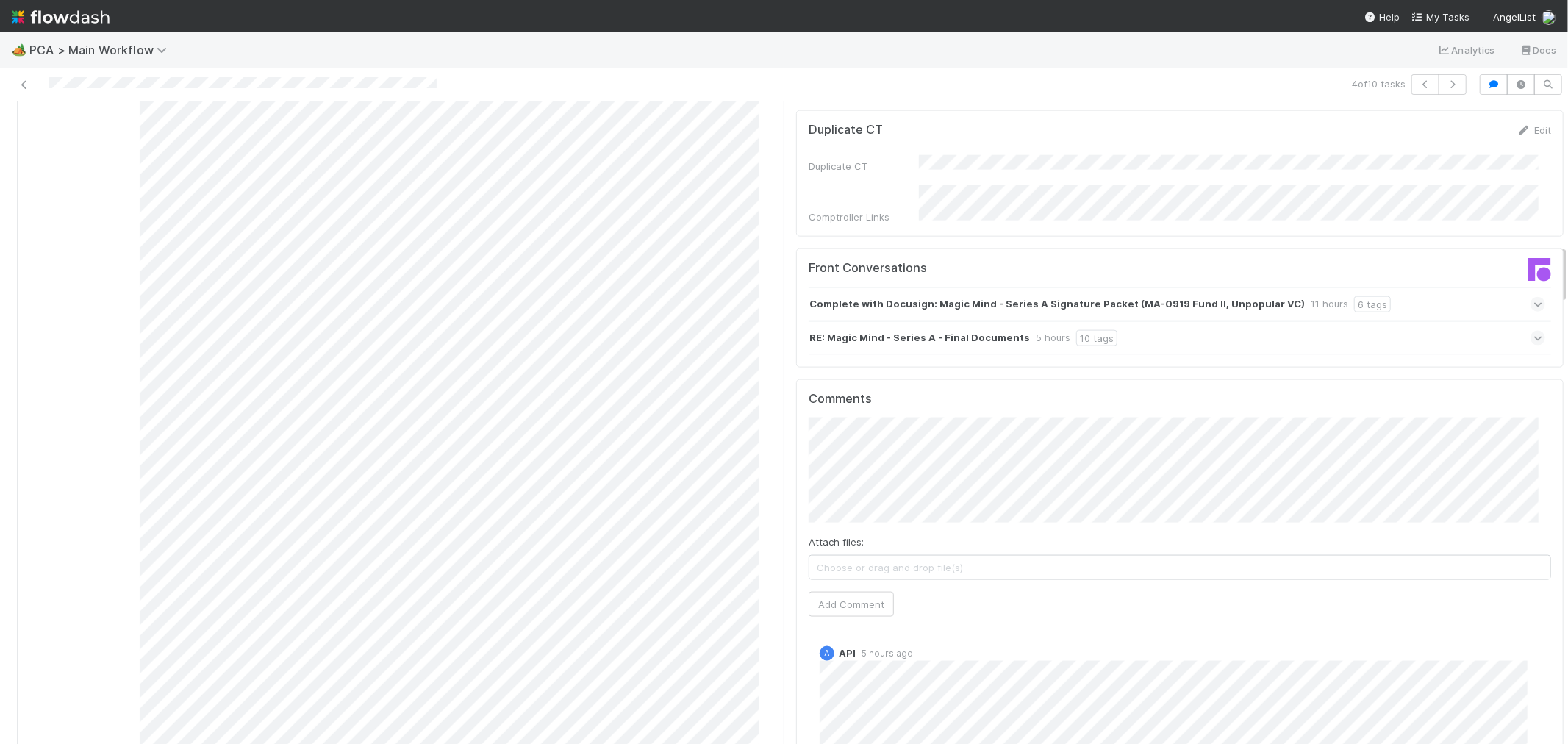
click at [1304, 321] on div "RE: Magic Mind - Series A - Final Documents 5 hours 10 tags" at bounding box center [1177, 337] width 737 height 33
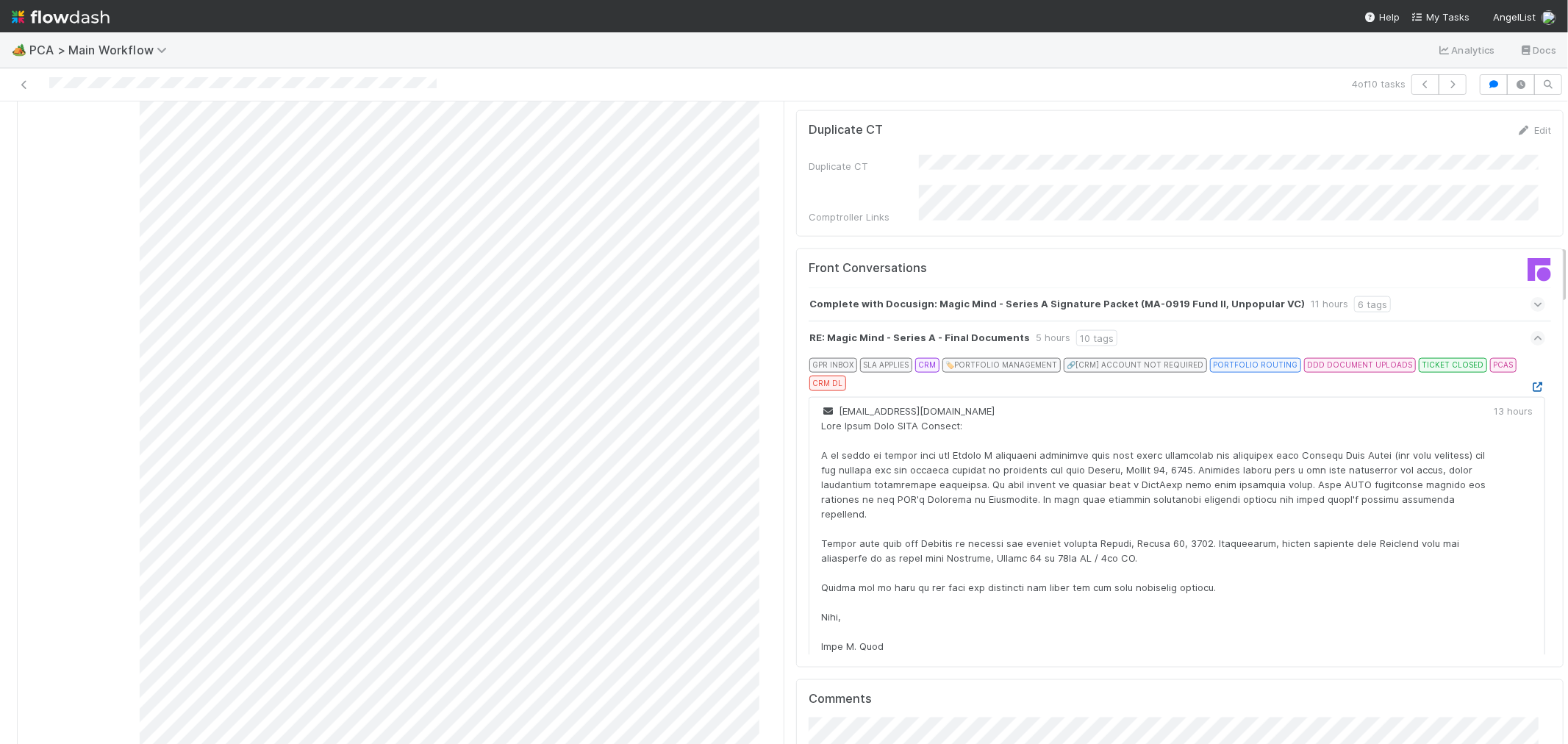
click at [1531, 382] on icon at bounding box center [1538, 386] width 15 height 10
click at [1533, 331] on icon at bounding box center [1538, 338] width 10 height 15
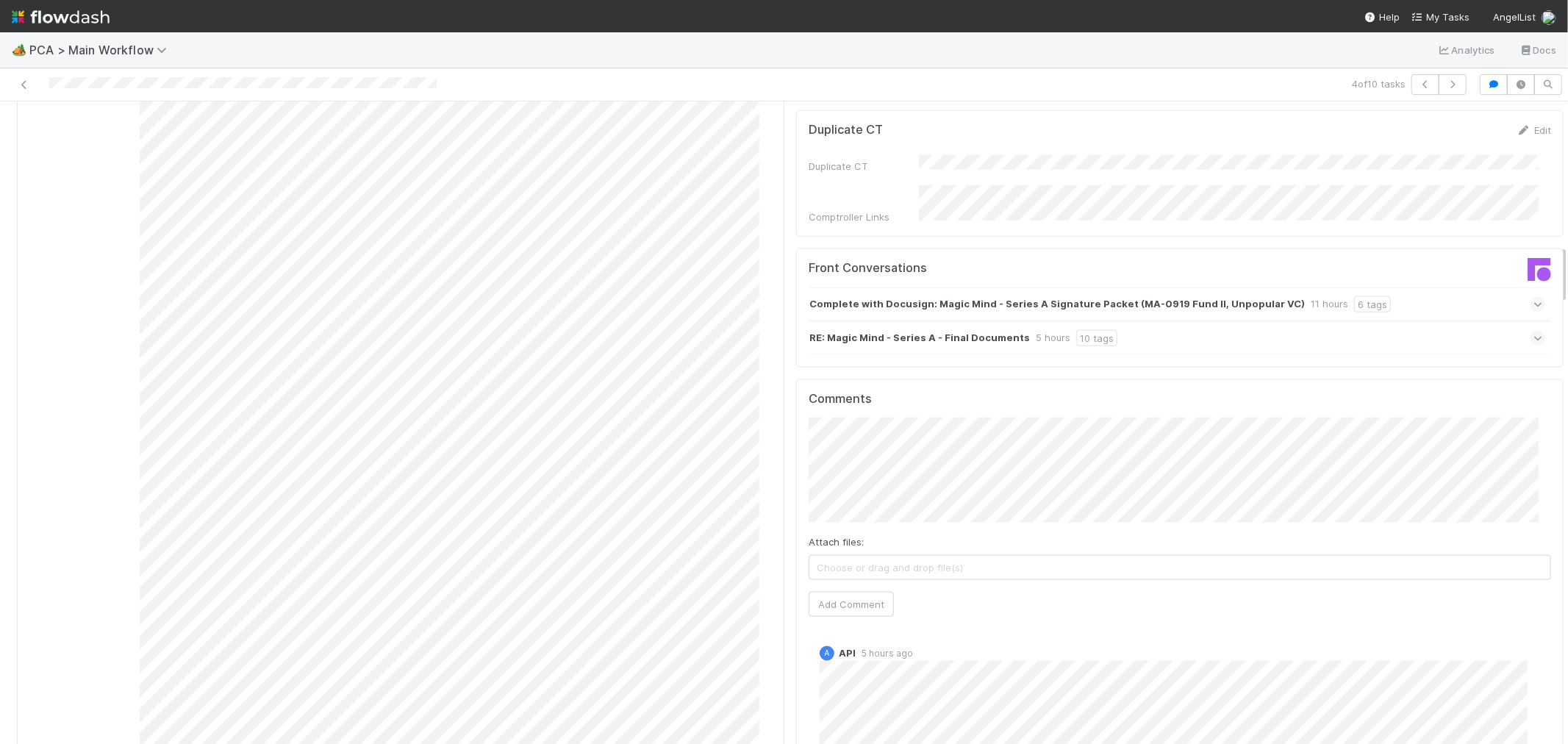
click at [1533, 297] on icon at bounding box center [1538, 304] width 10 height 15
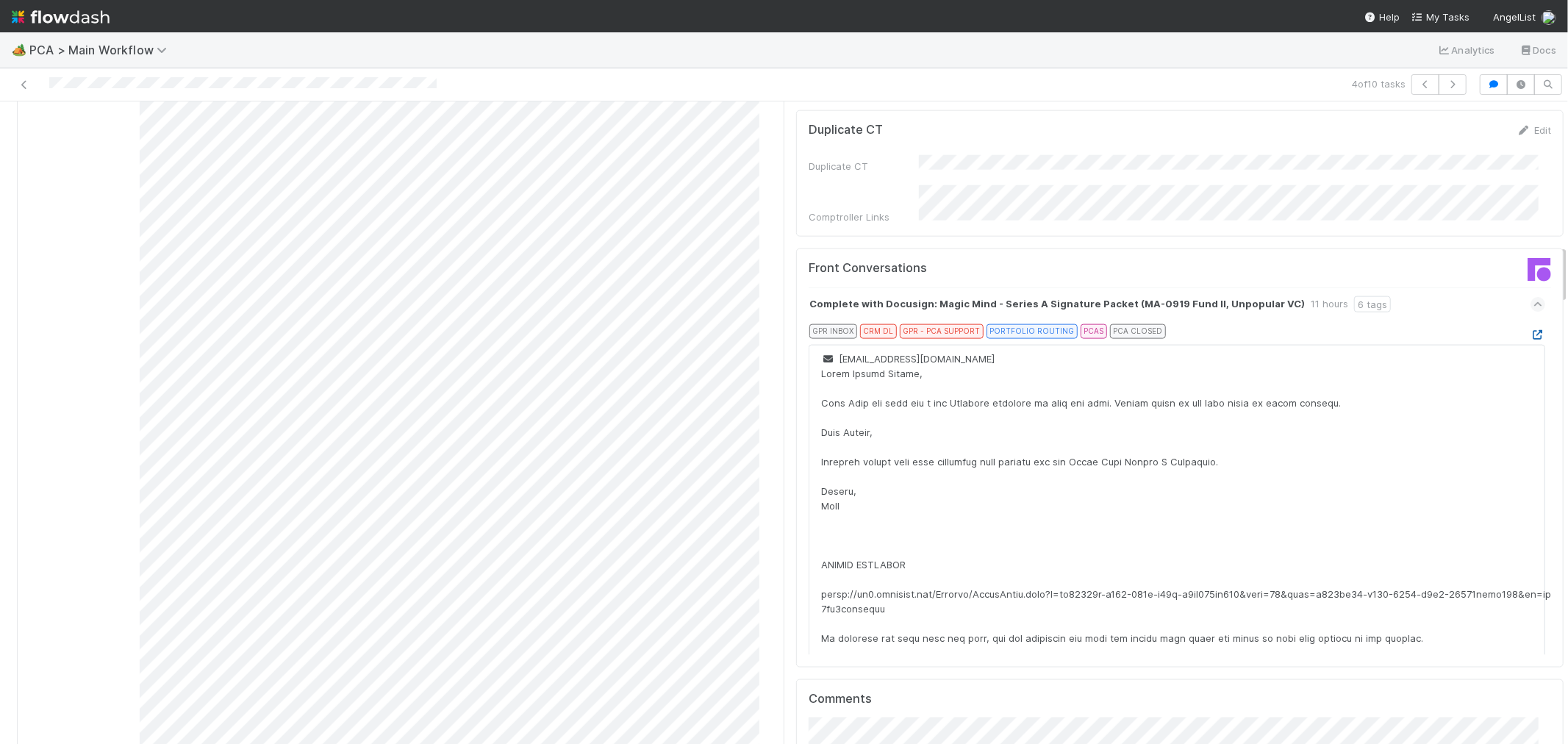
click at [1531, 330] on icon at bounding box center [1538, 334] width 15 height 10
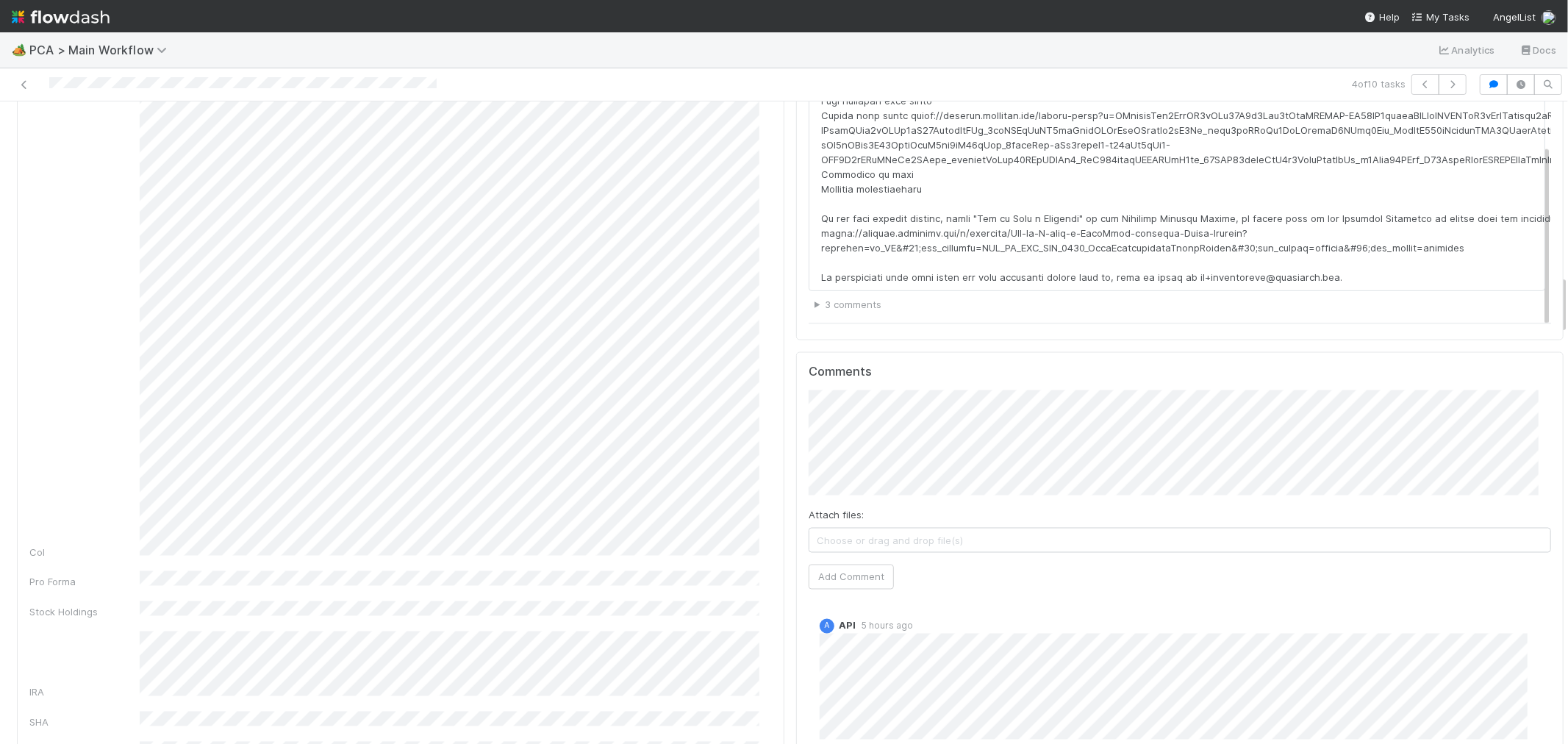
scroll to position [1877, 0]
click at [1191, 324] on div "RE: Magic Mind - Series A - Final Documents 5 hours 10 tags" at bounding box center [1177, 340] width 737 height 33
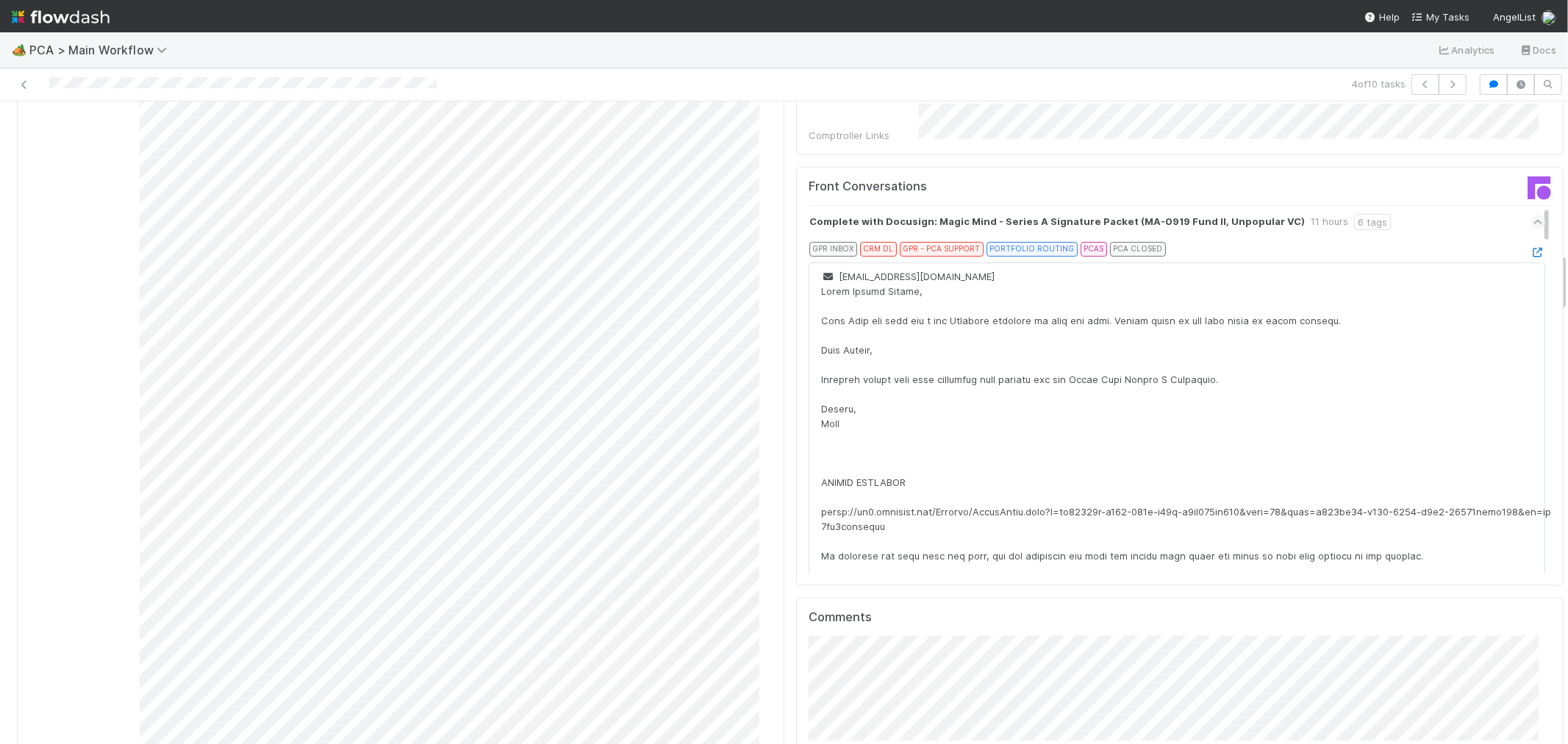
scroll to position [0, 0]
click at [1531, 248] on icon at bounding box center [1538, 253] width 15 height 10
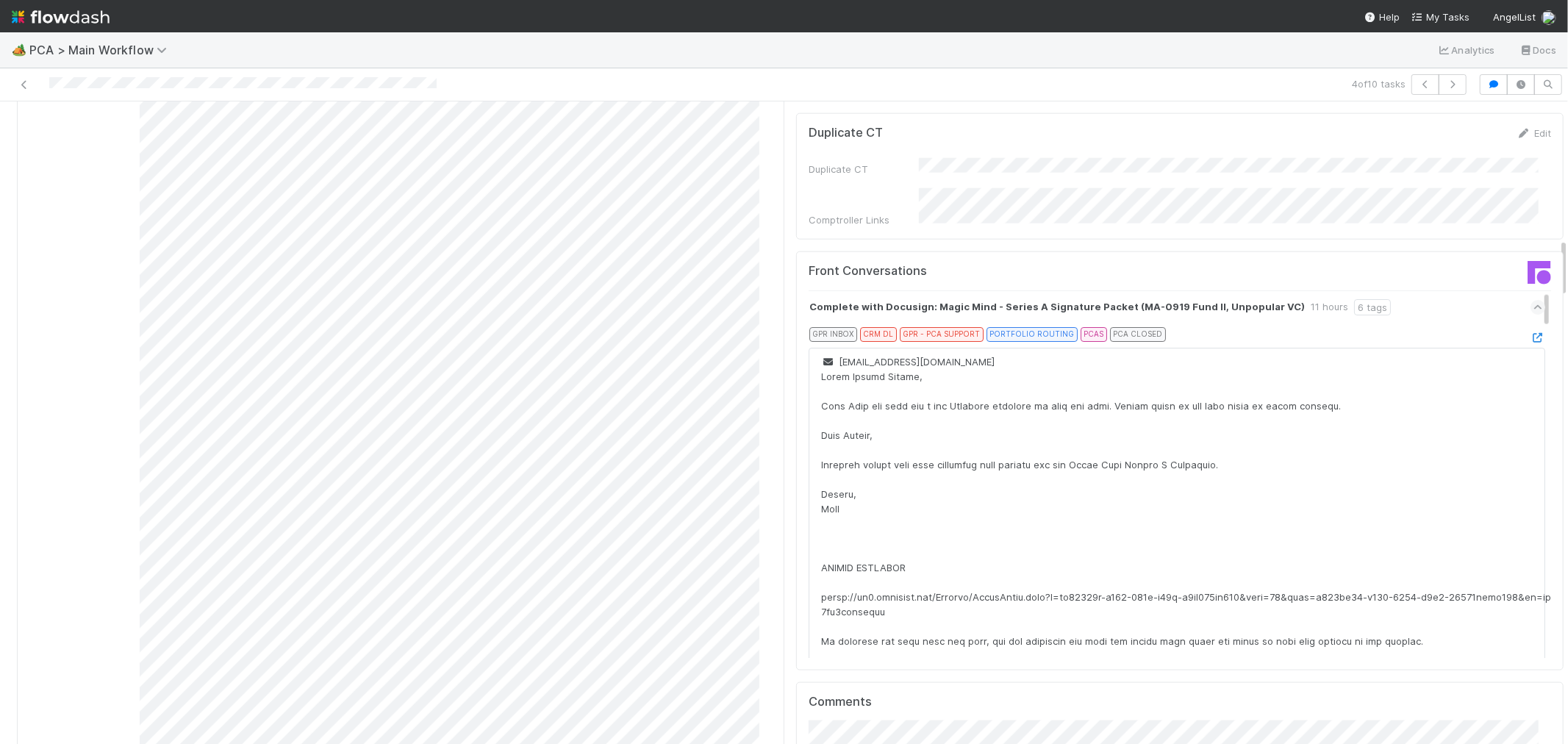
scroll to position [1469, 0]
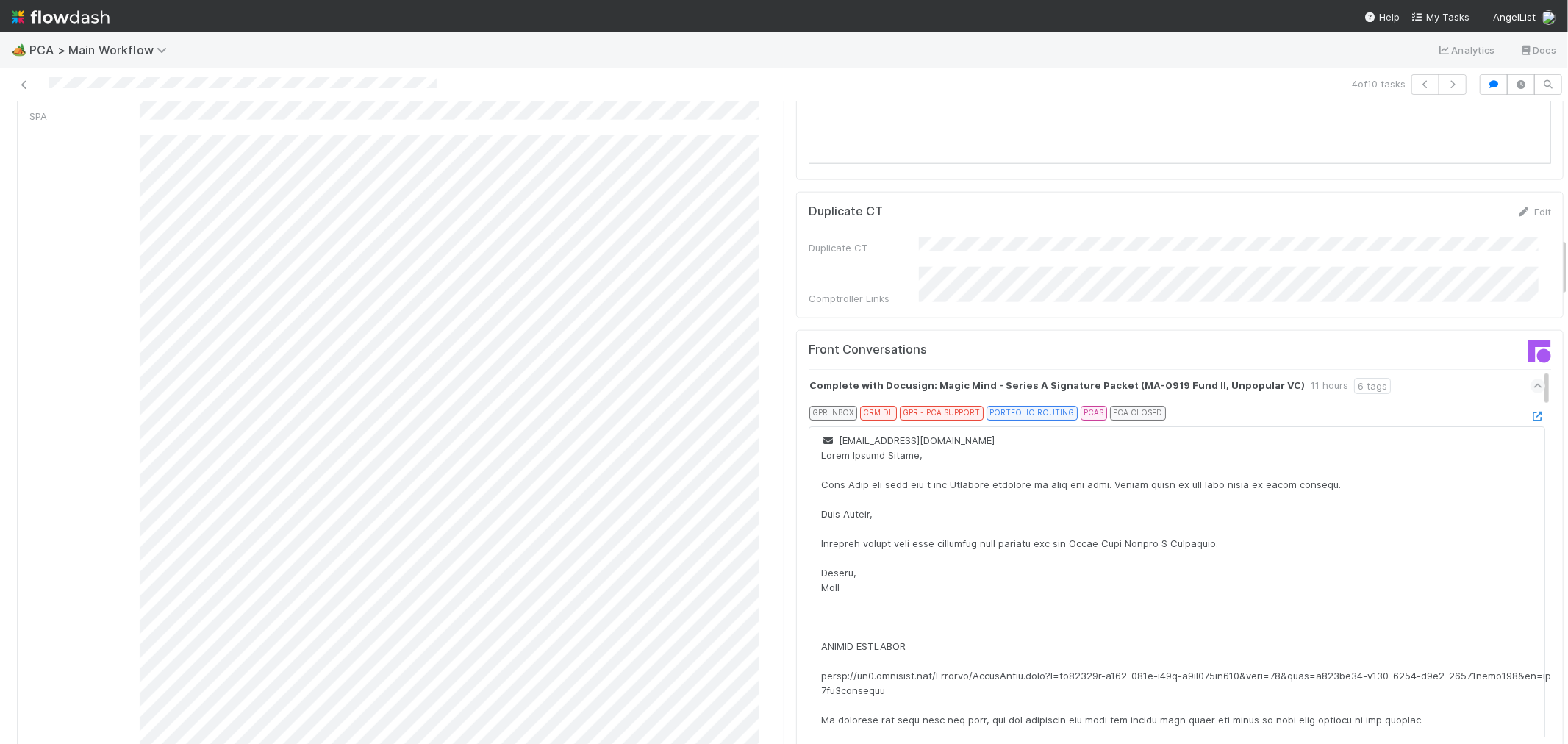
click at [1439, 369] on div "Complete with Docusign: Magic Mind - Series A Signature Packet (MA-0919 Fund II…" at bounding box center [1177, 385] width 737 height 33
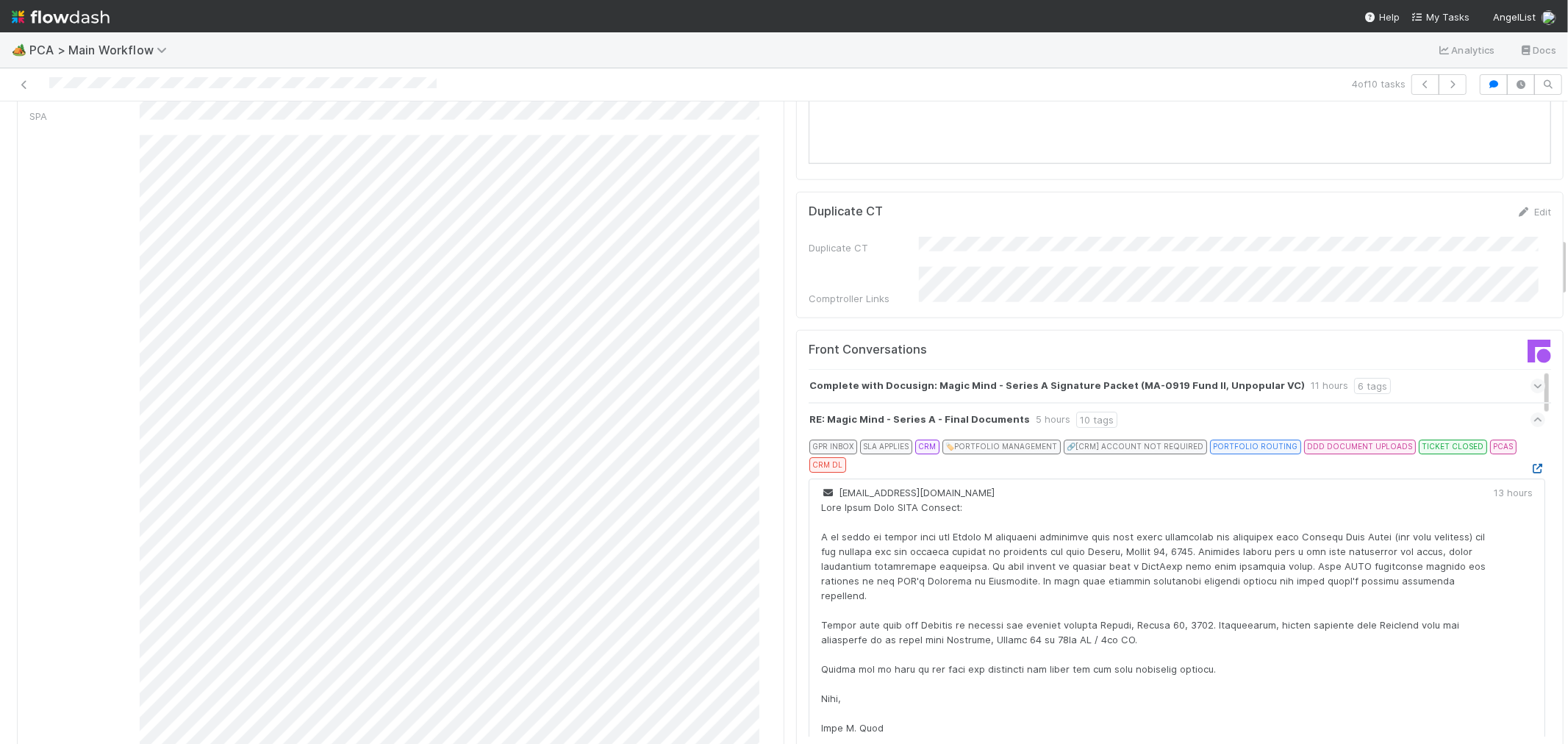
click at [1531, 464] on icon at bounding box center [1538, 468] width 15 height 10
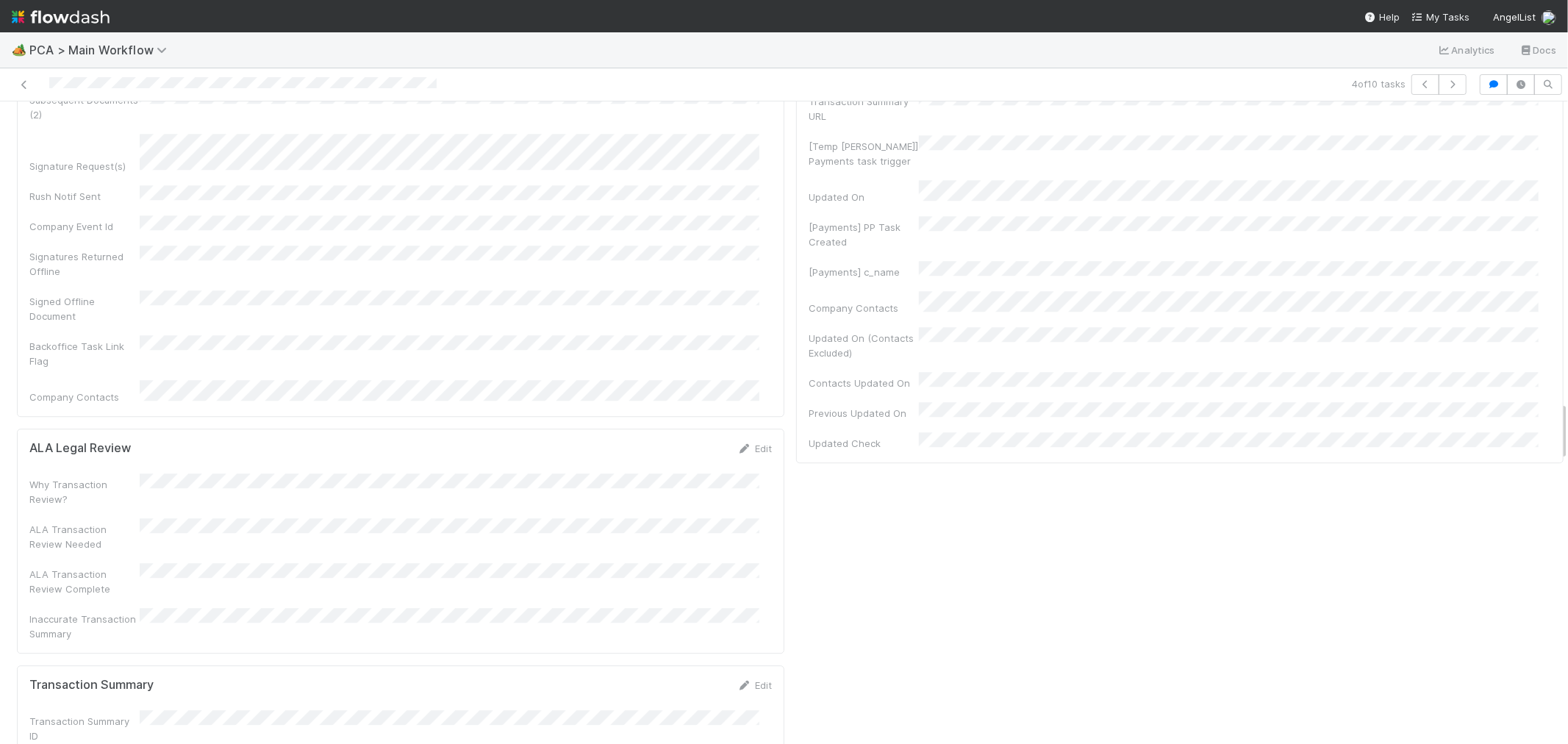
scroll to position [3429, 0]
click at [743, 488] on link "Edit" at bounding box center [755, 494] width 34 height 12
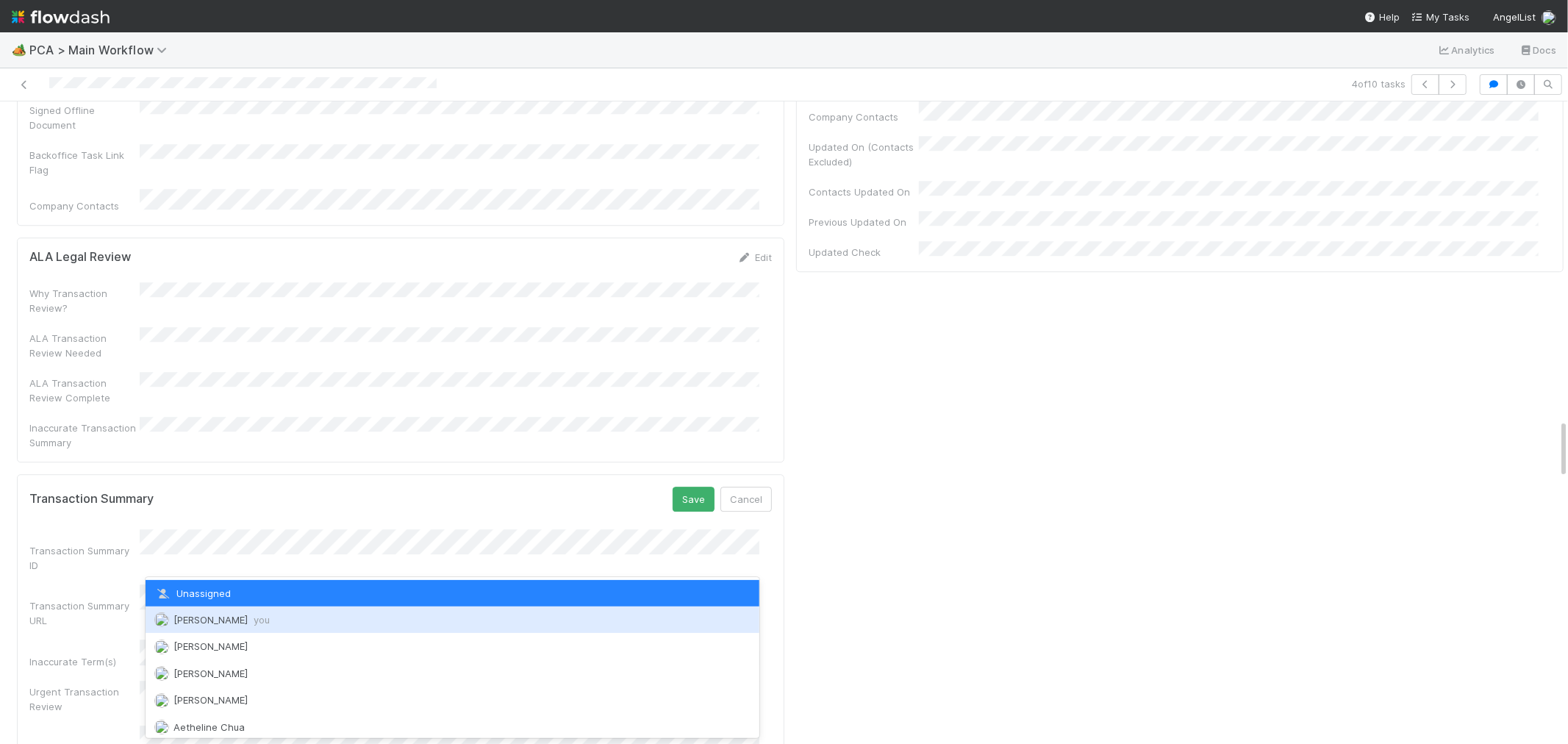
click at [196, 615] on span "Raven Jacinto you" at bounding box center [222, 620] width 97 height 12
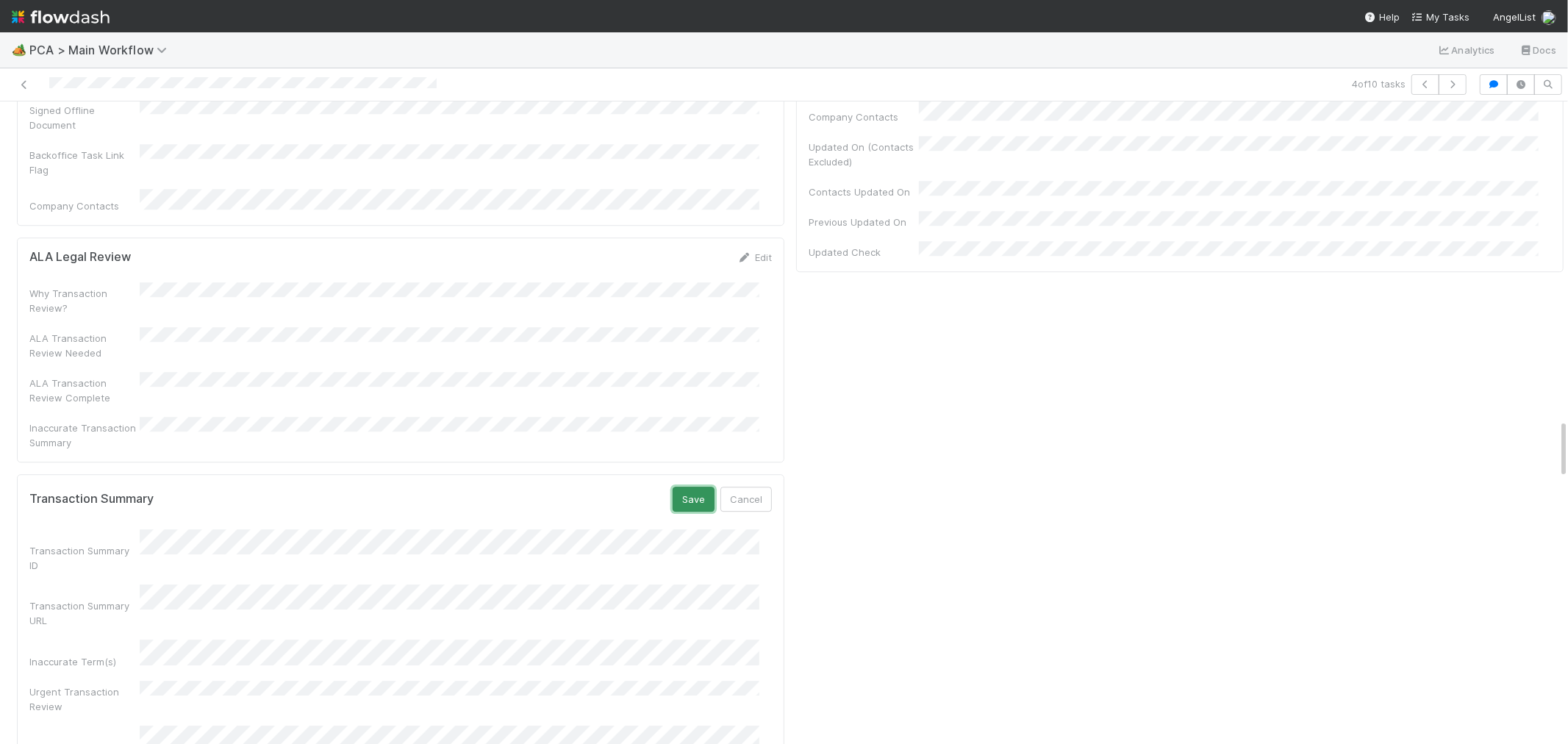
click at [680, 487] on button "Save" at bounding box center [694, 499] width 42 height 25
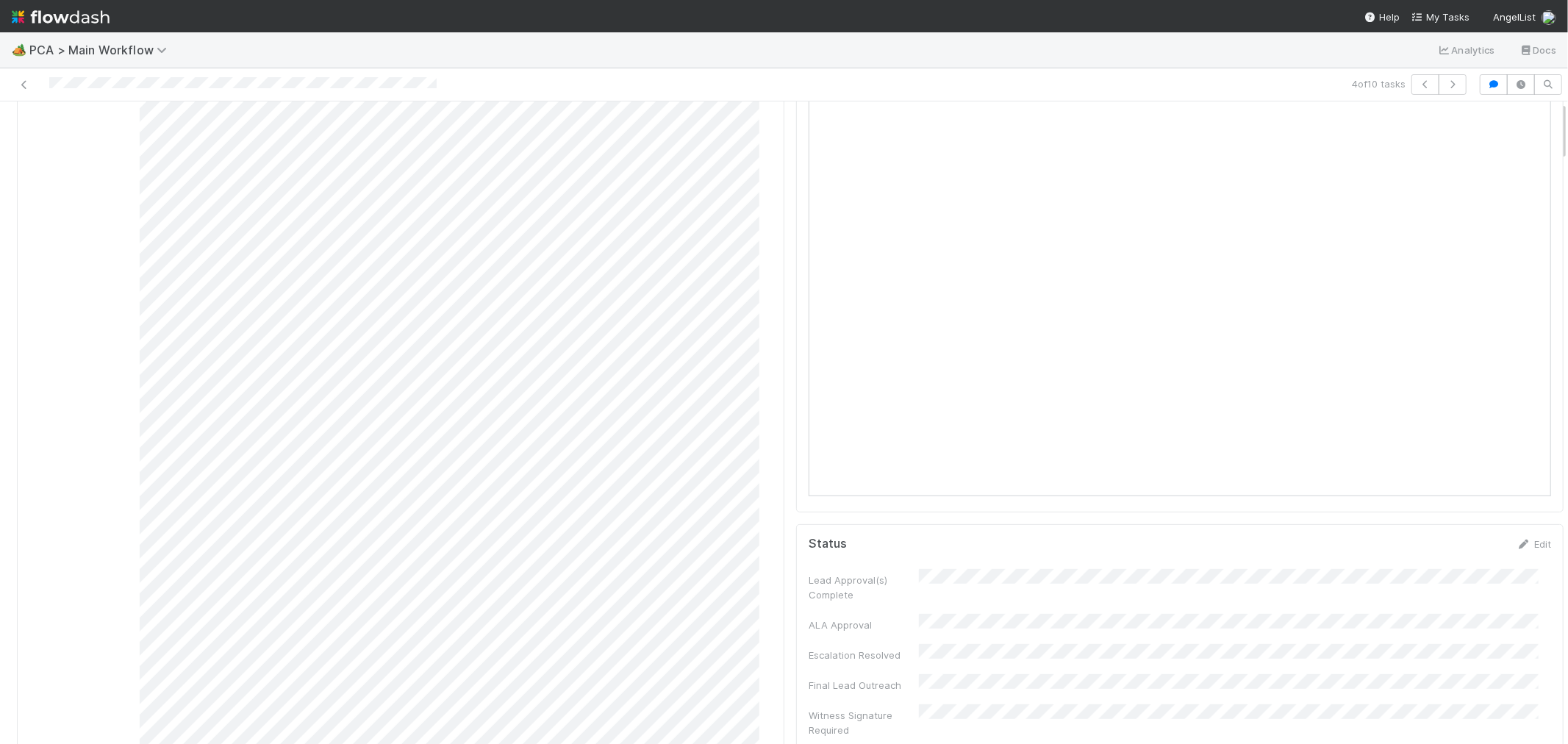
scroll to position [0, 0]
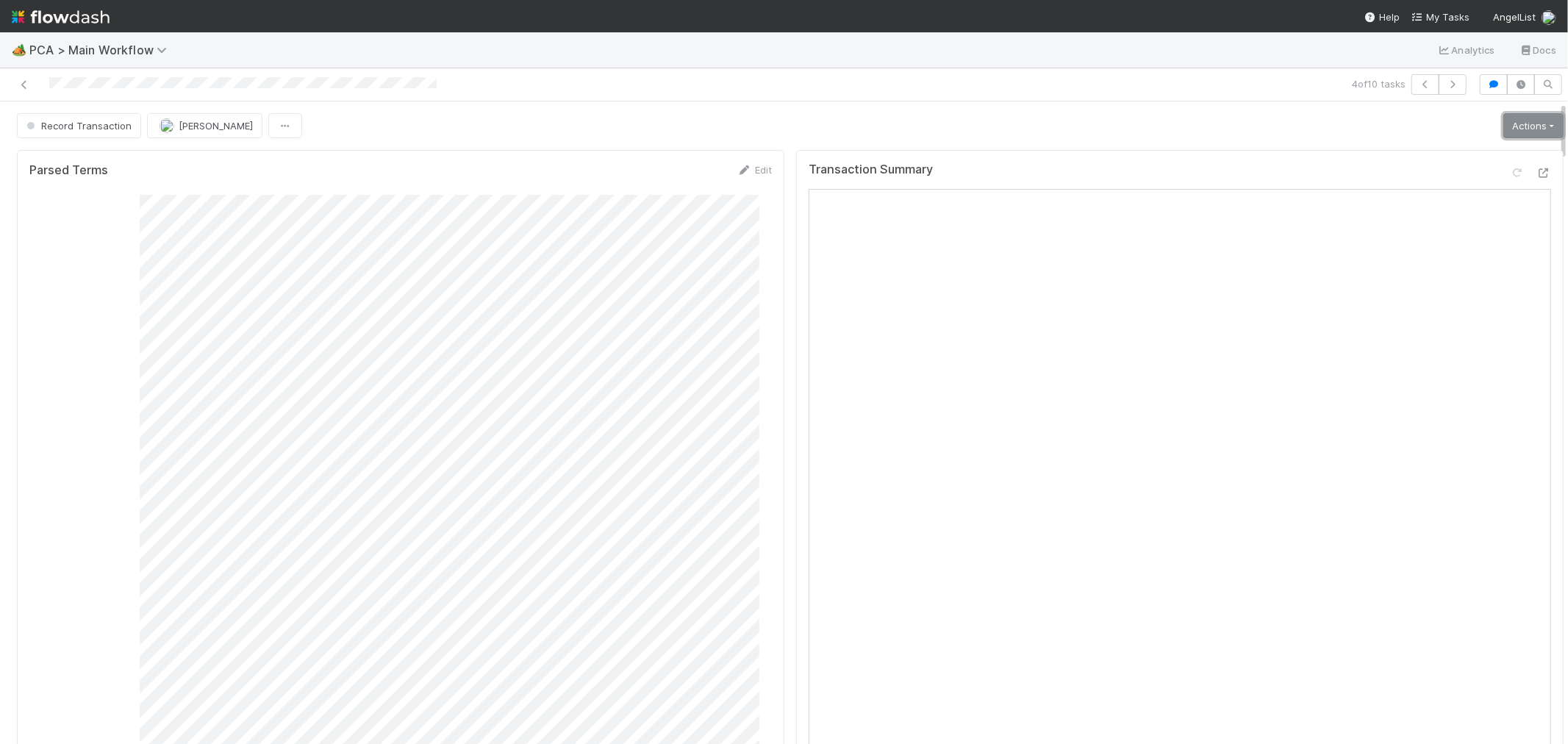
click at [1519, 120] on link "Actions" at bounding box center [1533, 126] width 60 height 25
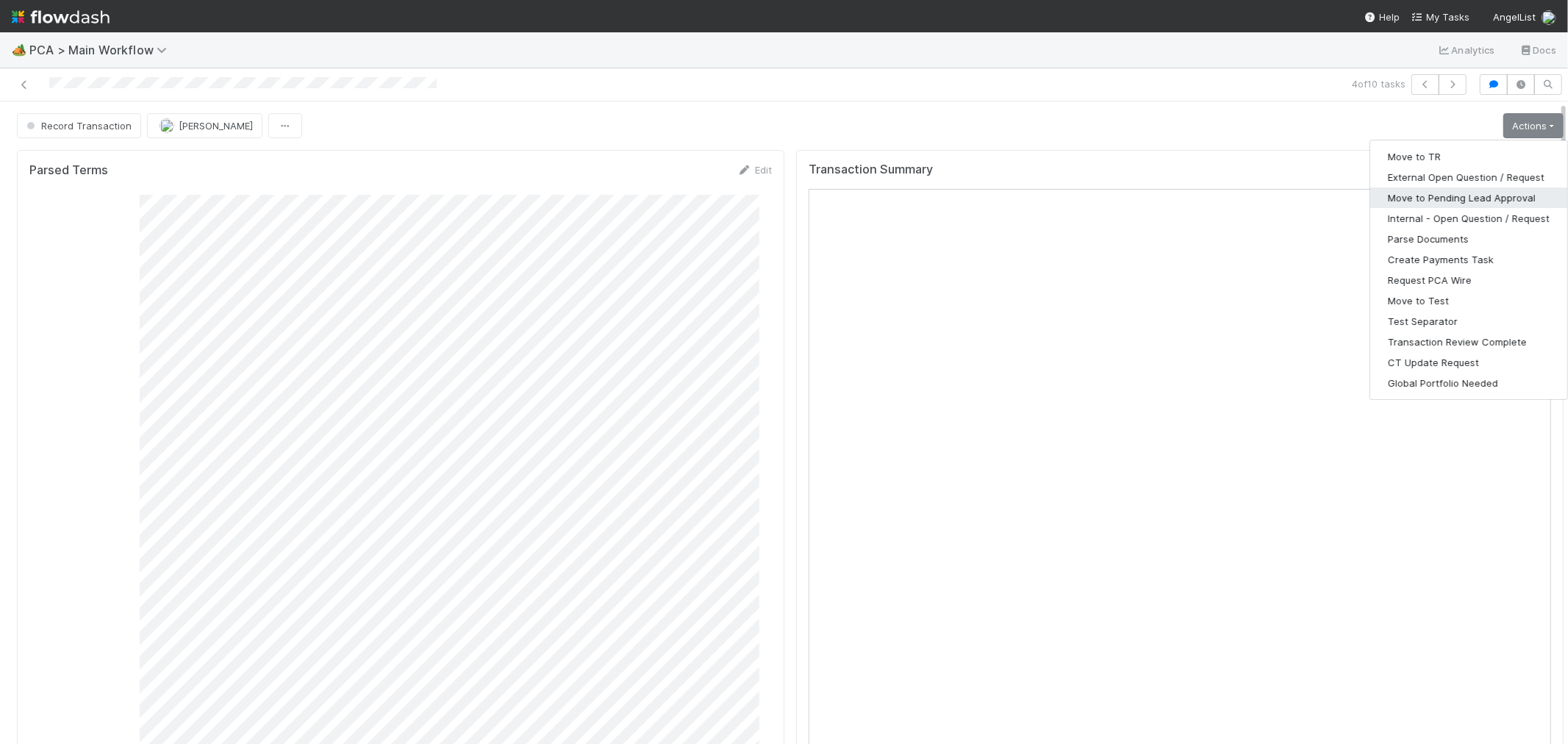
click at [1452, 193] on button "Move to Pending Lead Approval" at bounding box center [1468, 198] width 197 height 21
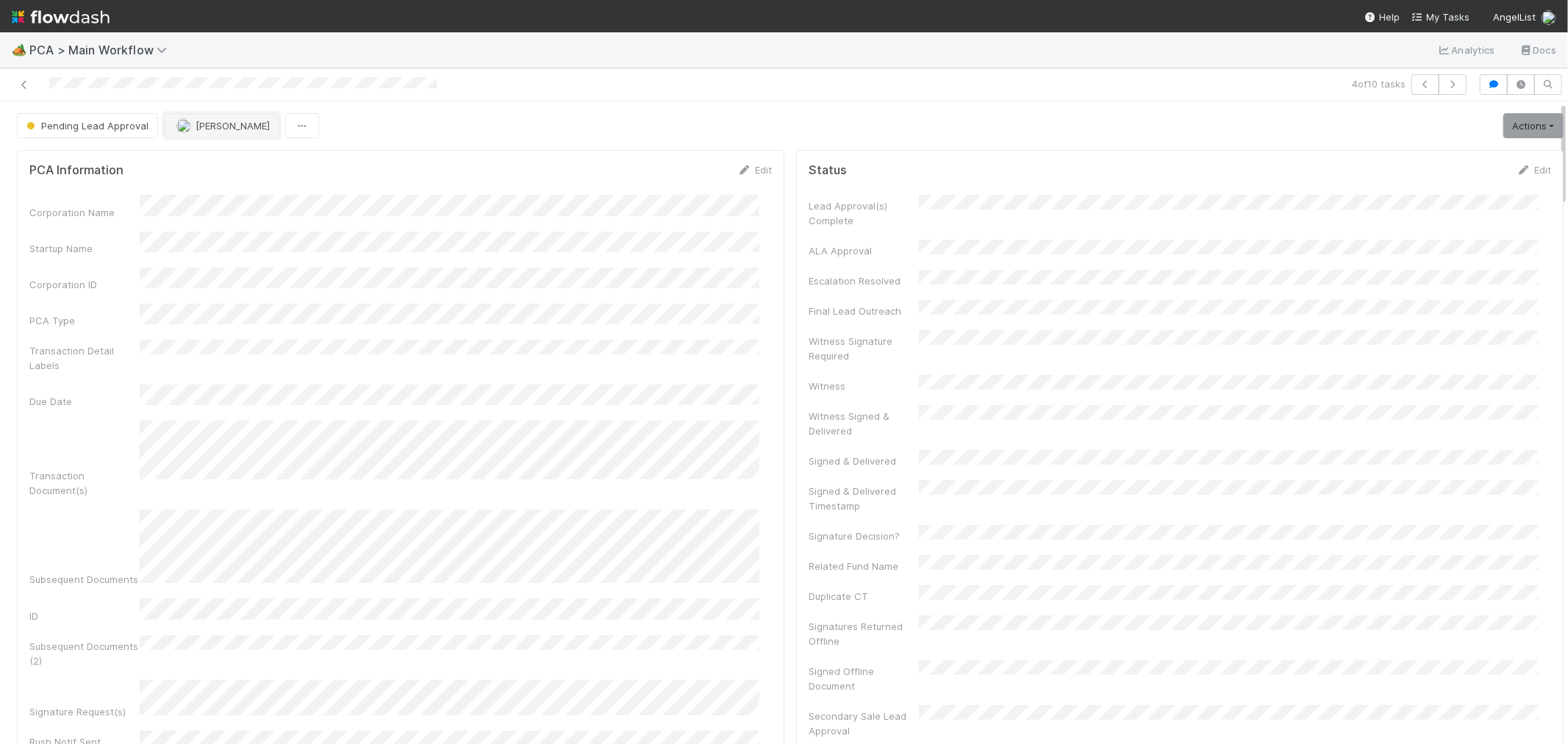
click at [197, 131] on button "[PERSON_NAME]" at bounding box center [221, 126] width 115 height 25
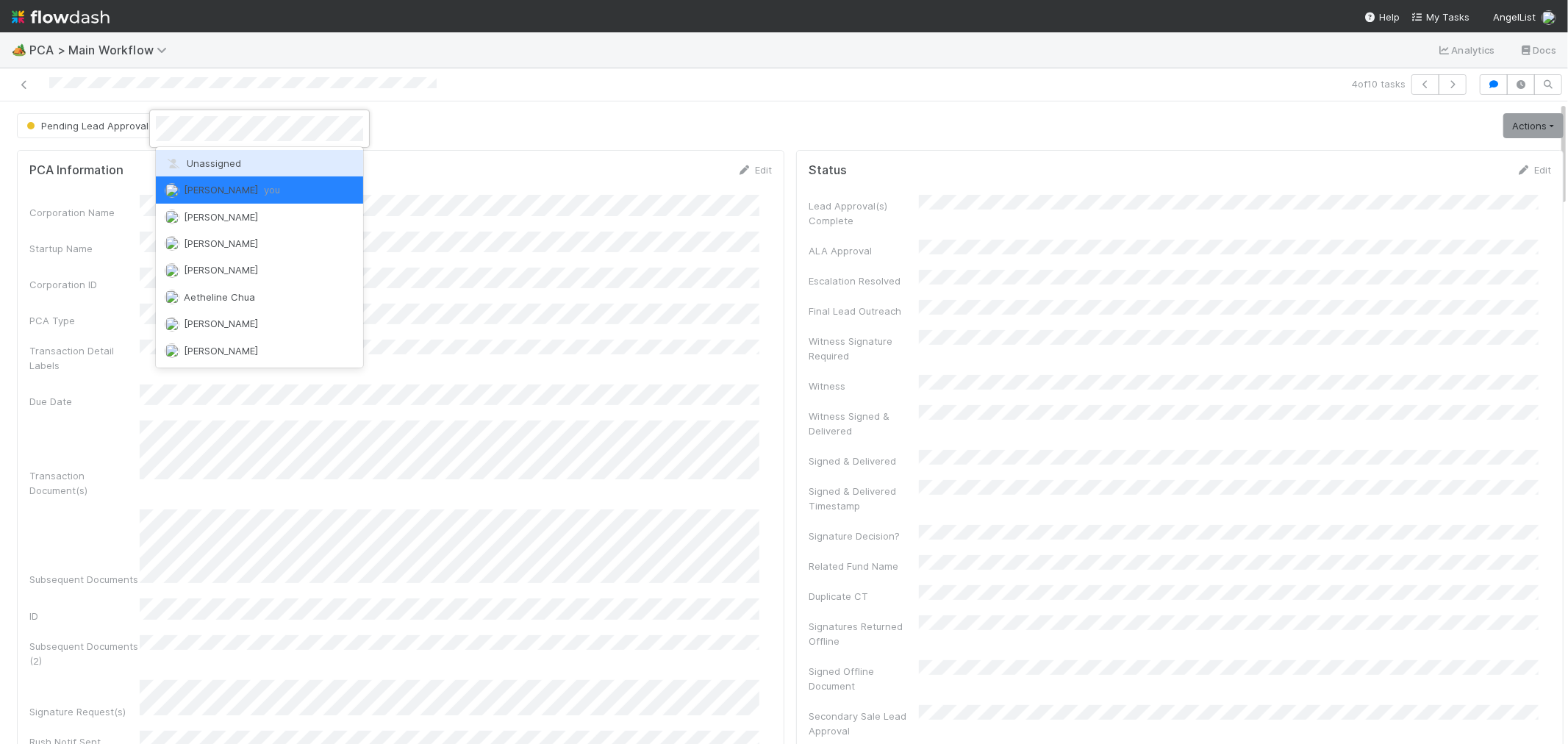
click at [208, 160] on span "Unassigned" at bounding box center [202, 164] width 77 height 12
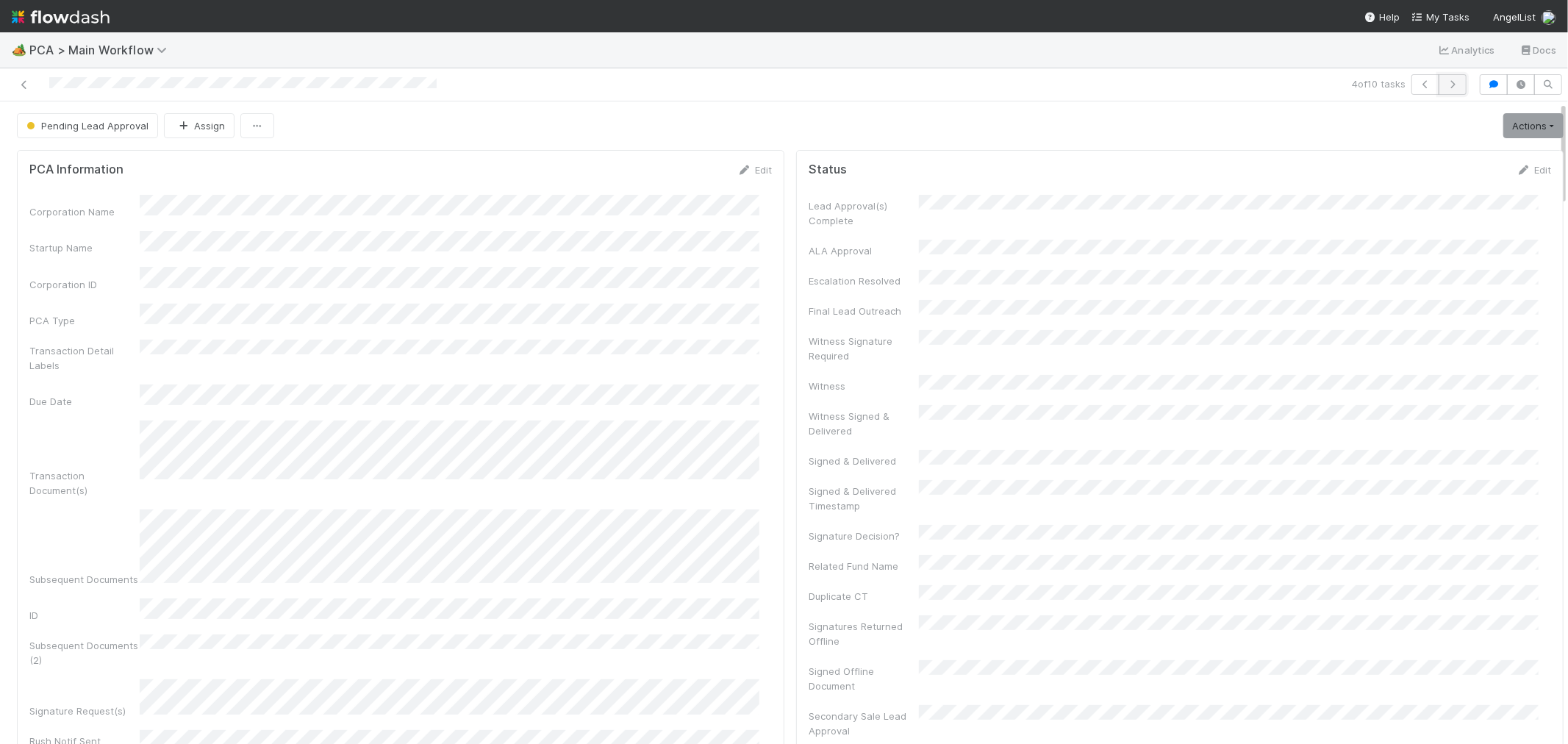
click at [1445, 84] on icon "button" at bounding box center [1453, 85] width 15 height 9
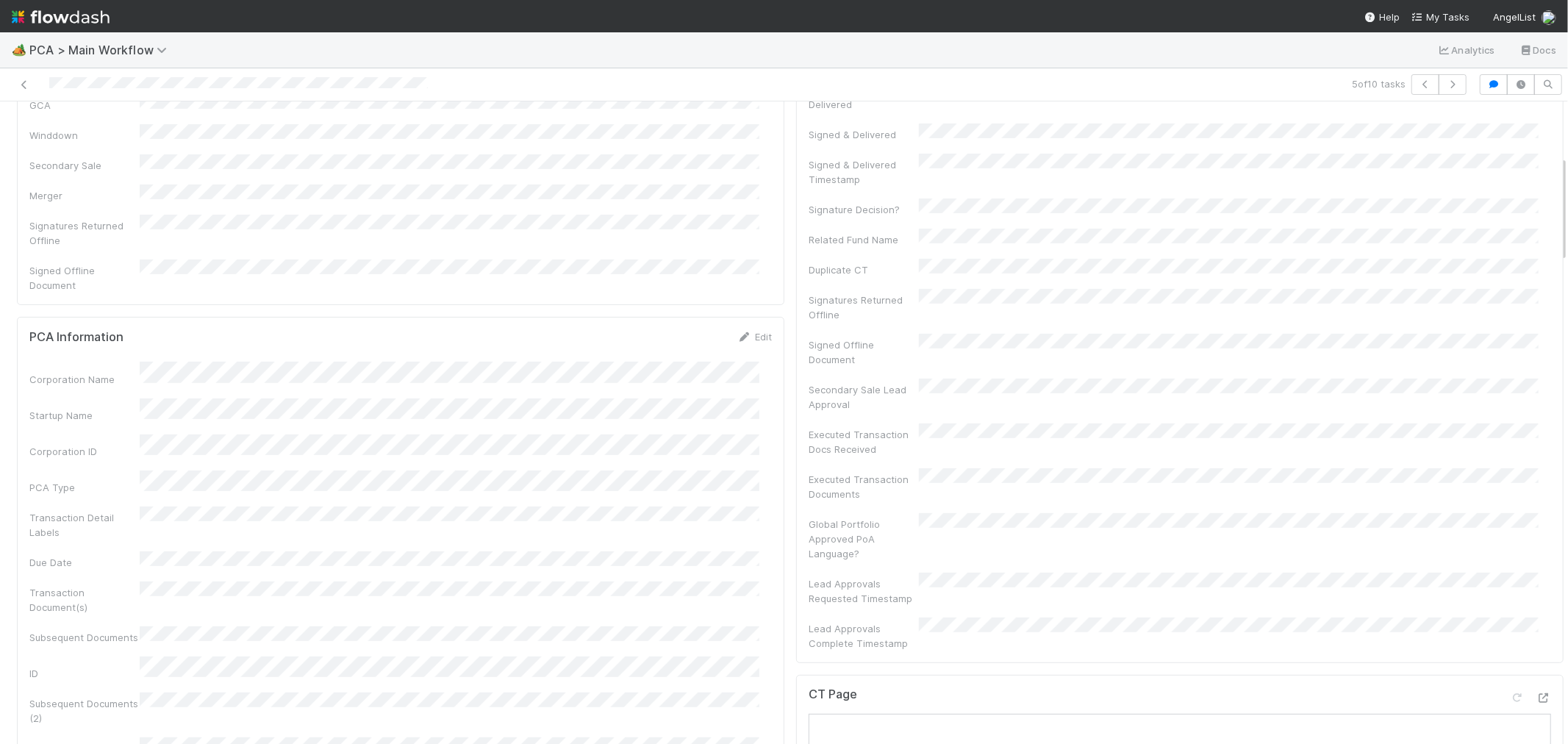
scroll to position [489, 0]
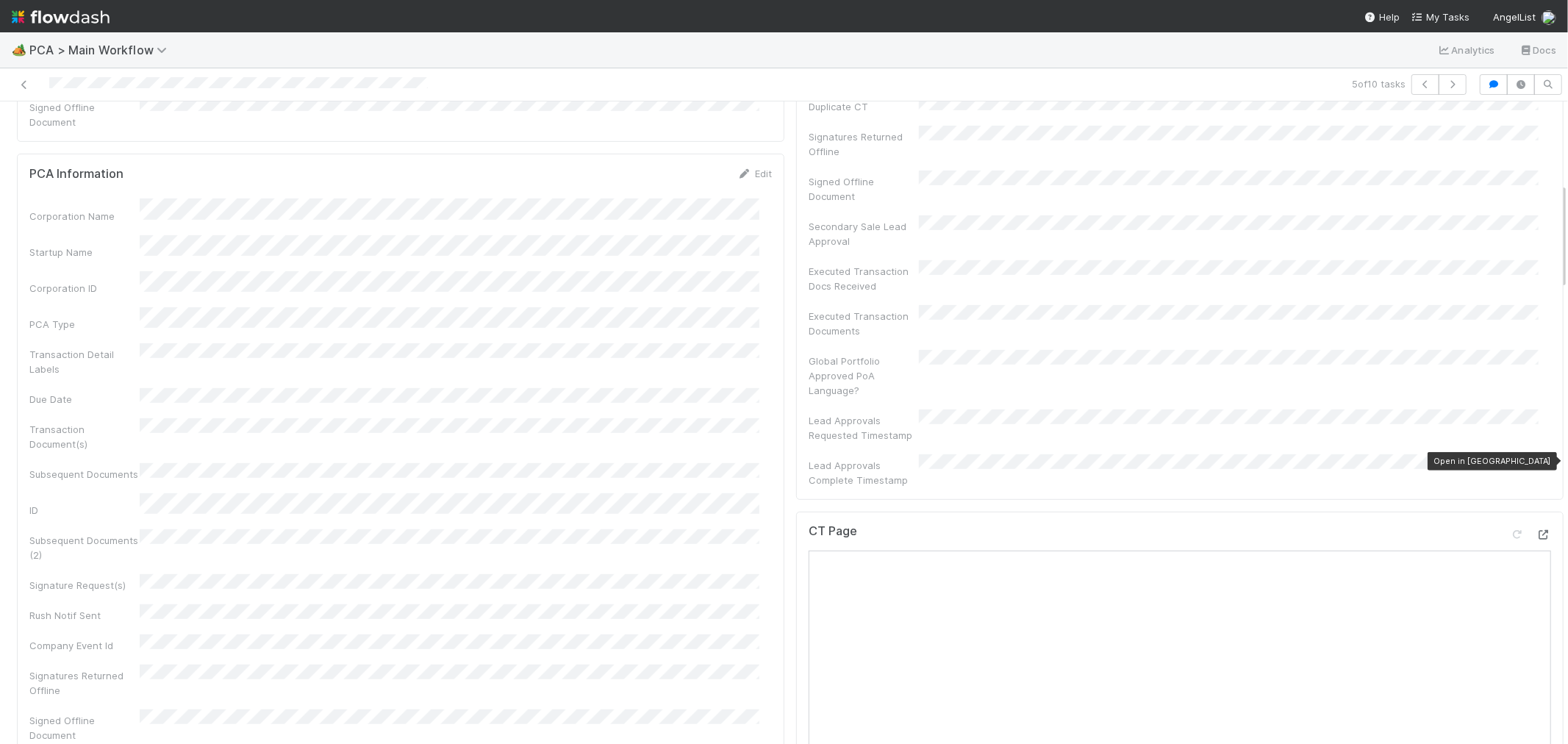
click at [1536, 530] on icon at bounding box center [1543, 534] width 15 height 10
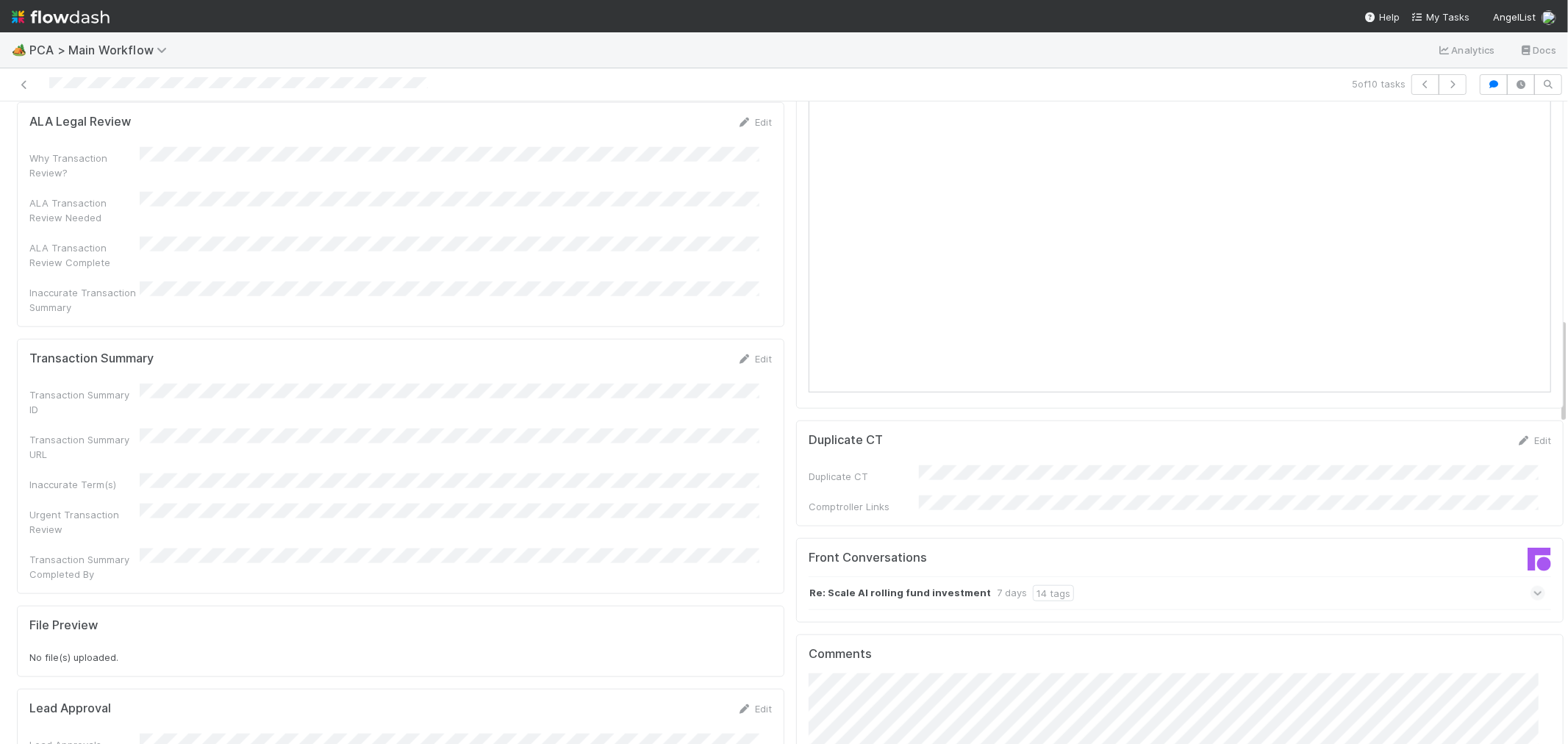
scroll to position [1306, 0]
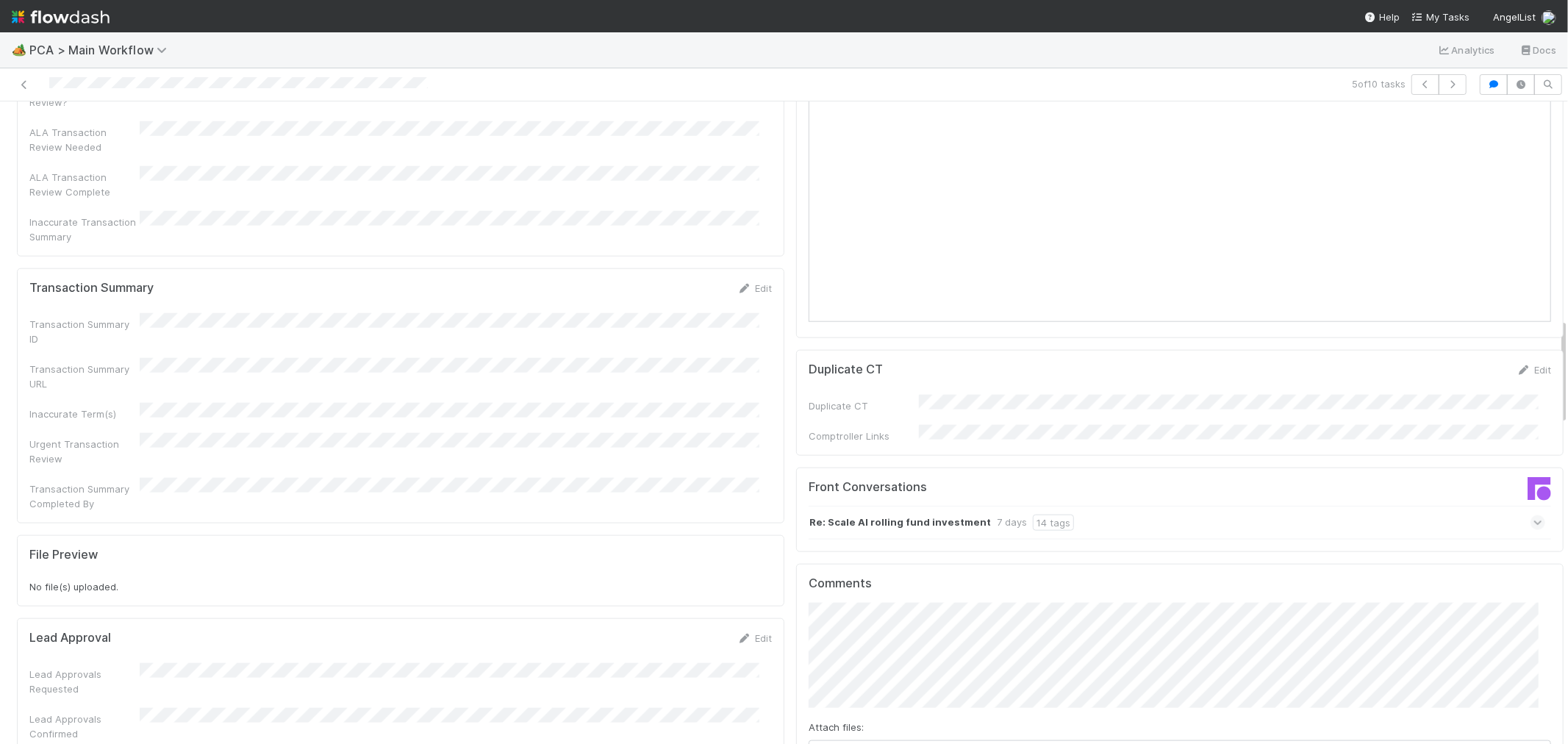
click at [1186, 505] on div "Re: Scale AI rolling fund investment 7 days 14 tags" at bounding box center [1177, 522] width 737 height 33
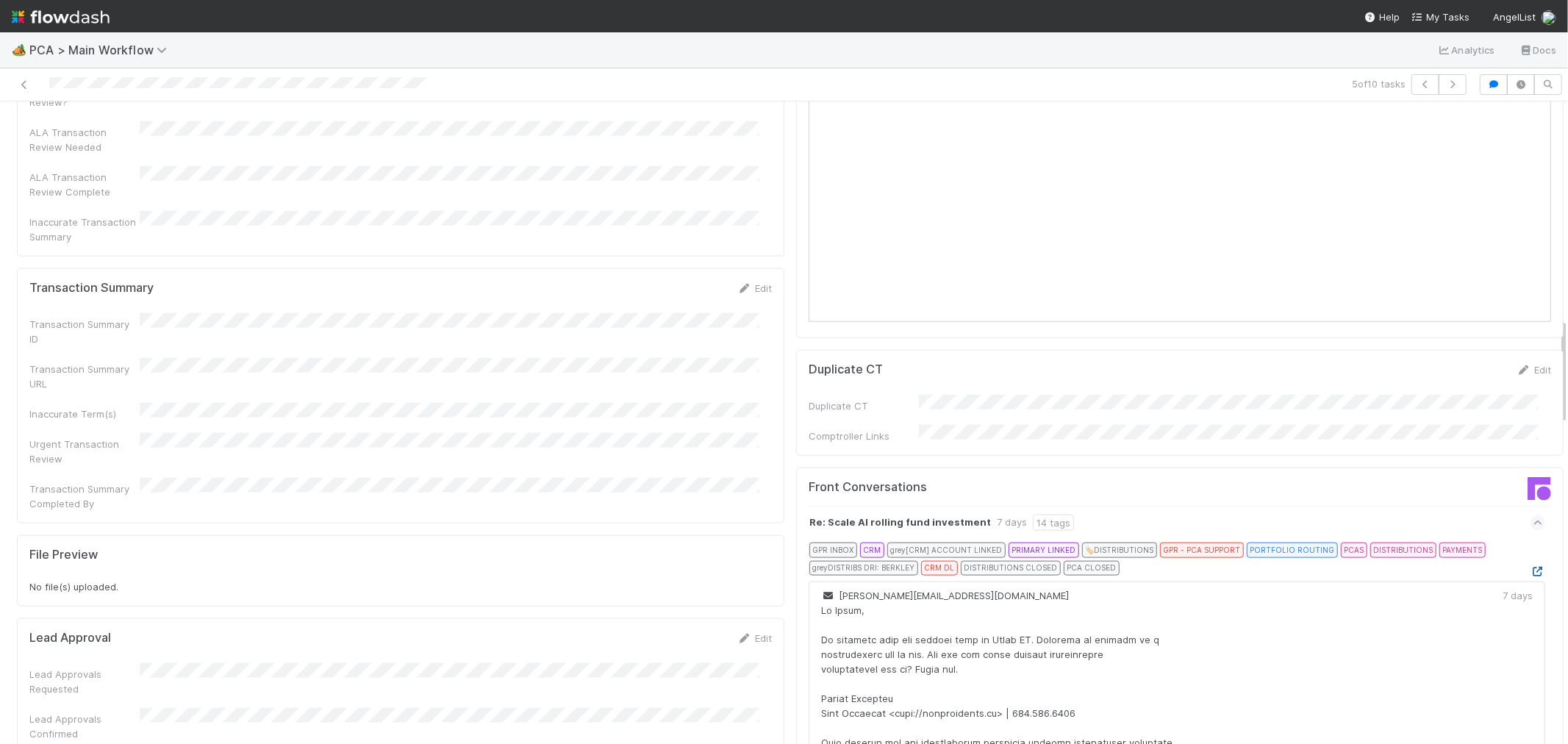
click at [1531, 566] on icon at bounding box center [1538, 571] width 15 height 10
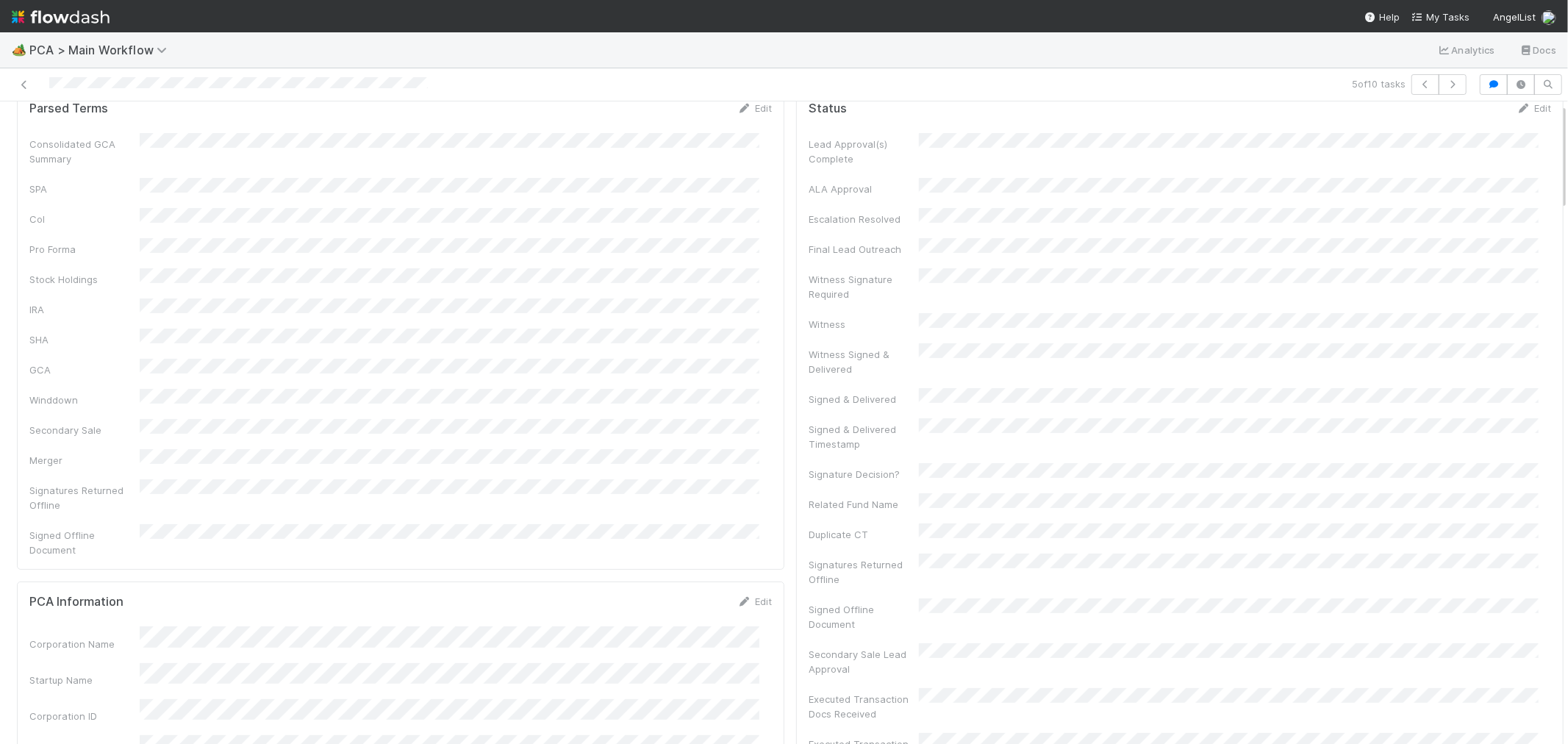
scroll to position [0, 0]
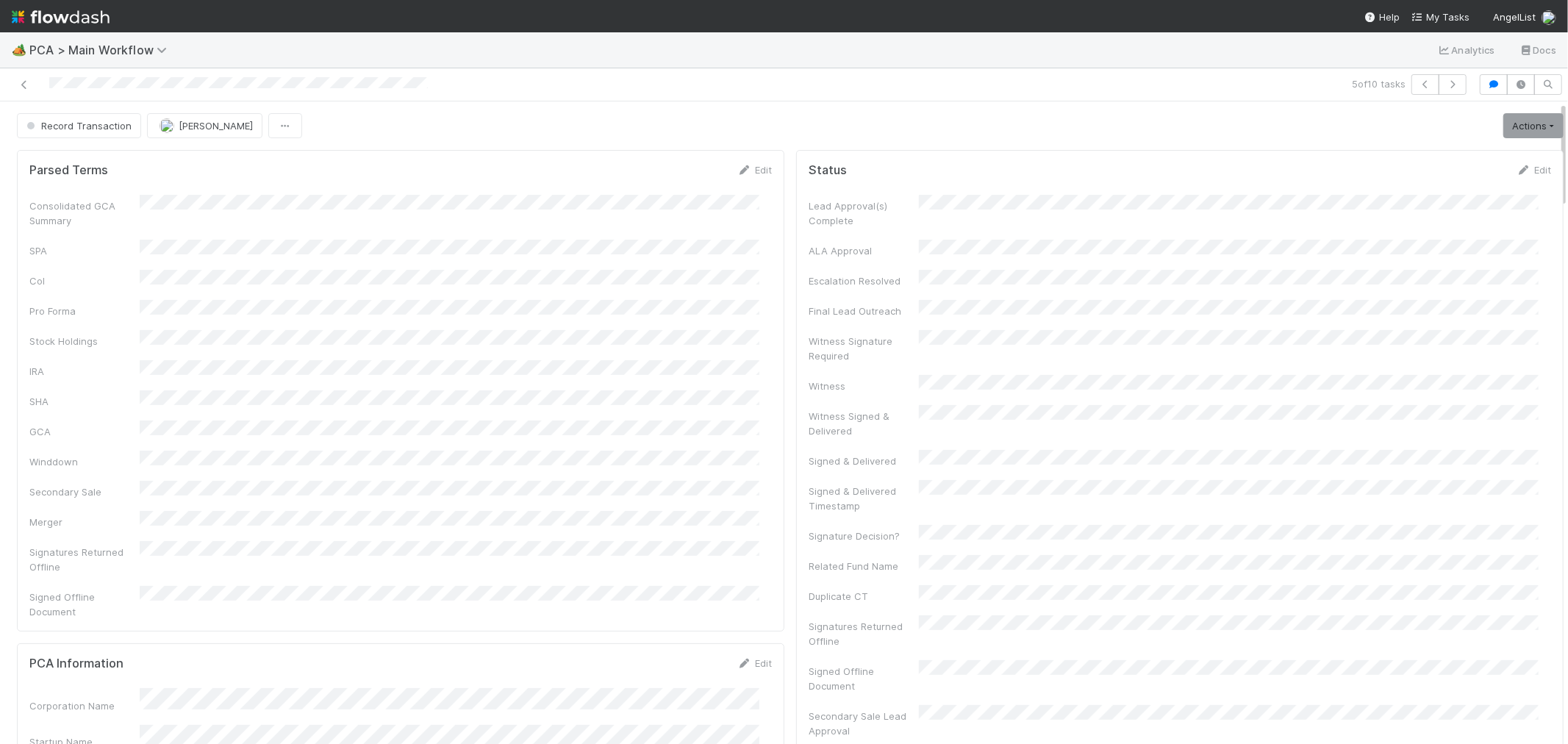
click at [227, 136] on button "[PERSON_NAME]" at bounding box center [204, 126] width 115 height 25
click at [228, 165] on span "[PERSON_NAME]" at bounding box center [204, 164] width 74 height 12
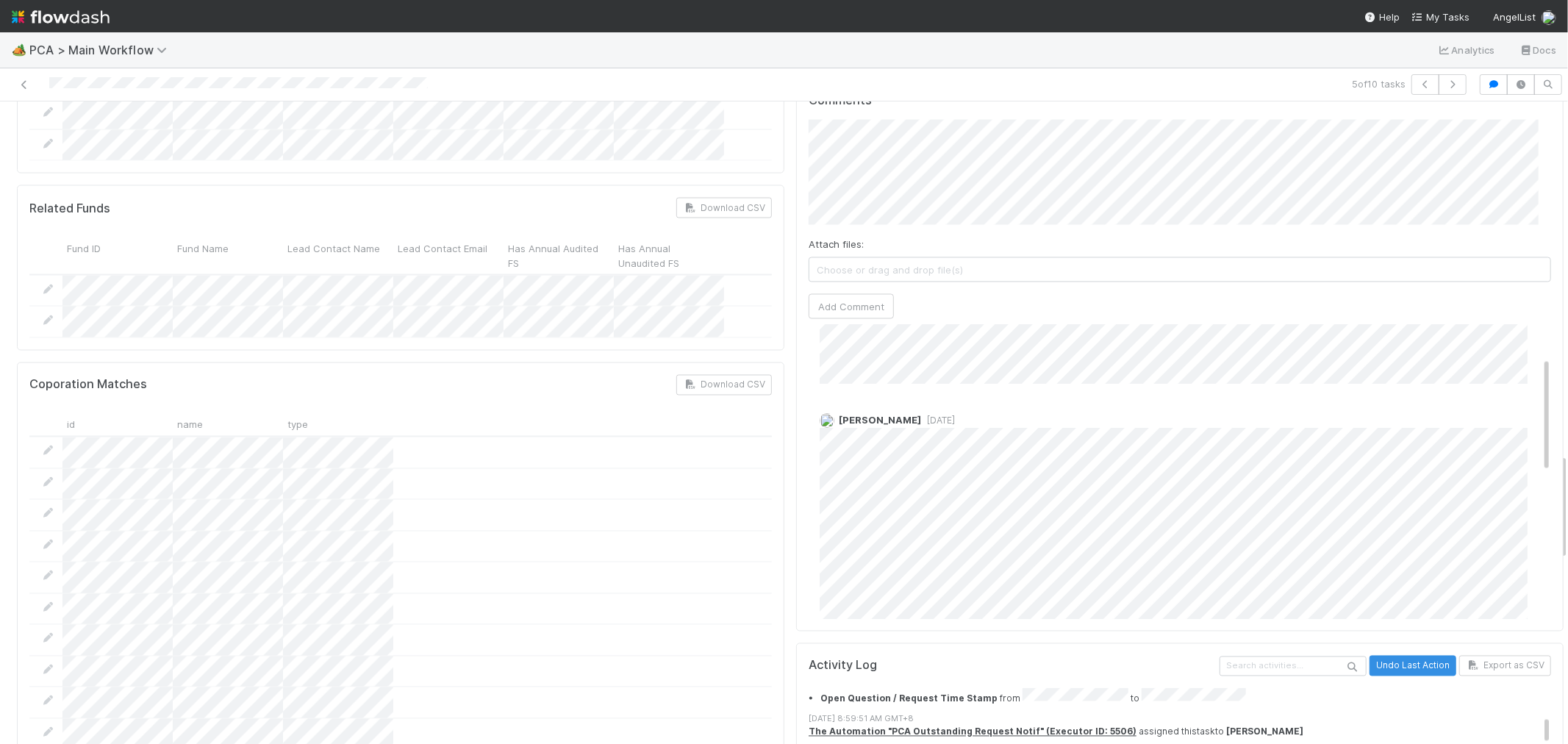
scroll to position [163, 0]
drag, startPoint x: 1226, startPoint y: 664, endPoint x: 1144, endPoint y: 665, distance: 82.0
click at [1169, 738] on span "Record Transaction" at bounding box center [1223, 743] width 108 height 11
copy span "Record Transactio"
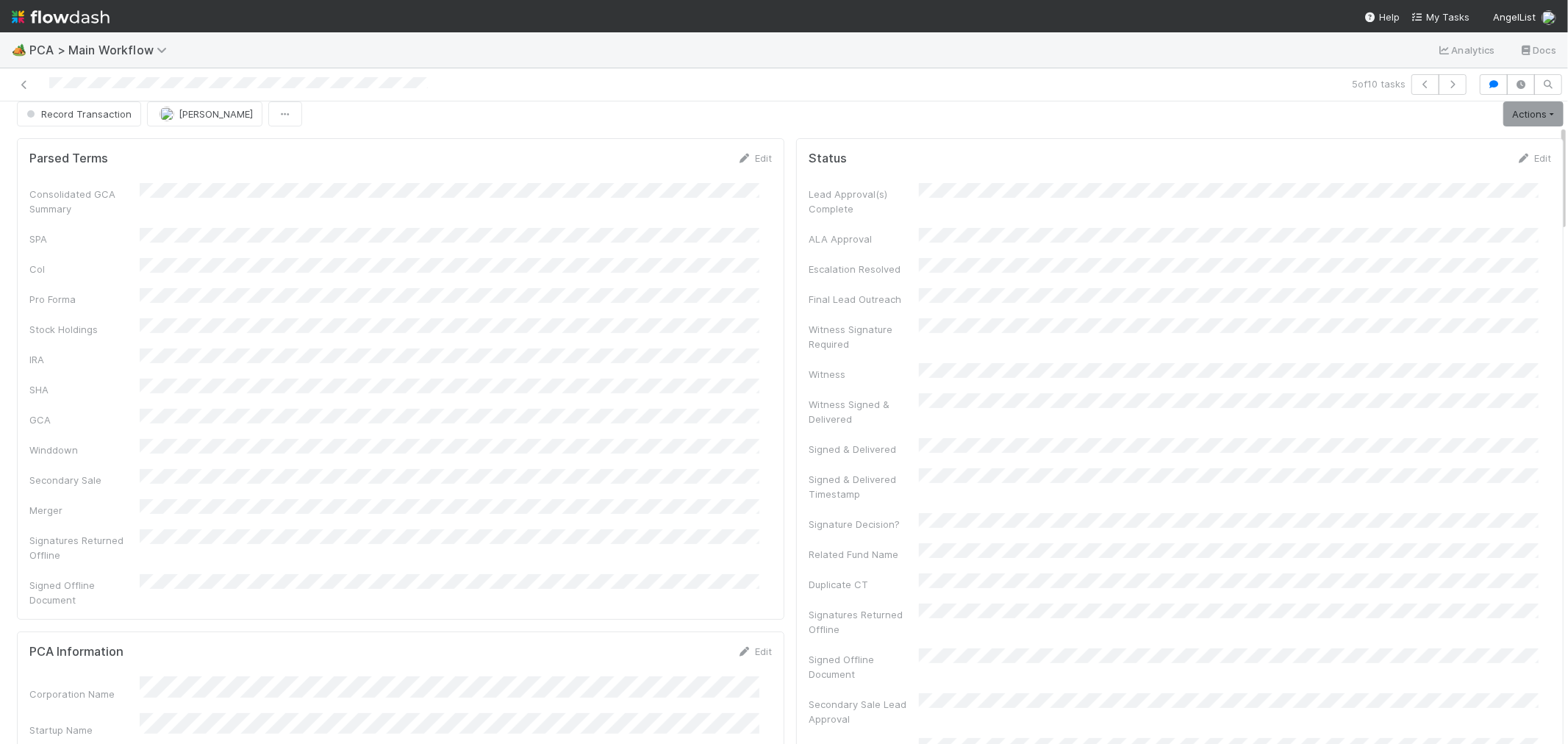
scroll to position [0, 0]
click at [1445, 83] on icon "button" at bounding box center [1453, 85] width 15 height 9
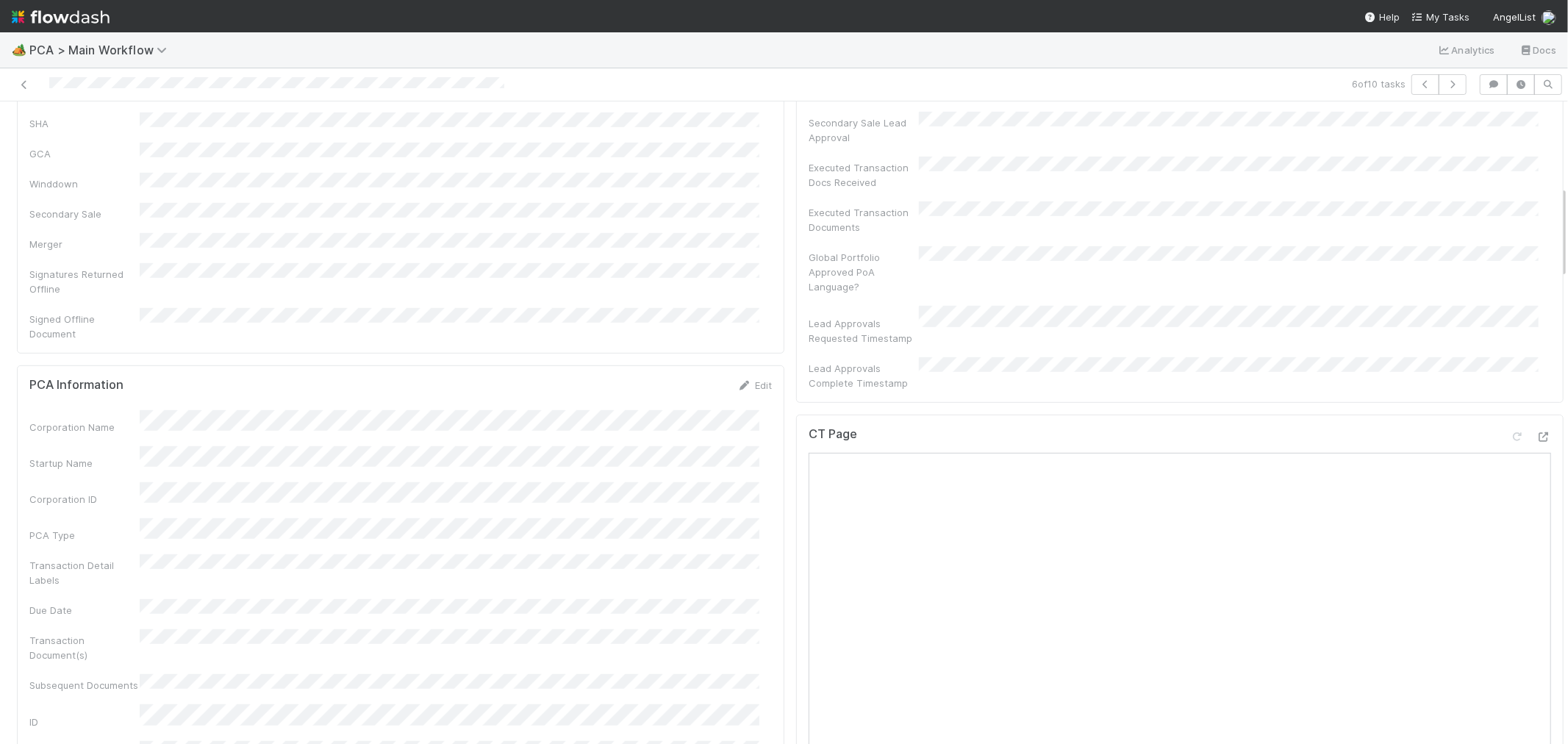
scroll to position [571, 0]
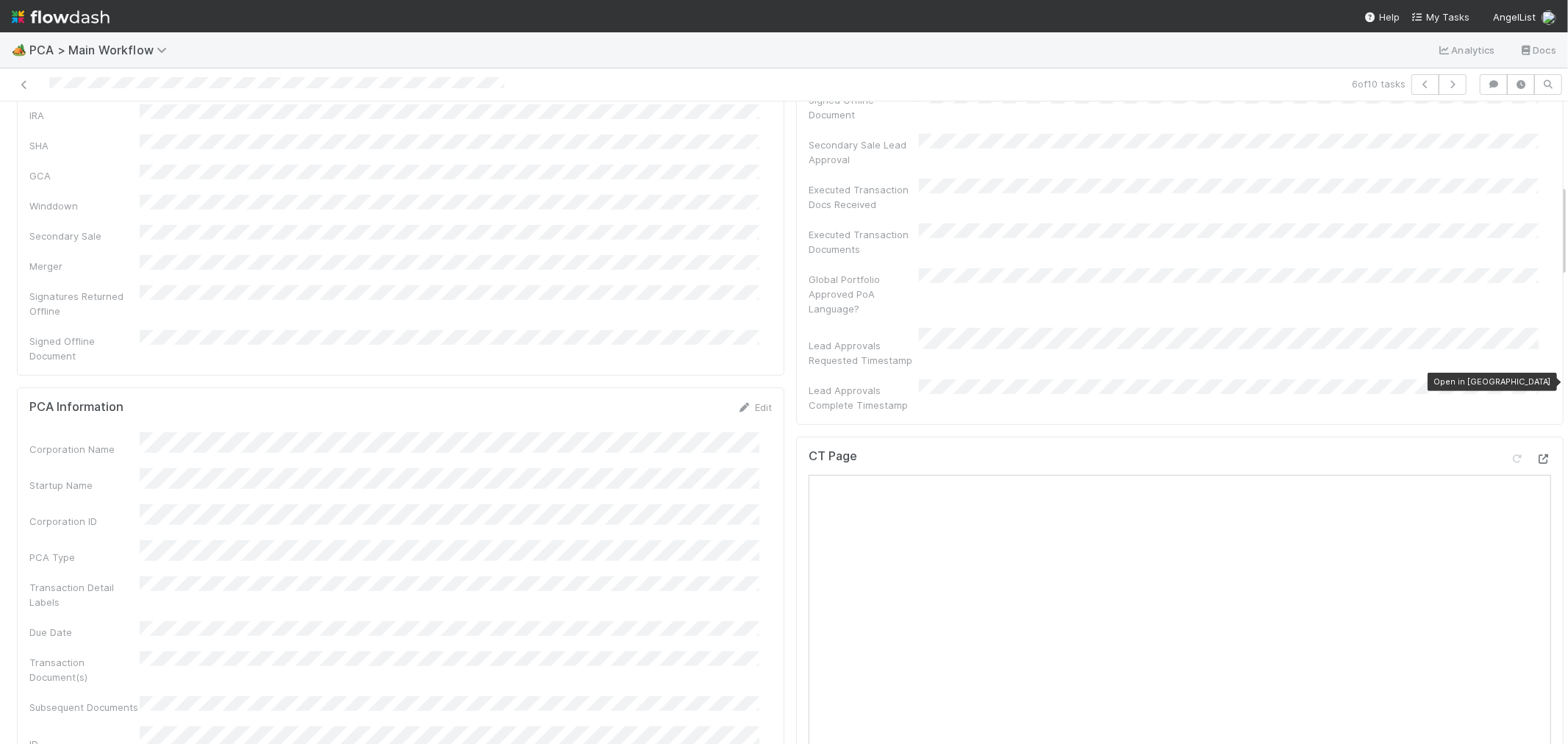
click at [1536, 454] on icon at bounding box center [1543, 459] width 15 height 10
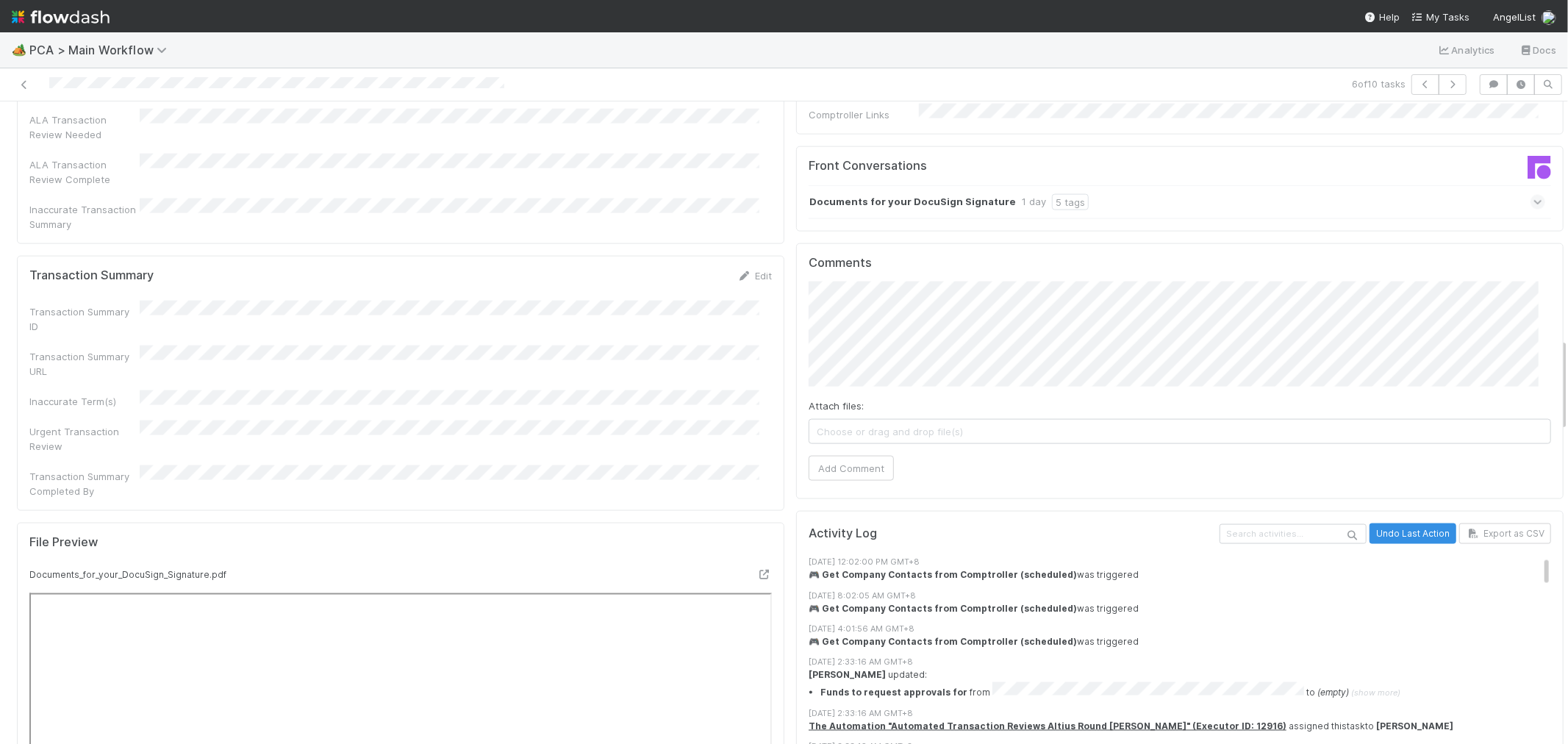
scroll to position [1551, 0]
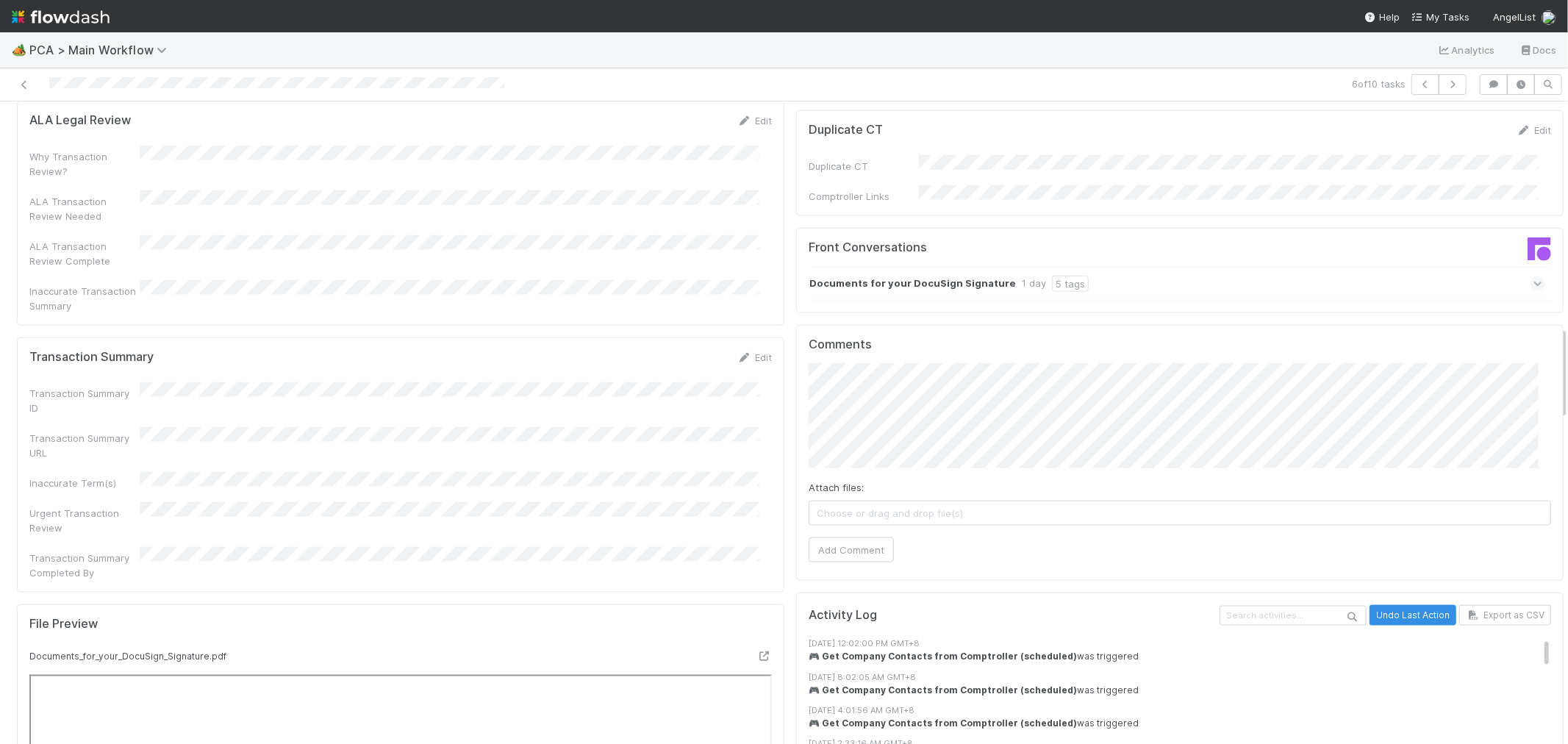
click at [1258, 267] on div "Documents for your DocuSign Signature 1 day 5 tags" at bounding box center [1177, 283] width 737 height 33
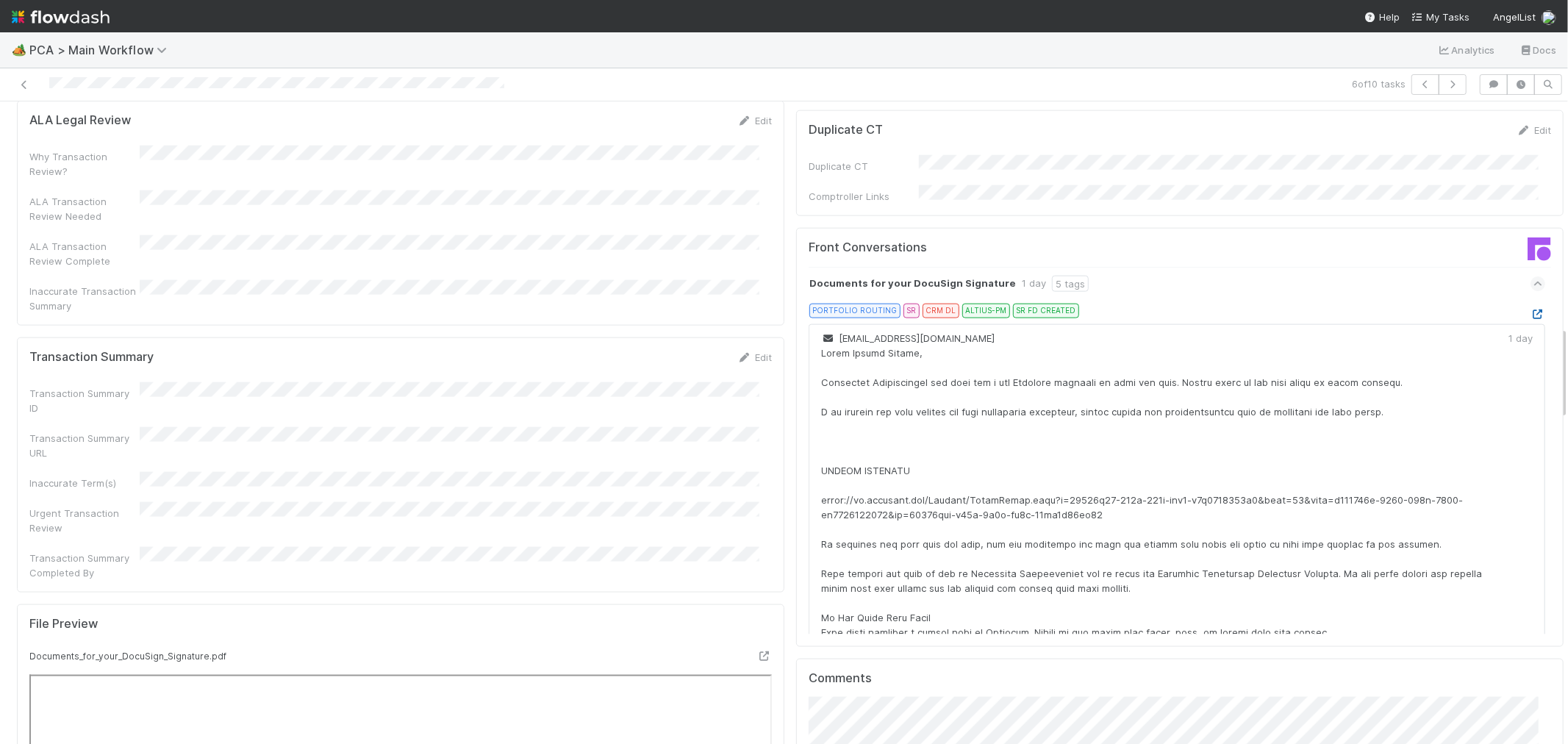
click at [1531, 309] on icon at bounding box center [1538, 314] width 15 height 10
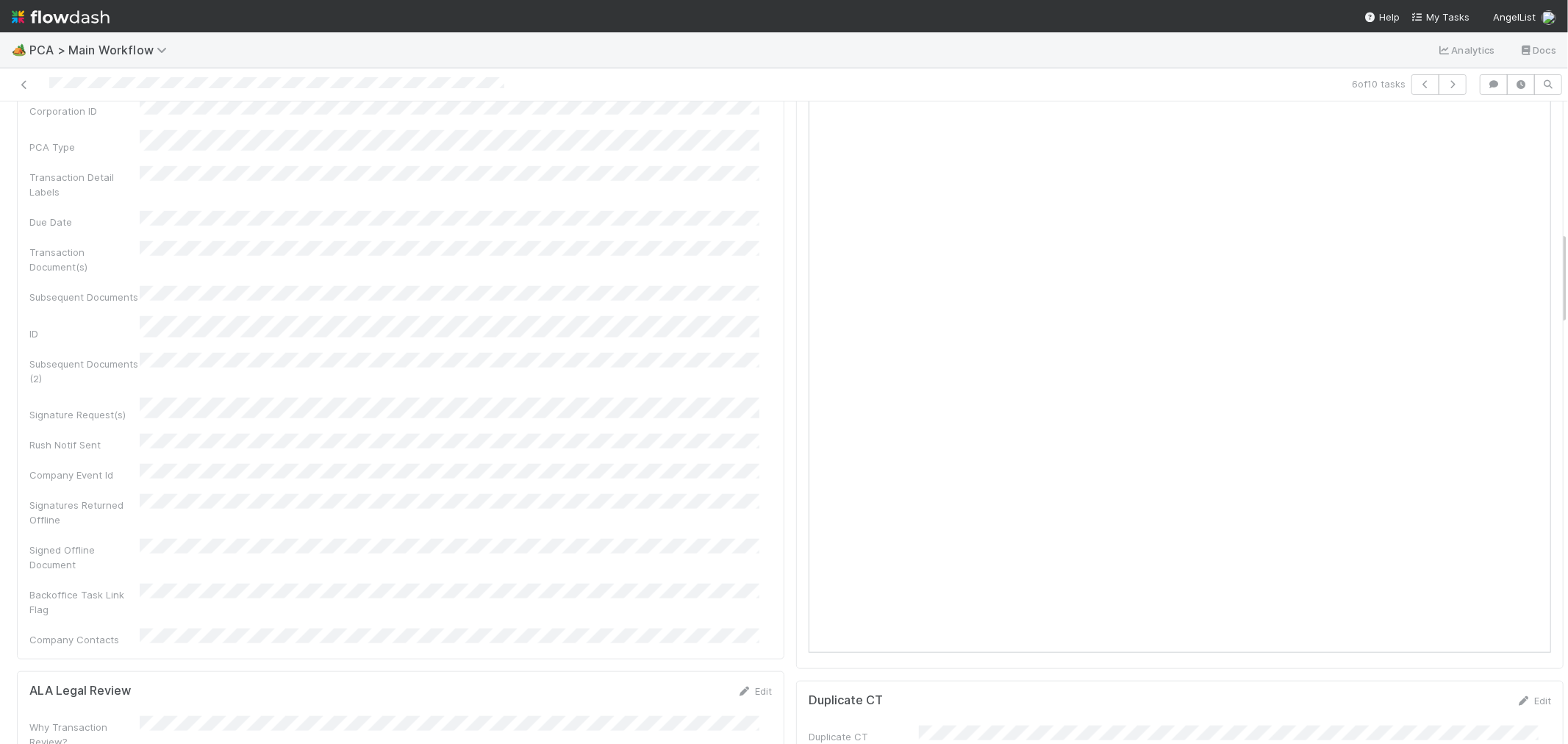
scroll to position [1224, 0]
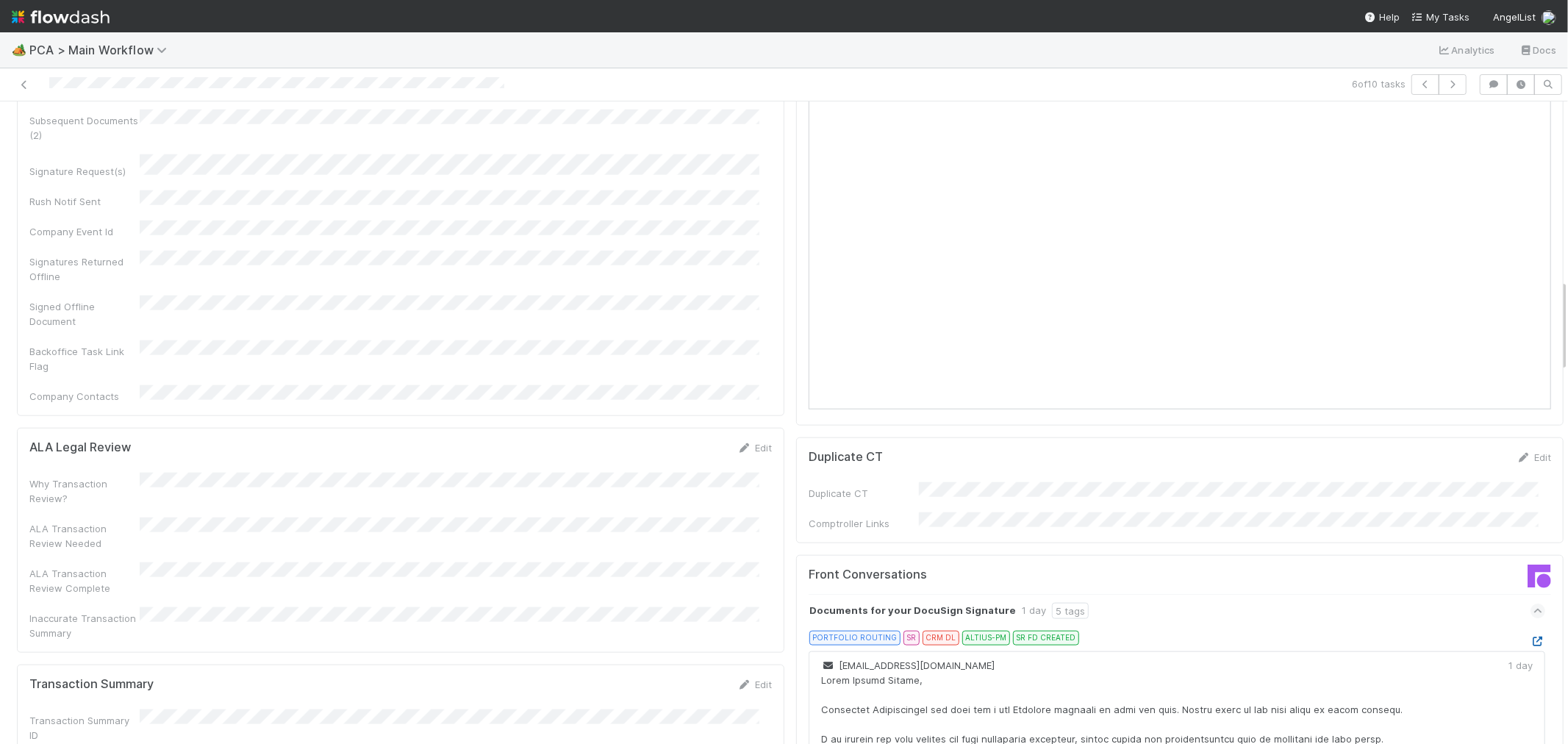
click at [1531, 636] on icon at bounding box center [1538, 641] width 15 height 10
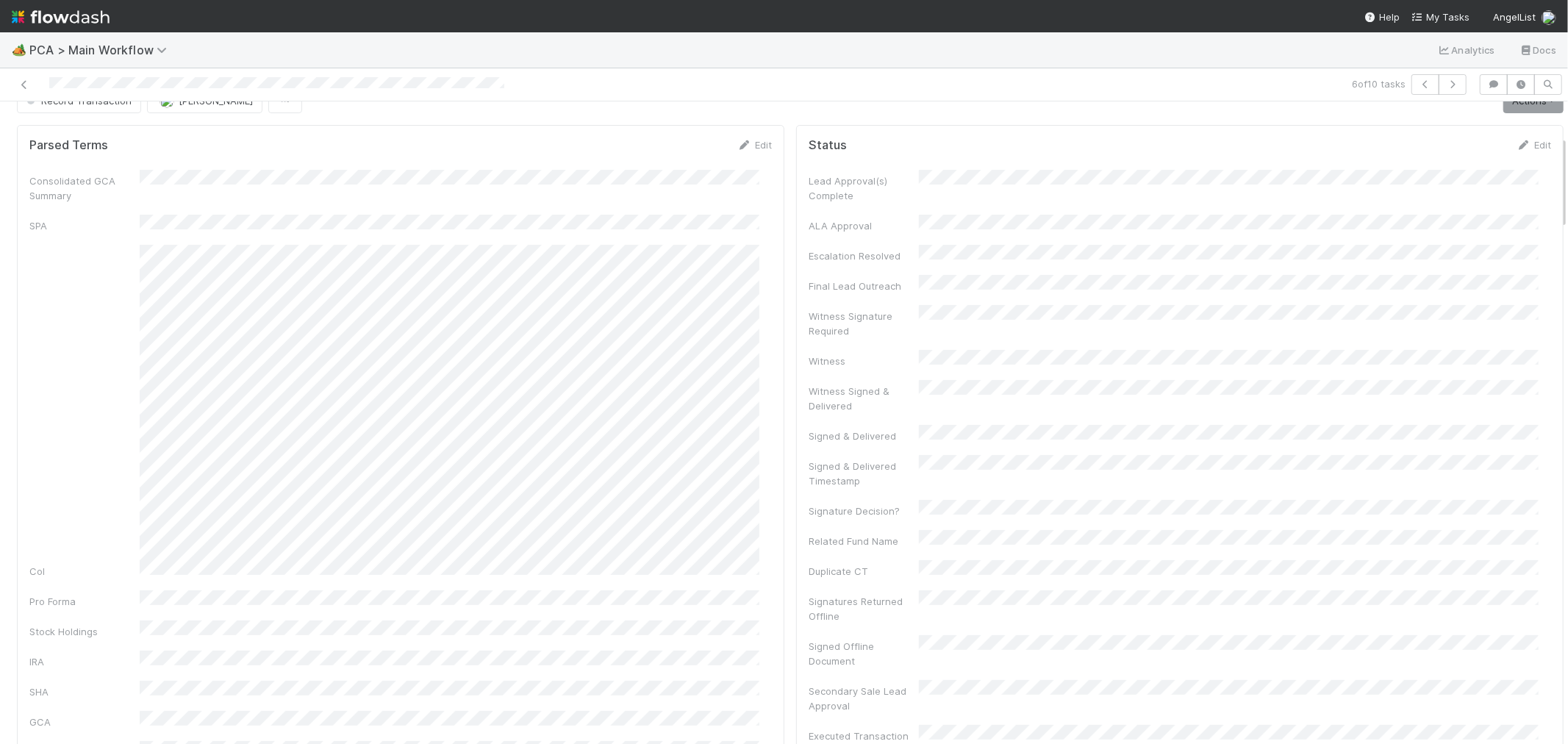
scroll to position [0, 0]
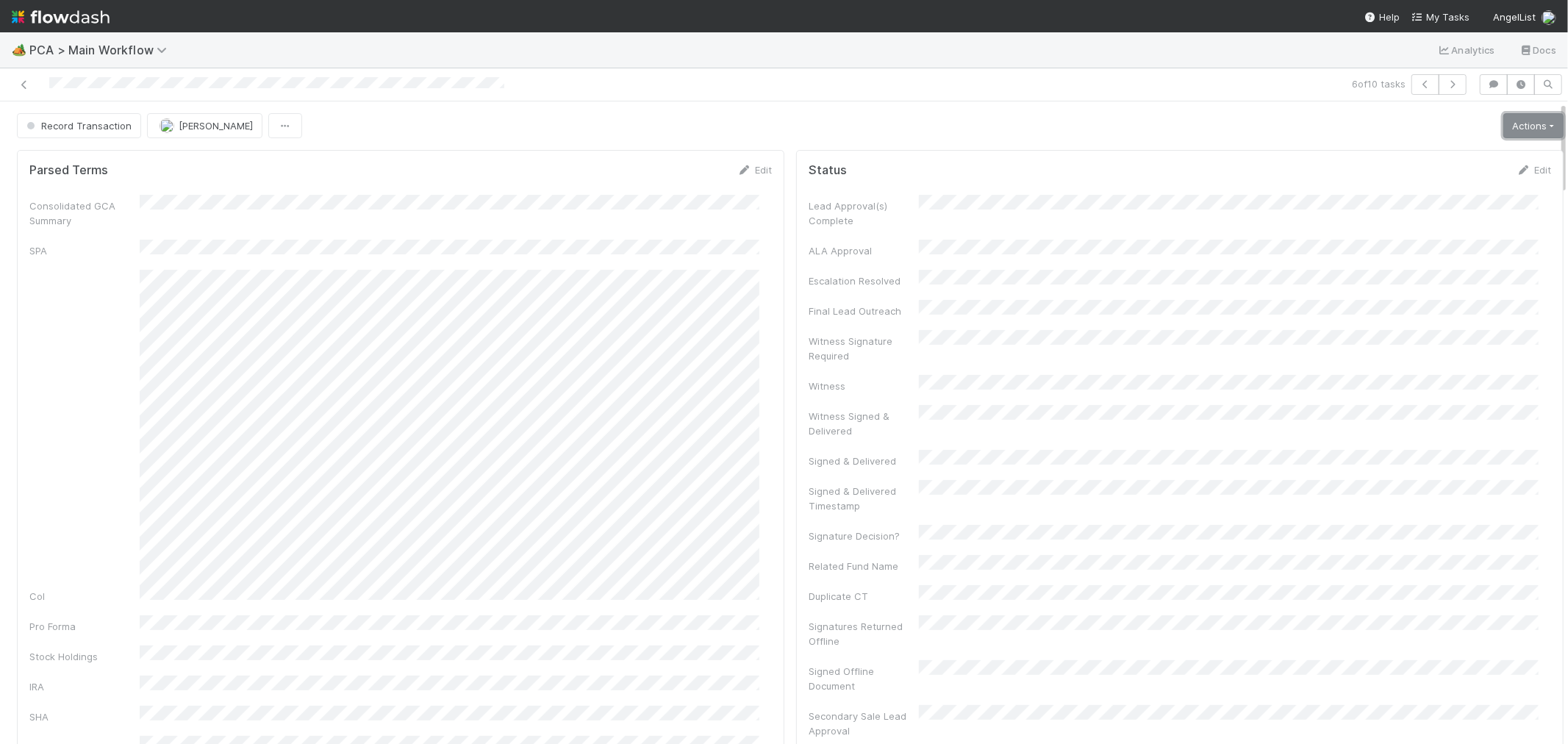
click at [1503, 120] on link "Actions" at bounding box center [1533, 126] width 60 height 25
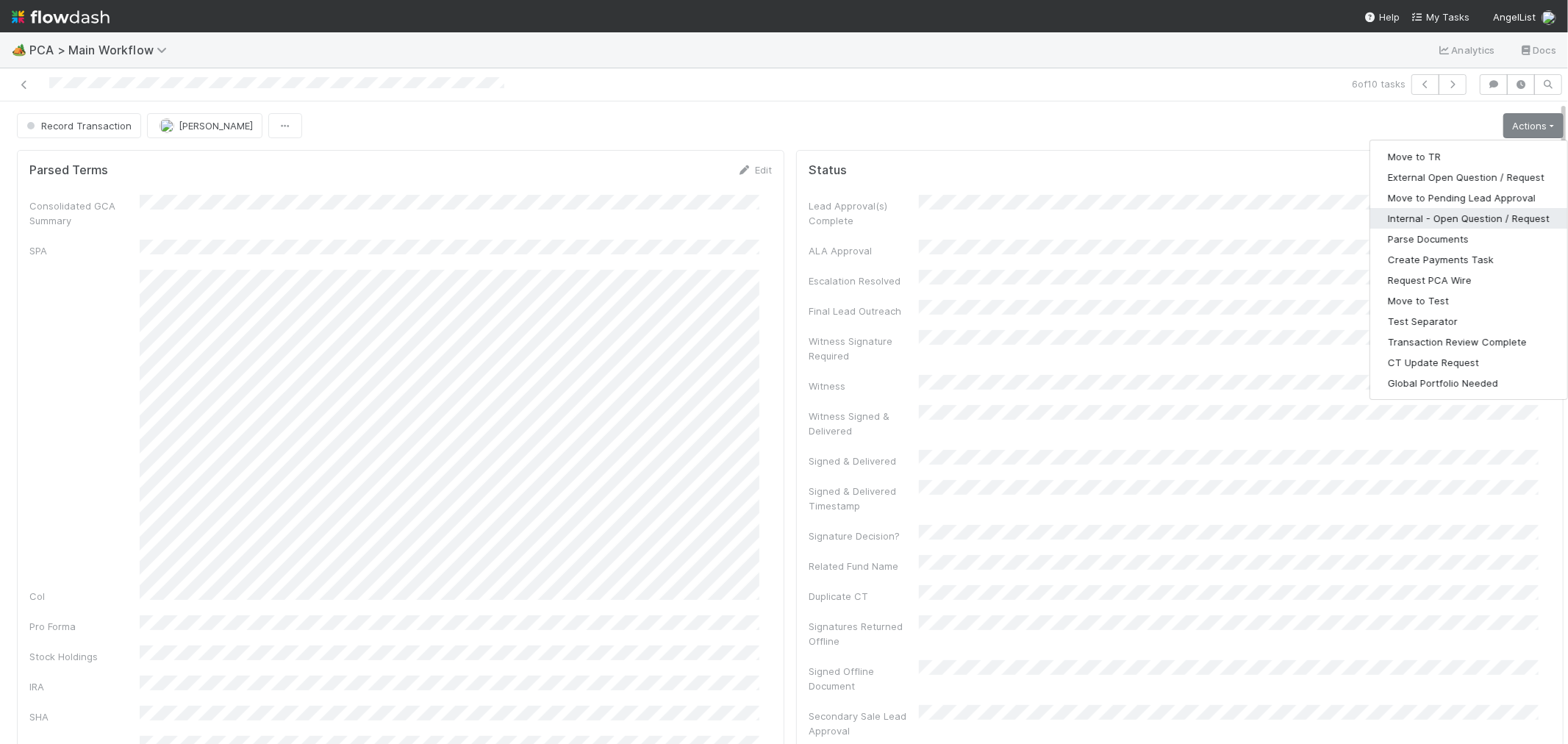
click at [1412, 213] on button "Internal - Open Question / Request" at bounding box center [1468, 219] width 197 height 21
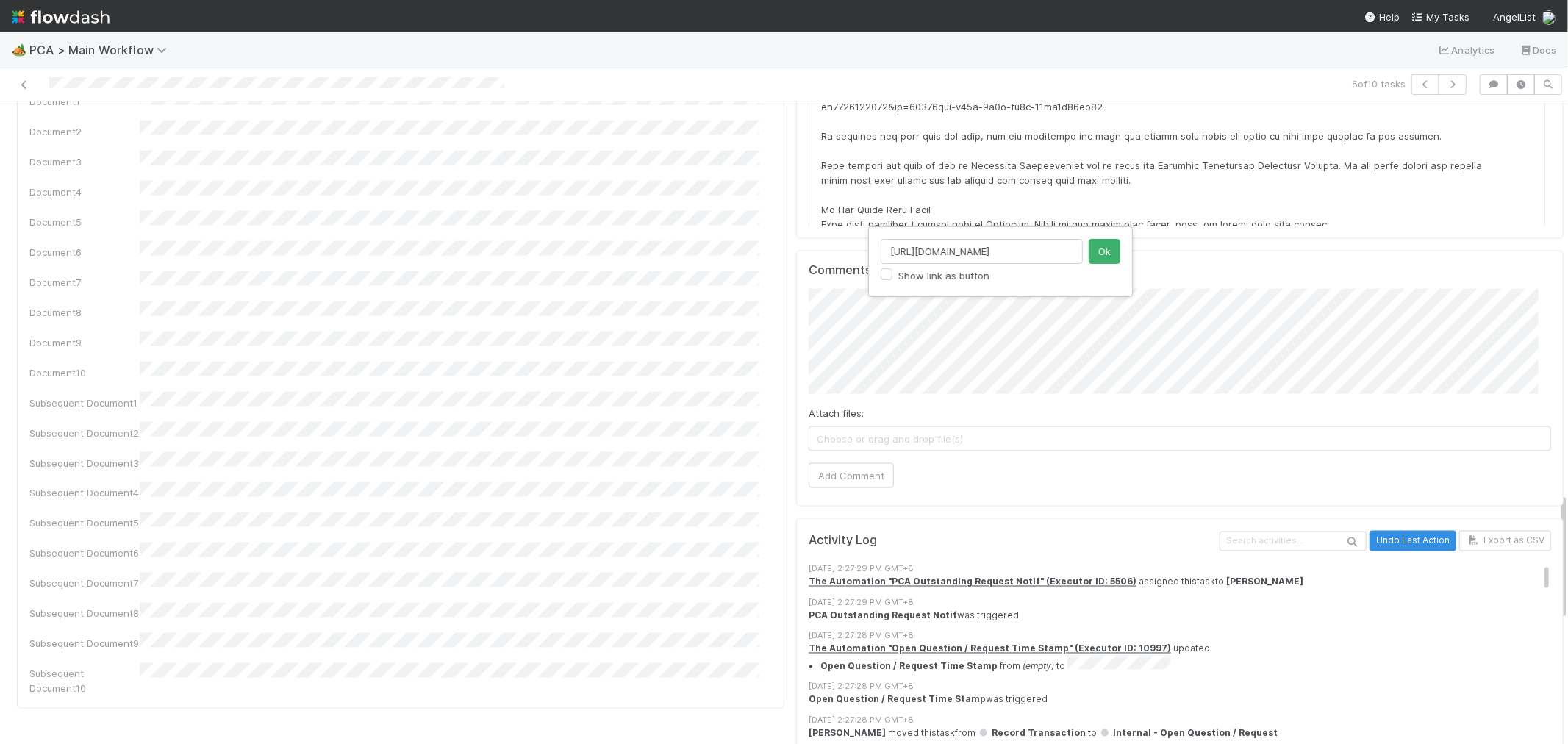
drag, startPoint x: 1074, startPoint y: 252, endPoint x: 887, endPoint y: 262, distance: 187.3
click at [887, 262] on input "https://comptroller.internal.angellist.com/v/corporations/c5019a23058243eabf211…" at bounding box center [981, 251] width 202 height 25
click at [1114, 253] on button "Ok" at bounding box center [1104, 251] width 32 height 25
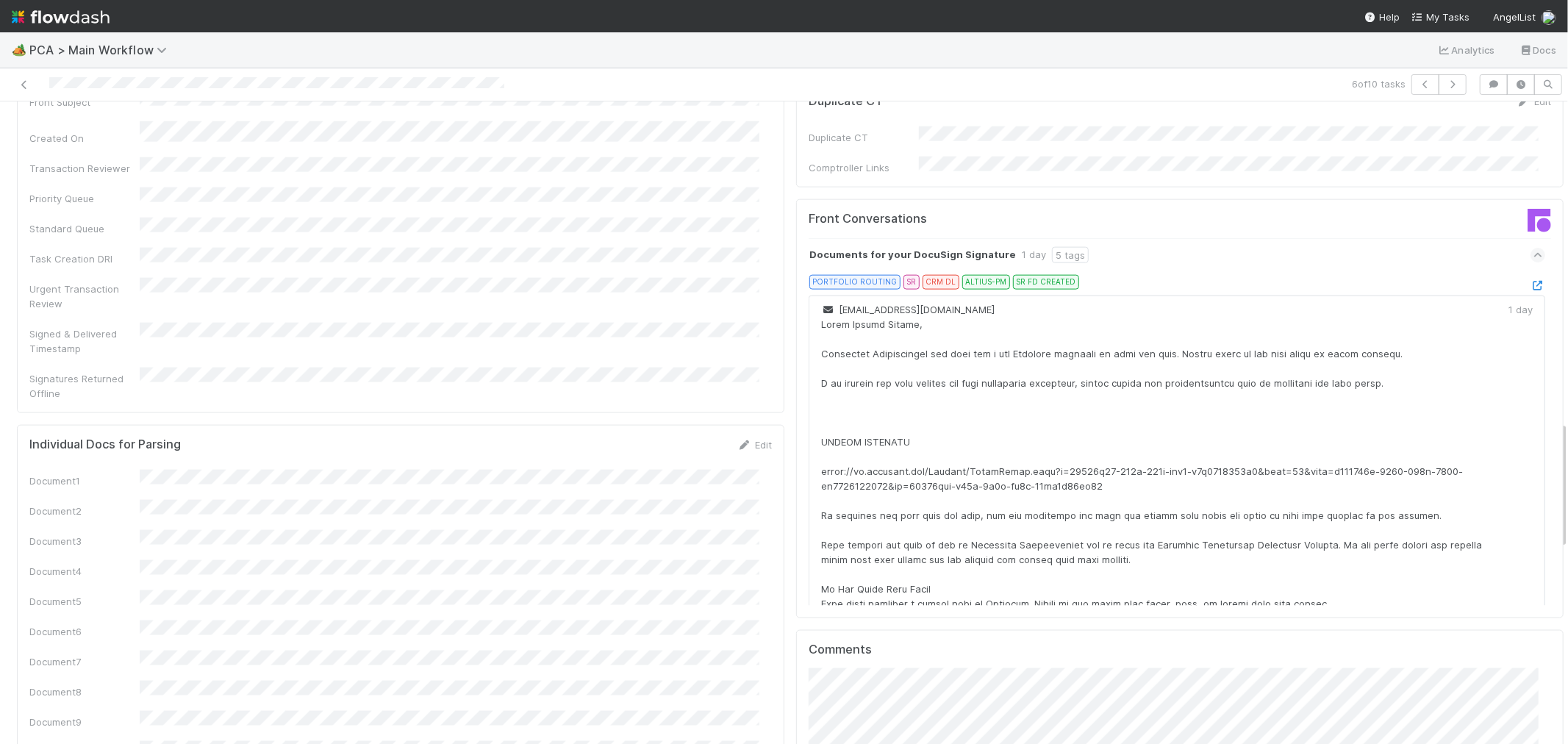
scroll to position [1551, 0]
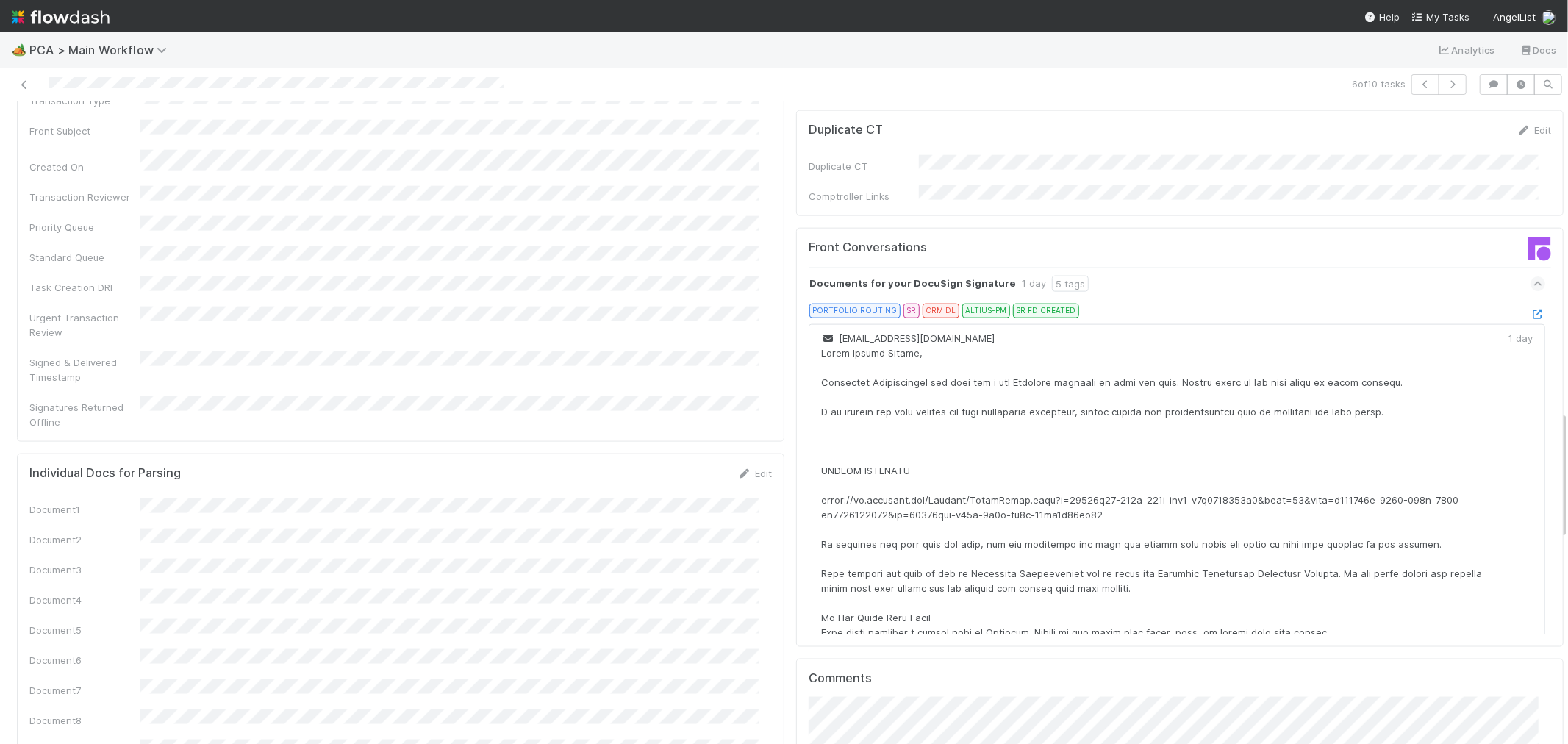
click at [1490, 267] on div "Documents for your DocuSign Signature 1 day 5 tags" at bounding box center [1177, 283] width 737 height 33
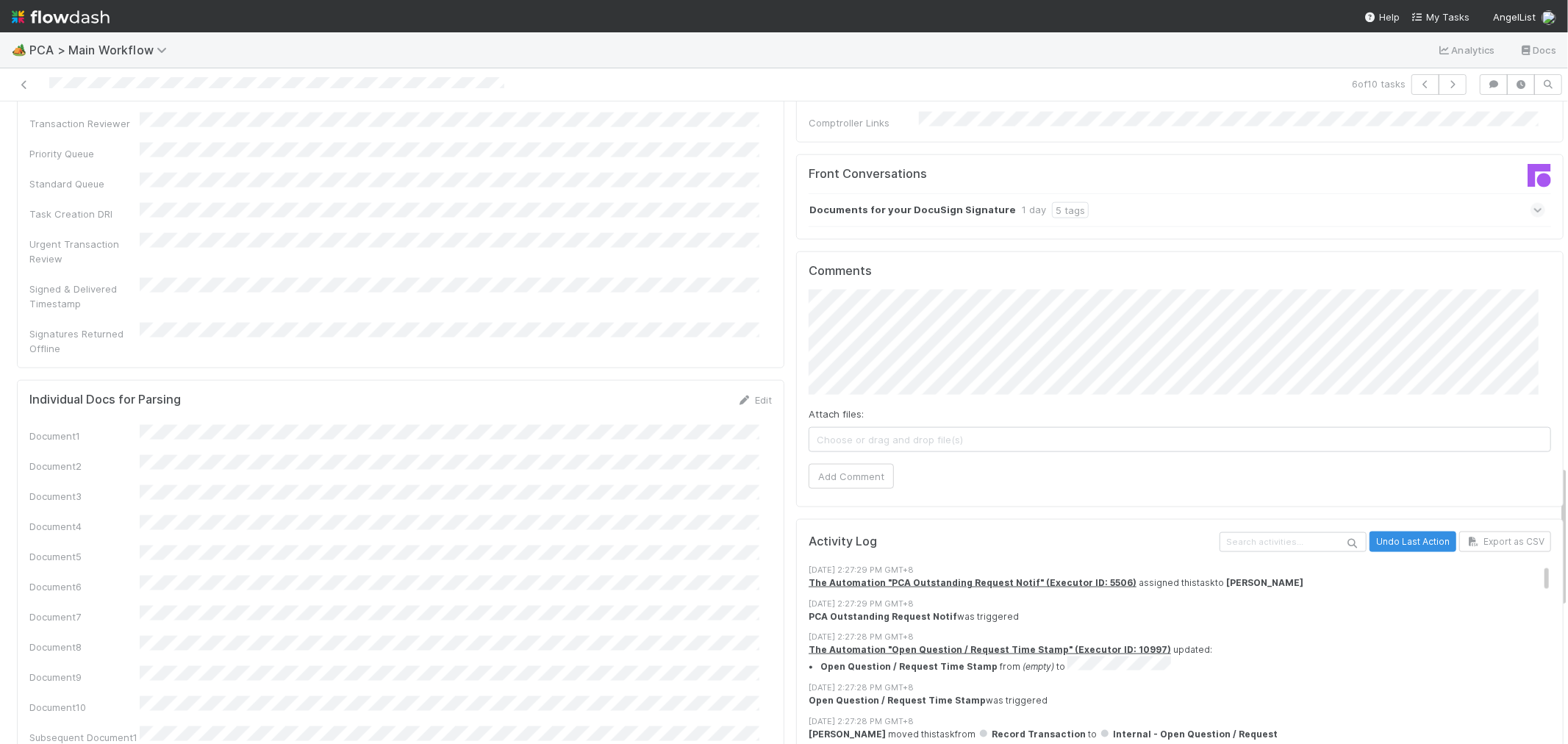
scroll to position [1633, 0]
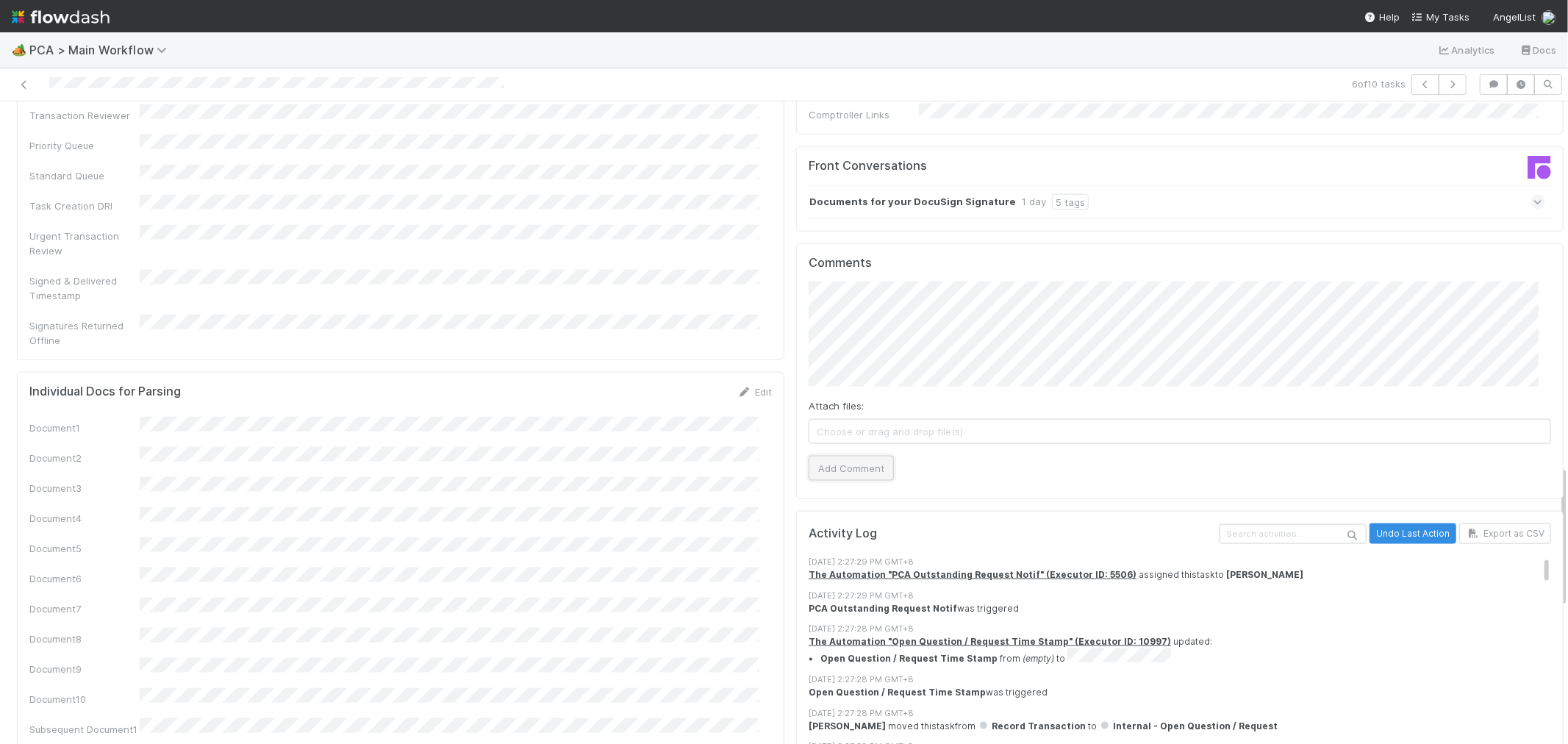
click at [844, 456] on button "Add Comment" at bounding box center [851, 468] width 86 height 25
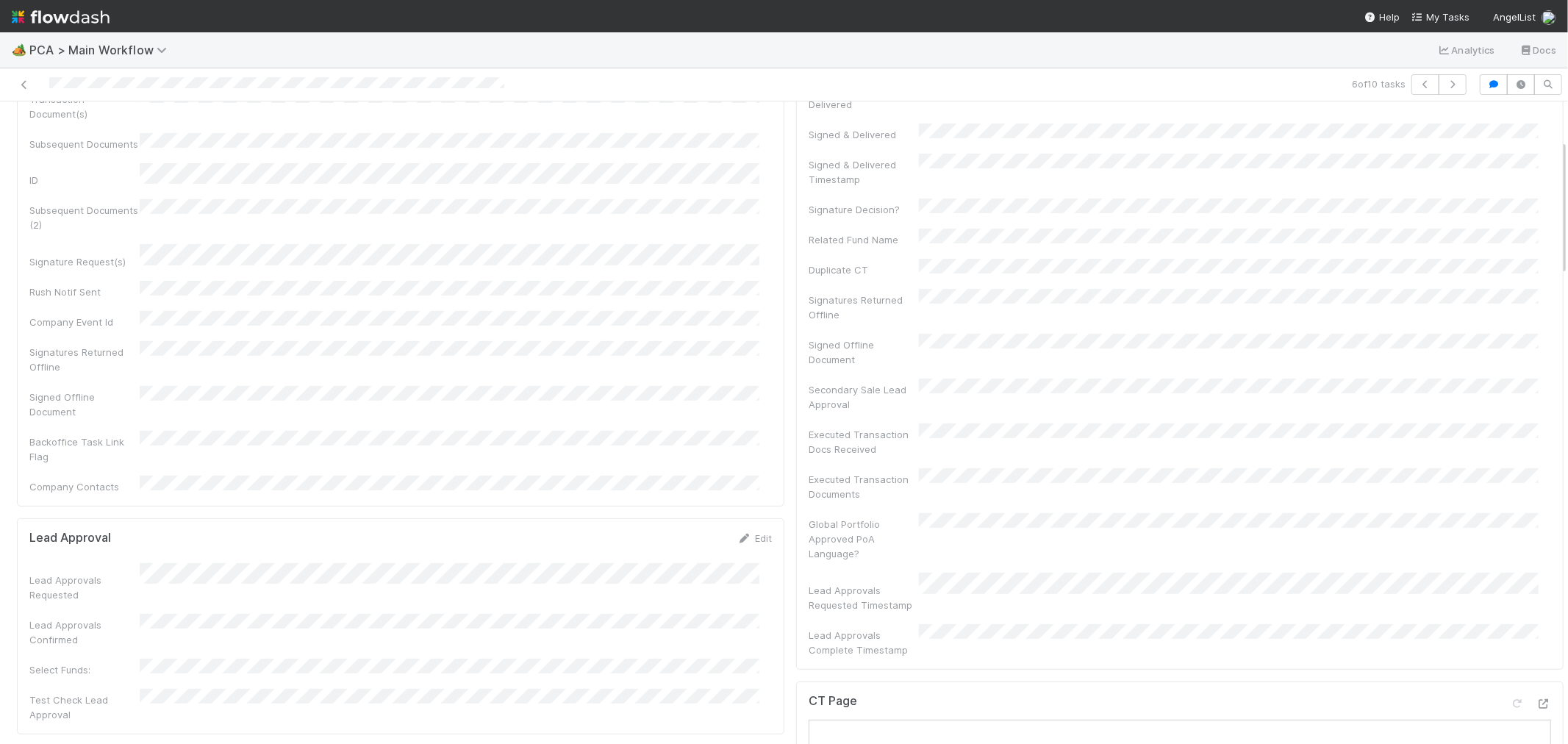
scroll to position [0, 0]
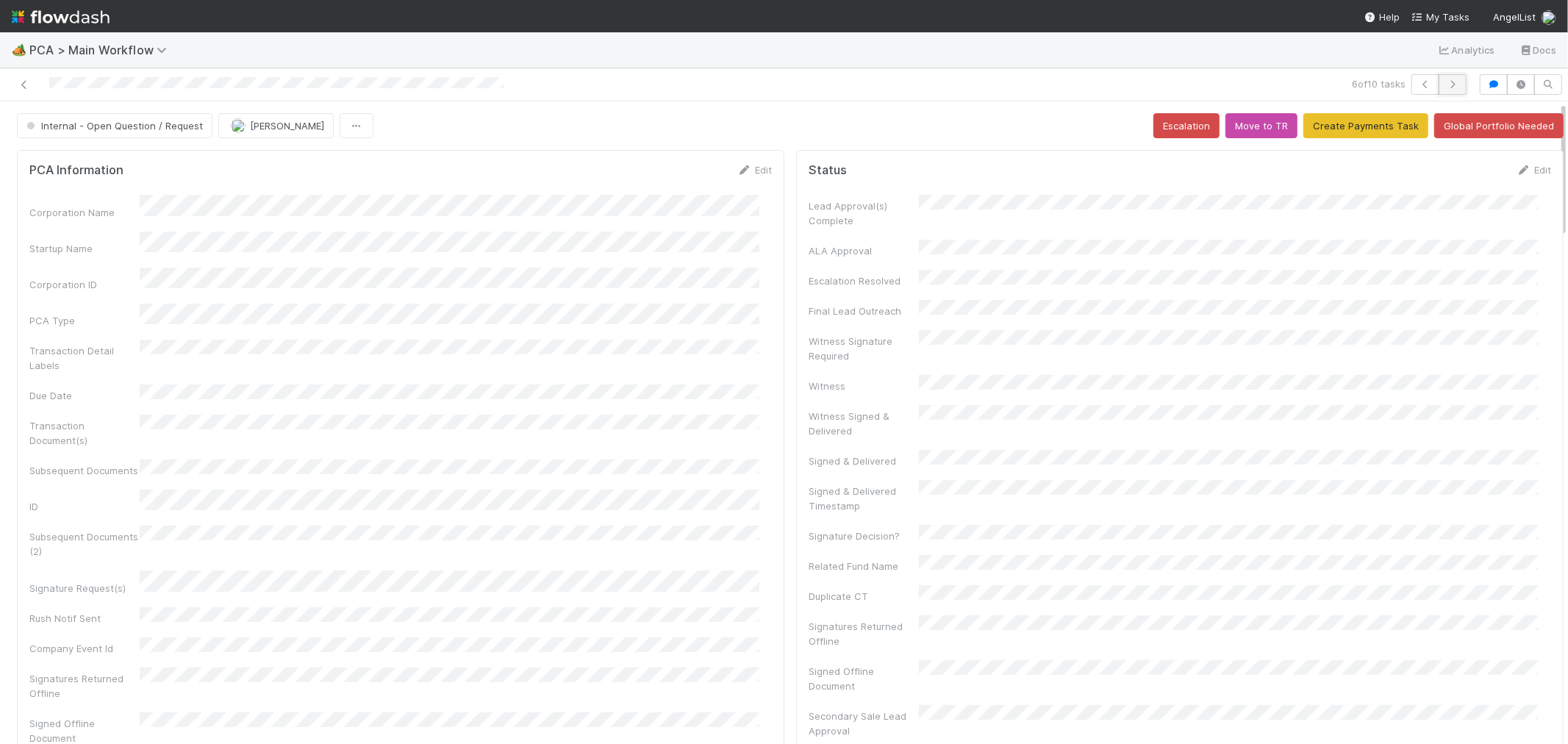
click at [1445, 86] on icon "button" at bounding box center [1453, 85] width 15 height 9
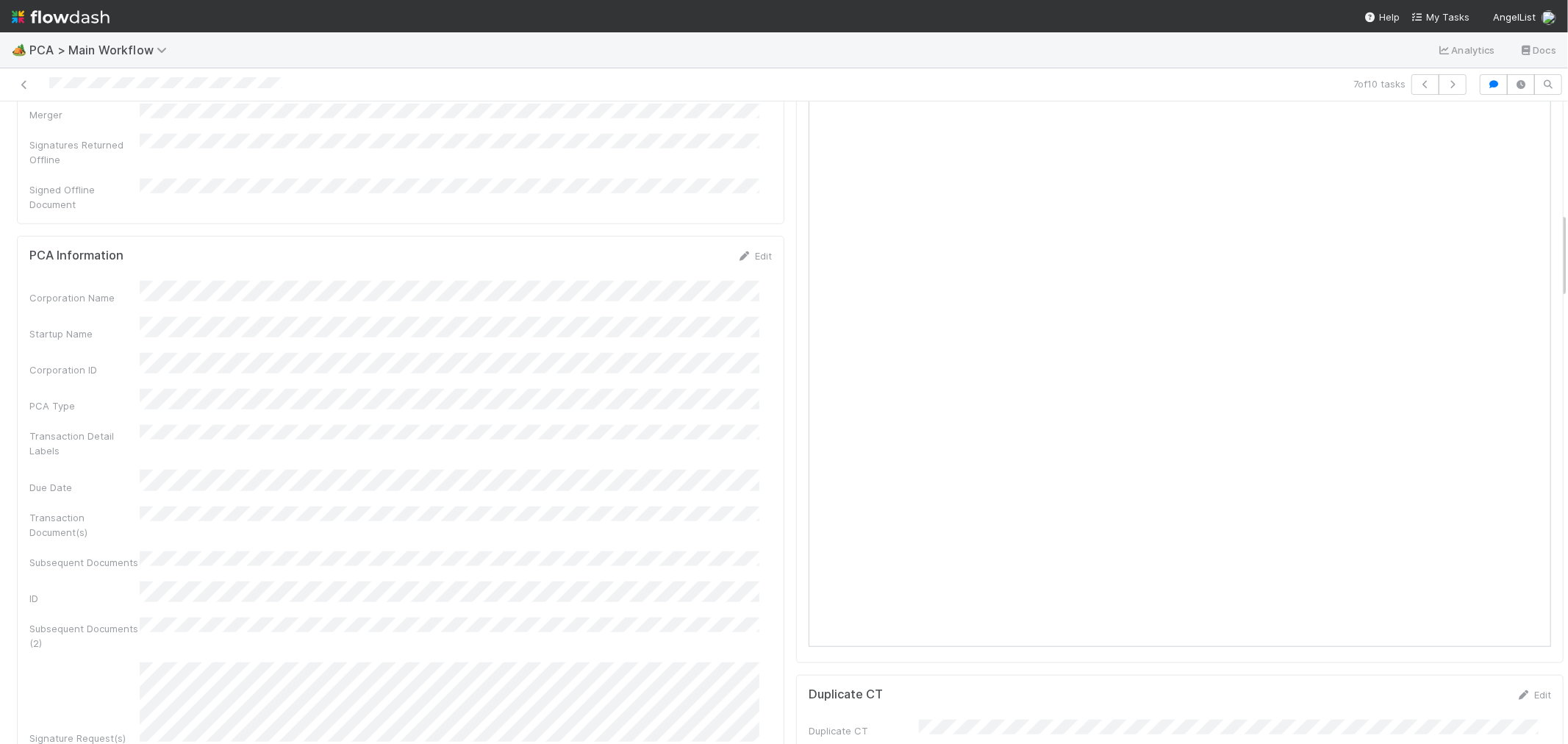
scroll to position [816, 0]
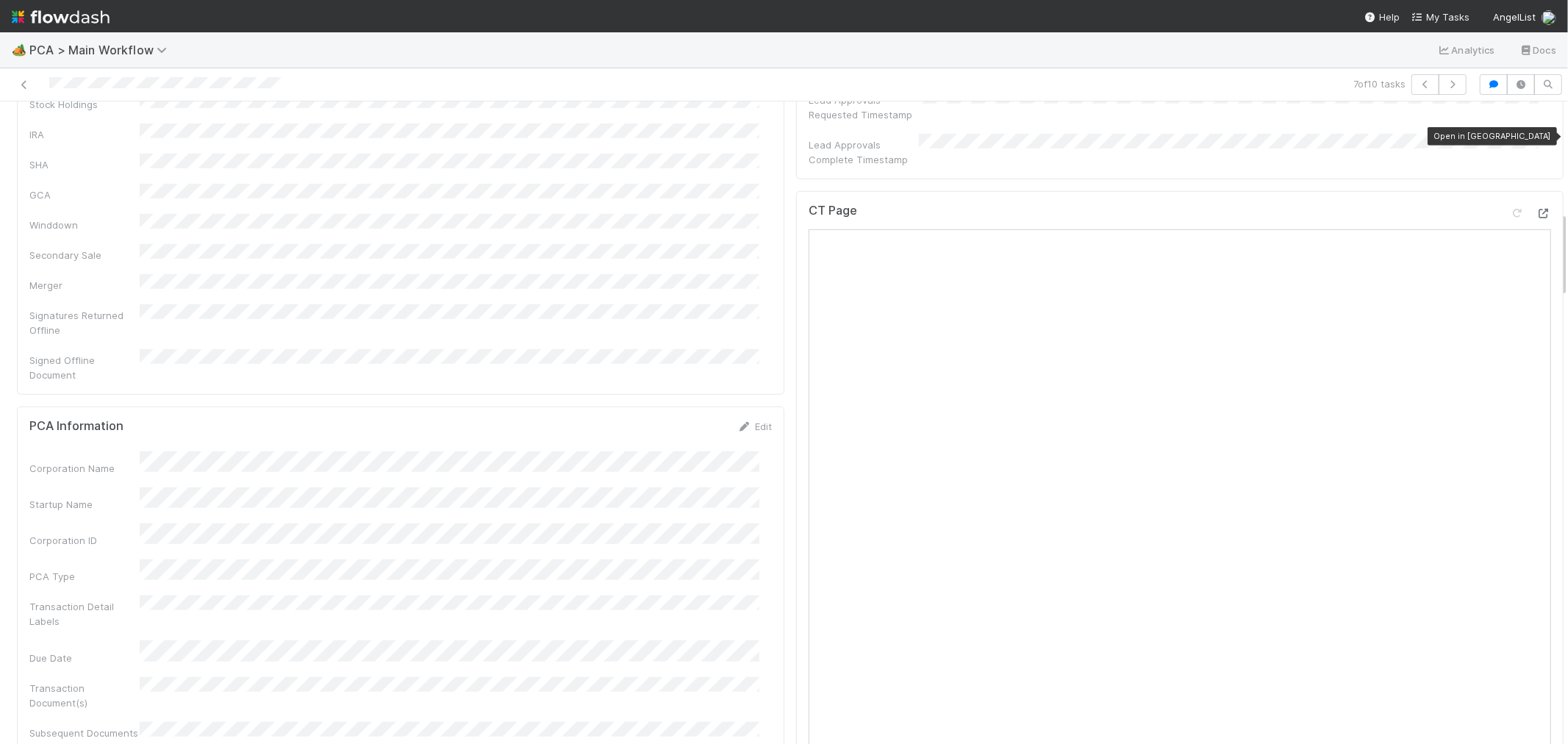
click at [1536, 209] on icon at bounding box center [1543, 213] width 15 height 10
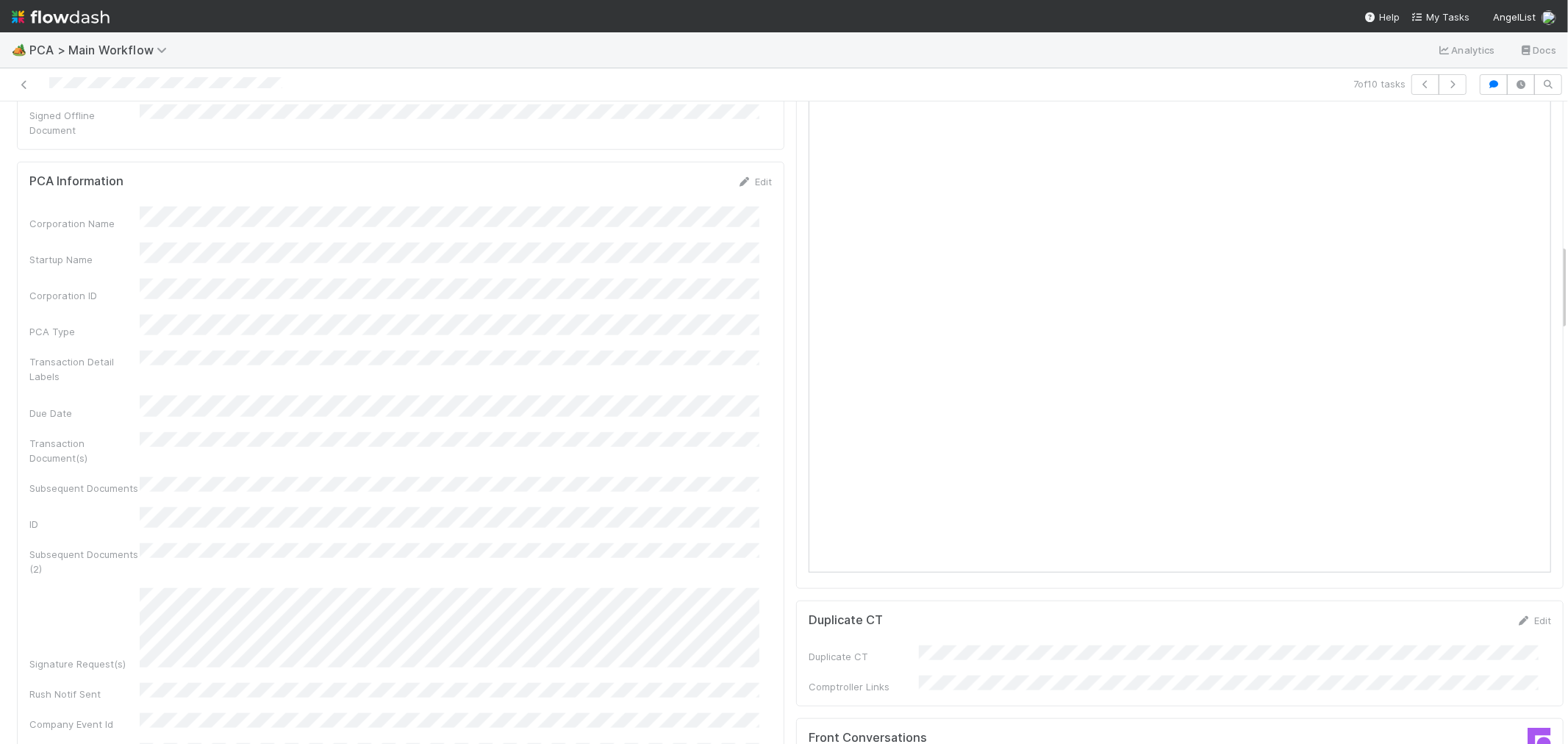
scroll to position [1224, 0]
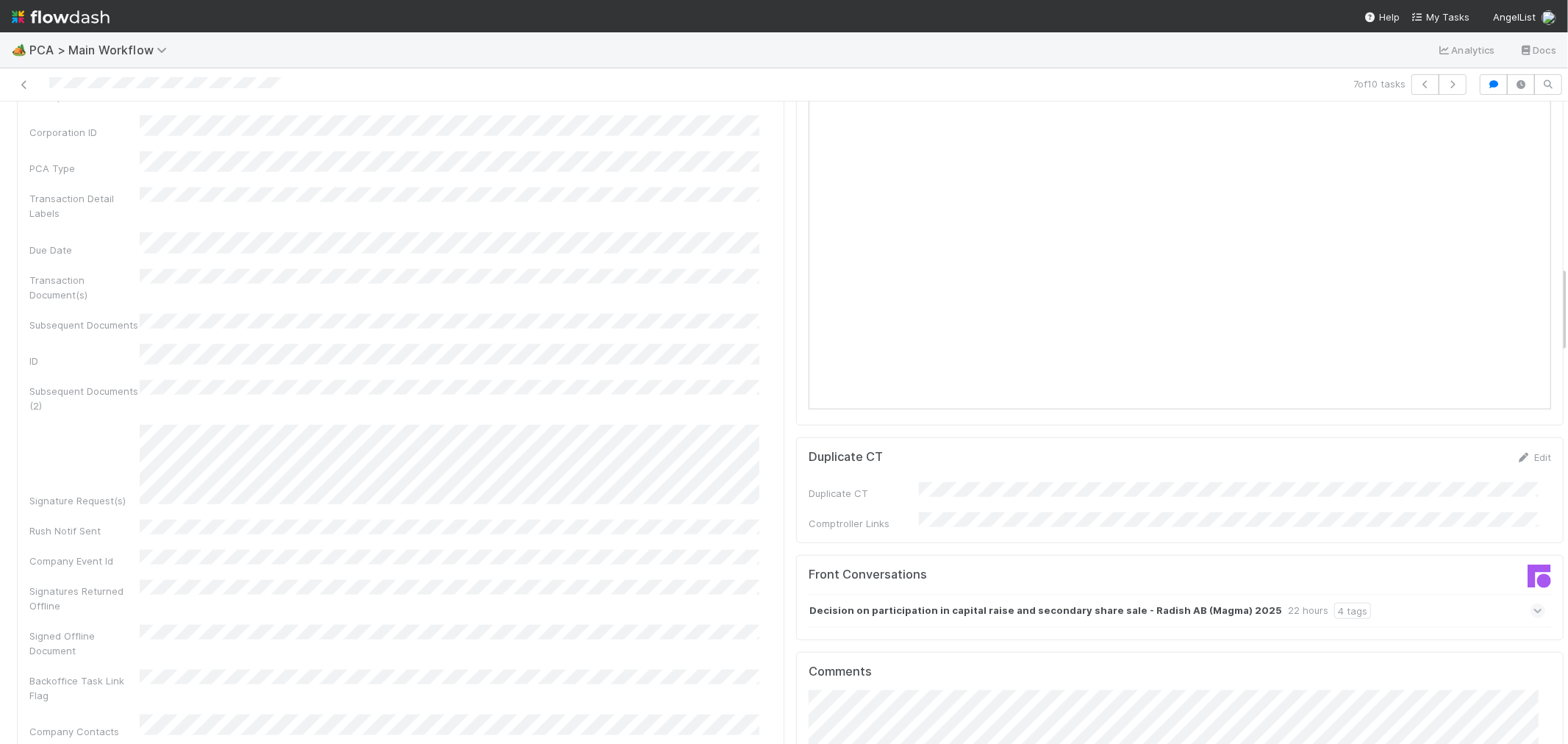
click at [1419, 594] on div "Decision on participation in capital raise and secondary share sale - Radish AB…" at bounding box center [1177, 610] width 737 height 33
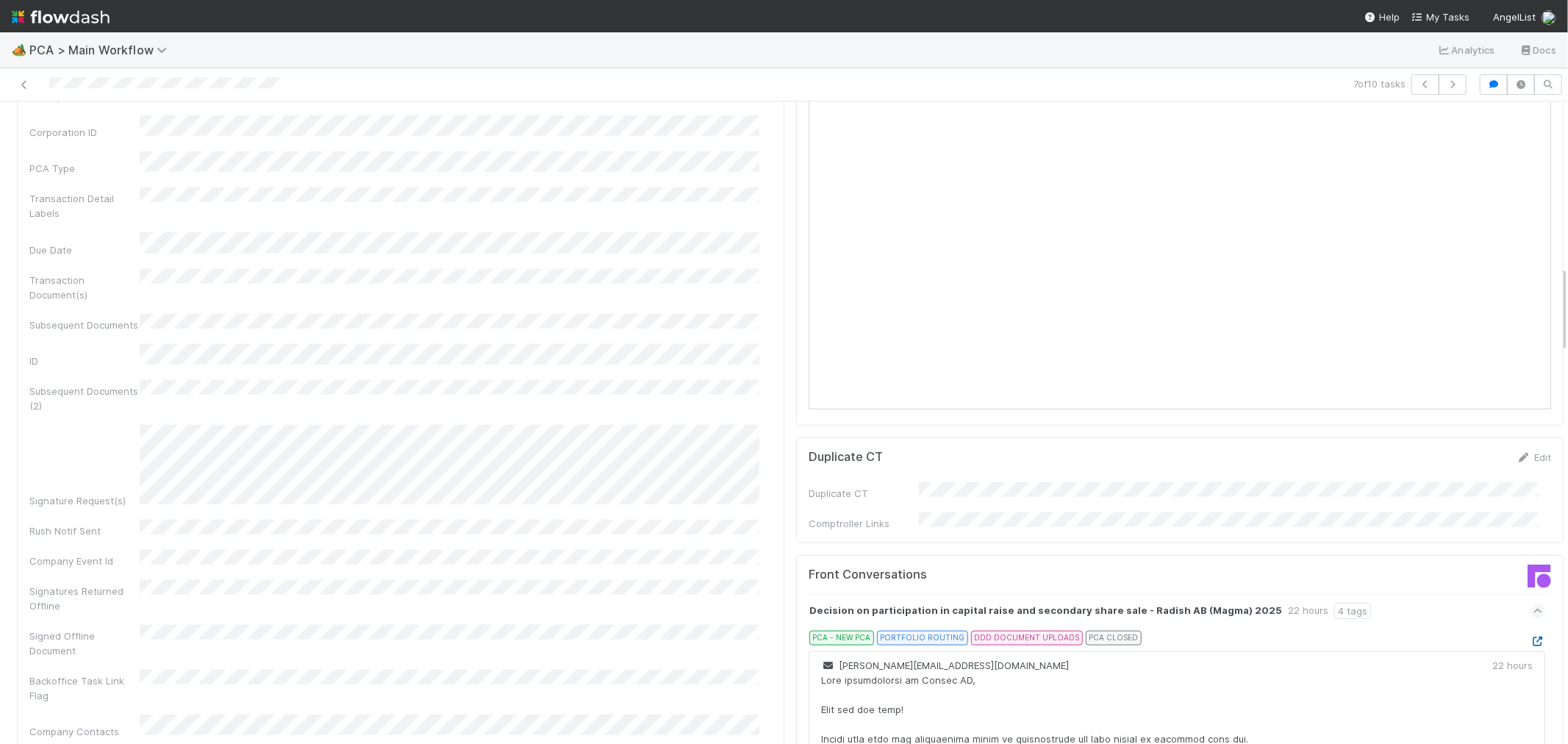
click at [1531, 636] on icon at bounding box center [1538, 641] width 15 height 10
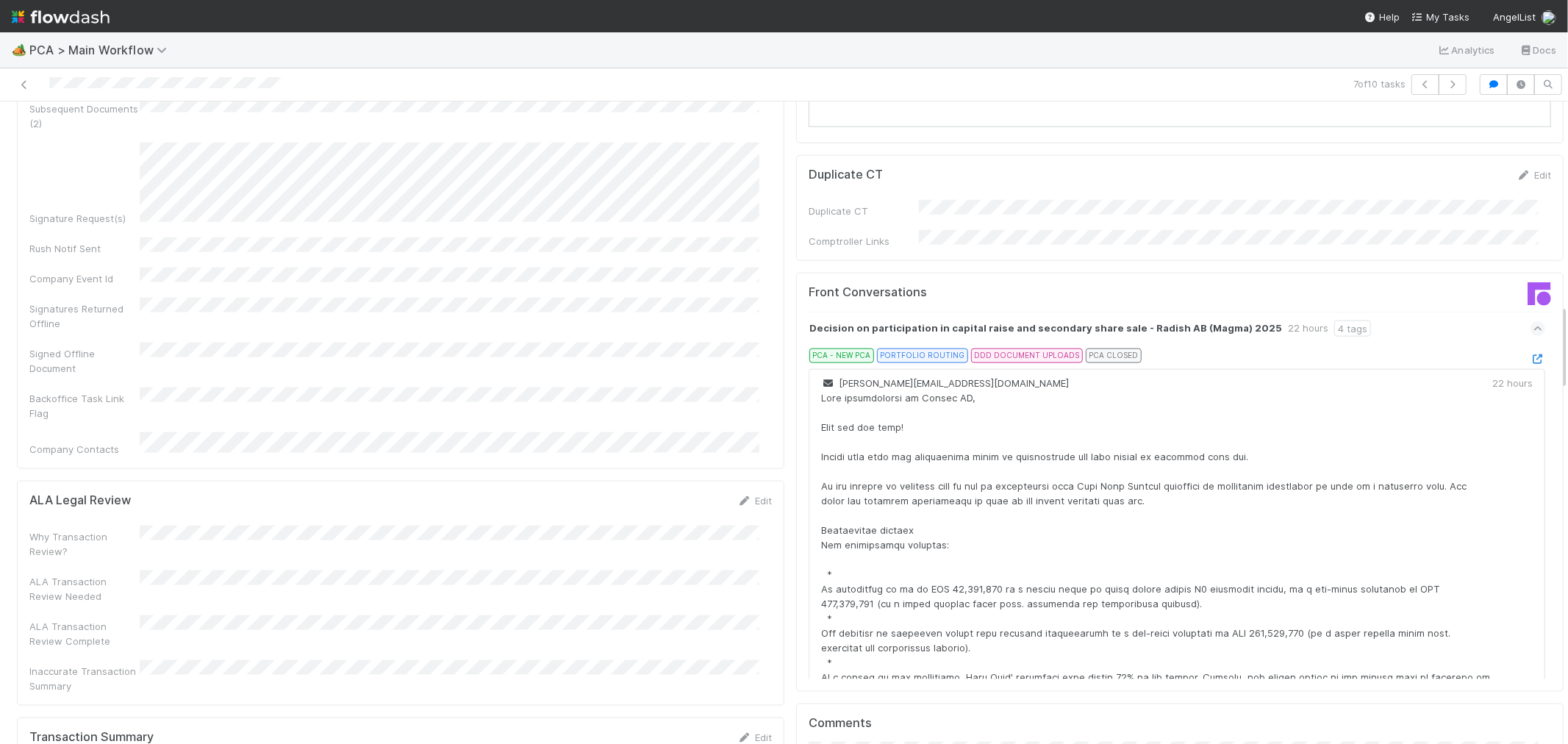
scroll to position [1633, 0]
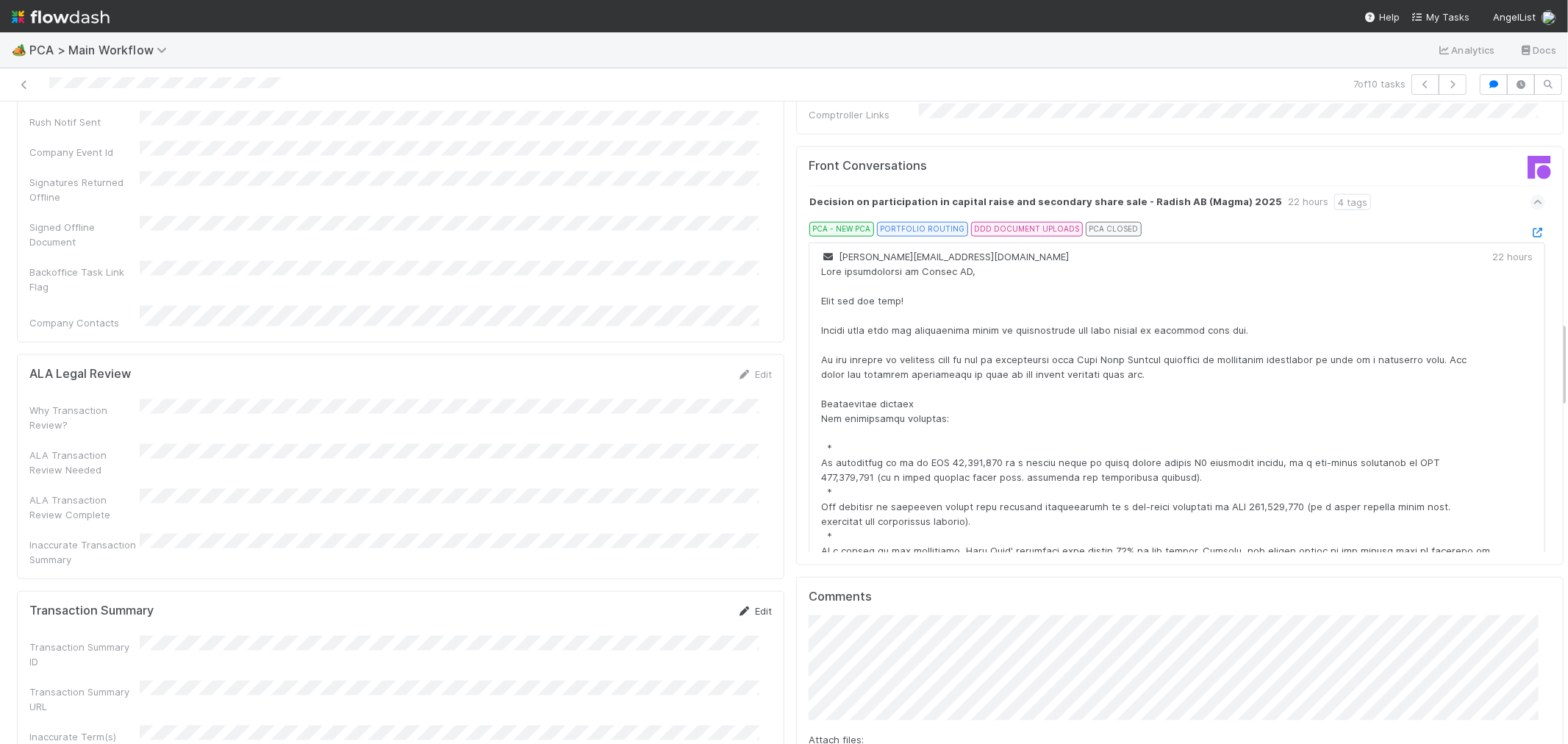
click at [740, 605] on link "Edit" at bounding box center [755, 611] width 34 height 12
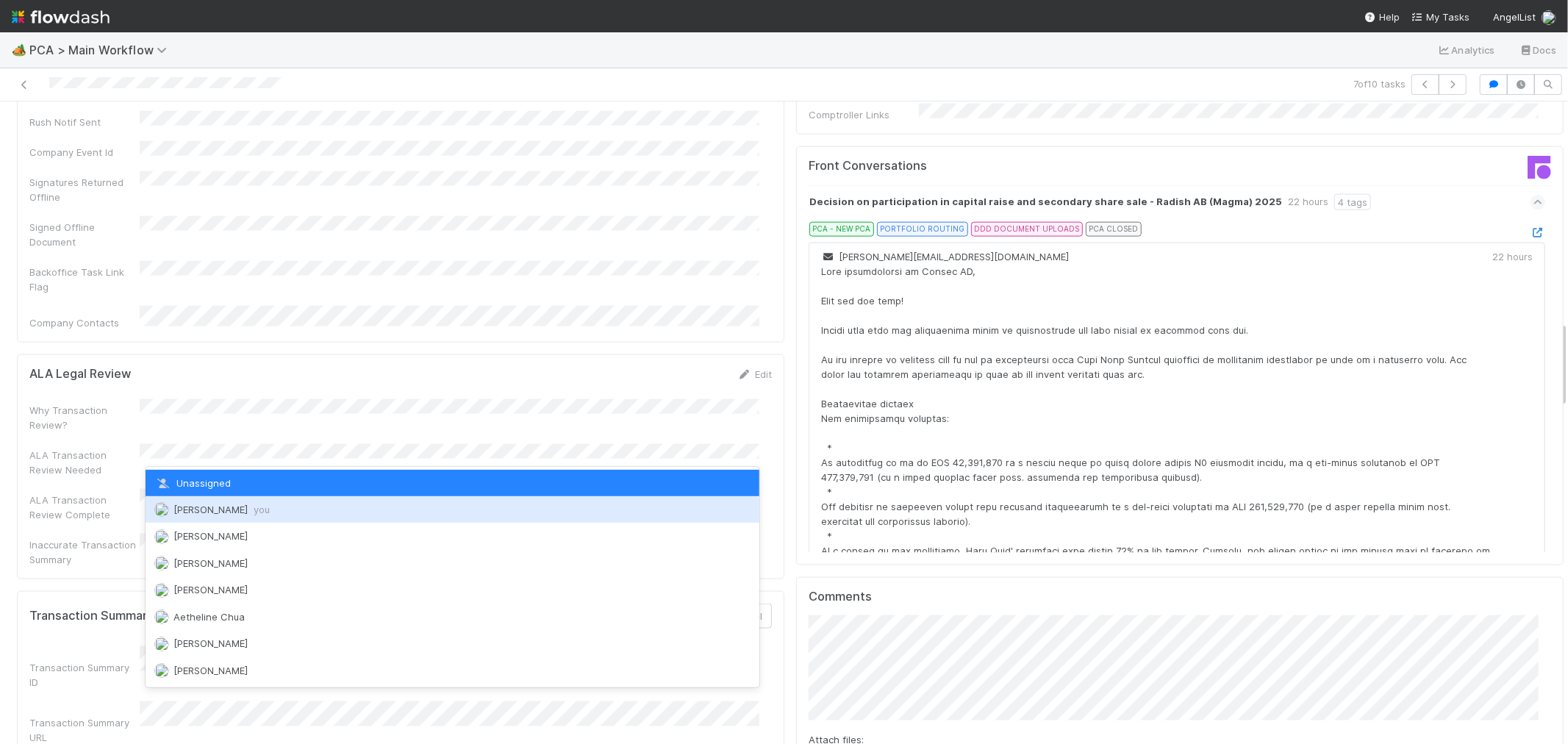
click at [229, 508] on span "Raven Jacinto you" at bounding box center [222, 509] width 97 height 12
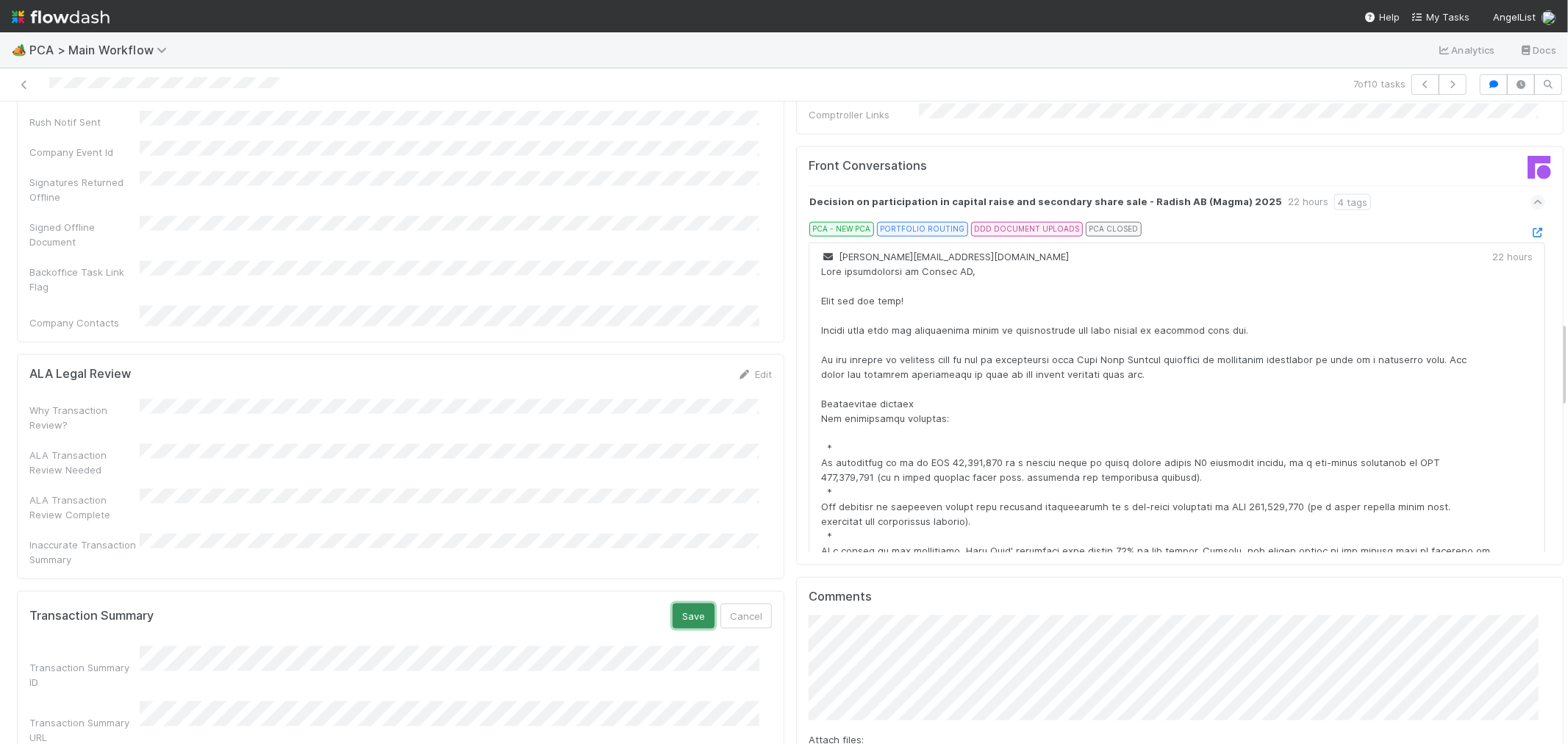
click at [687, 604] on button "Save" at bounding box center [694, 616] width 42 height 25
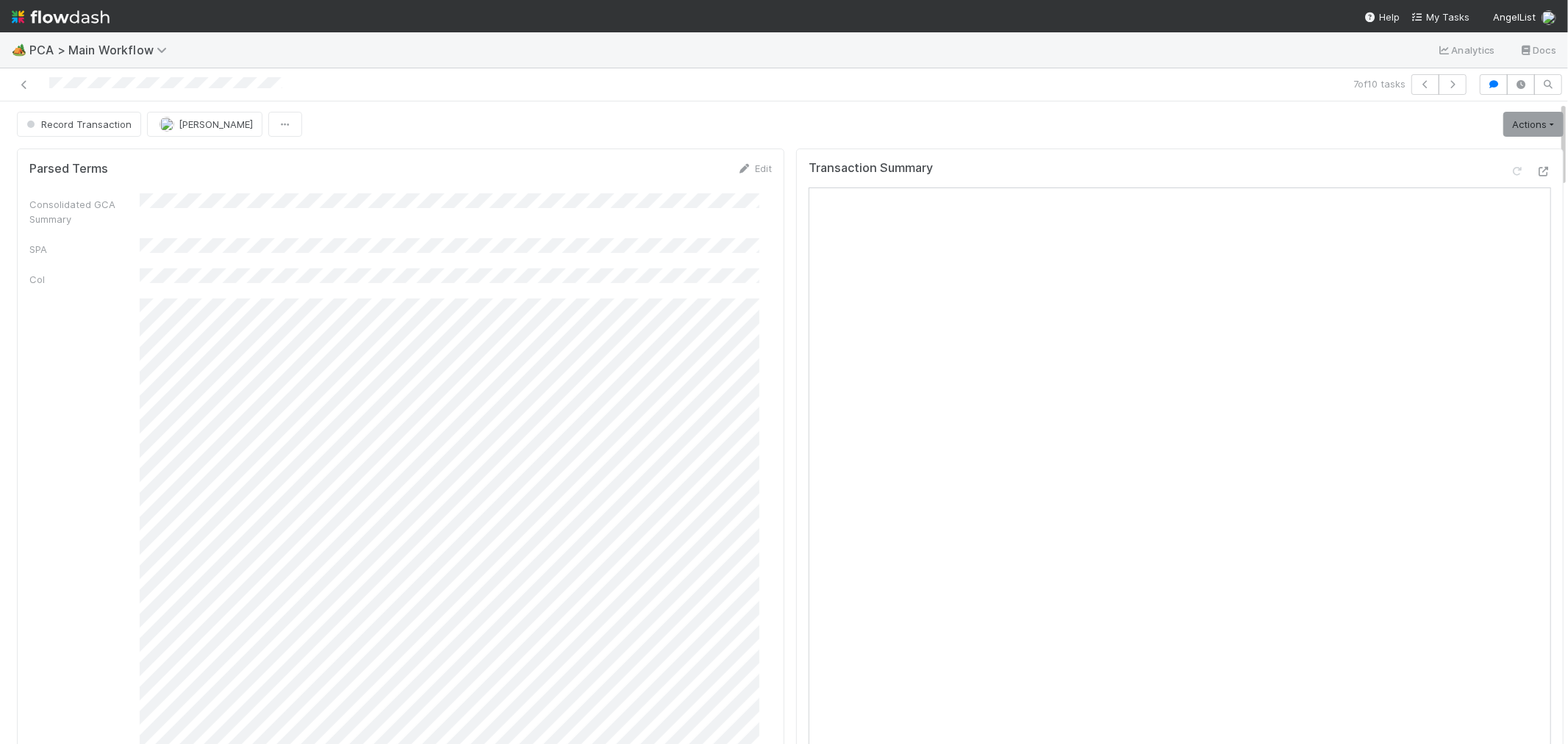
scroll to position [0, 0]
click at [1513, 129] on link "Actions" at bounding box center [1533, 126] width 60 height 25
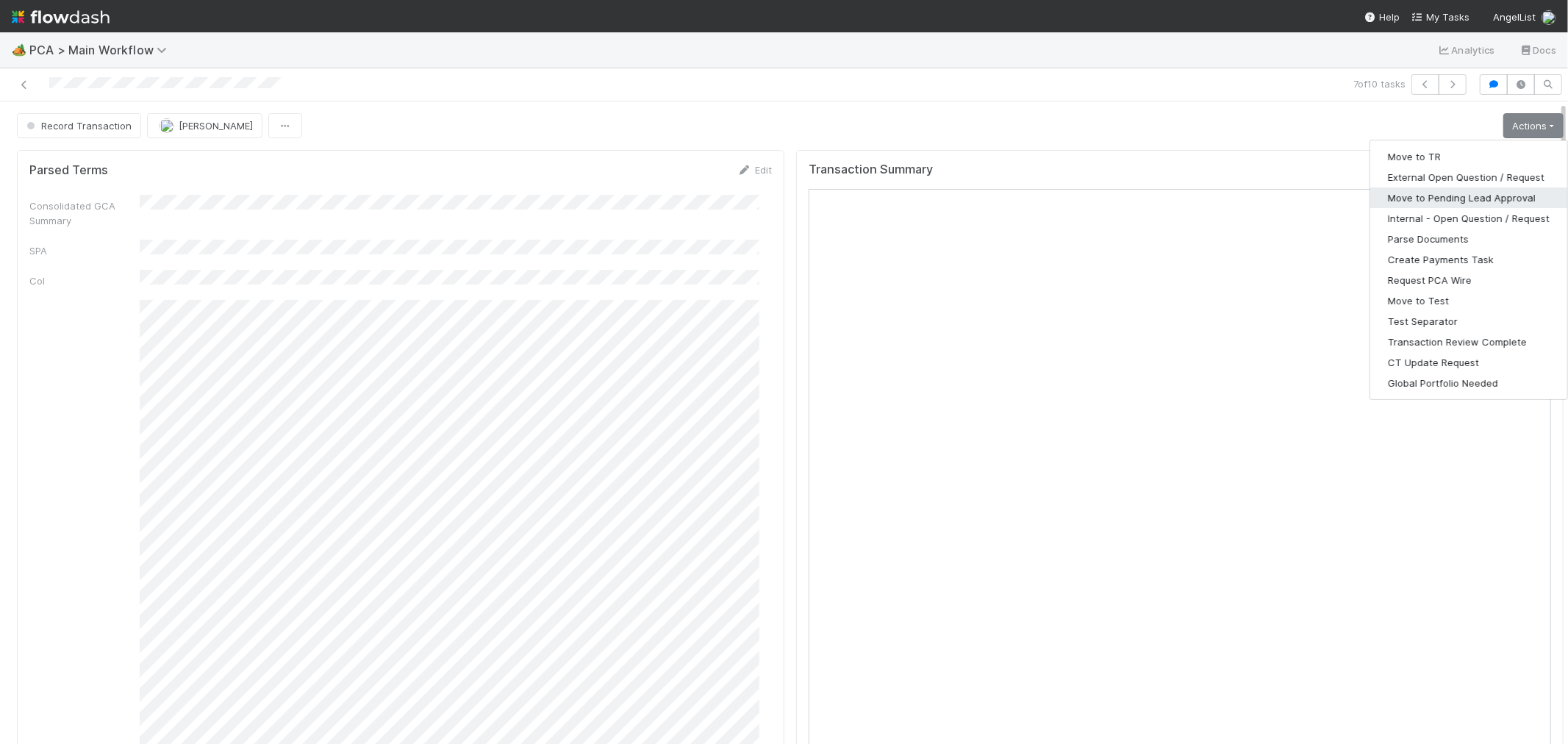
click at [1436, 191] on button "Move to Pending Lead Approval" at bounding box center [1468, 198] width 197 height 21
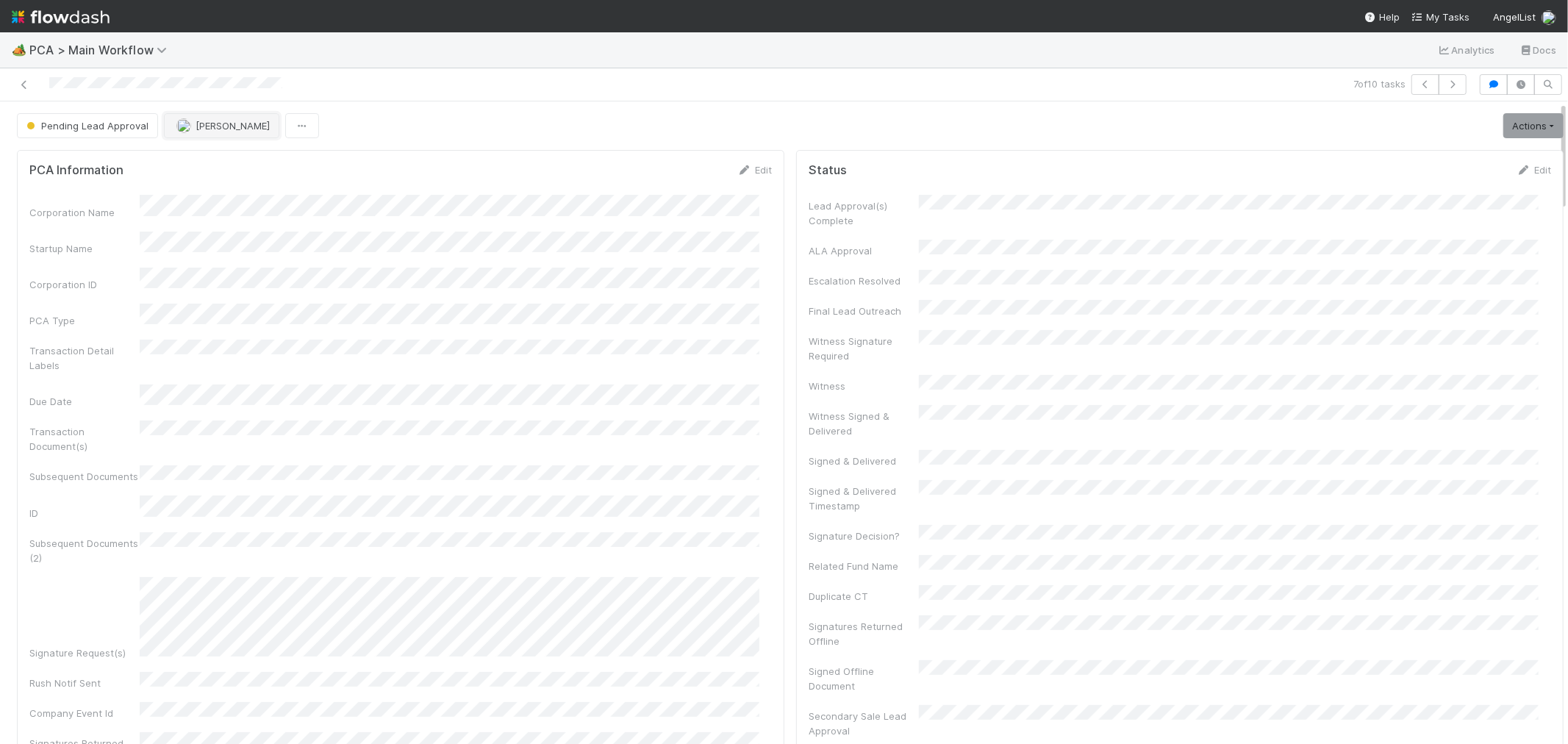
click at [219, 135] on button "[PERSON_NAME]" at bounding box center [221, 126] width 115 height 25
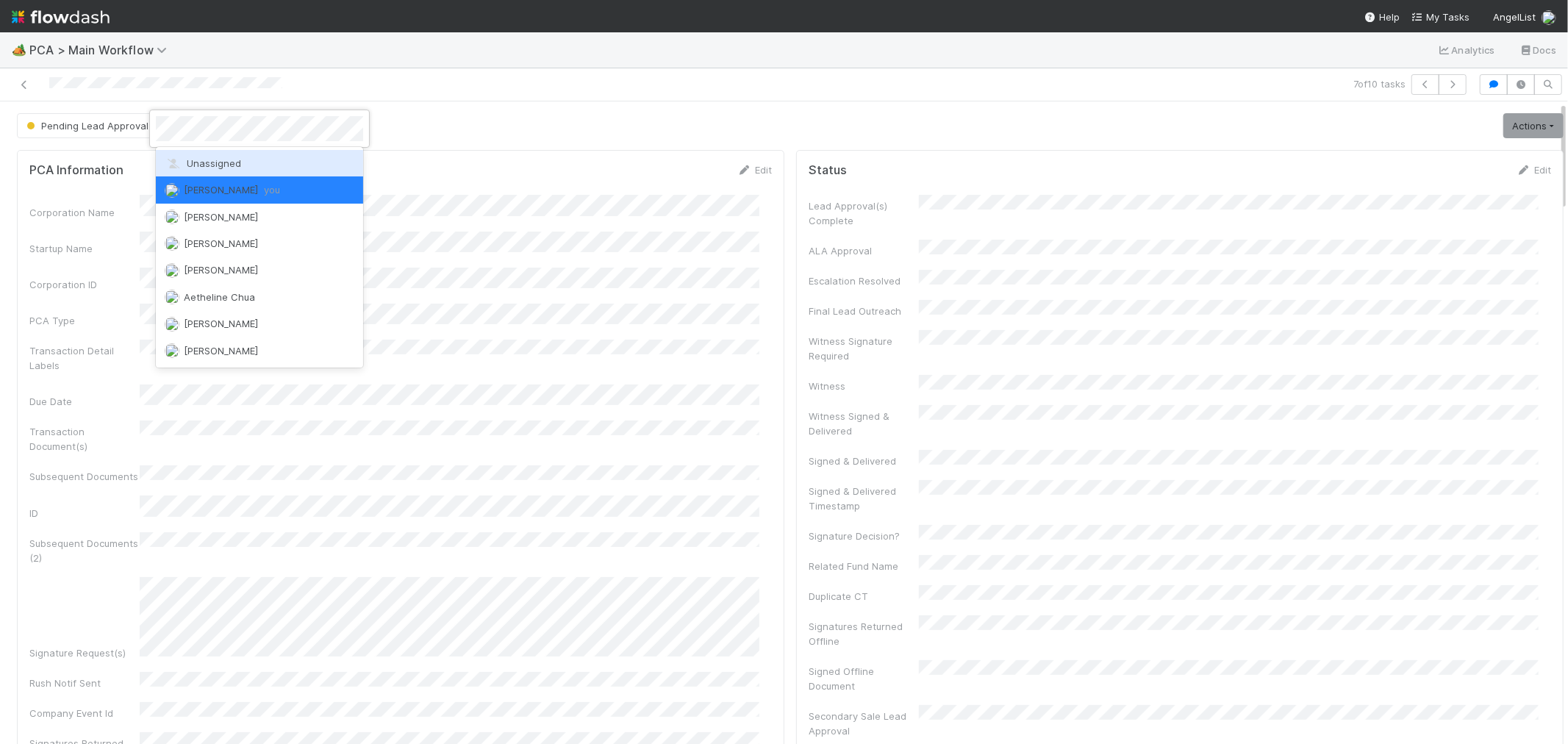
click at [212, 161] on span "Unassigned" at bounding box center [202, 164] width 77 height 12
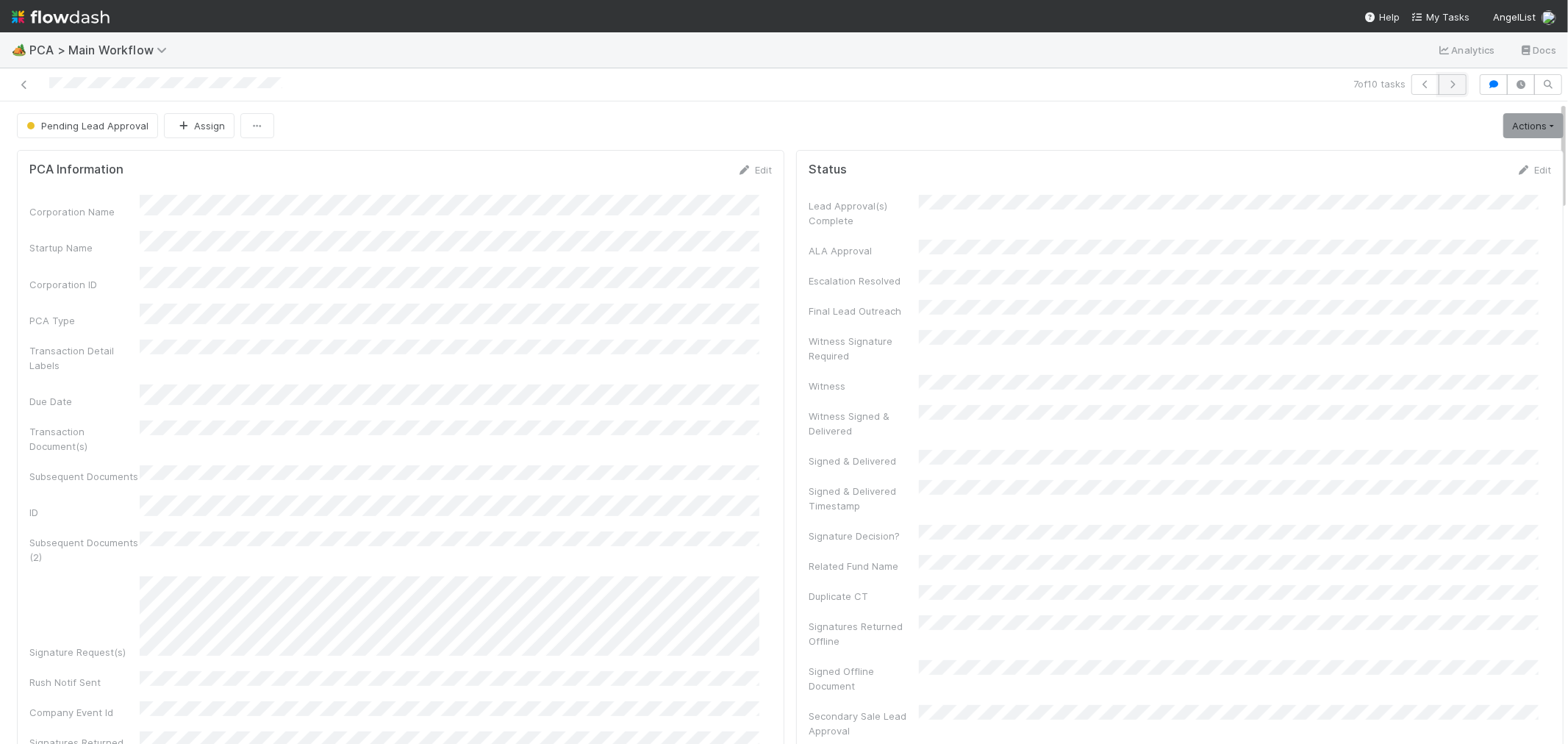
click at [1445, 85] on icon "button" at bounding box center [1453, 85] width 15 height 9
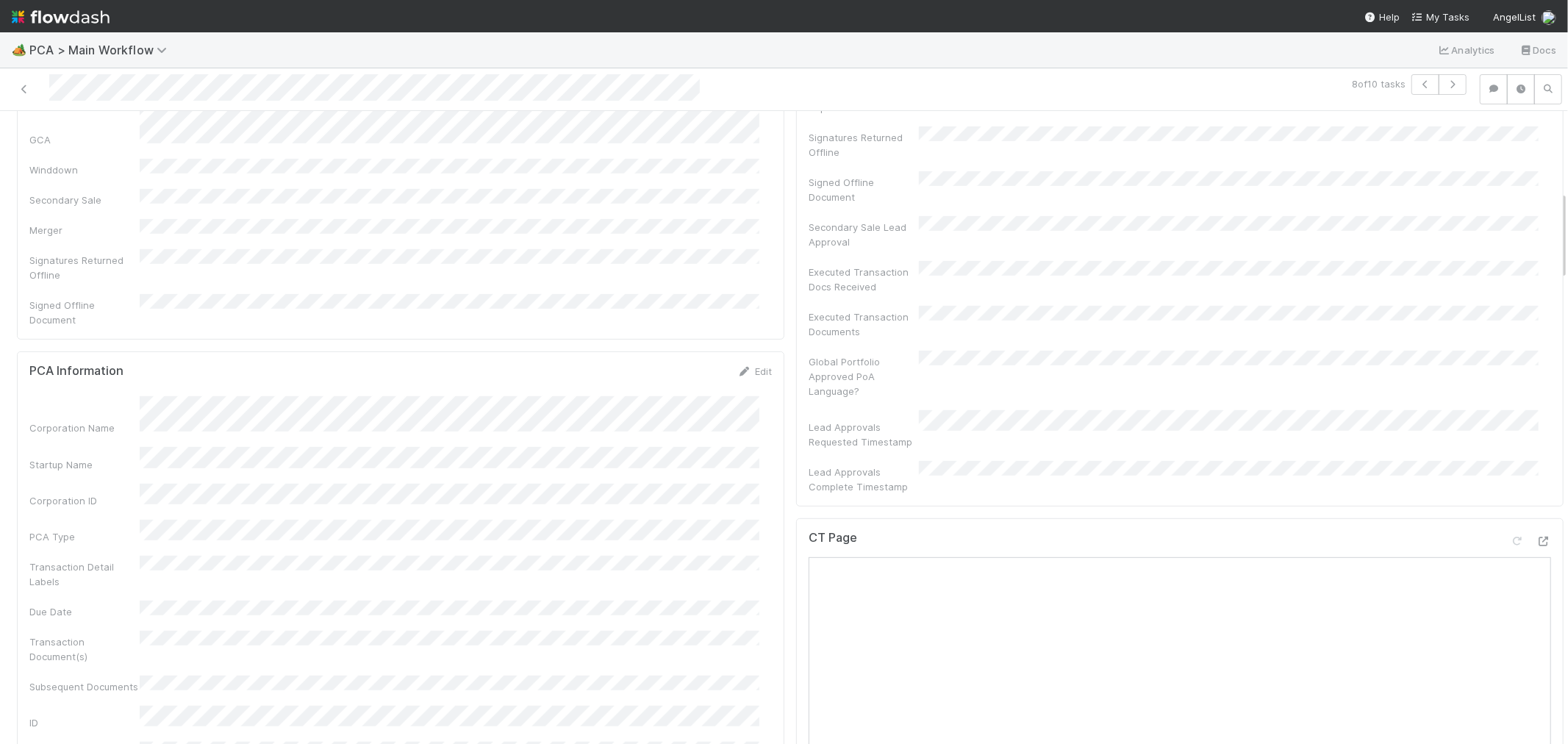
scroll to position [571, 0]
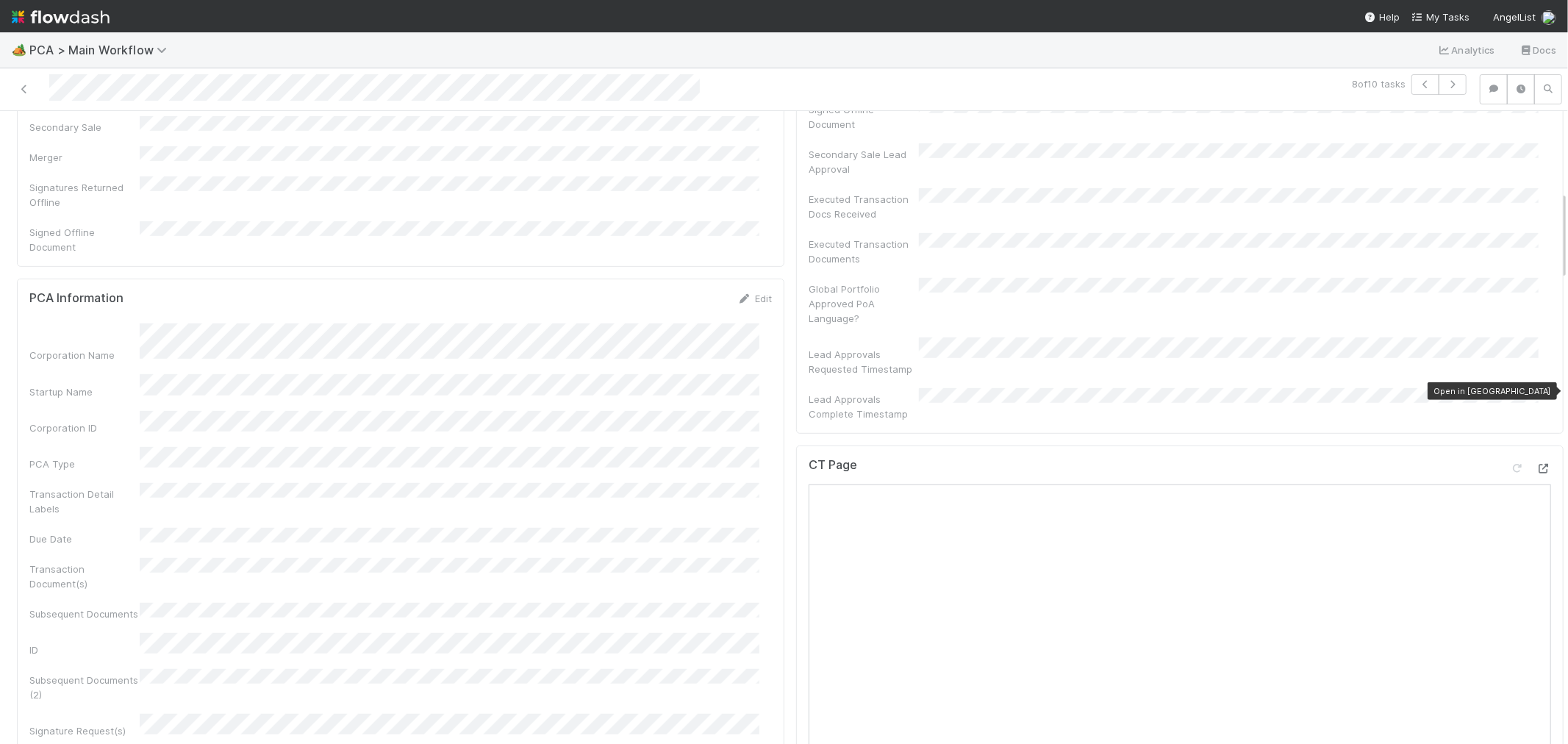
click at [1536, 464] on icon at bounding box center [1543, 468] width 15 height 10
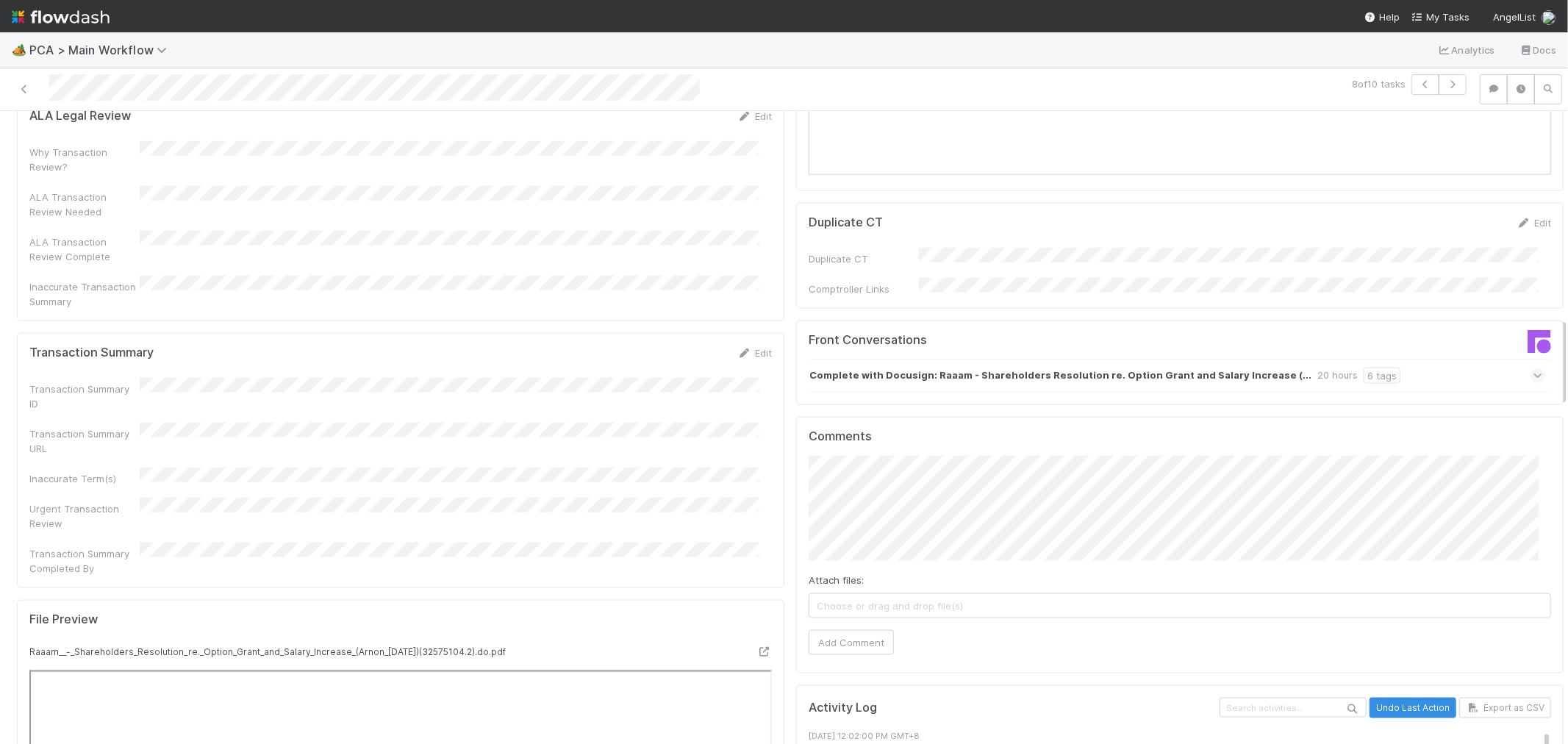
scroll to position [1469, 0]
click at [1430, 358] on div "Complete with Docusign: Raaam - Shareholders Resolution re. Option Grant and Sa…" at bounding box center [1177, 374] width 737 height 33
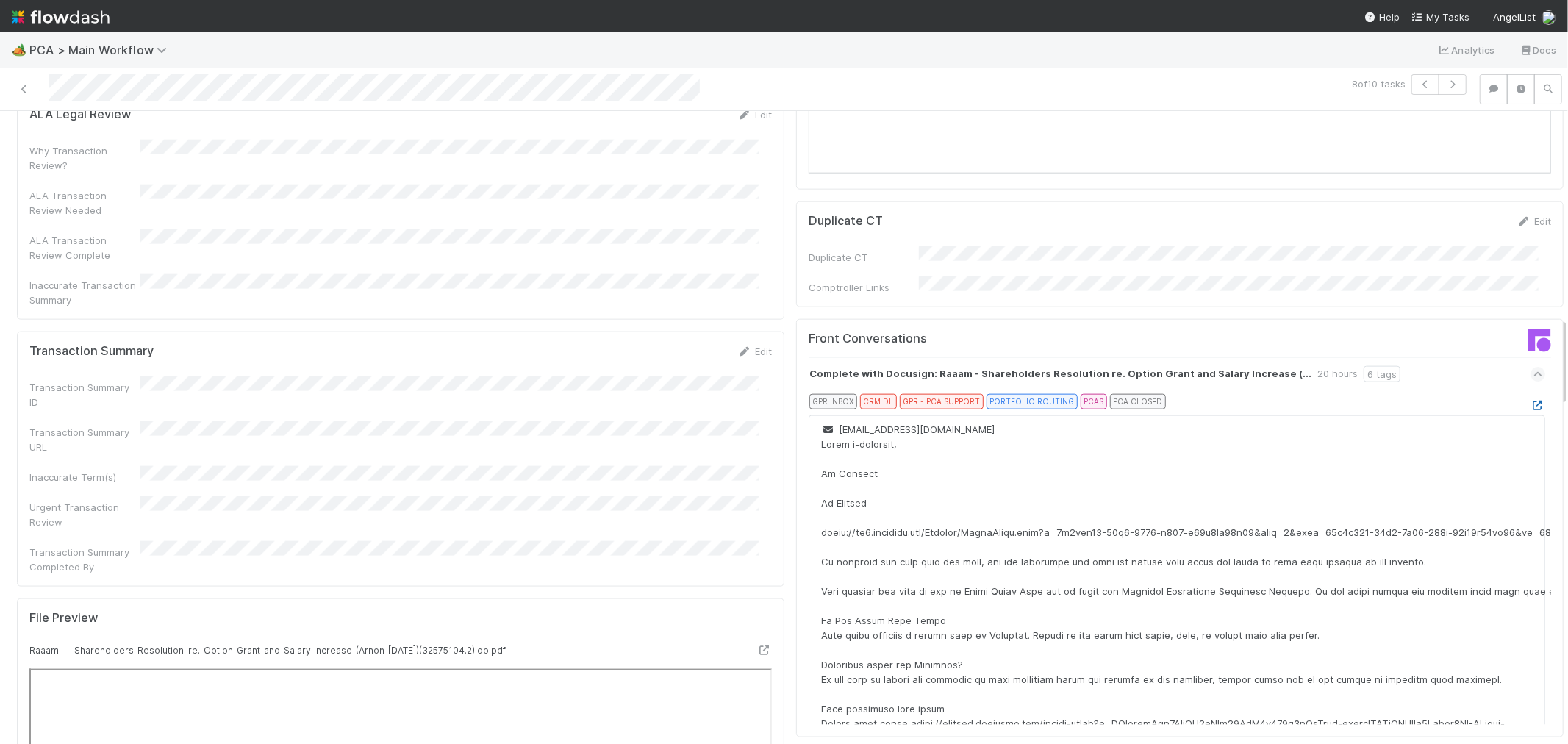
click at [1531, 401] on icon at bounding box center [1538, 405] width 15 height 10
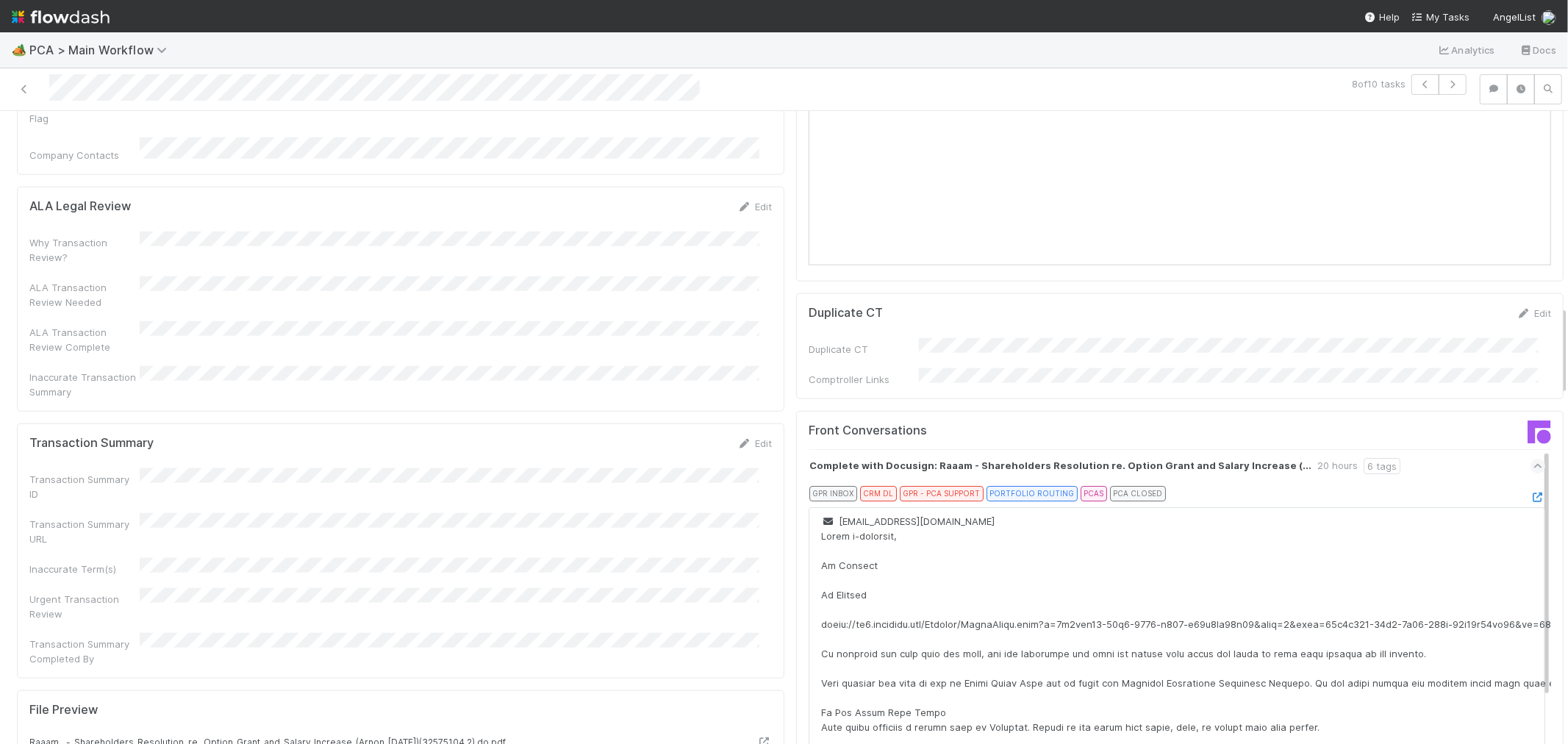
scroll to position [1388, 0]
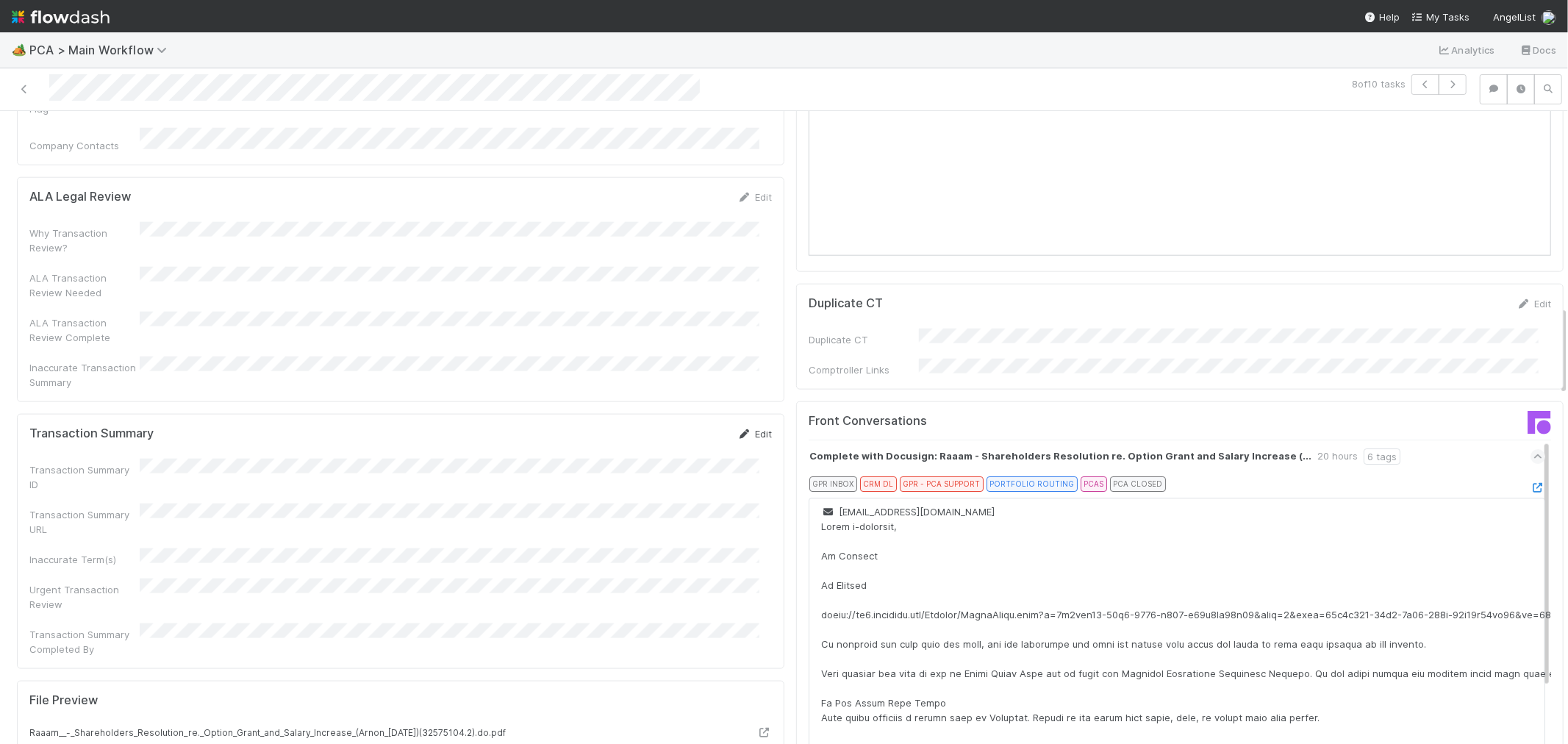
click at [738, 429] on icon at bounding box center [745, 433] width 15 height 10
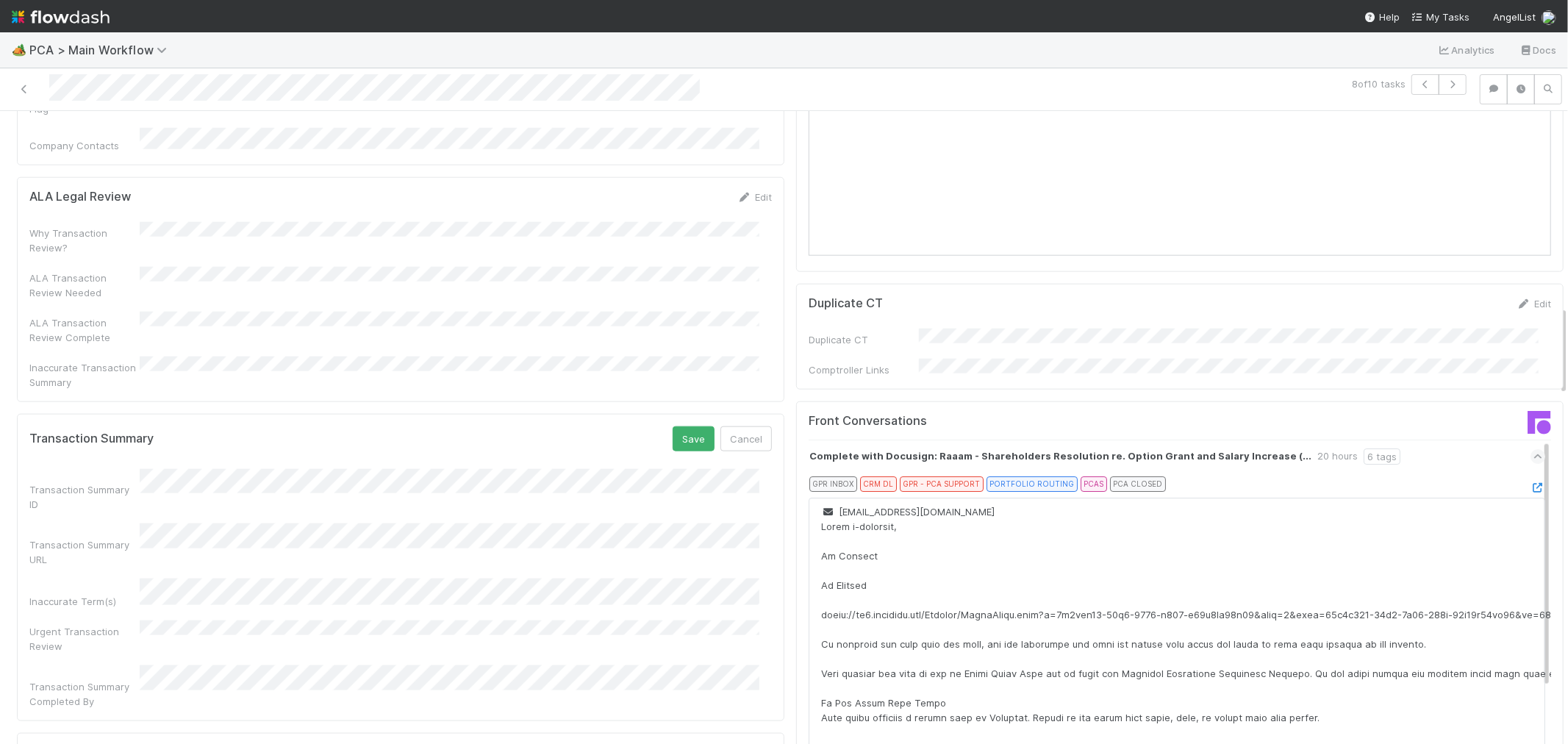
click at [196, 523] on div "Transaction Summary URL" at bounding box center [401, 545] width 743 height 43
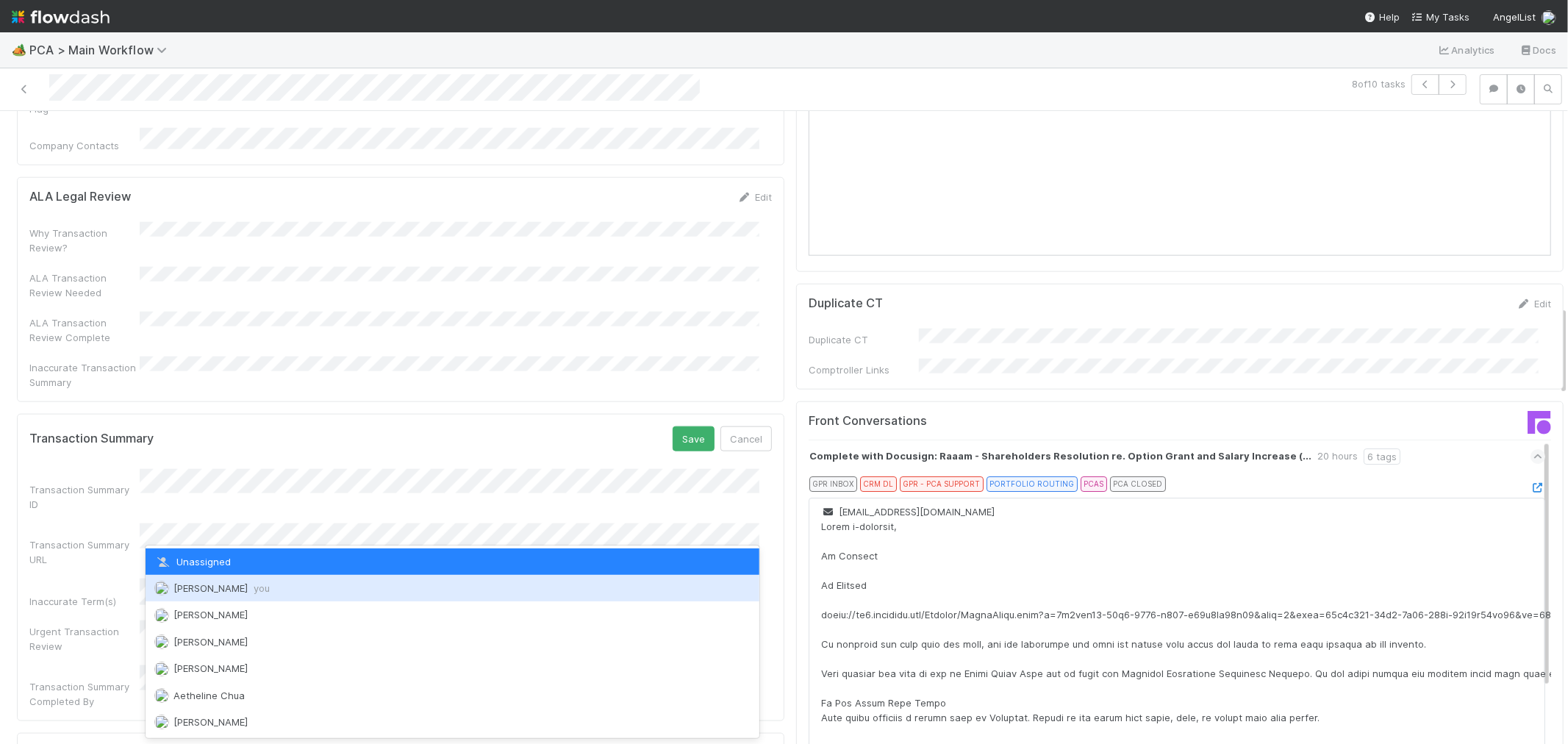
click at [232, 589] on span "Raven Jacinto you" at bounding box center [222, 588] width 97 height 12
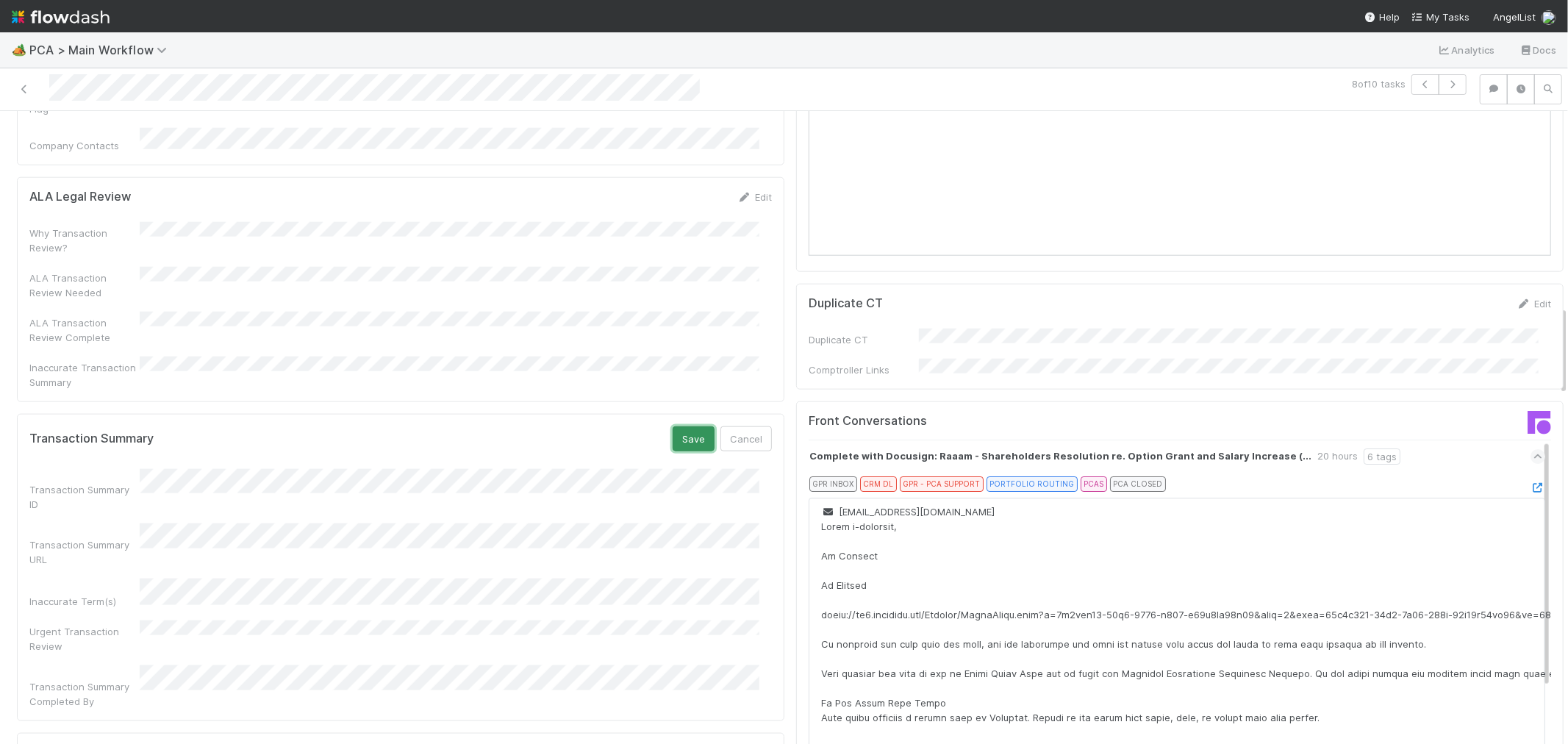
click at [687, 426] on button "Save" at bounding box center [694, 439] width 42 height 25
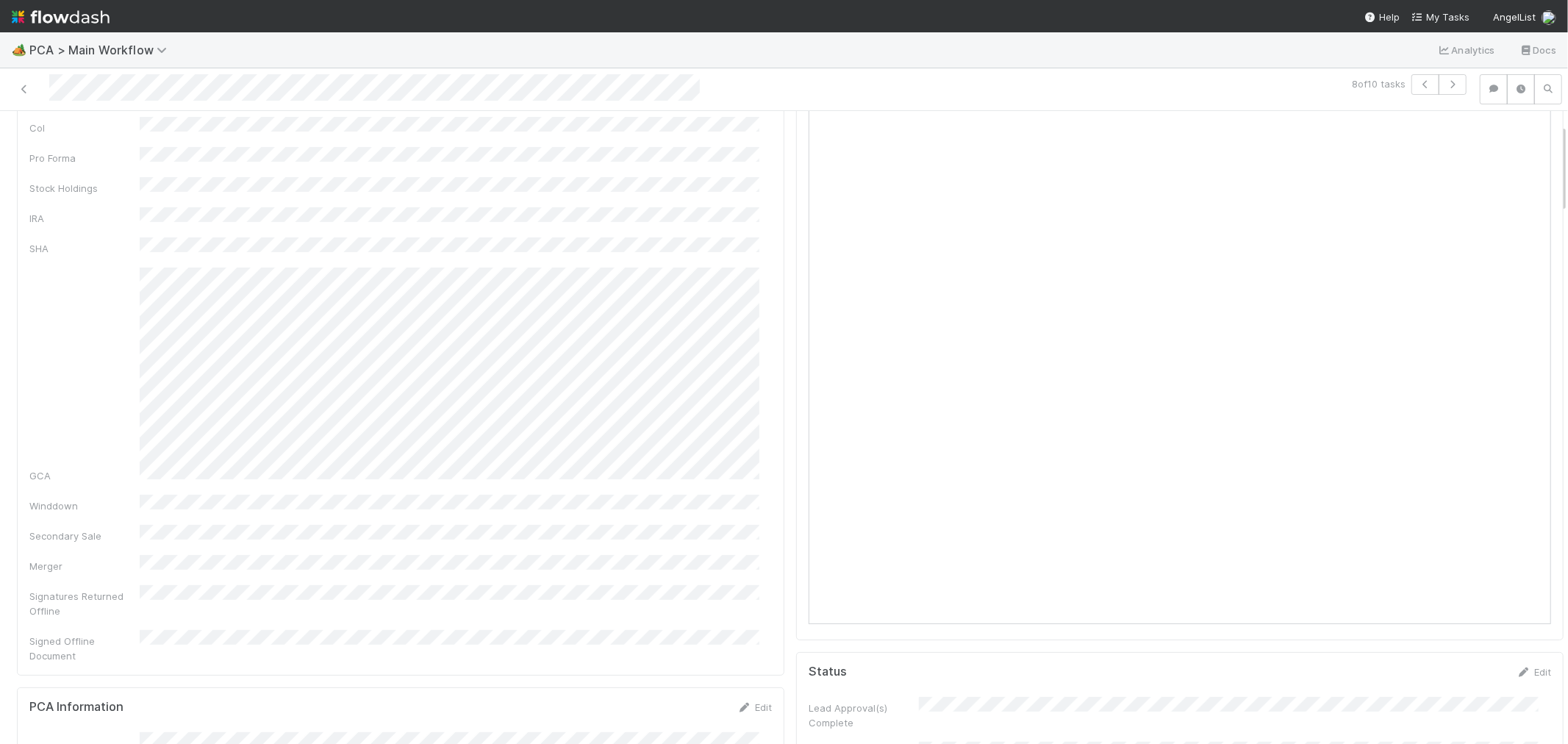
scroll to position [0, 0]
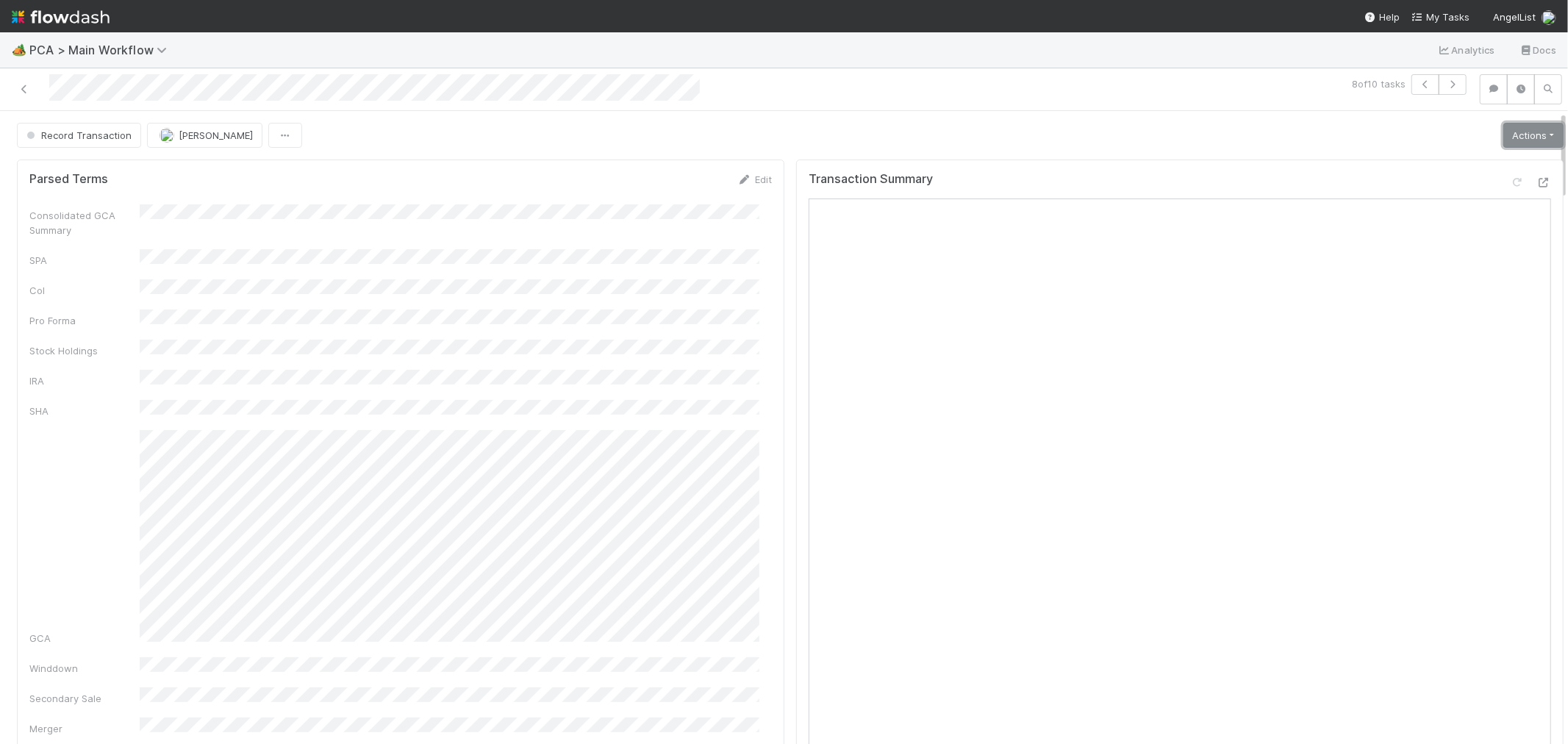
click at [1511, 132] on link "Actions" at bounding box center [1533, 135] width 60 height 25
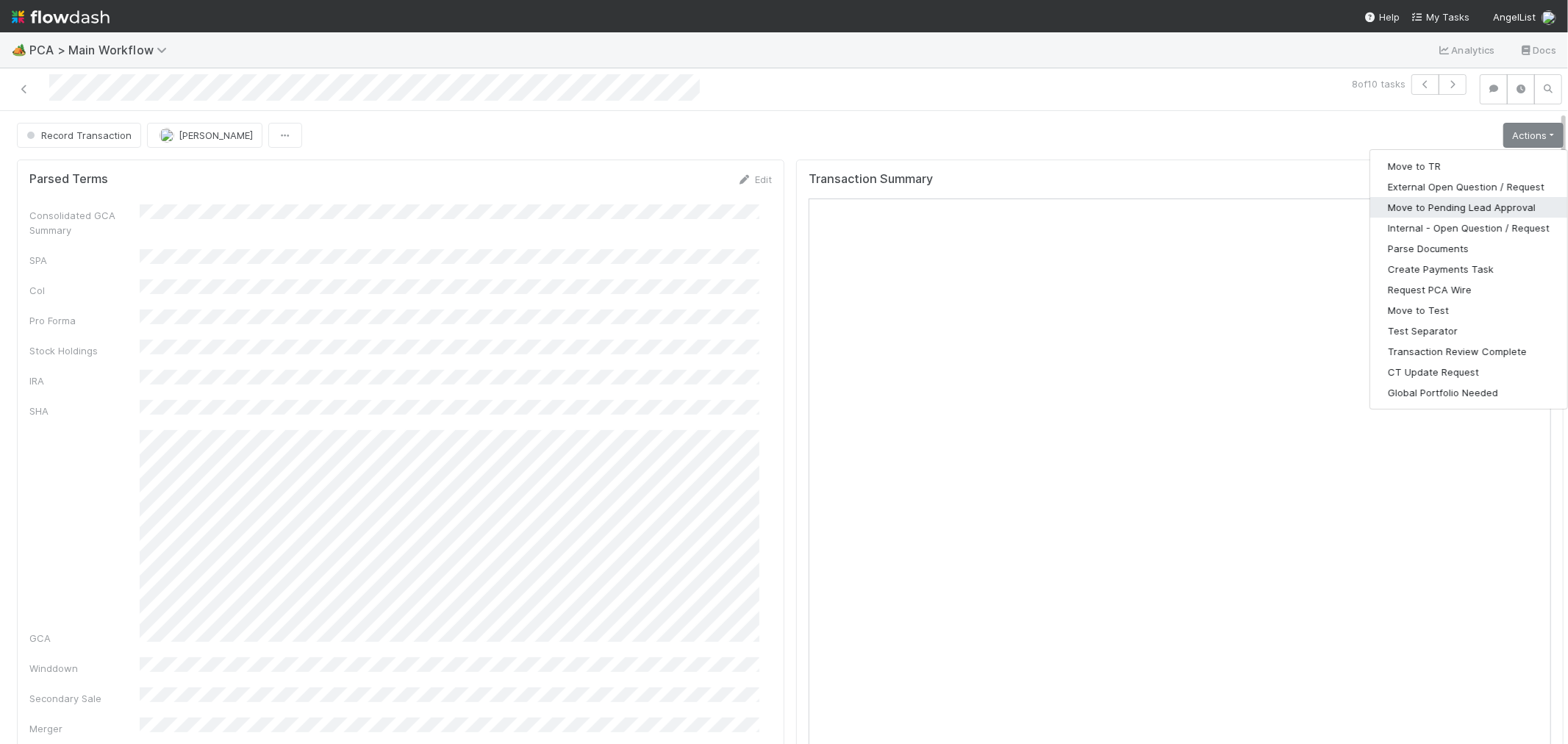
click at [1439, 200] on button "Move to Pending Lead Approval" at bounding box center [1468, 207] width 197 height 21
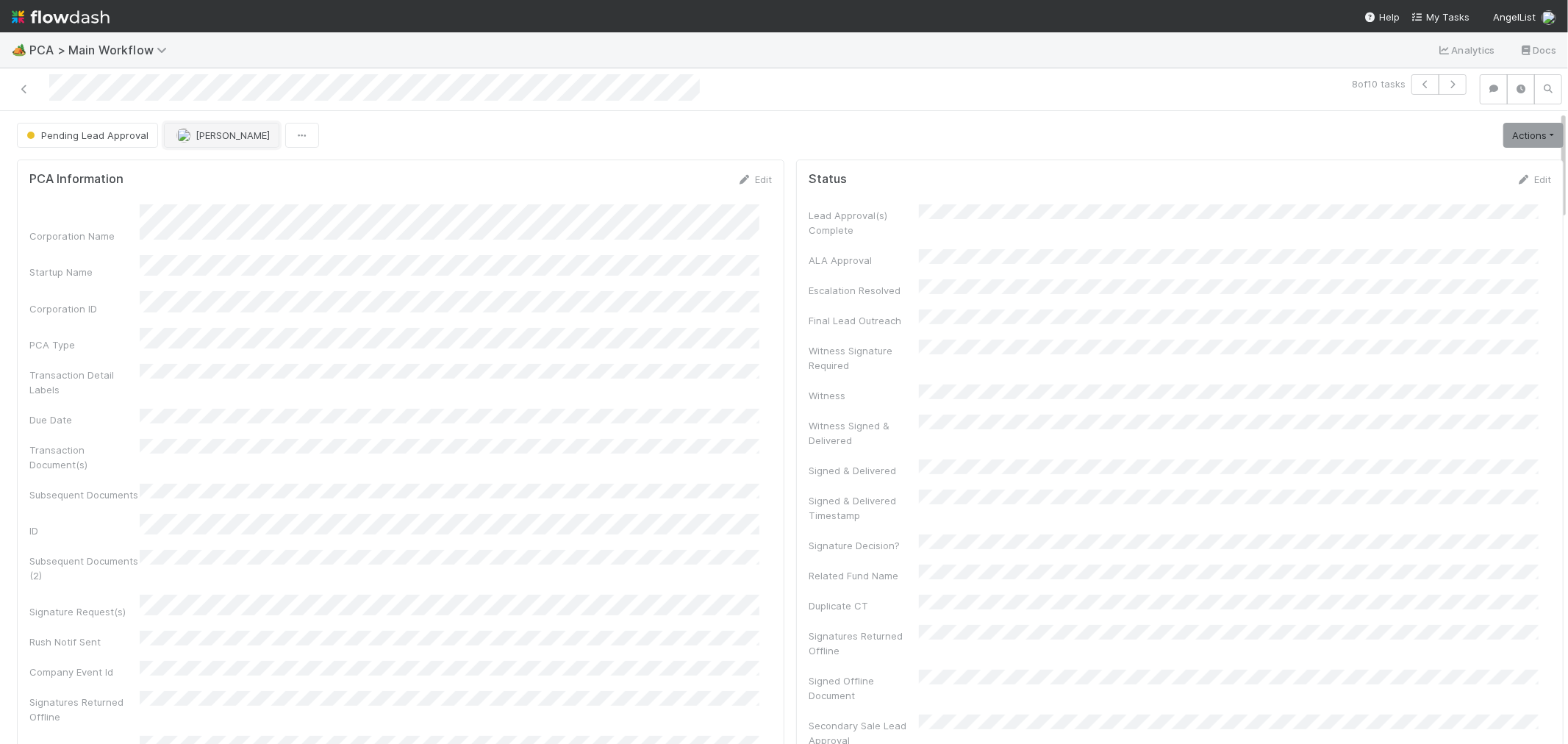
click at [210, 133] on span "[PERSON_NAME]" at bounding box center [233, 135] width 74 height 12
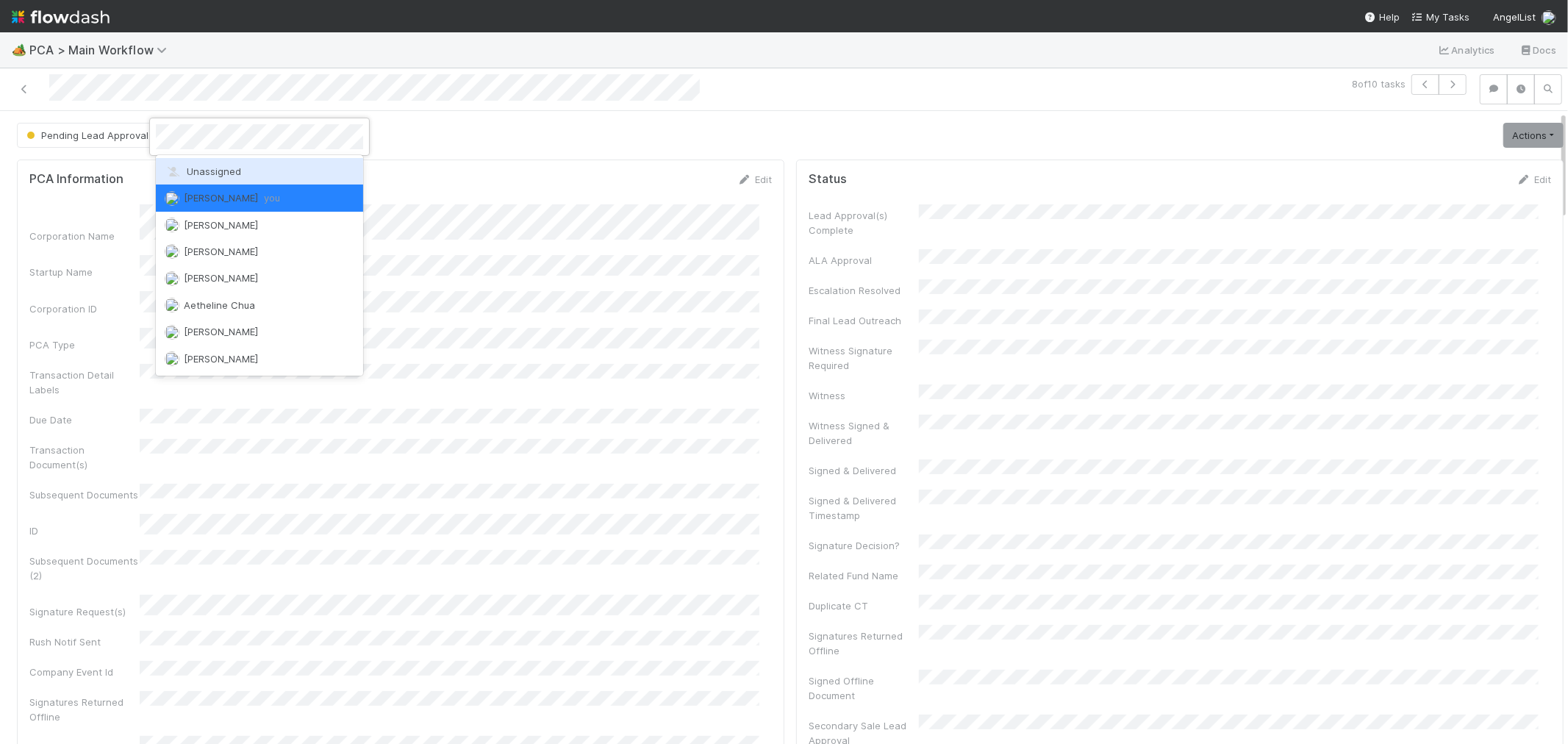
click at [207, 174] on span "Unassigned" at bounding box center [202, 171] width 77 height 12
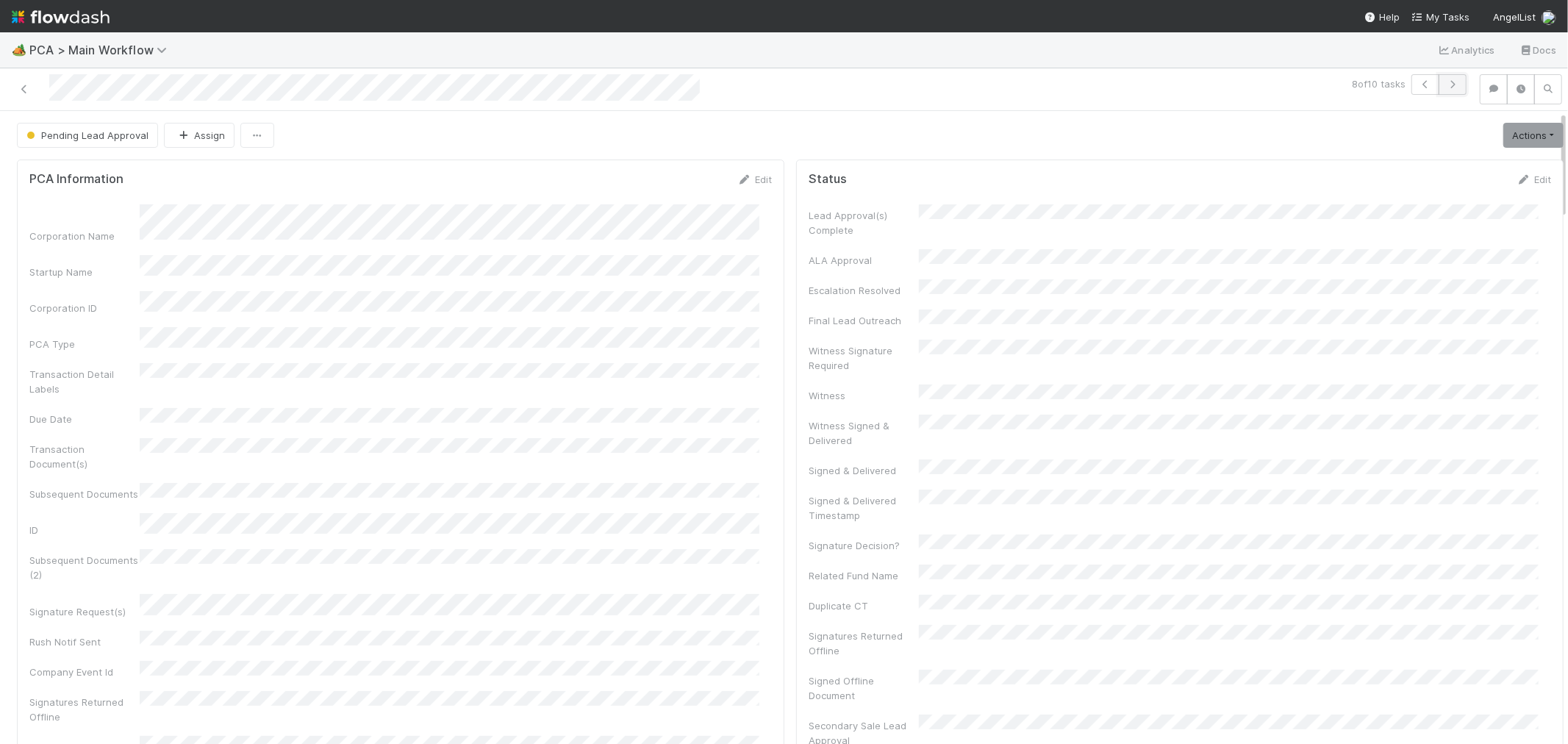
click at [1445, 83] on icon "button" at bounding box center [1453, 85] width 15 height 9
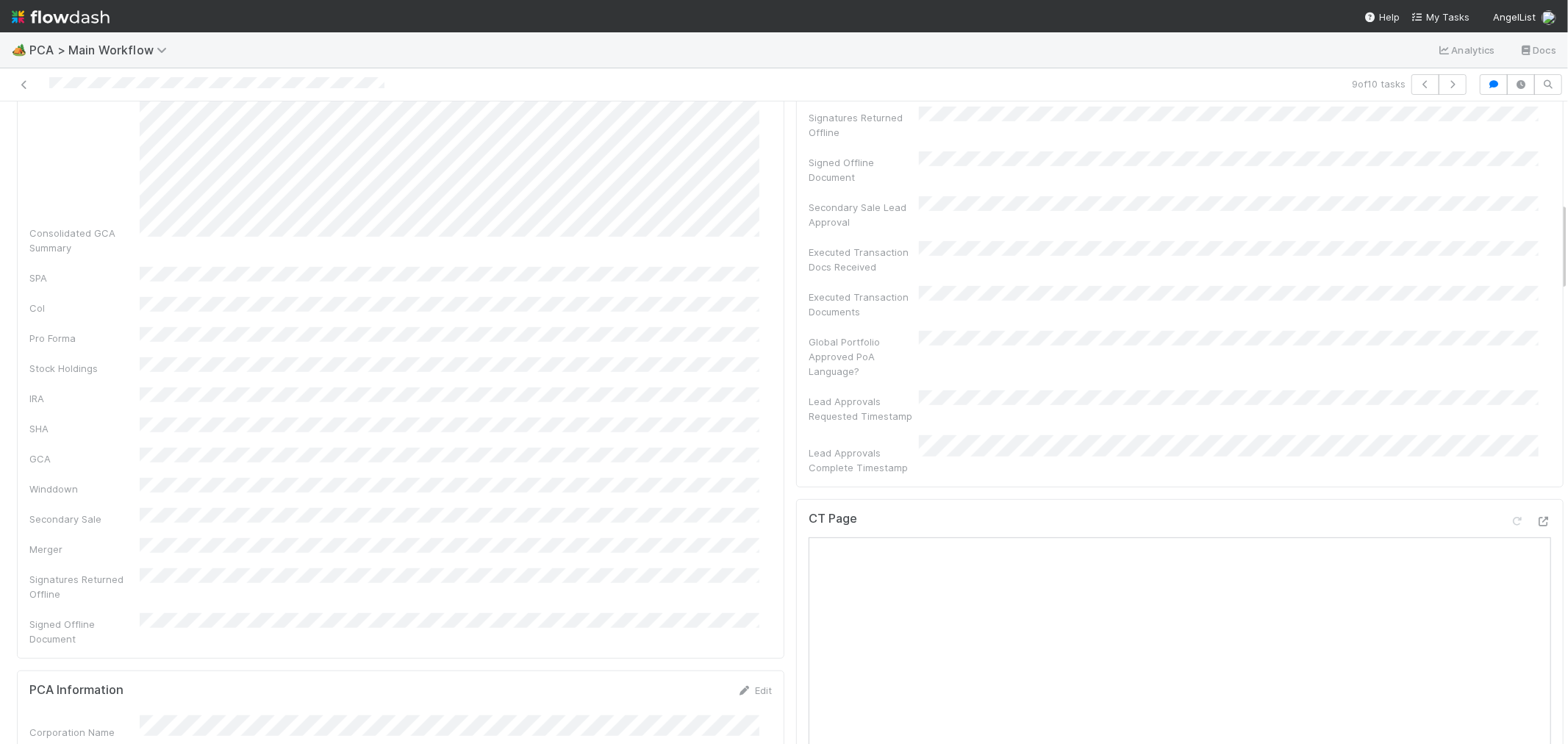
scroll to position [735, 0]
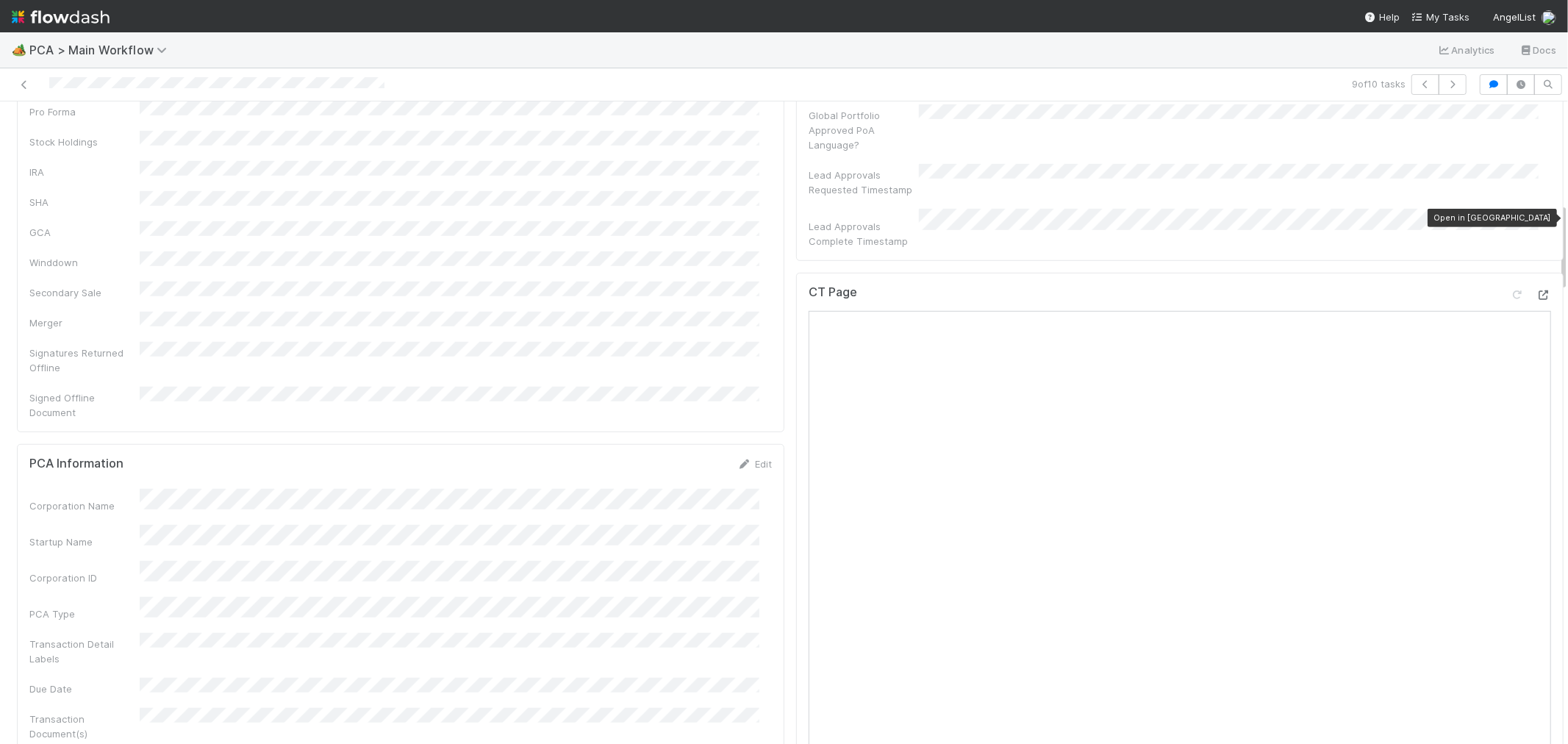
click at [1536, 291] on icon at bounding box center [1543, 295] width 15 height 10
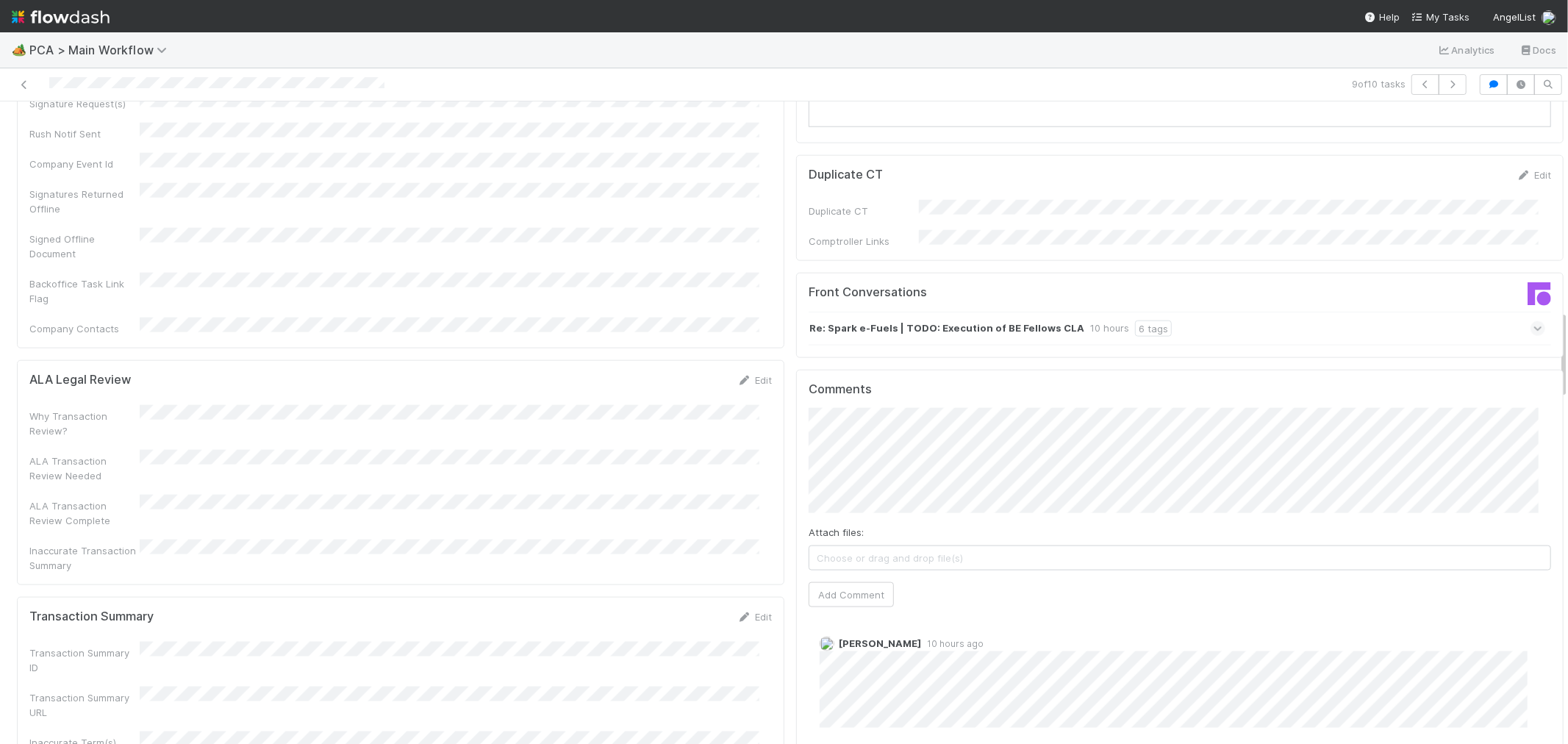
scroll to position [1551, 0]
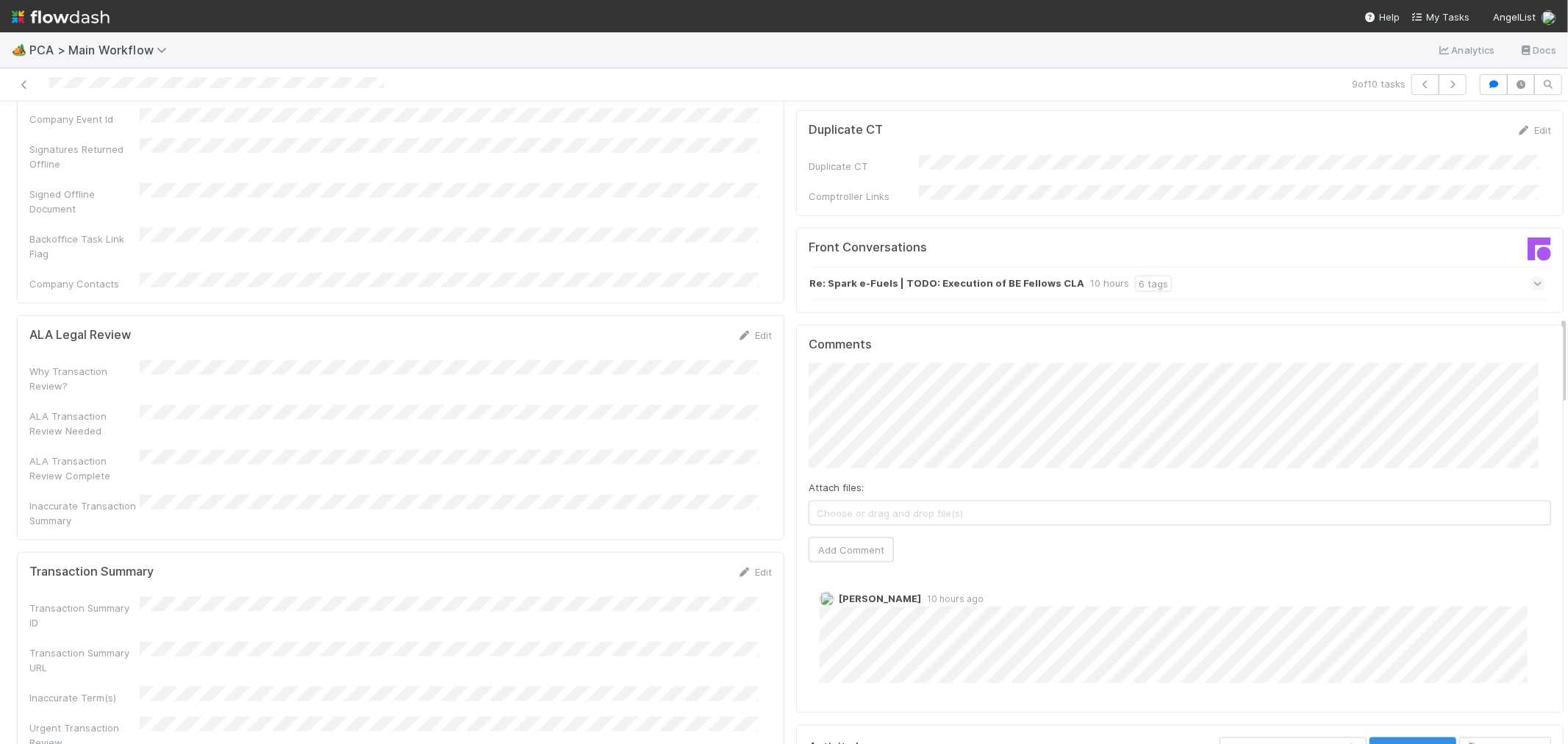
click at [1309, 267] on div "Re: Spark e-Fuels | TODO: Execution of BE Fellows CLA 10 hours 6 tags" at bounding box center [1177, 283] width 737 height 33
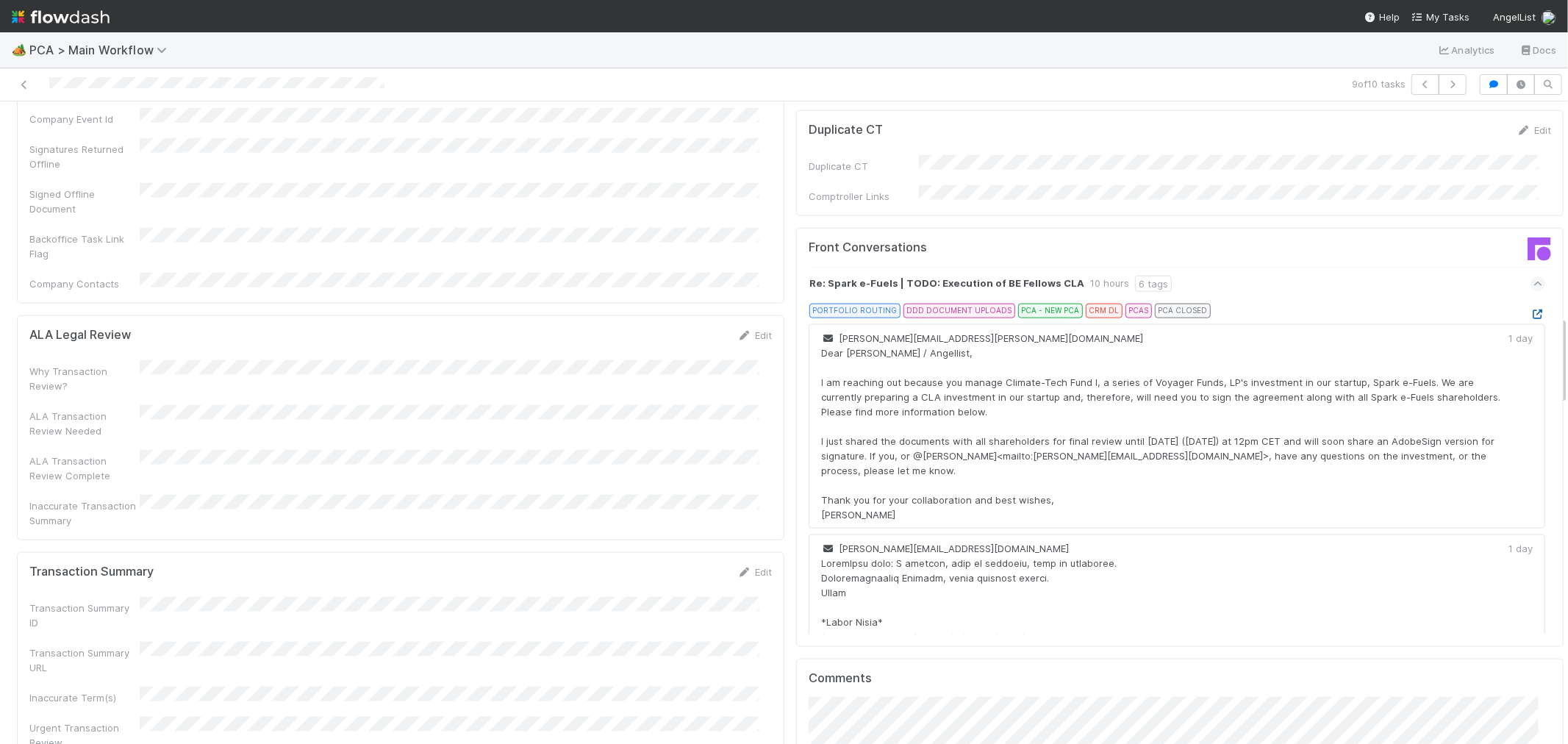
click at [1531, 309] on icon at bounding box center [1538, 314] width 15 height 10
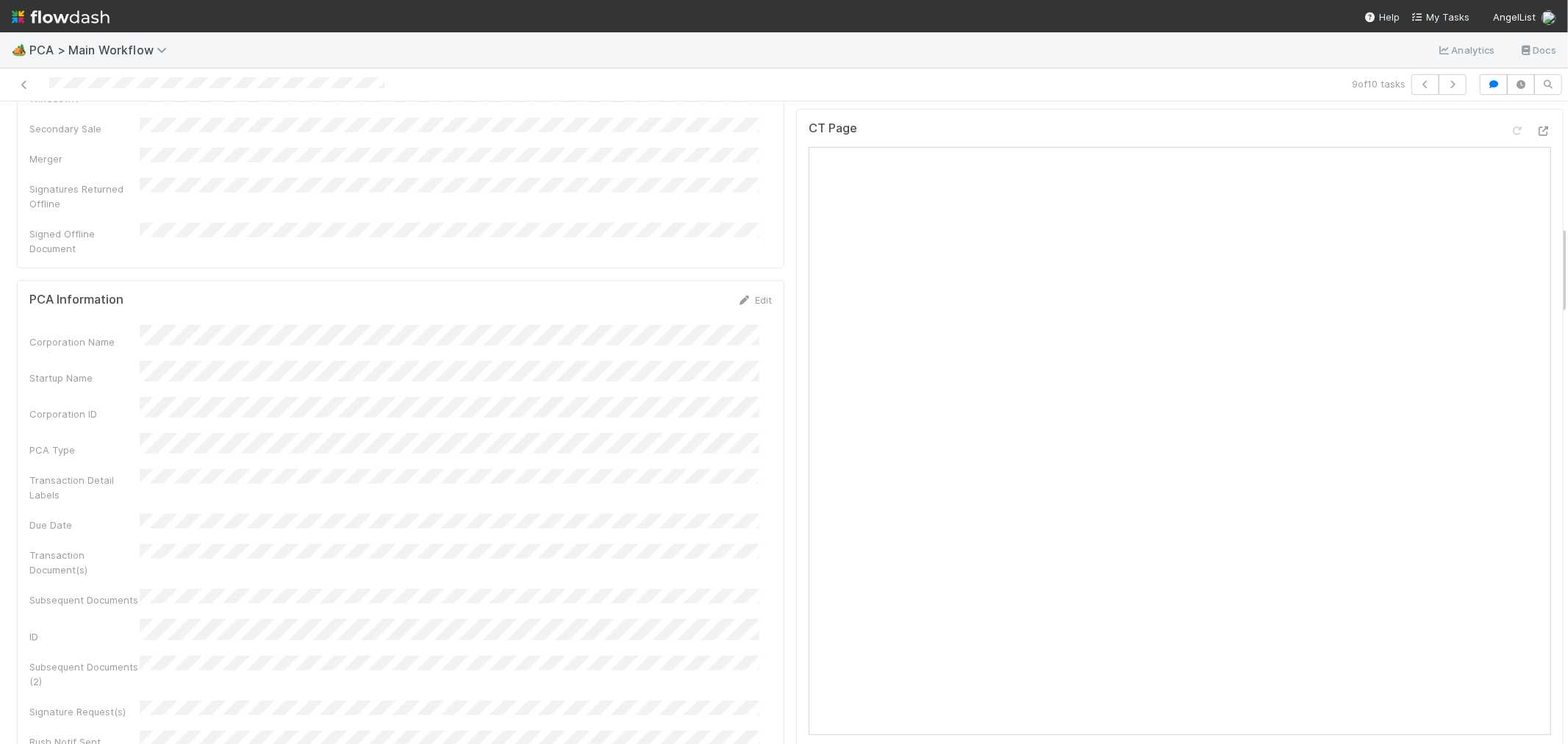
scroll to position [898, 0]
click at [143, 91] on div at bounding box center [216, 85] width 335 height 16
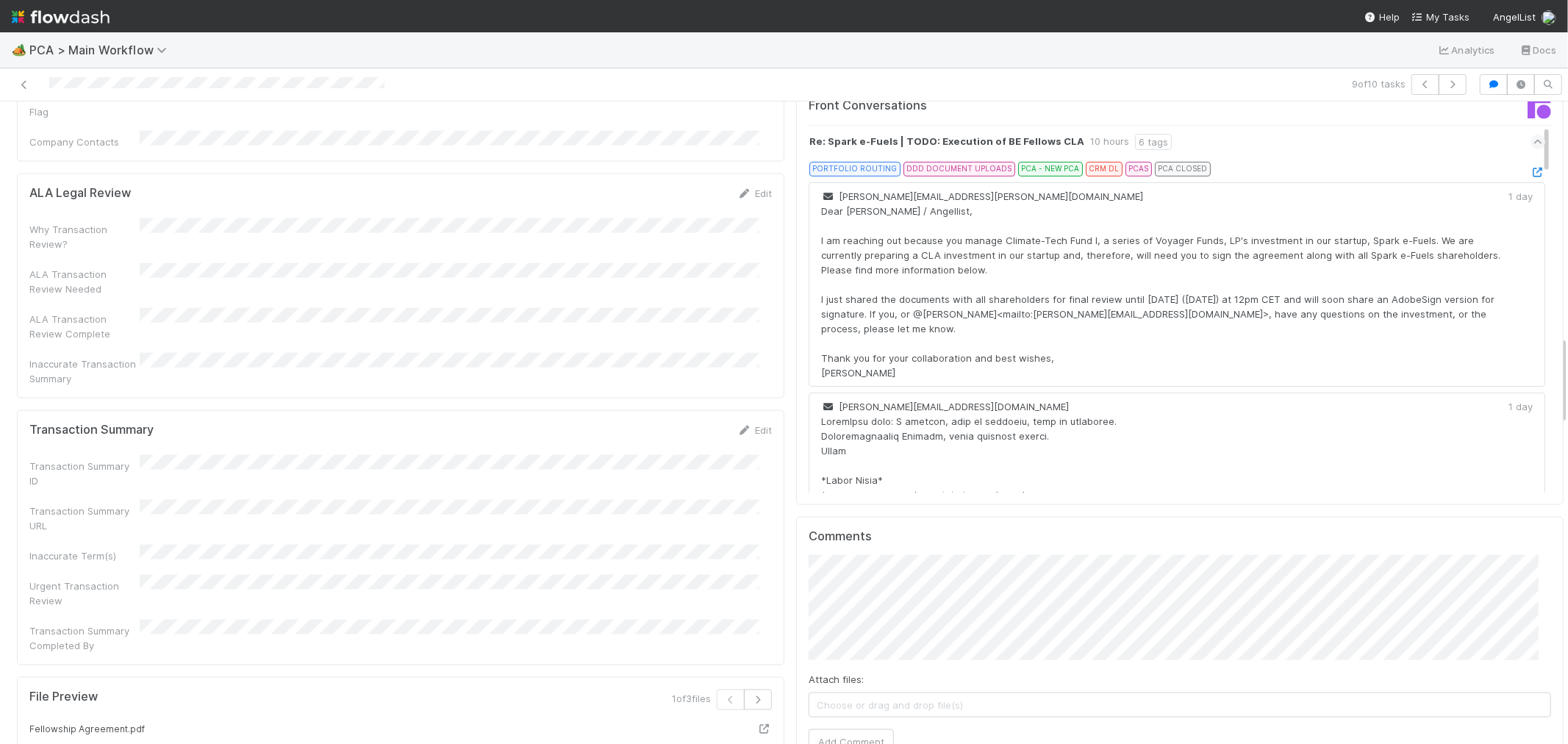
scroll to position [1551, 0]
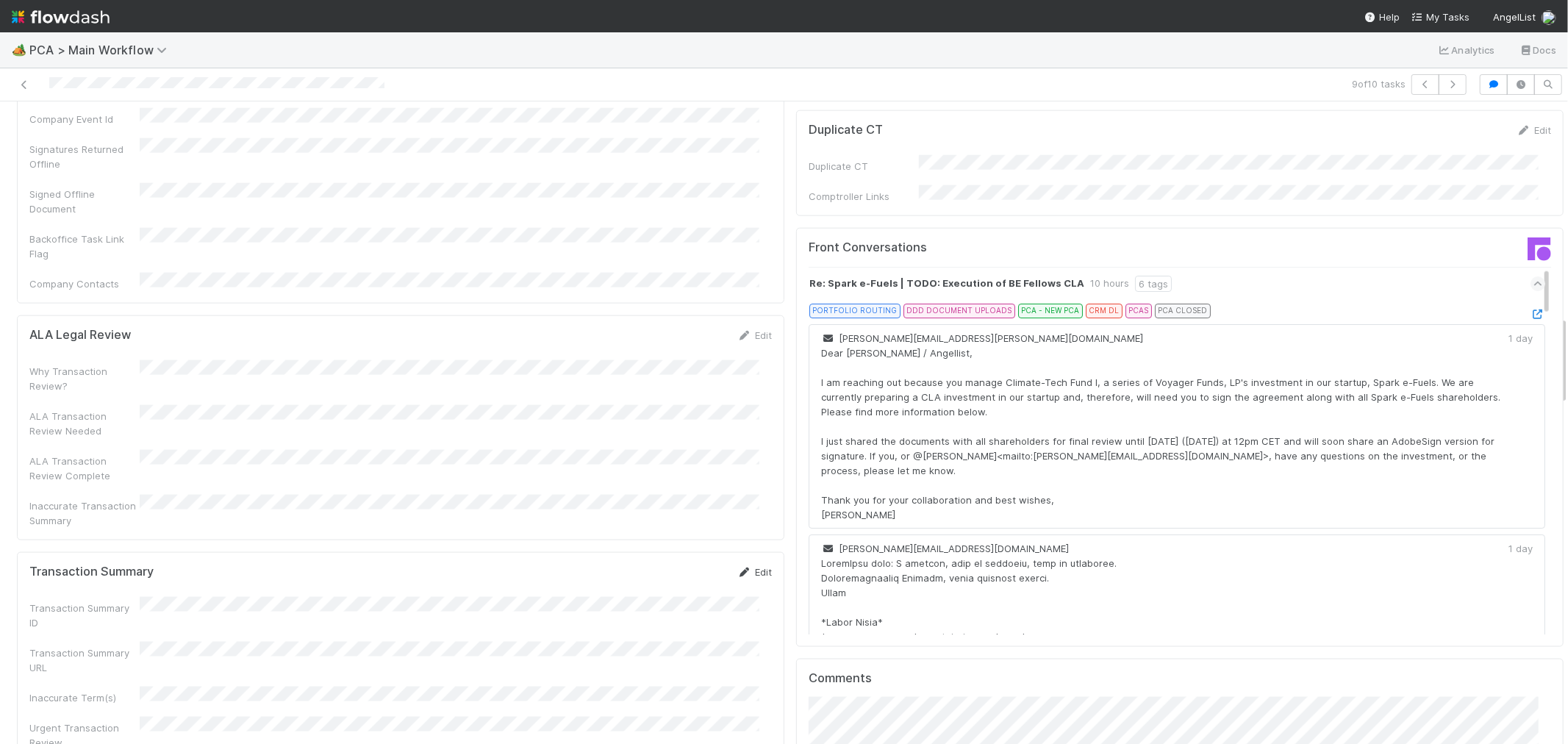
click at [746, 566] on link "Edit" at bounding box center [755, 572] width 34 height 12
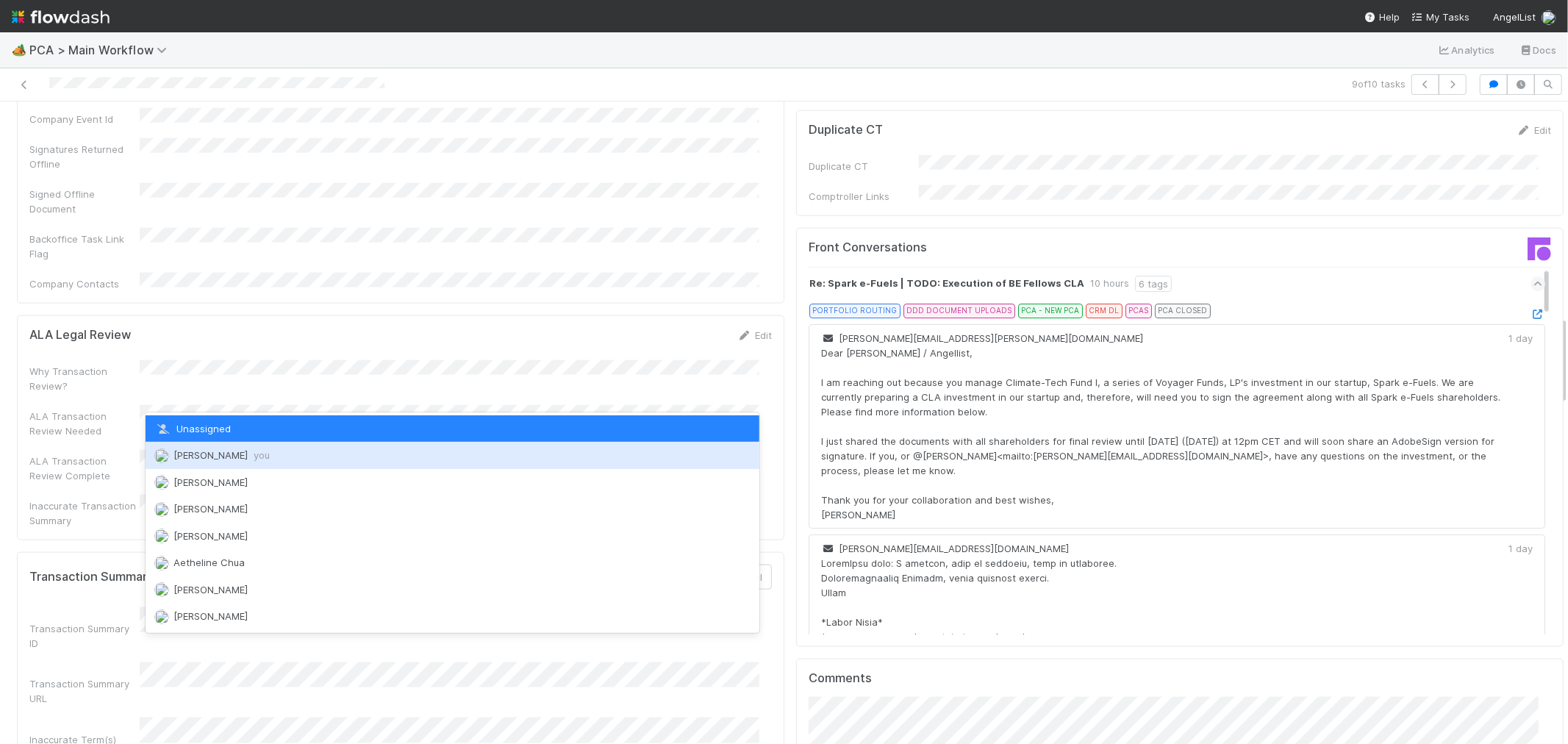
click at [259, 454] on div "Raven Jacinto you" at bounding box center [453, 455] width 614 height 27
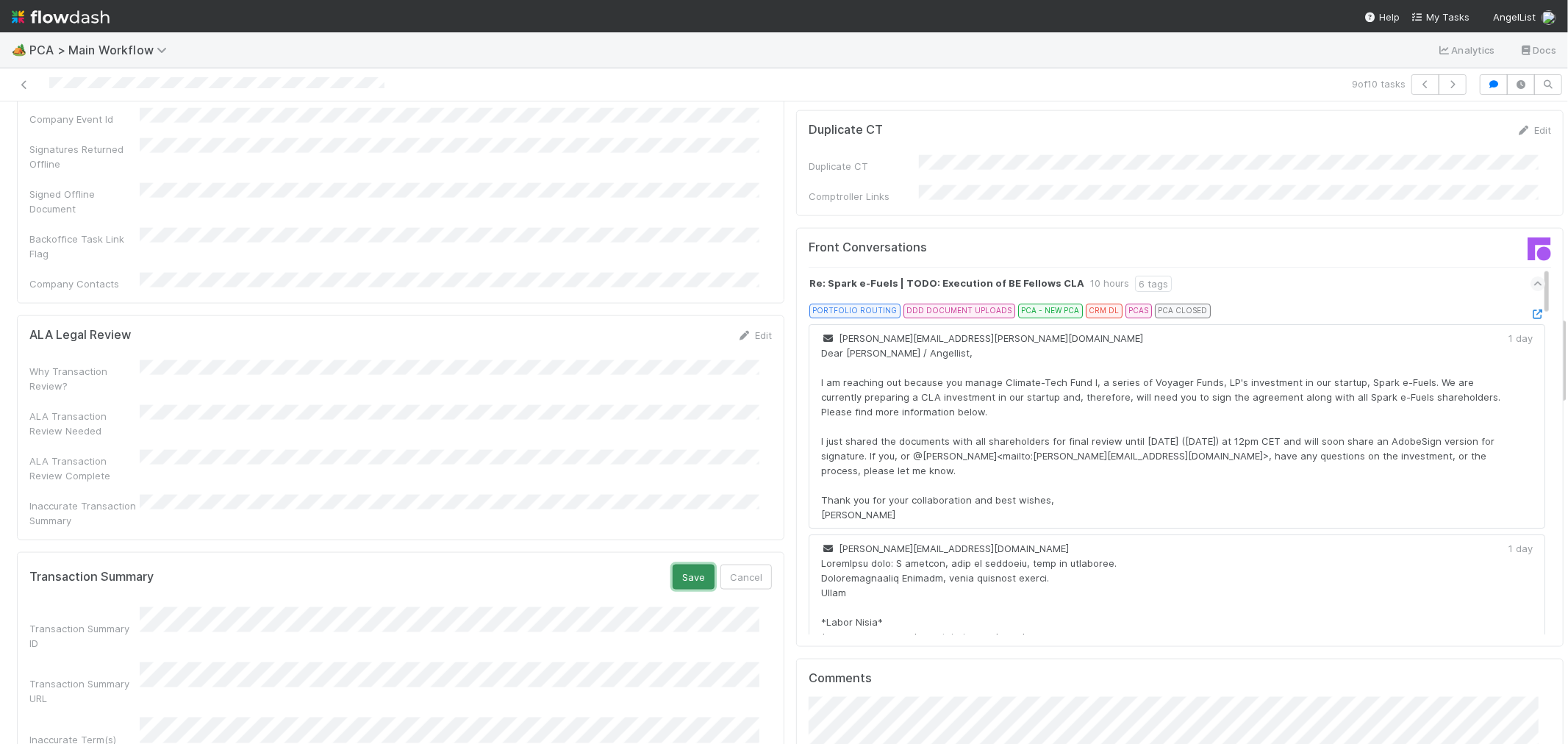
click at [680, 564] on button "Save" at bounding box center [694, 577] width 42 height 25
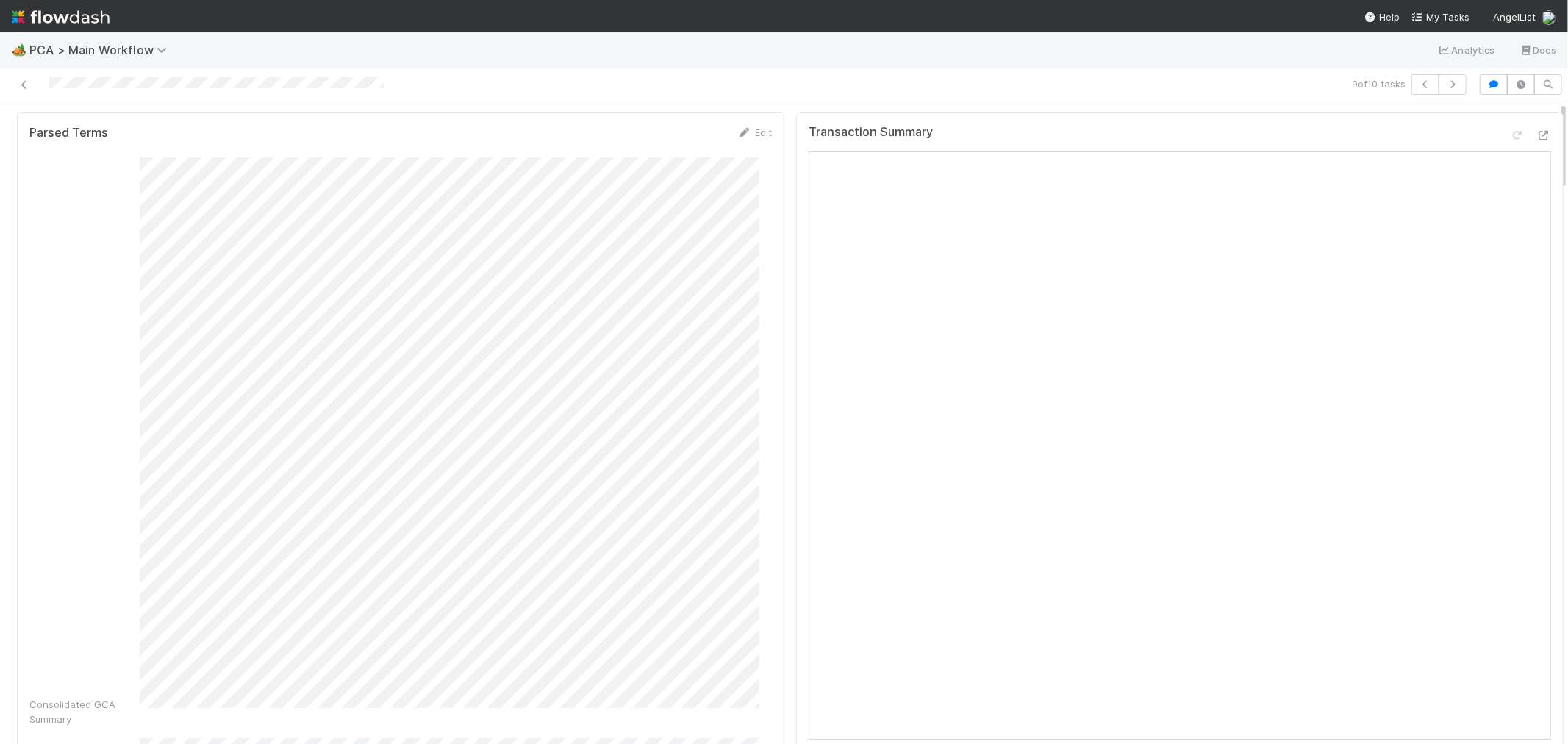
scroll to position [0, 0]
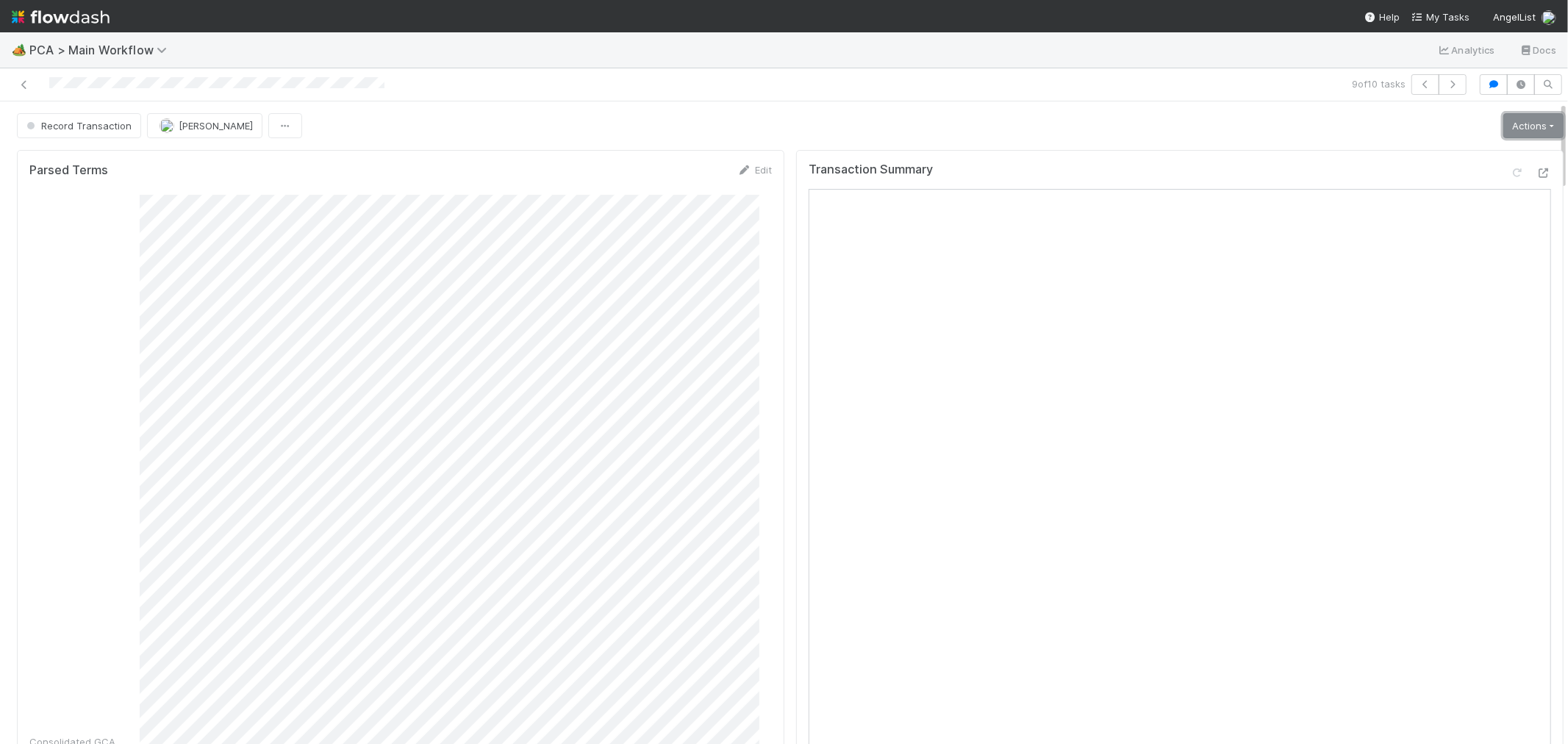
click at [1509, 128] on link "Actions" at bounding box center [1533, 126] width 60 height 25
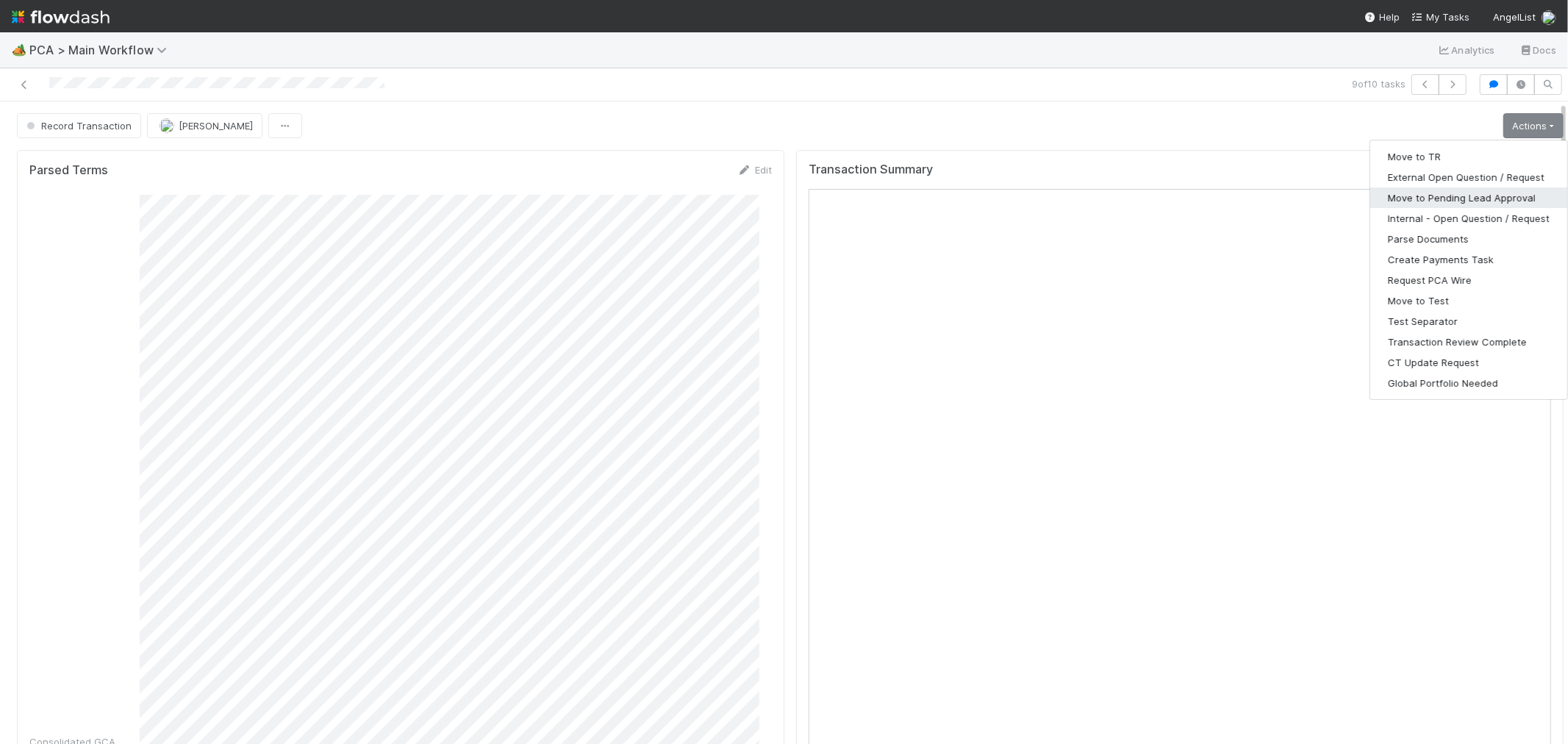
click at [1424, 192] on button "Move to Pending Lead Approval" at bounding box center [1468, 198] width 197 height 21
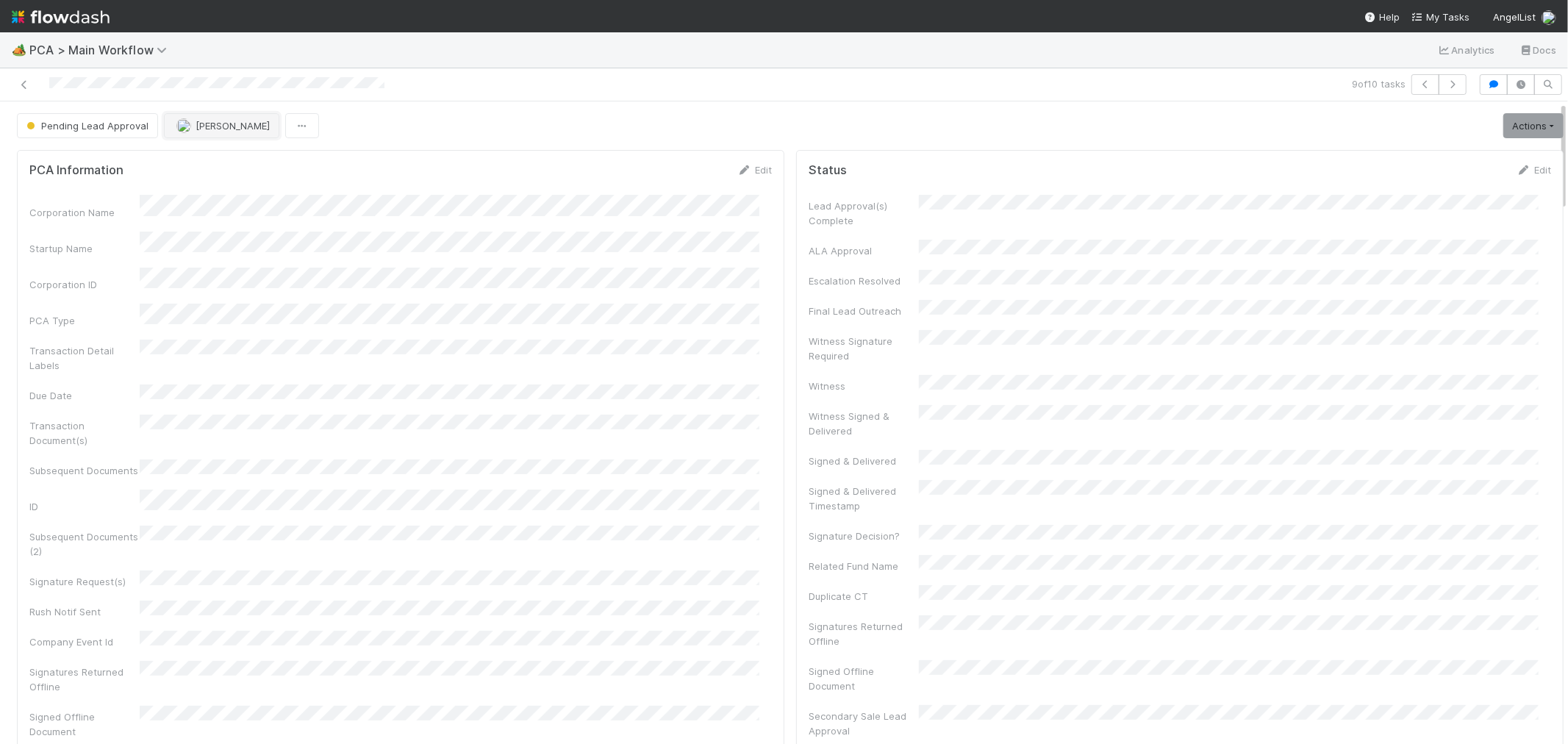
click at [204, 130] on span "[PERSON_NAME]" at bounding box center [233, 126] width 74 height 12
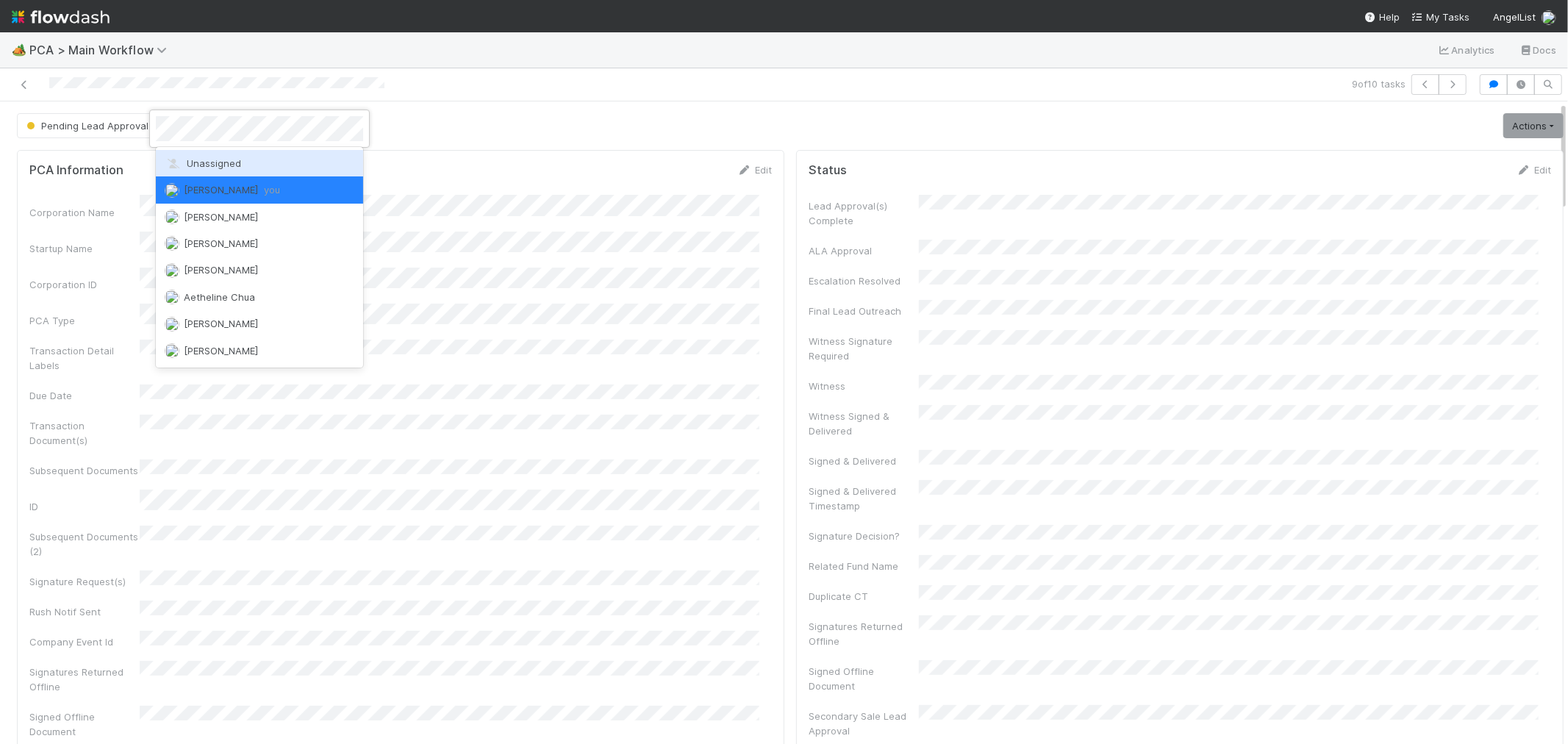
click at [206, 164] on span "Unassigned" at bounding box center [202, 164] width 77 height 12
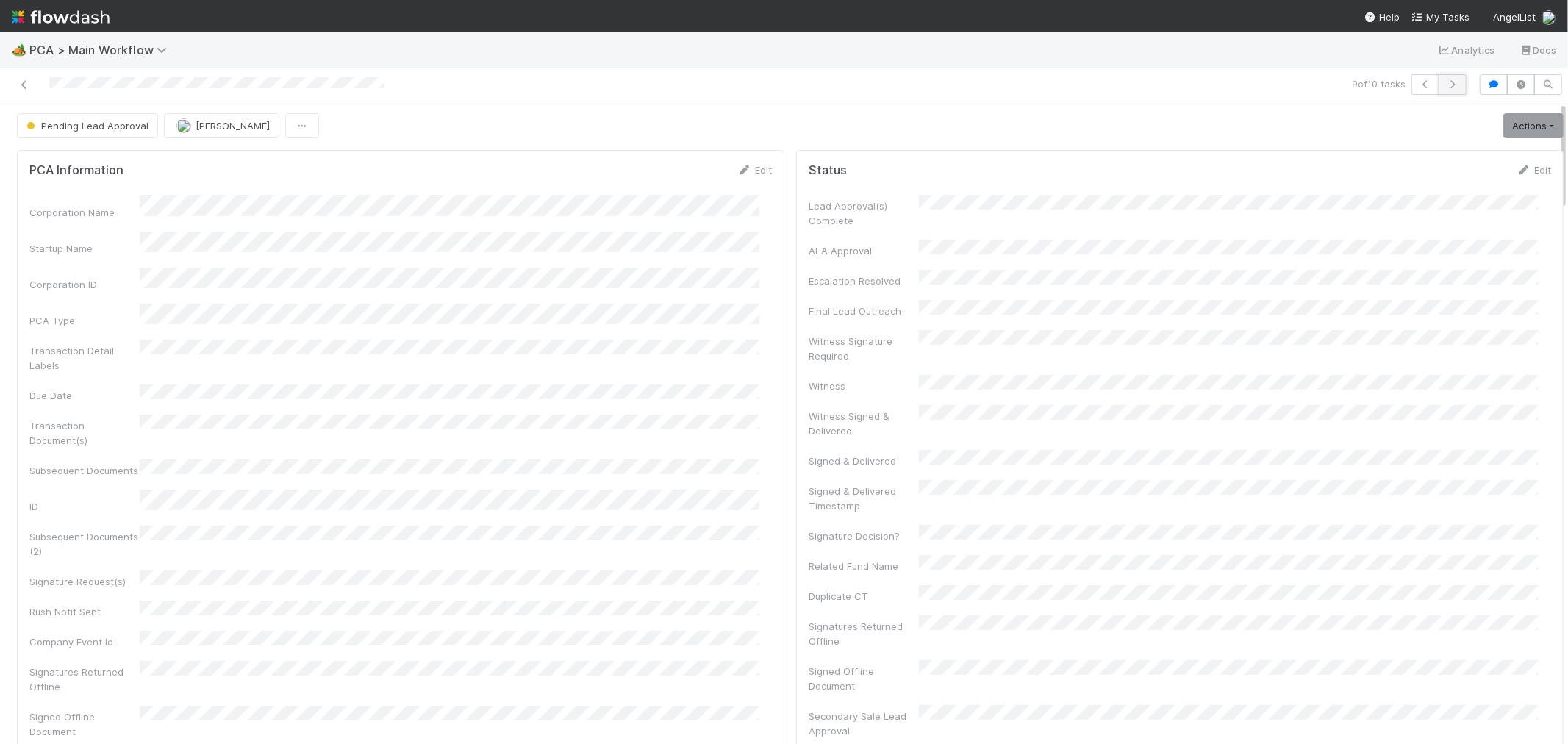
click at [1439, 91] on button "button" at bounding box center [1453, 85] width 28 height 21
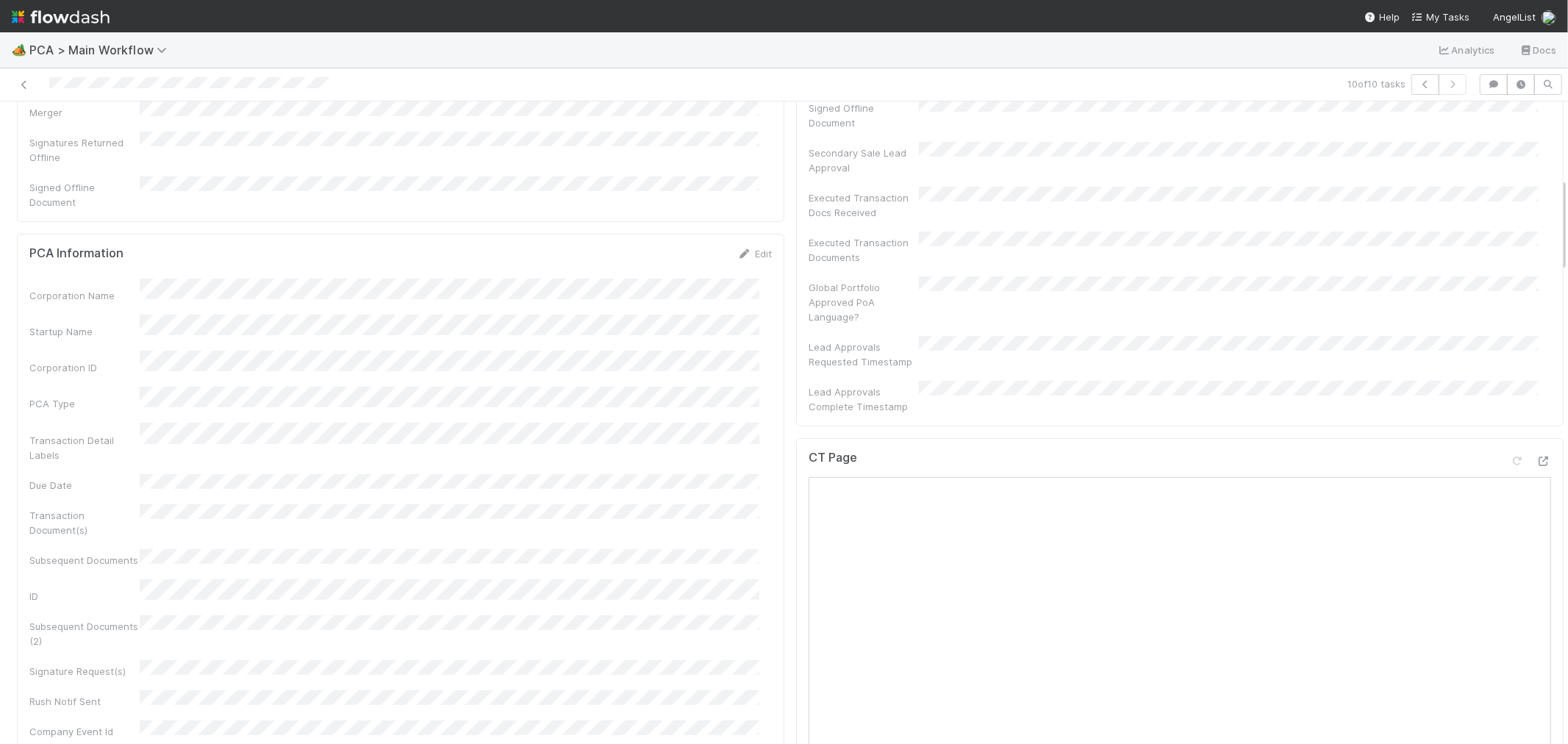
scroll to position [571, 0]
click at [1536, 448] on icon at bounding box center [1543, 453] width 15 height 10
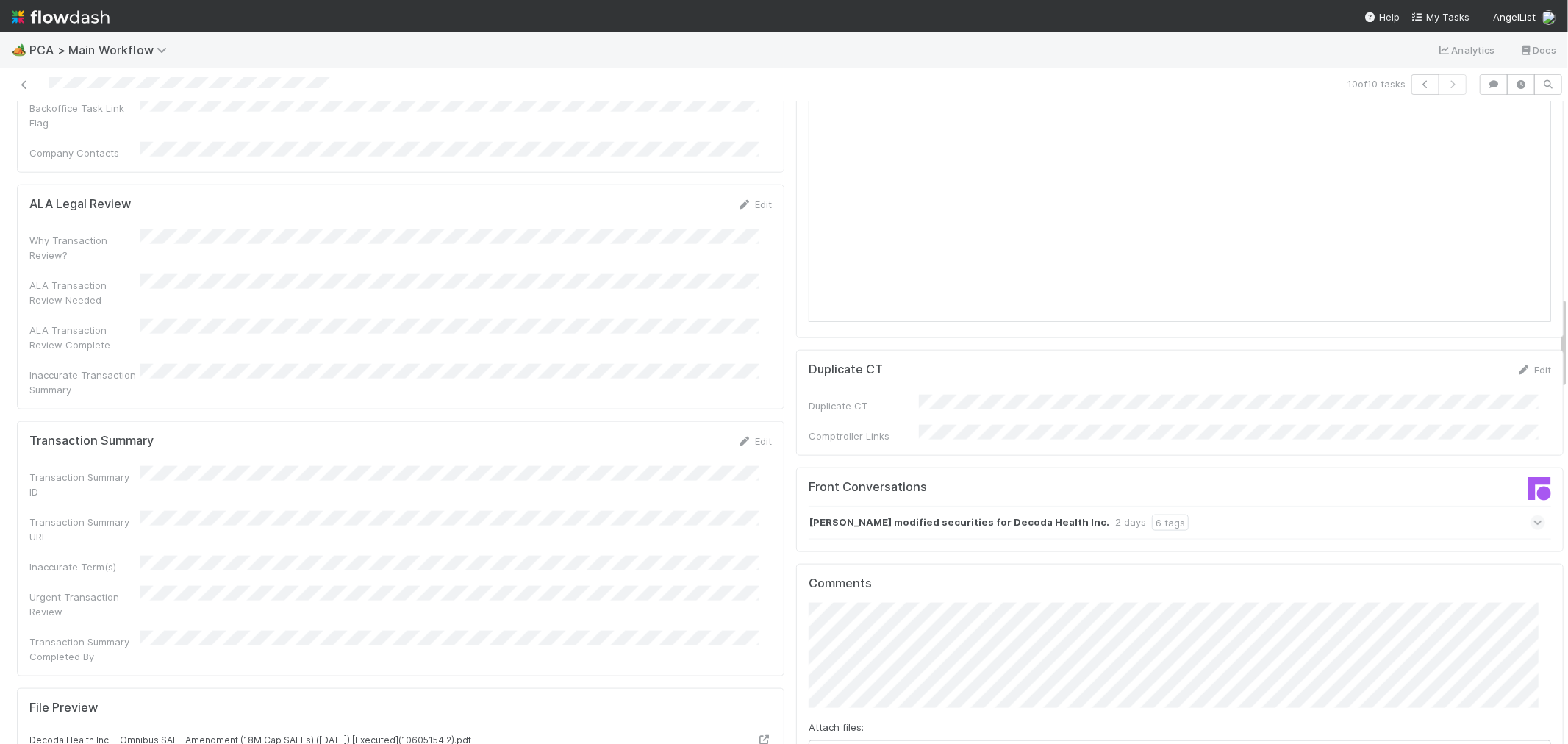
scroll to position [1551, 0]
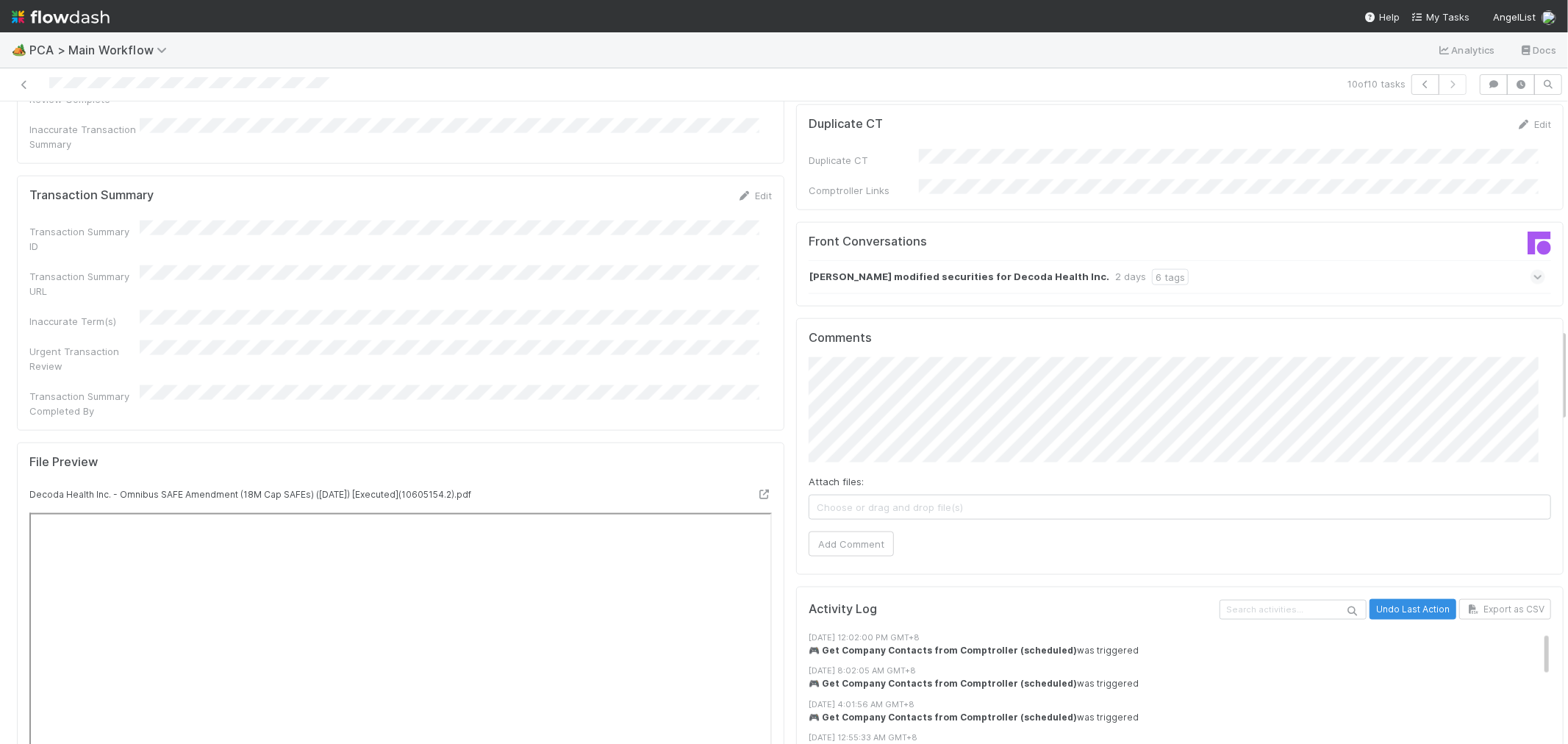
click at [1306, 260] on div "Christopher Brown modified securities for Decoda Health Inc. 2 days 6 tags" at bounding box center [1177, 276] width 737 height 33
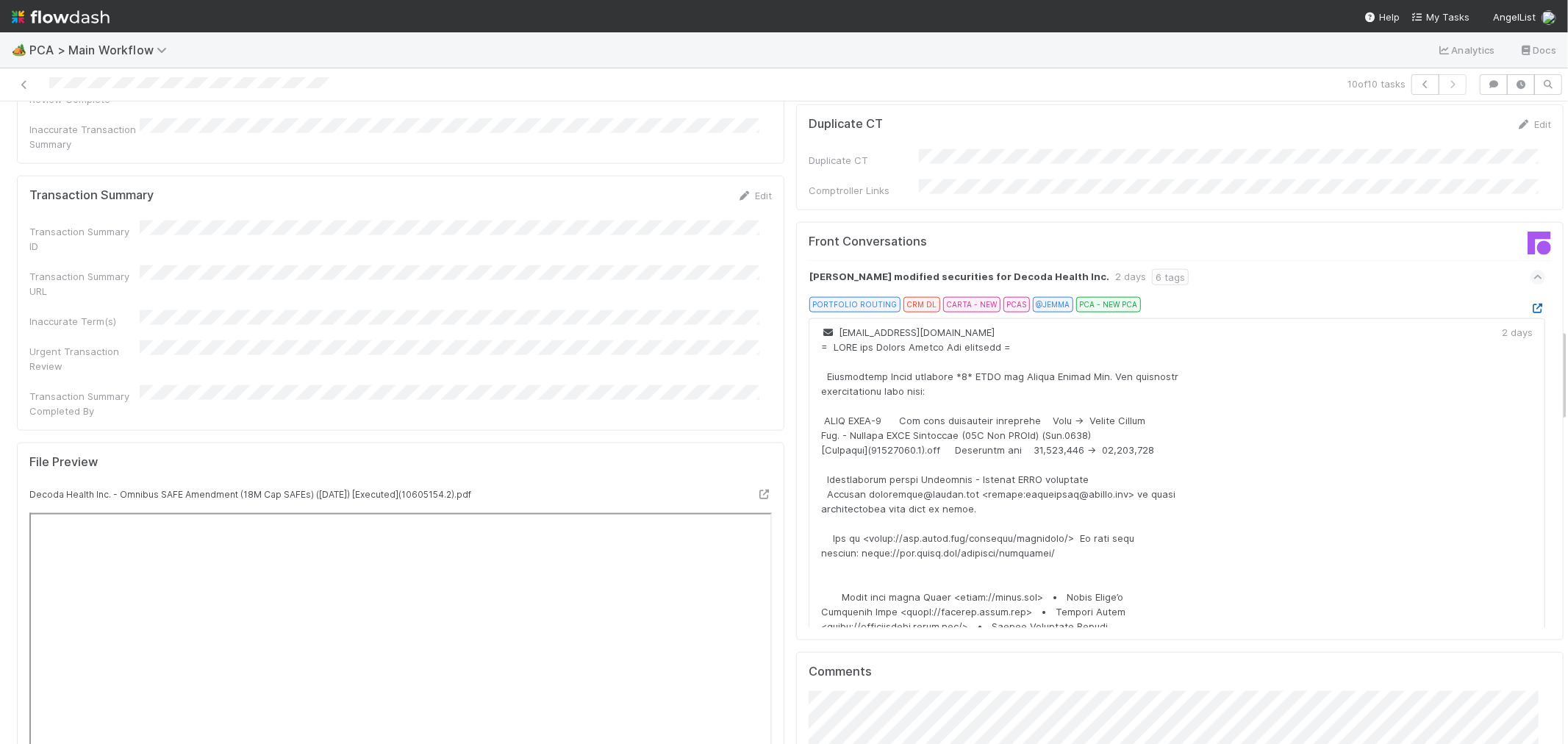
click at [1531, 303] on icon at bounding box center [1538, 308] width 15 height 10
click at [1470, 260] on div "Christopher Brown modified securities for Decoda Health Inc. 2 days 6 tags" at bounding box center [1177, 276] width 737 height 33
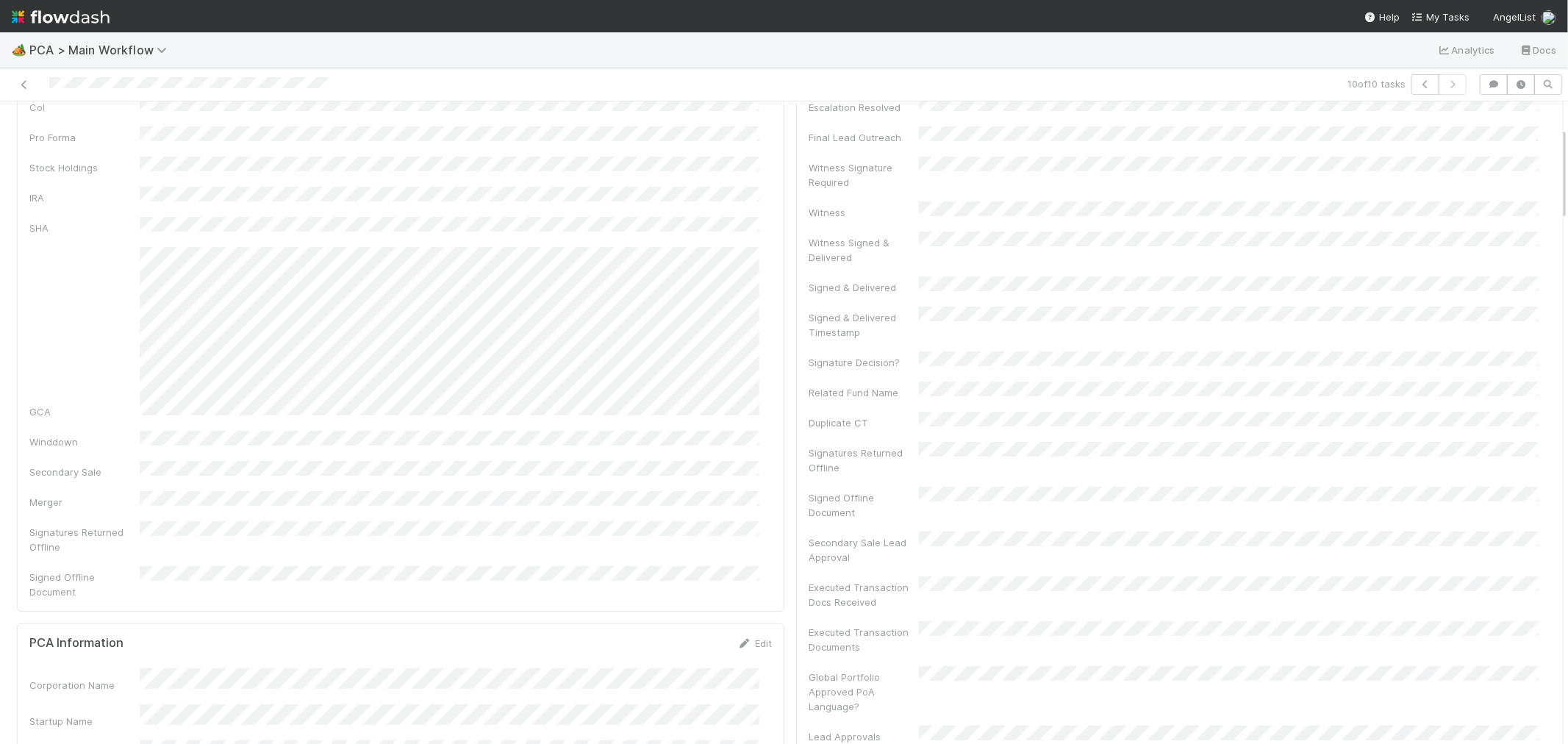
scroll to position [0, 0]
click at [131, 83] on div at bounding box center [374, 85] width 736 height 21
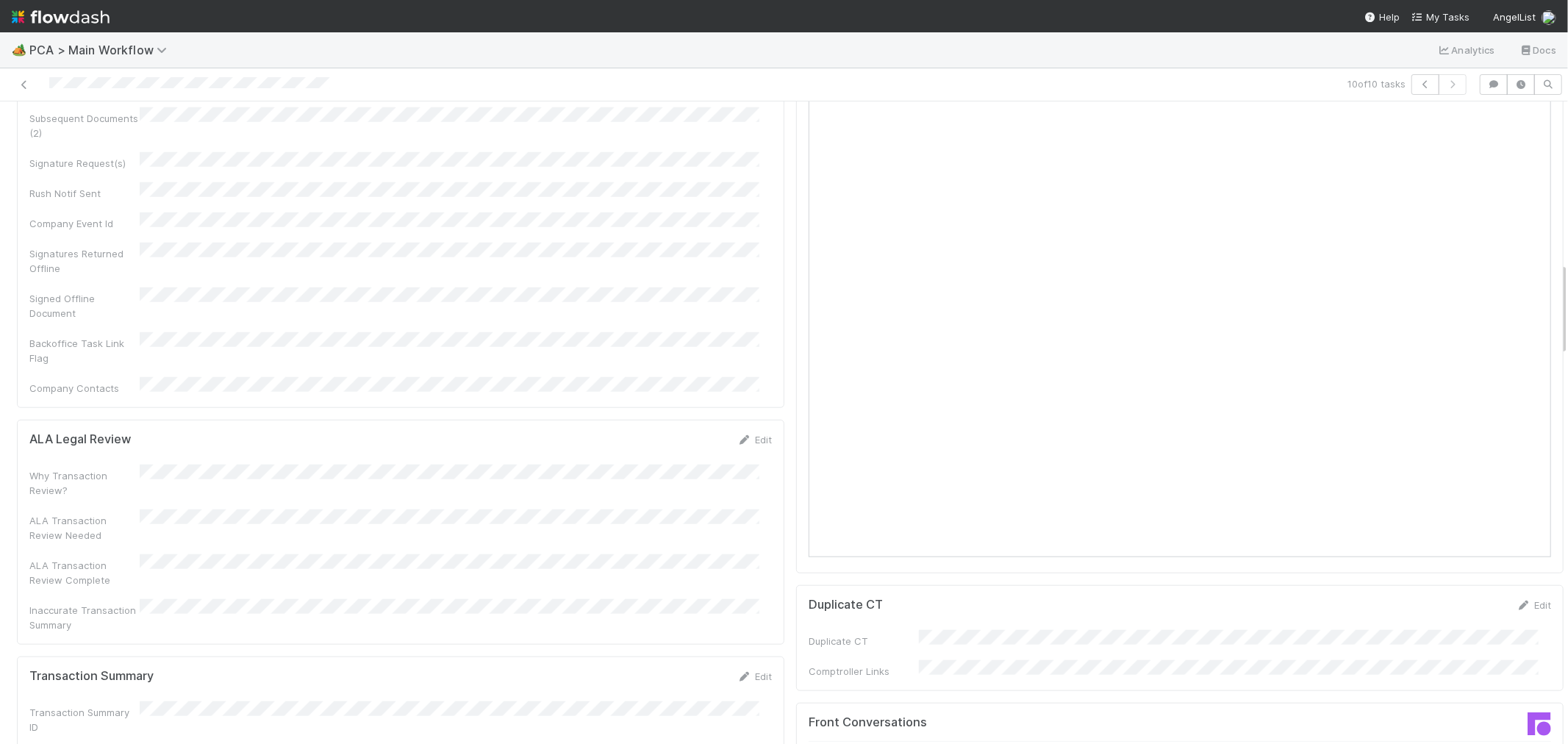
scroll to position [1224, 0]
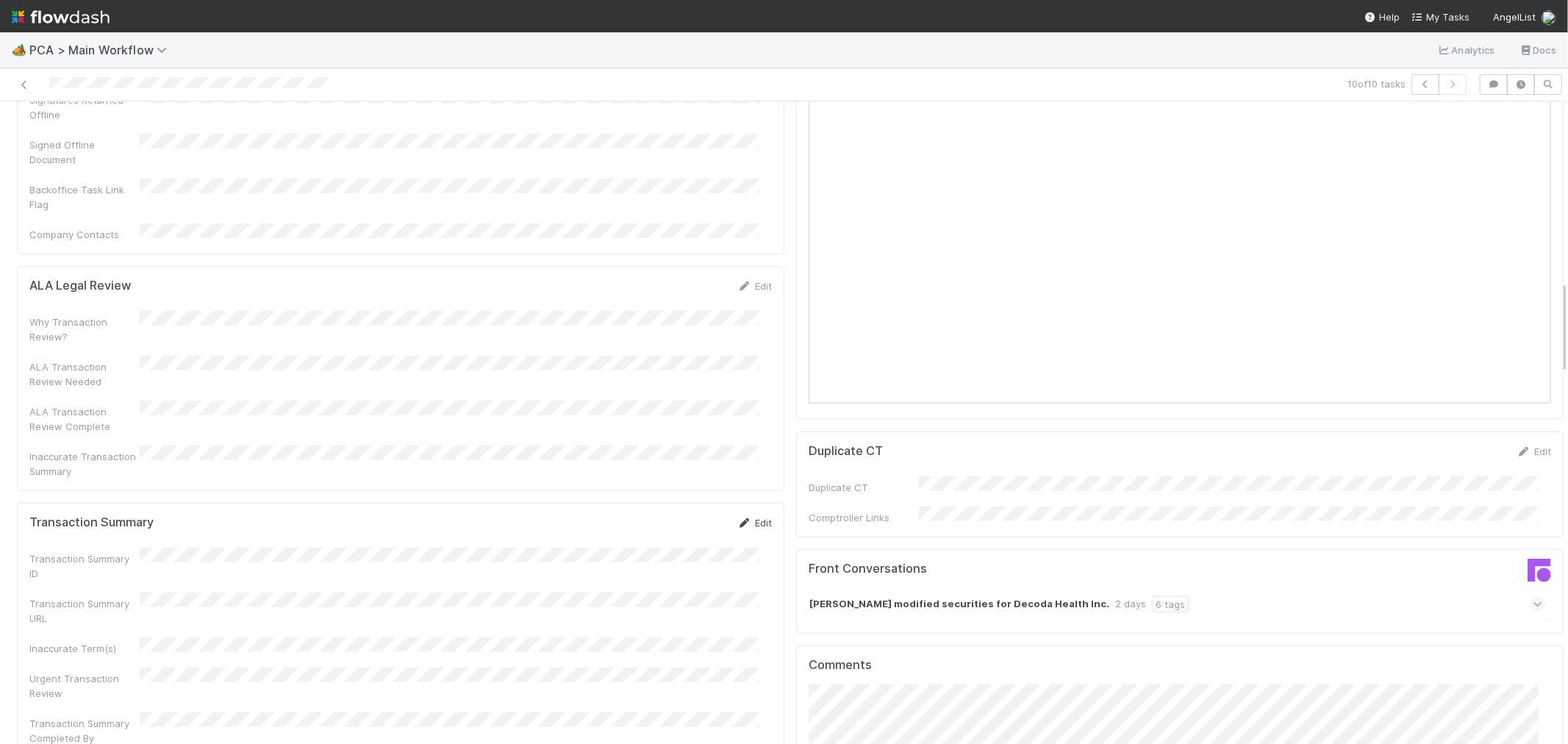
click at [745, 517] on link "Edit" at bounding box center [755, 523] width 34 height 12
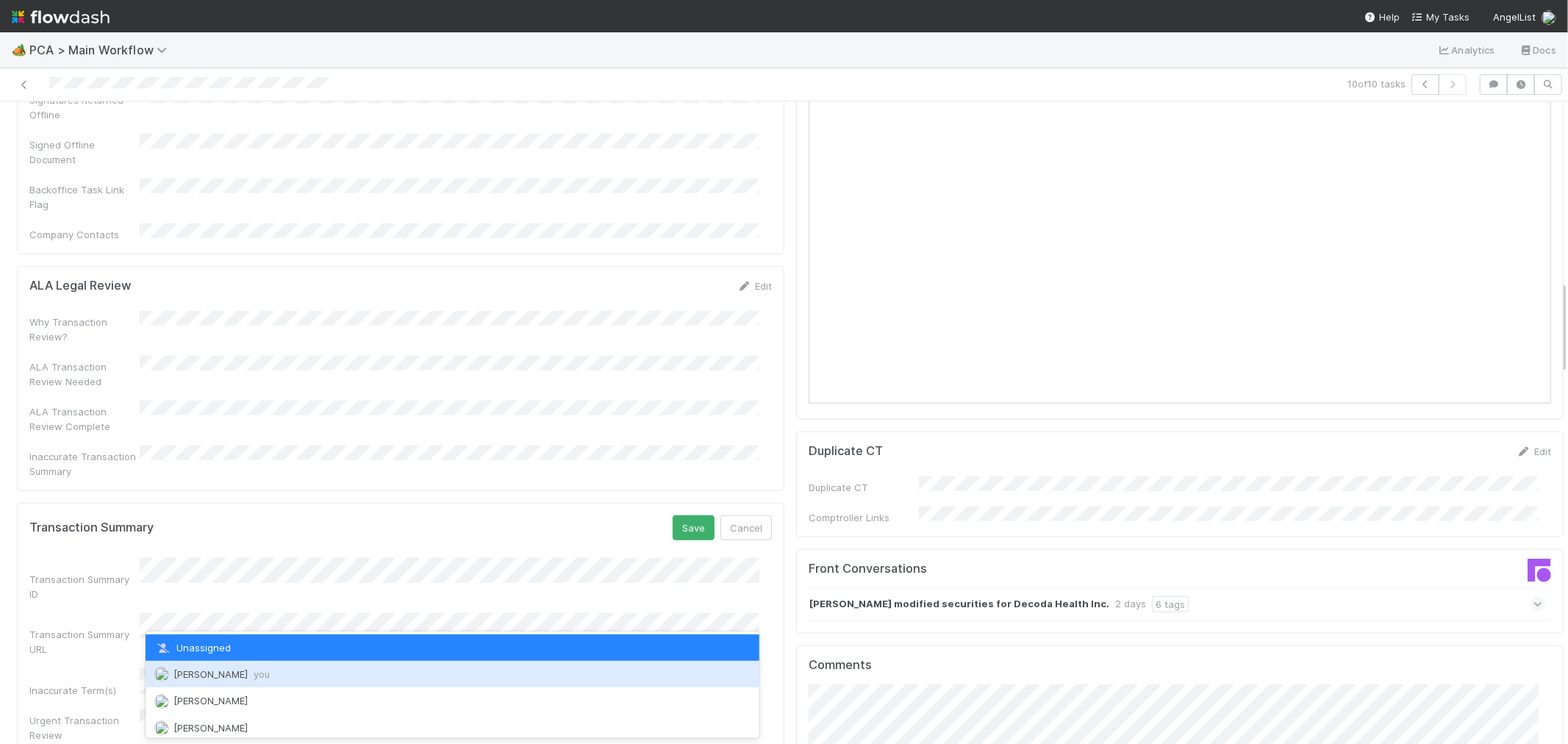
click at [223, 662] on div "Raven Jacinto you" at bounding box center [453, 674] width 614 height 27
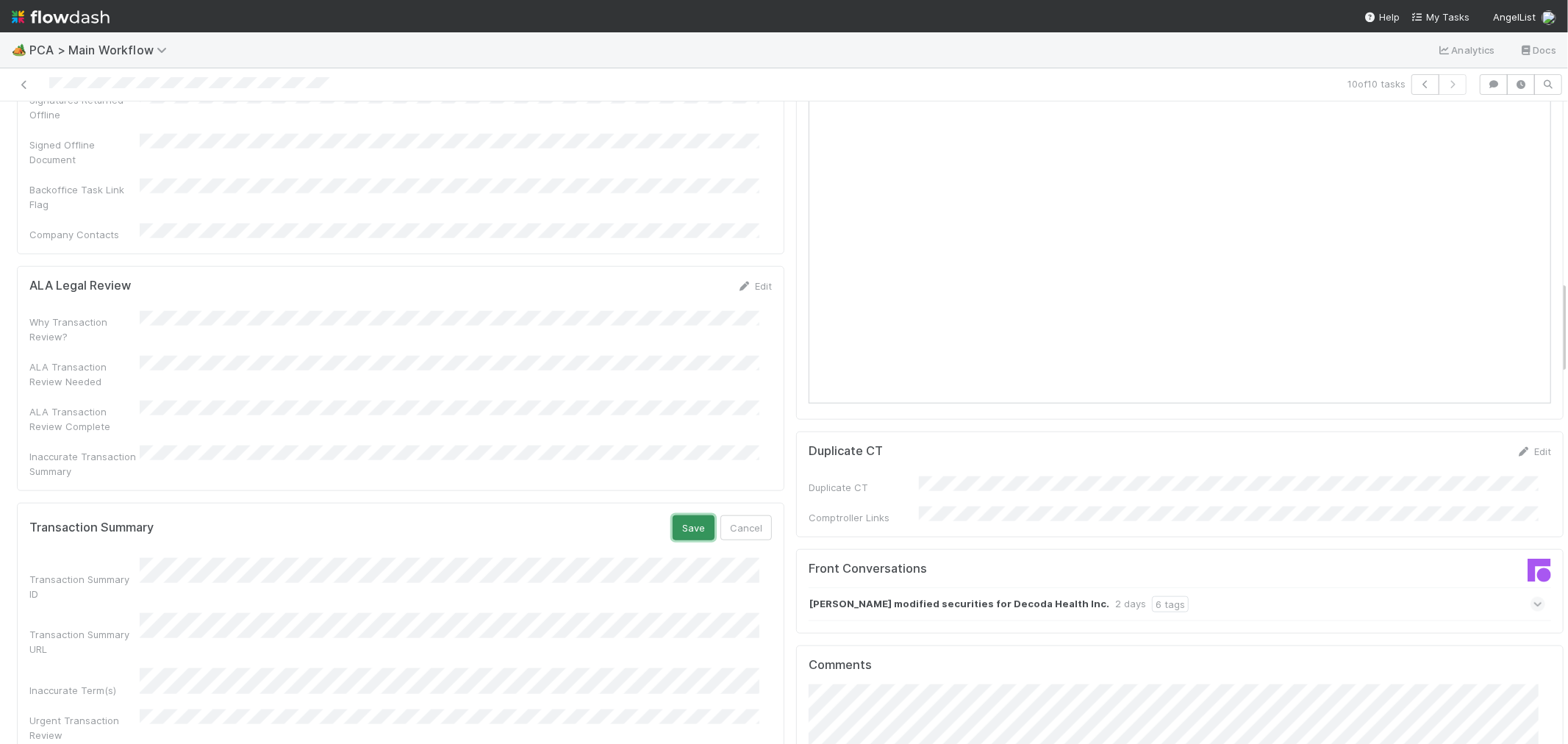
click at [679, 515] on button "Save" at bounding box center [694, 528] width 42 height 25
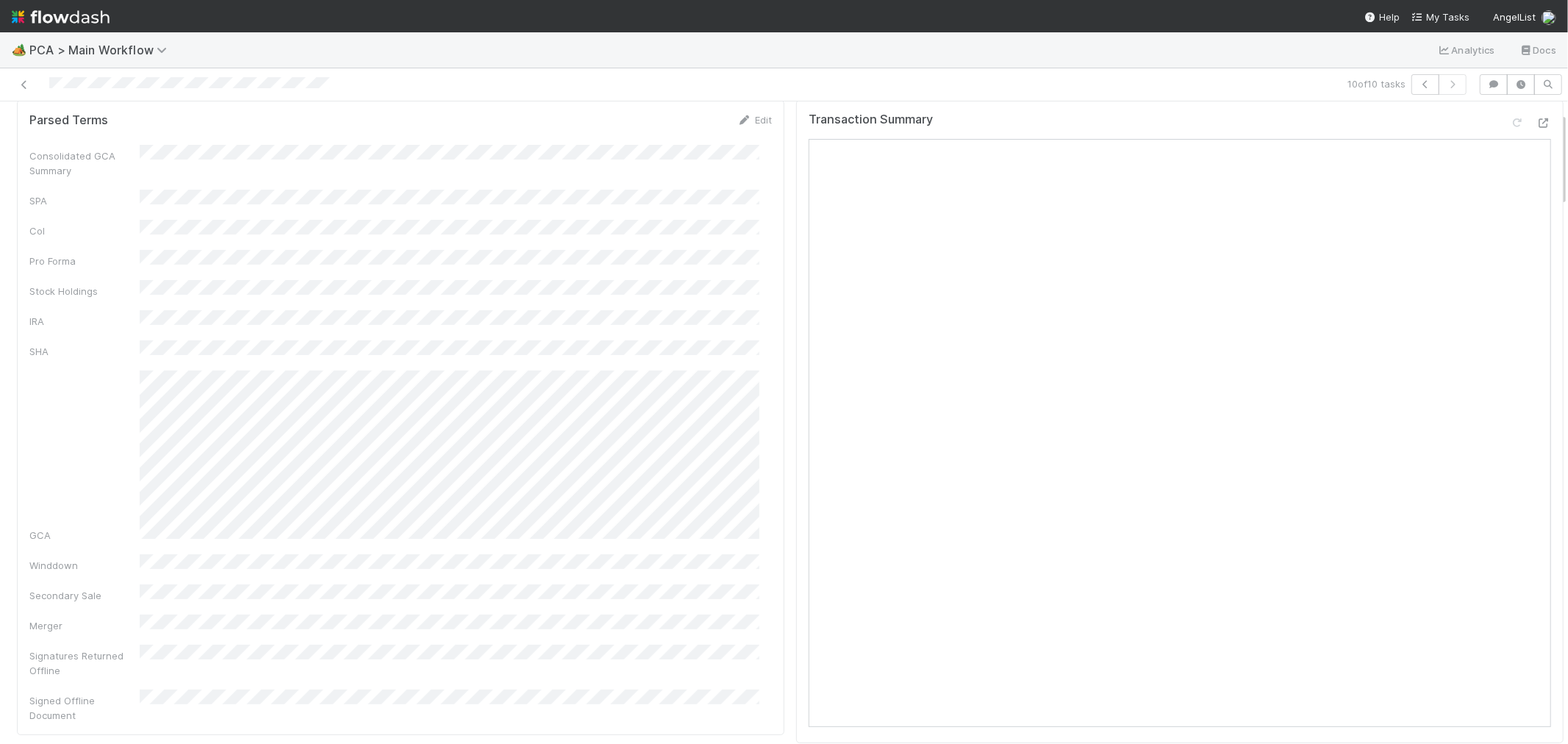
scroll to position [0, 0]
click at [1527, 127] on link "Actions" at bounding box center [1533, 126] width 60 height 25
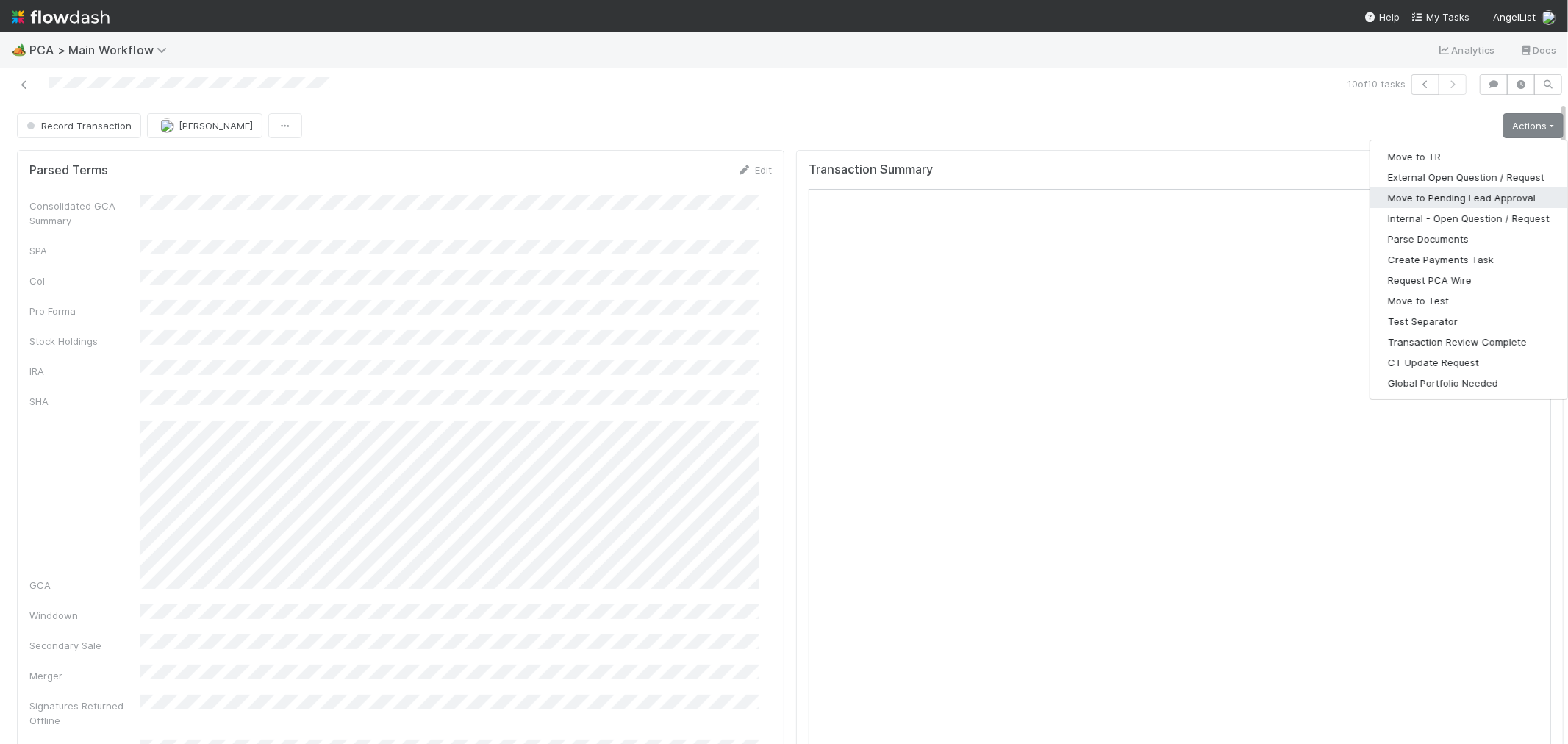
click at [1430, 193] on button "Move to Pending Lead Approval" at bounding box center [1468, 198] width 197 height 21
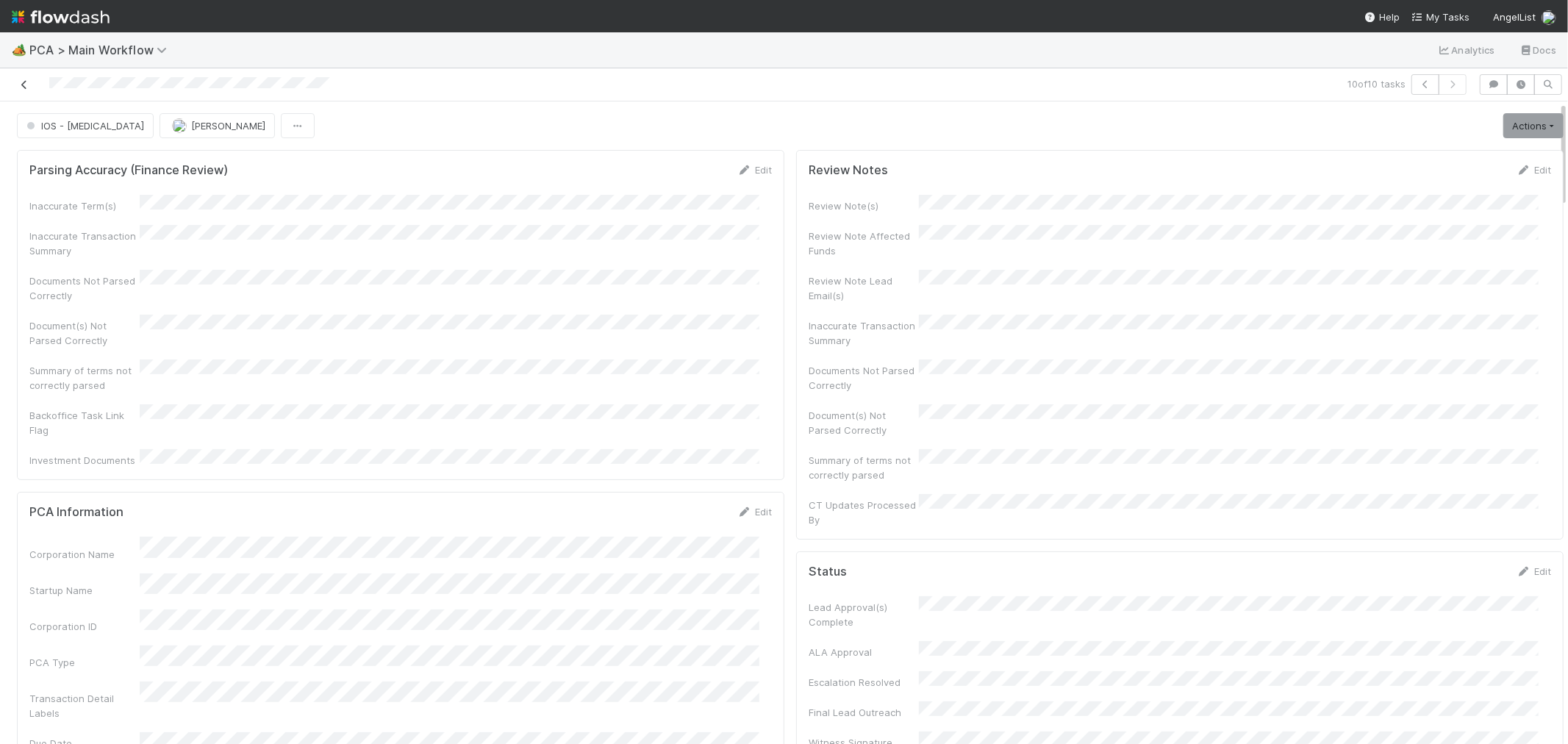
click at [23, 85] on icon at bounding box center [25, 85] width 15 height 10
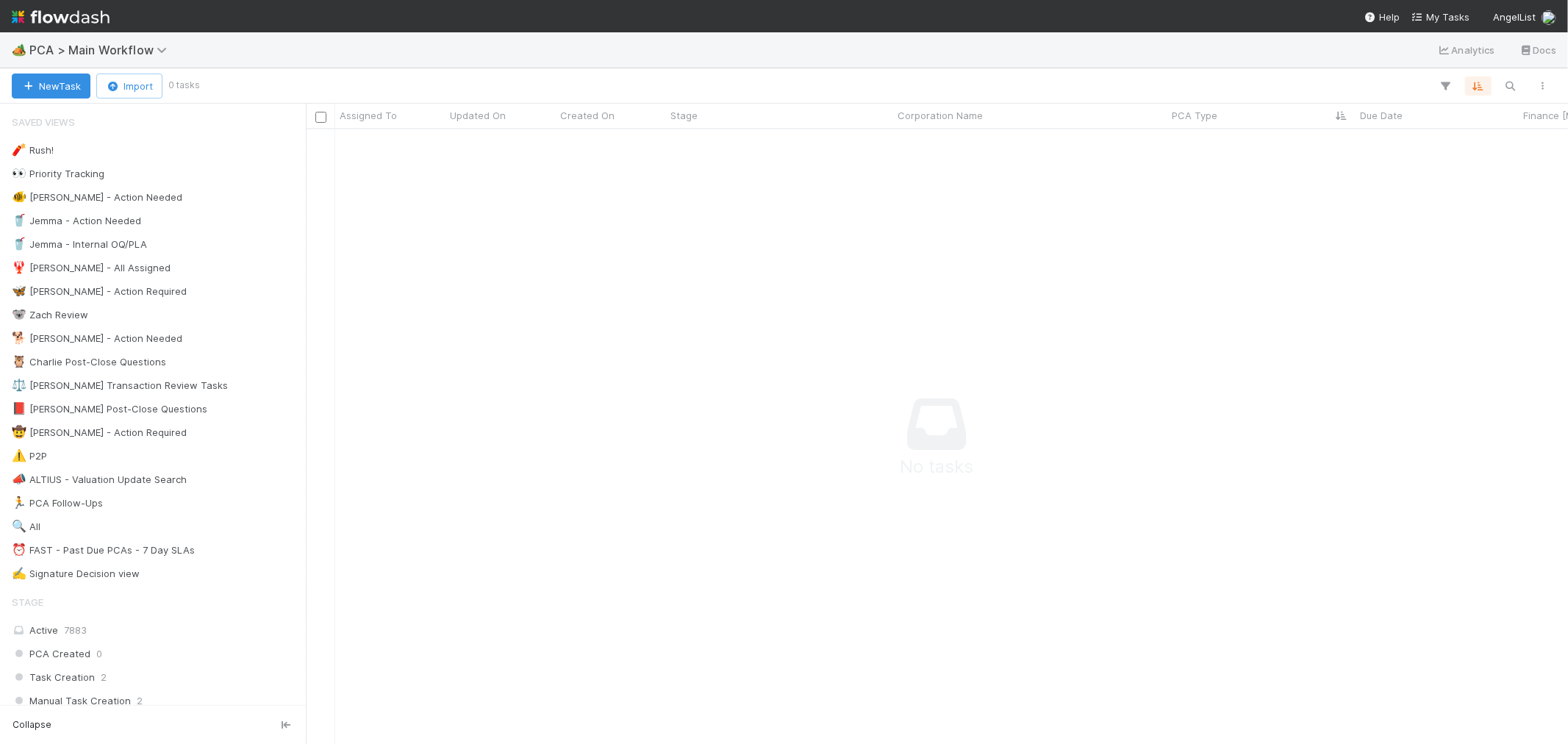
scroll to position [13, 13]
click at [84, 11] on img at bounding box center [60, 17] width 97 height 25
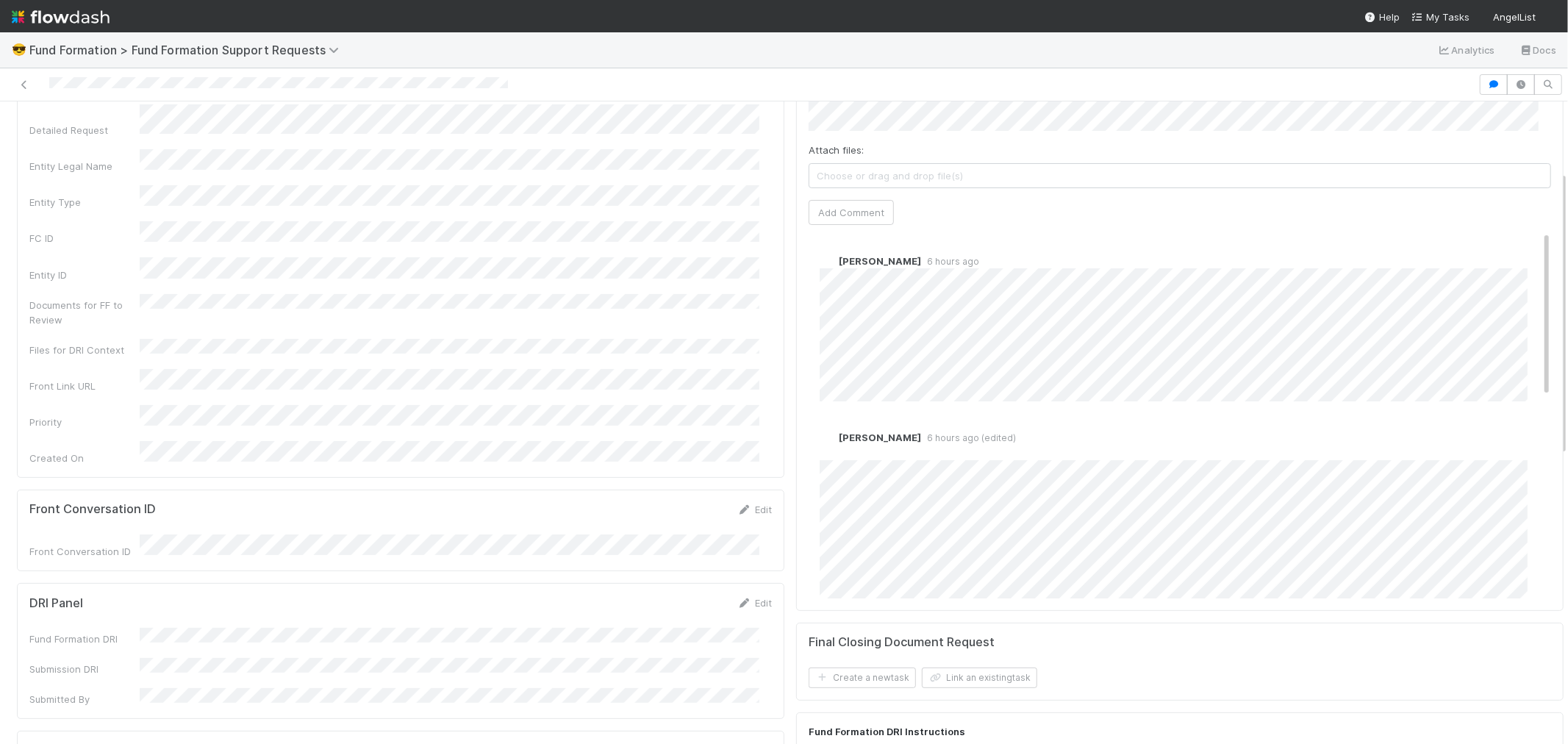
scroll to position [82, 0]
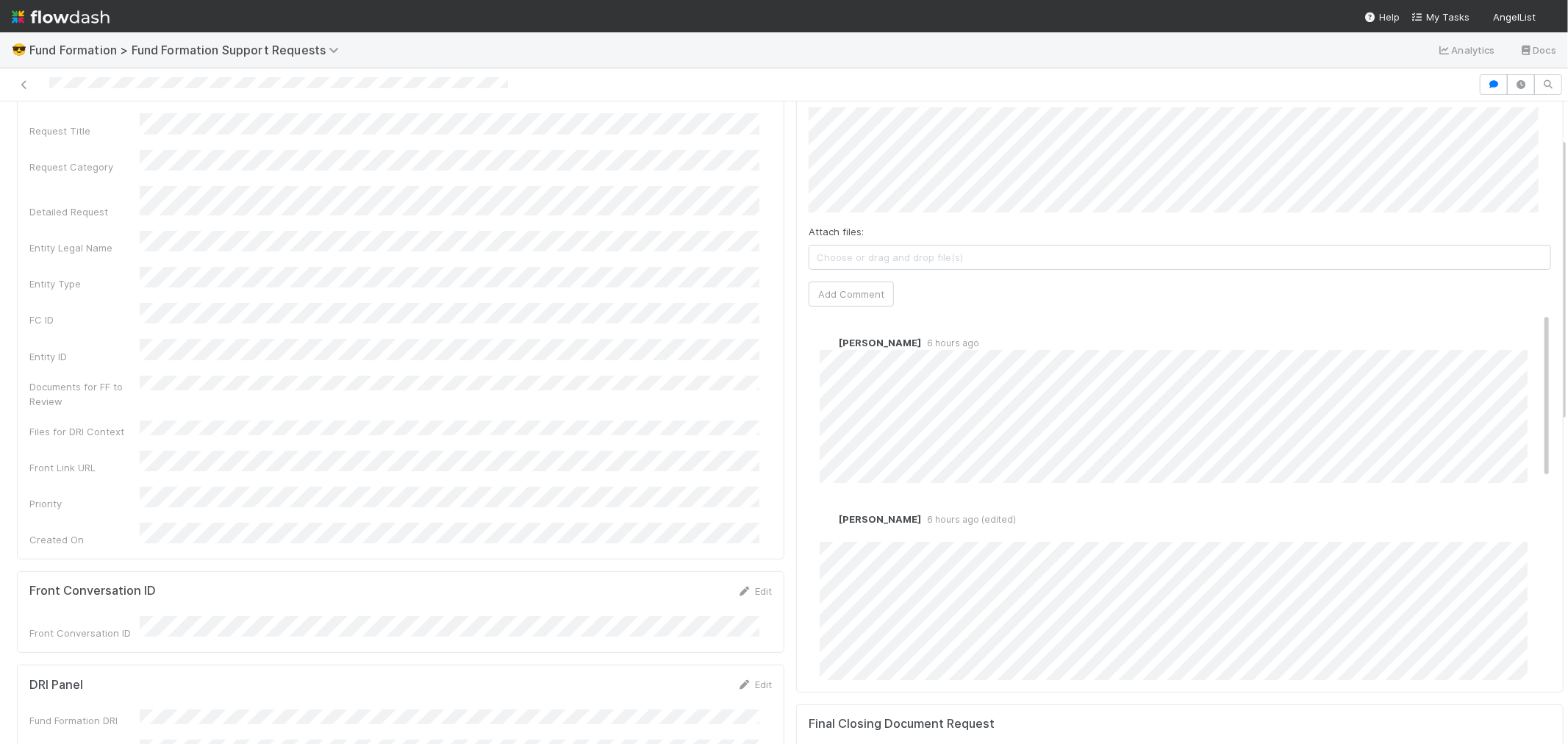
click at [974, 257] on span "Choose or drag and drop file(s)" at bounding box center [1180, 257] width 741 height 24
click at [859, 290] on button "Add Comment" at bounding box center [851, 294] width 86 height 25
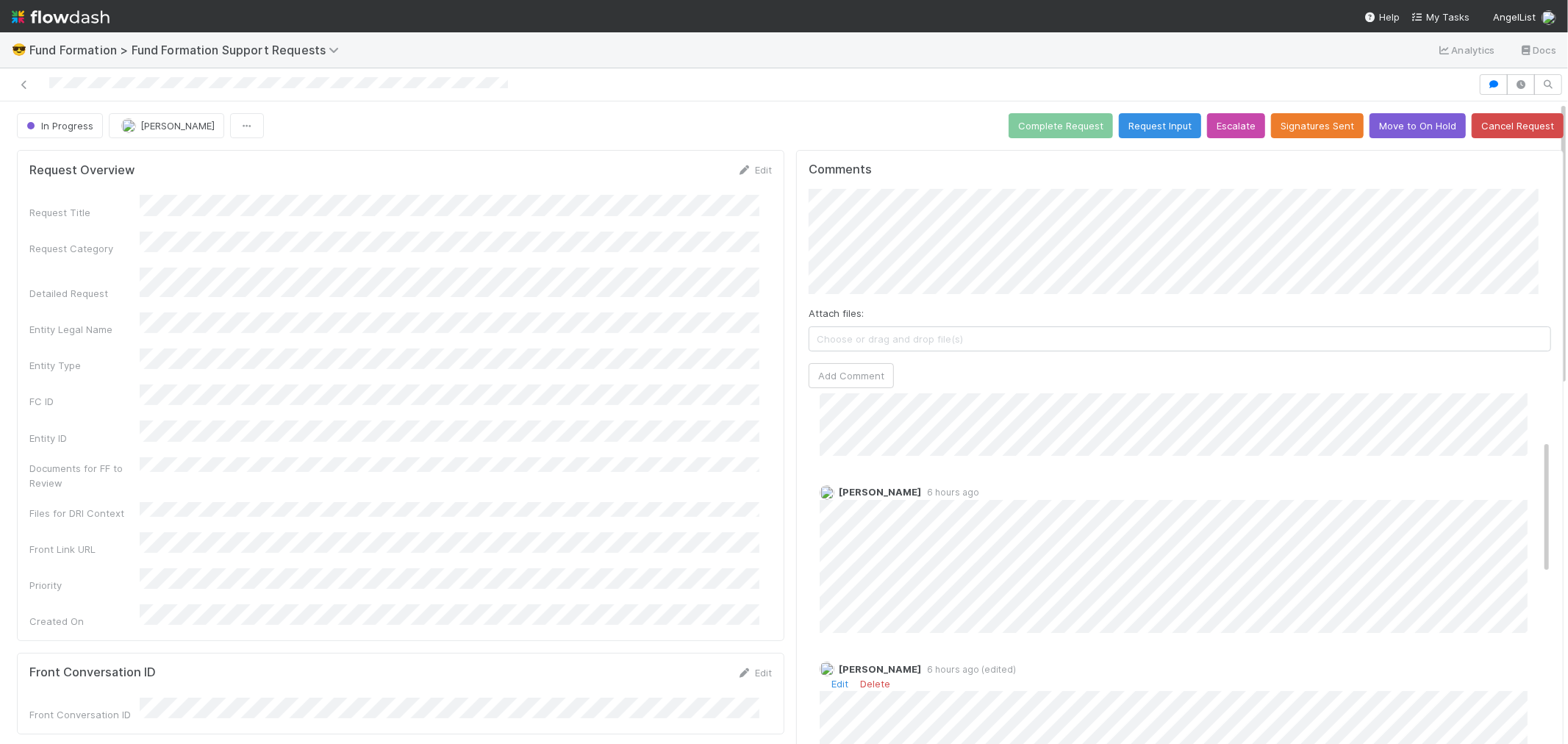
scroll to position [0, 0]
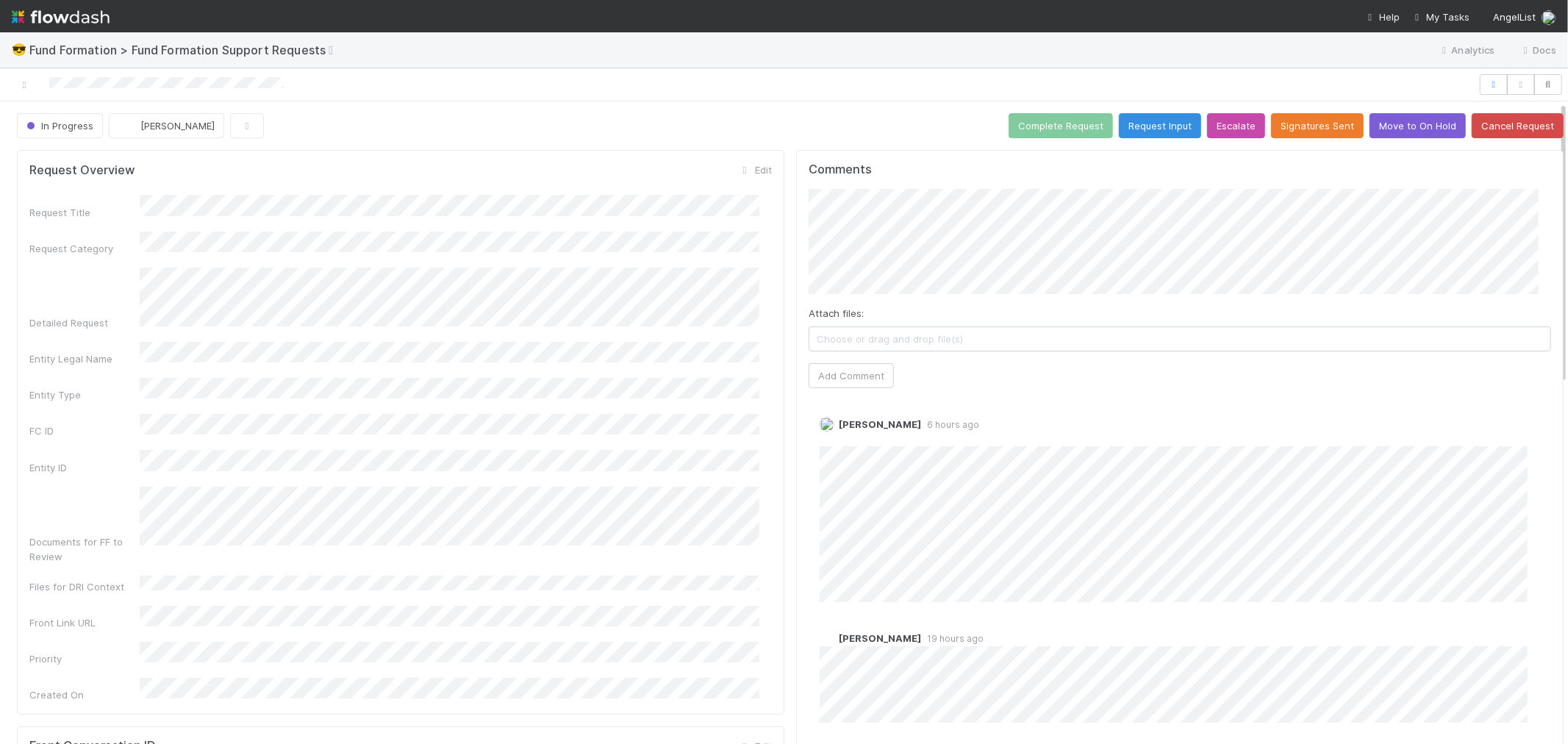
click at [996, 343] on span "Choose or drag and drop file(s)" at bounding box center [1180, 339] width 741 height 24
click at [849, 378] on button "Add Comment" at bounding box center [851, 375] width 86 height 25
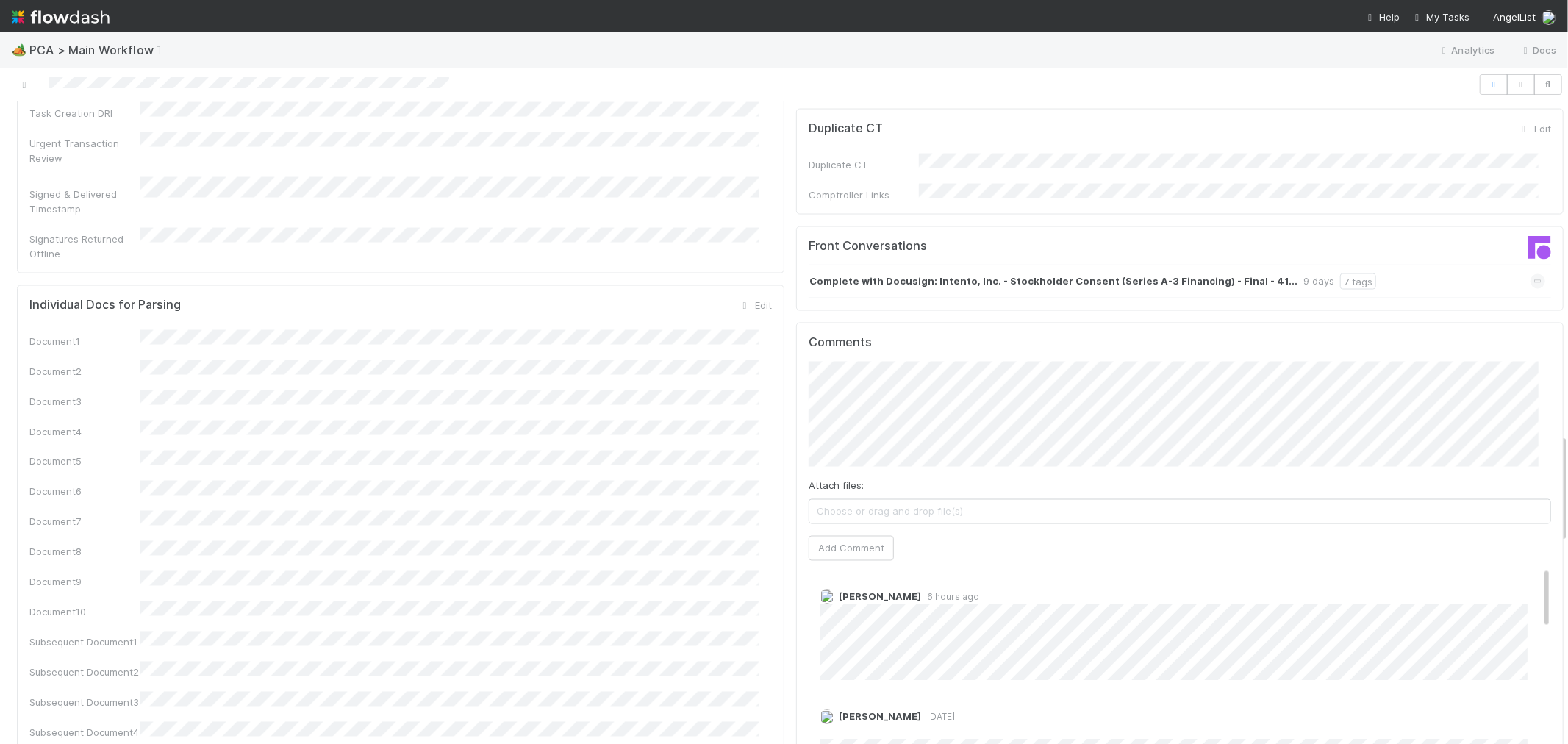
scroll to position [1959, 0]
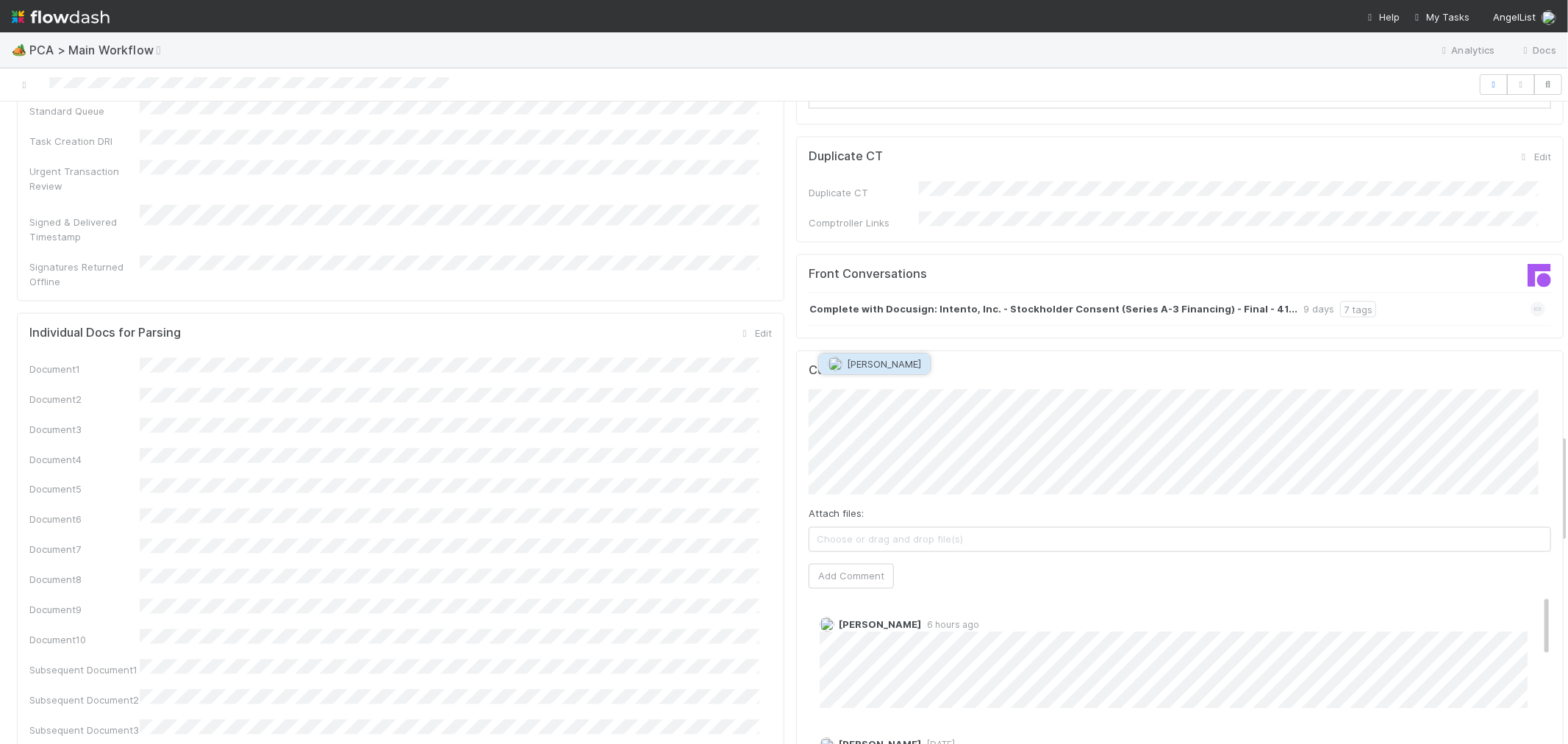
click at [864, 372] on button "[PERSON_NAME]" at bounding box center [874, 364] width 111 height 21
click at [863, 563] on button "Add Comment" at bounding box center [851, 576] width 86 height 25
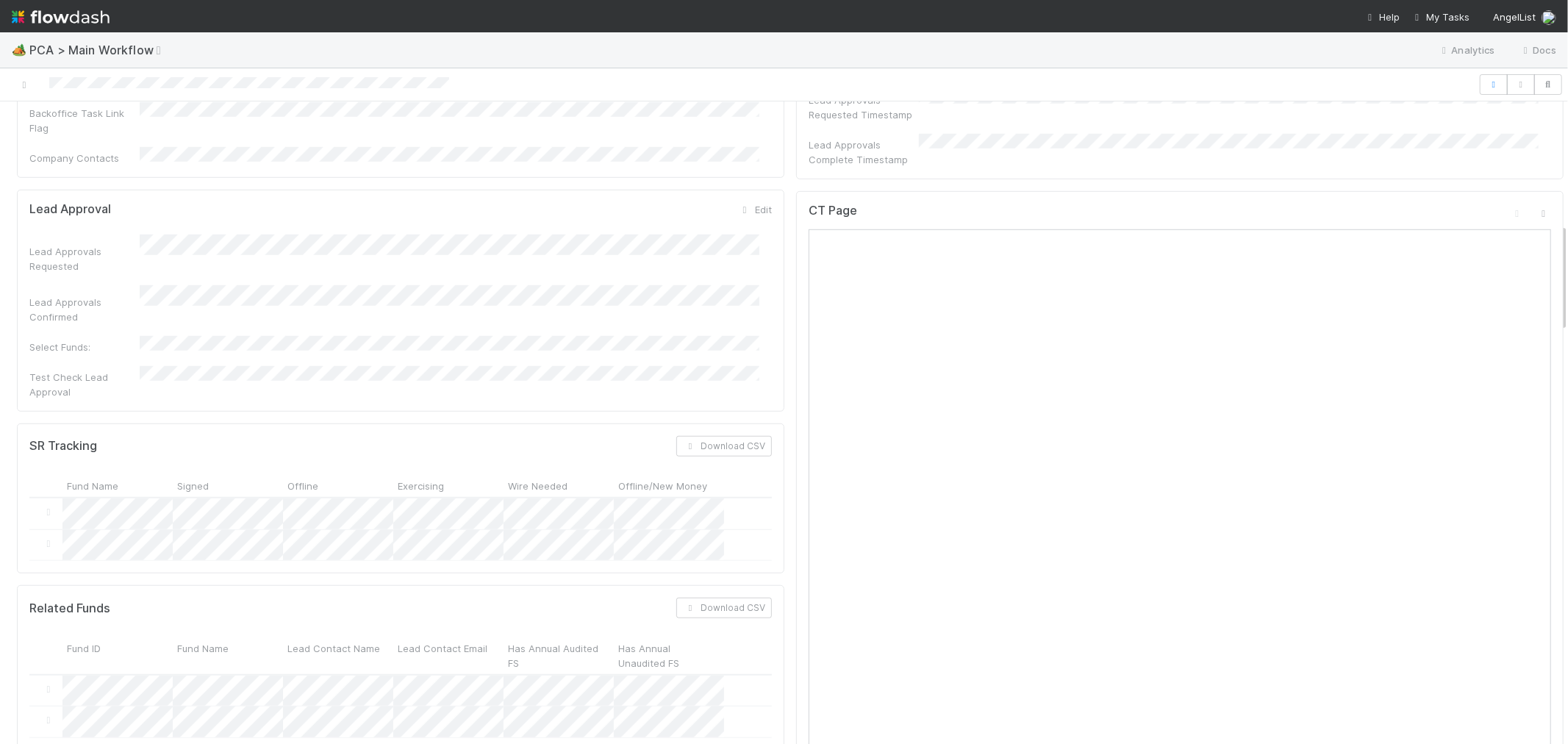
scroll to position [489, 0]
